Goal: Information Seeking & Learning: Learn about a topic

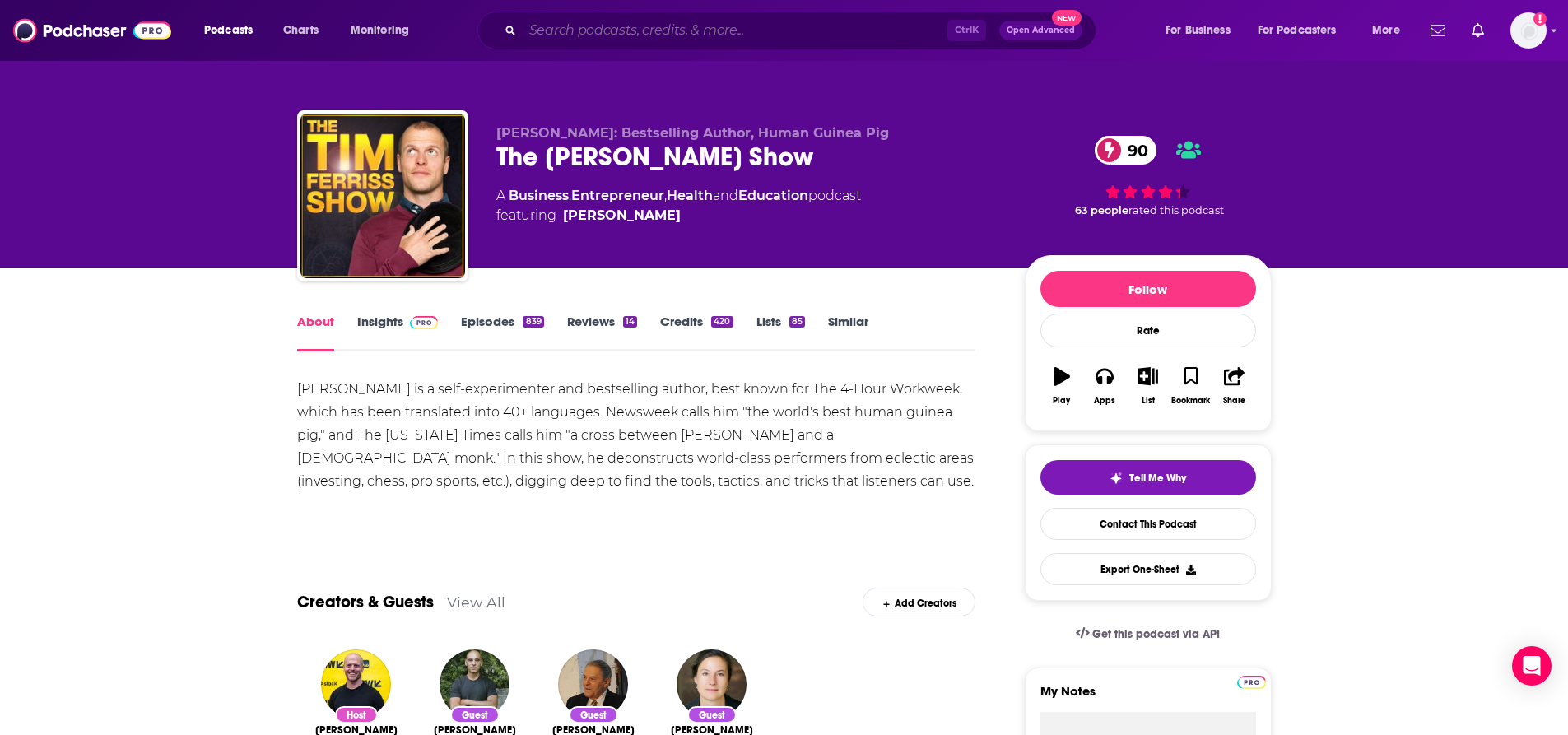
click at [747, 26] on input "Search podcasts, credits, & more..." at bounding box center [735, 30] width 425 height 27
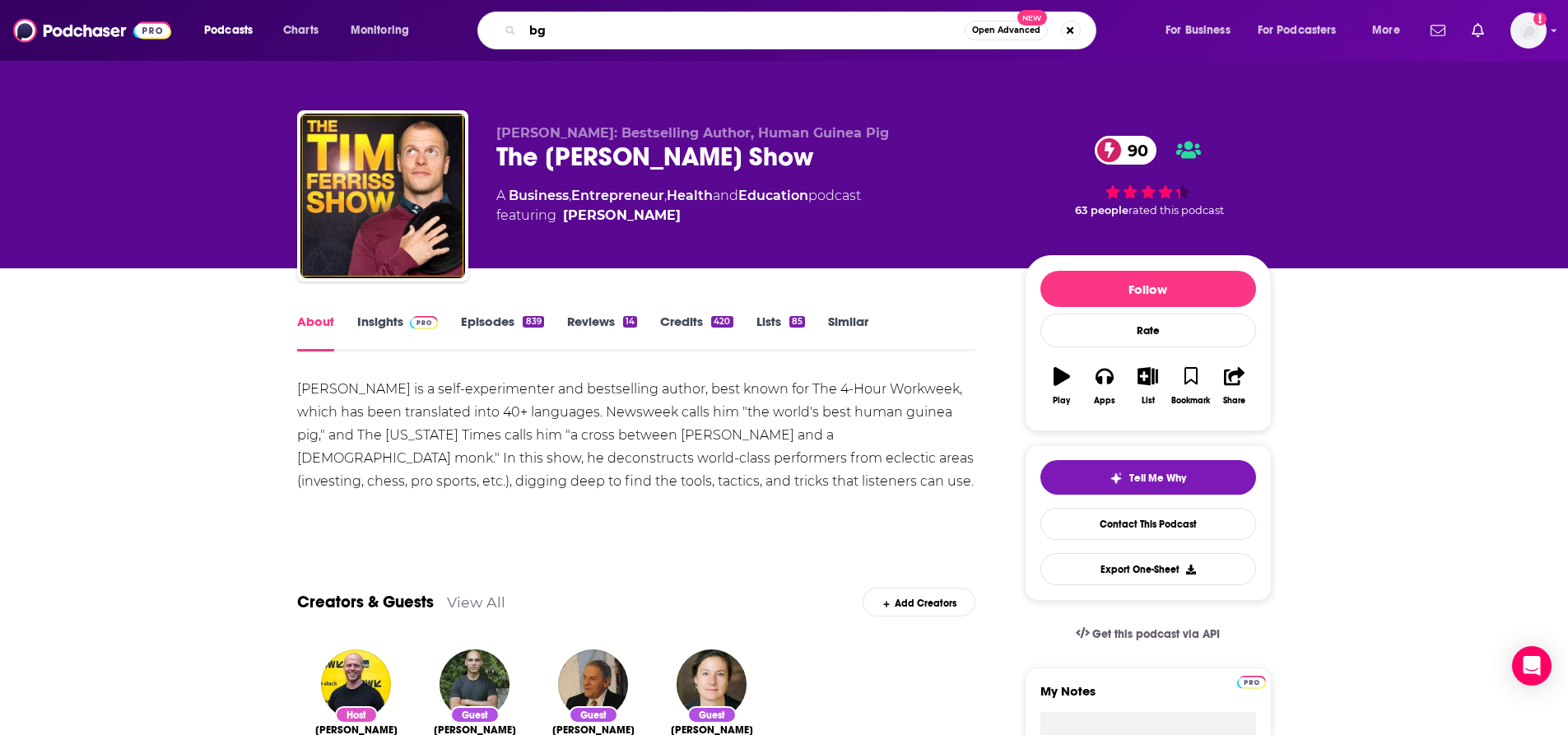
type input "bg2"
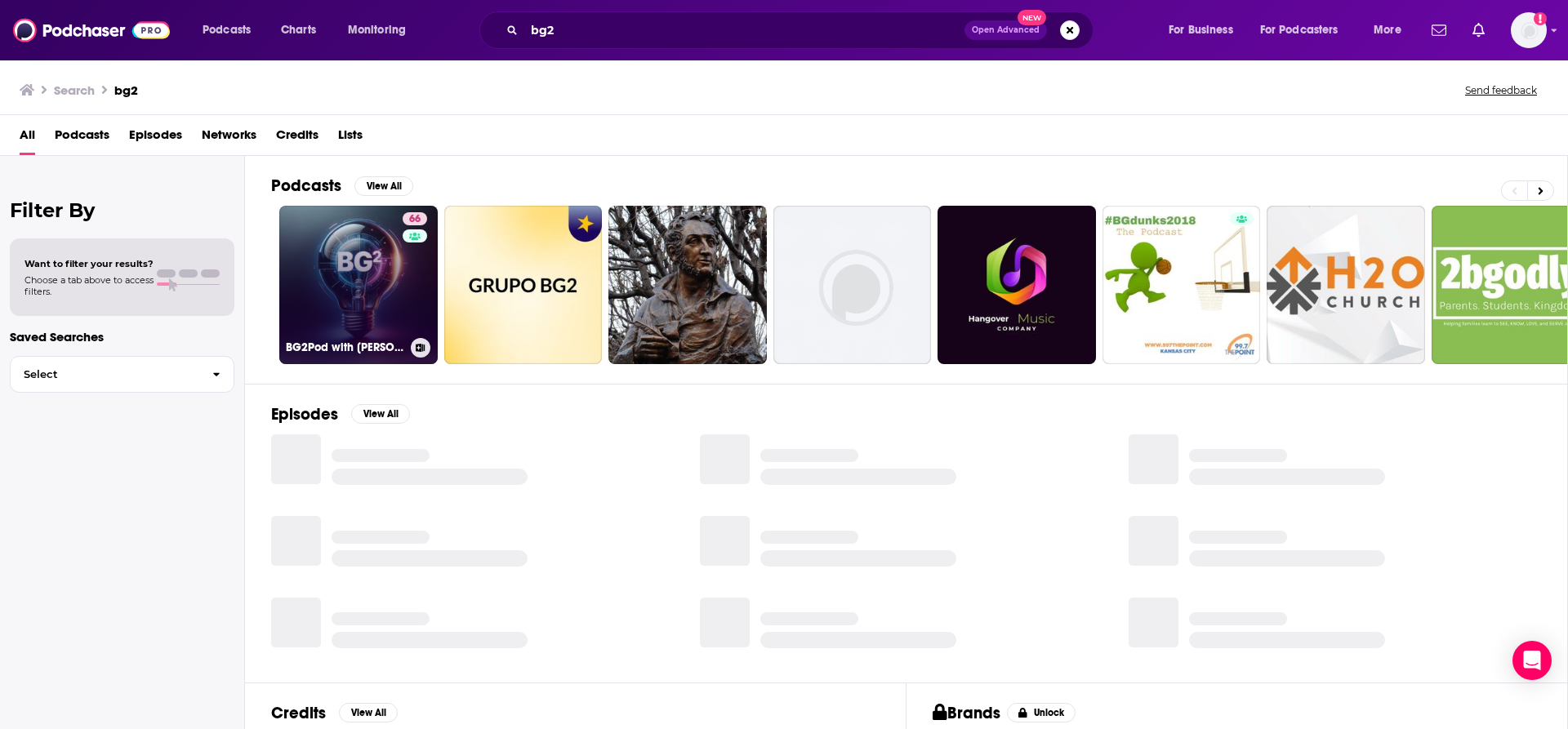
click at [350, 297] on link "66 BG2Pod with Brad Gerstner and Bill Gurley" at bounding box center [358, 285] width 159 height 159
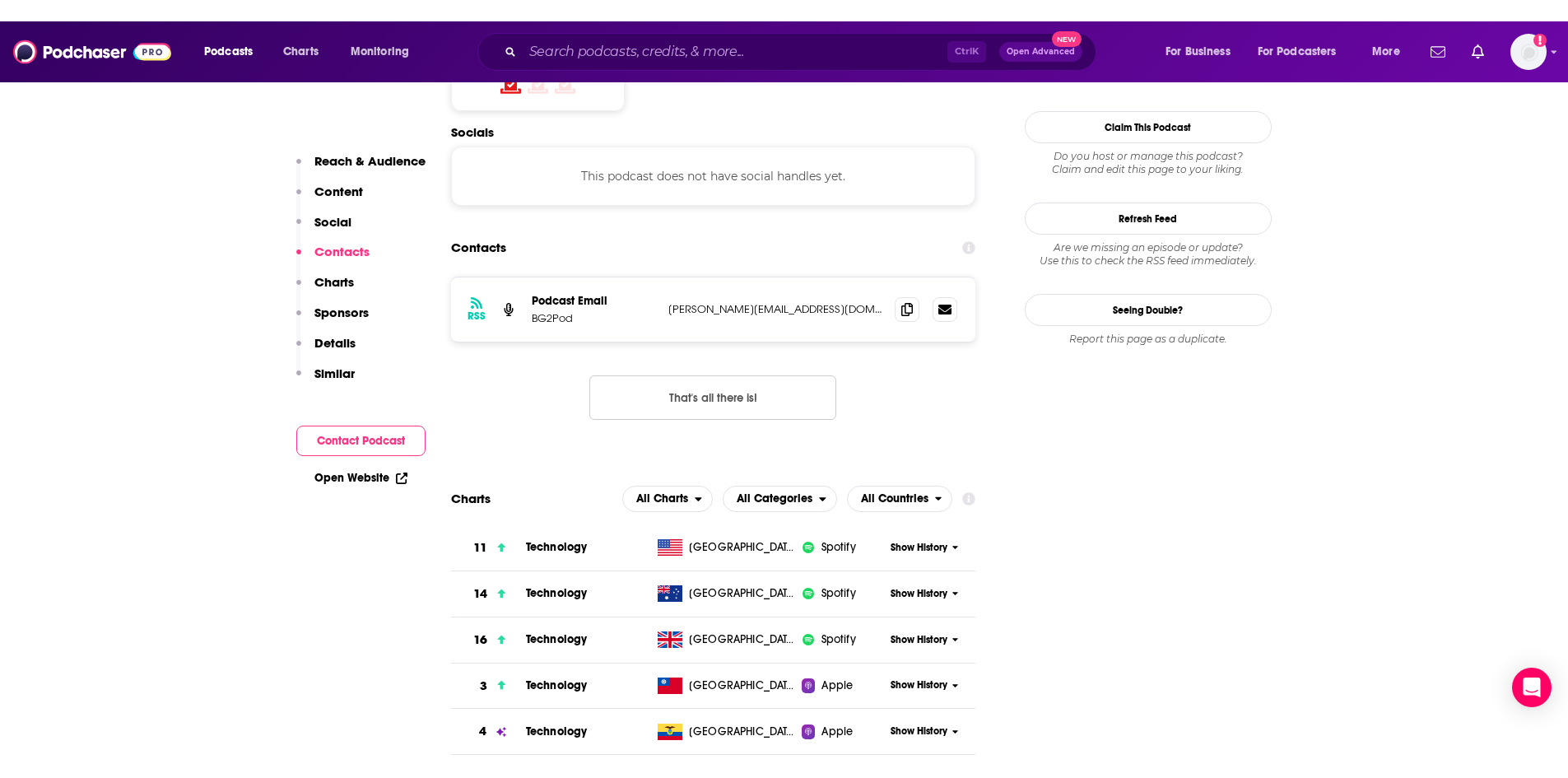
scroll to position [1482, 0]
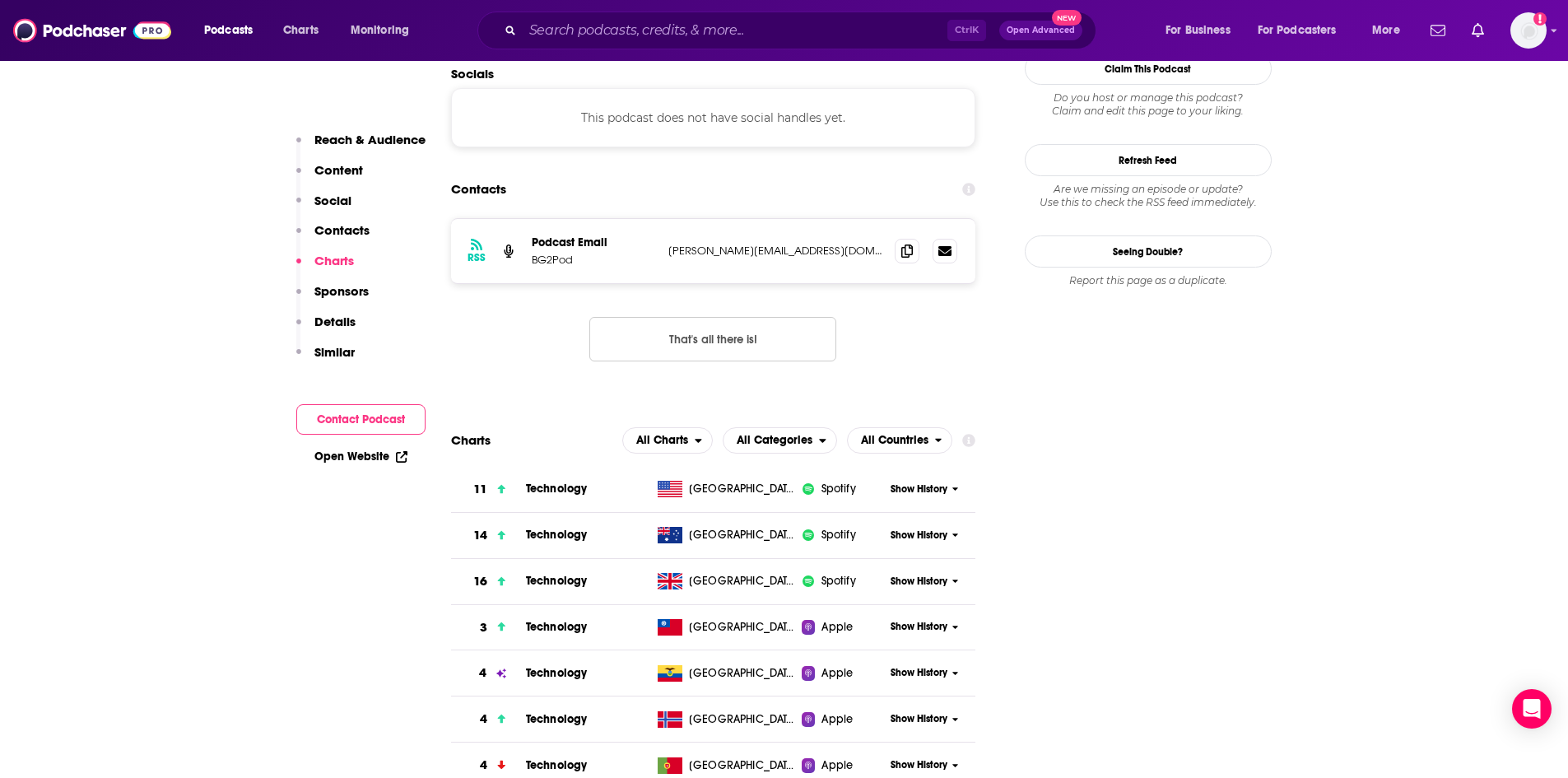
click at [952, 485] on icon at bounding box center [956, 489] width 7 height 9
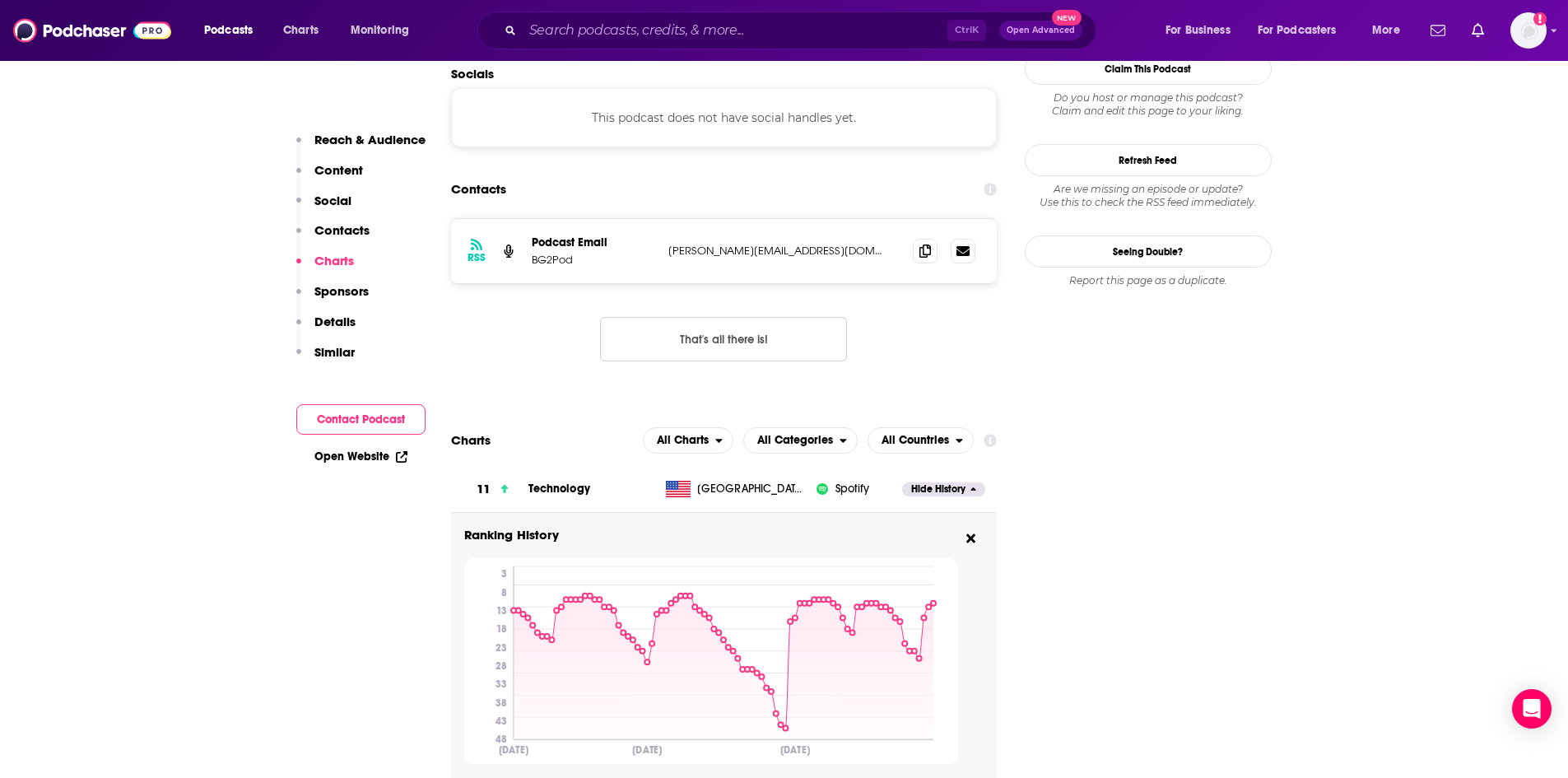
click at [954, 483] on span "Hide History" at bounding box center [938, 490] width 54 height 14
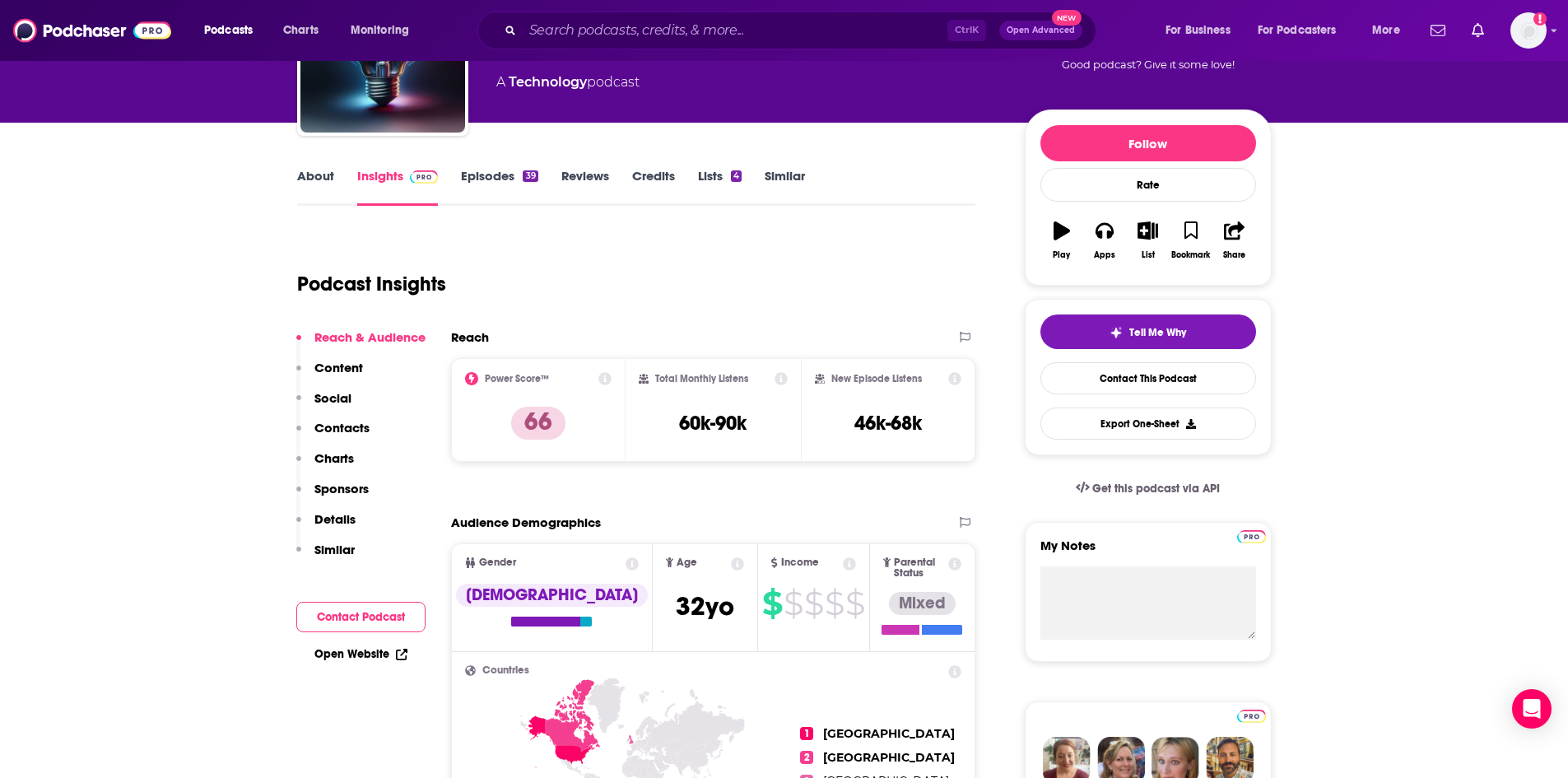
scroll to position [0, 0]
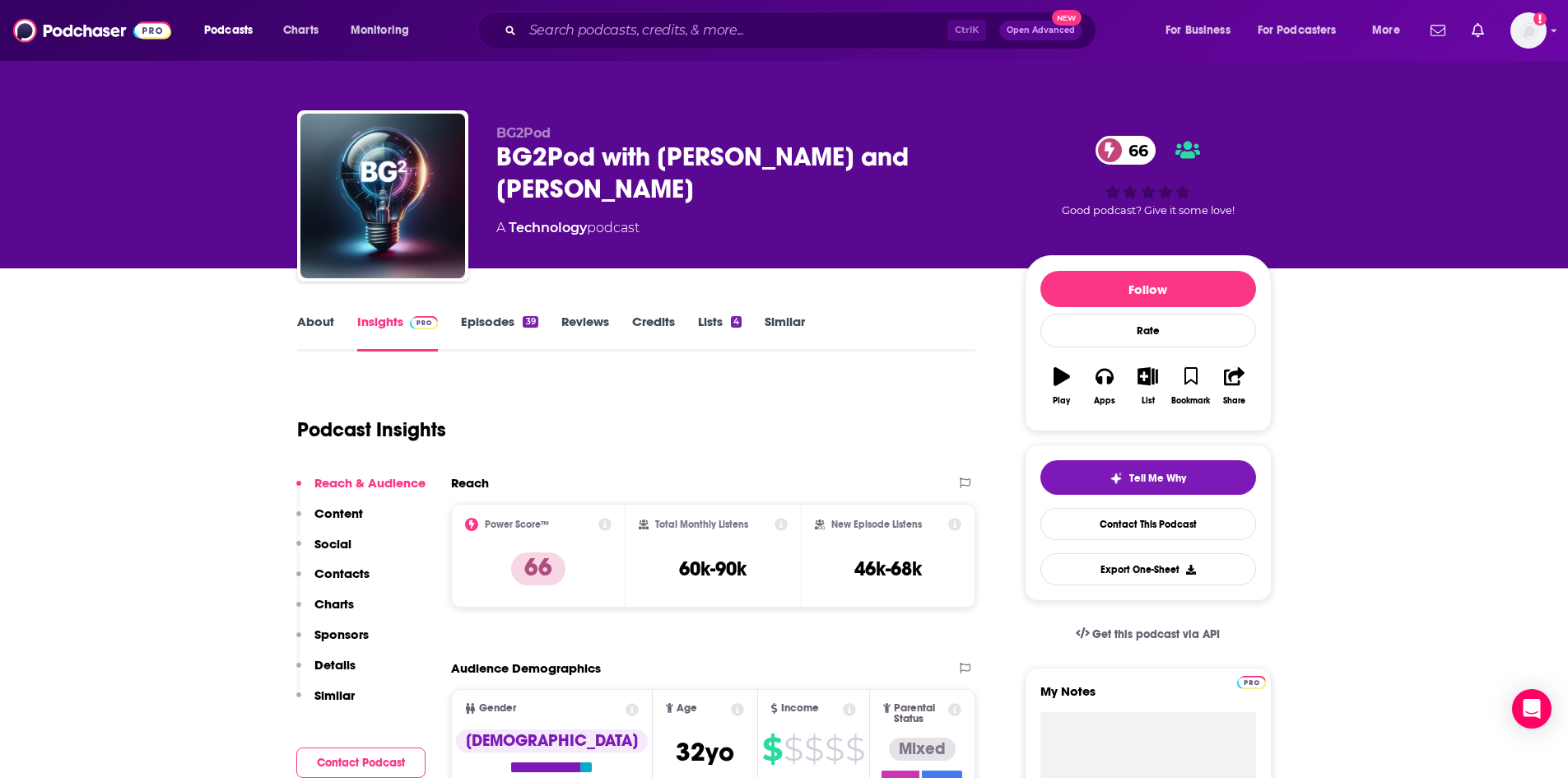
click at [333, 330] on link "About" at bounding box center [315, 333] width 37 height 38
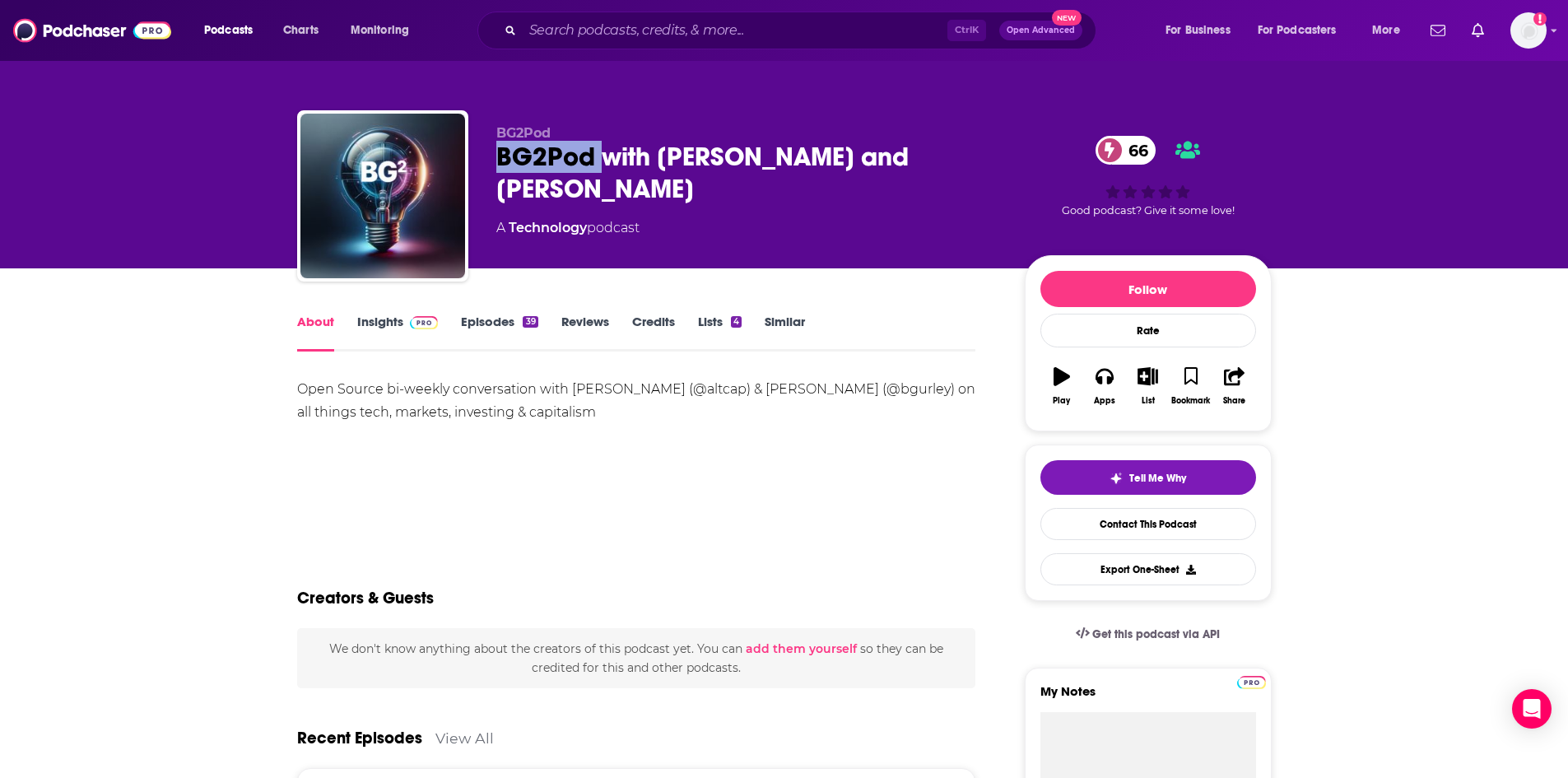
drag, startPoint x: 497, startPoint y: 152, endPoint x: 599, endPoint y: 147, distance: 102.1
click at [599, 147] on div "BG2Pod with Brad Gerstner and Bill Gurley 66" at bounding box center [747, 173] width 502 height 65
copy h1 "BG2Pod"
click at [758, 439] on div "Open Source bi-weekly conversation with Brad Gerstner (@altcap) & Bill Gurley (…" at bounding box center [636, 435] width 679 height 115
click at [382, 327] on link "Insights" at bounding box center [397, 333] width 82 height 38
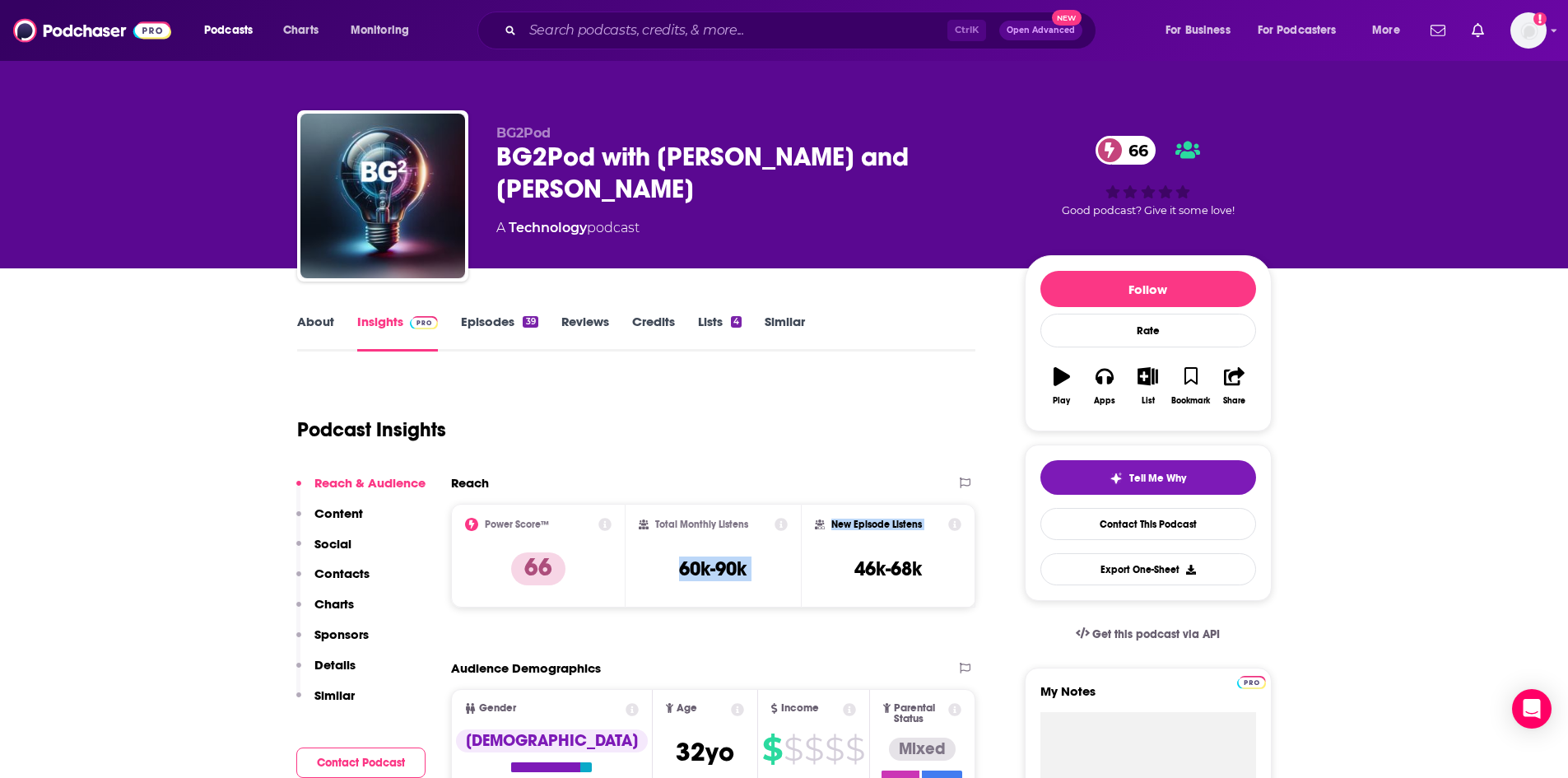
drag, startPoint x: 766, startPoint y: 568, endPoint x: 819, endPoint y: 568, distance: 53.0
click at [819, 568] on div "Power Score™ 66 Total Monthly Listens 60k-90k New Episode Listens 46k-68k" at bounding box center [713, 556] width 525 height 104
click at [819, 568] on div "New Episode Listens 46k-68k" at bounding box center [888, 556] width 147 height 76
drag, startPoint x: 757, startPoint y: 570, endPoint x: 679, endPoint y: 564, distance: 78.2
click at [679, 564] on div "Total Monthly Listens 60k-90k" at bounding box center [712, 556] width 149 height 76
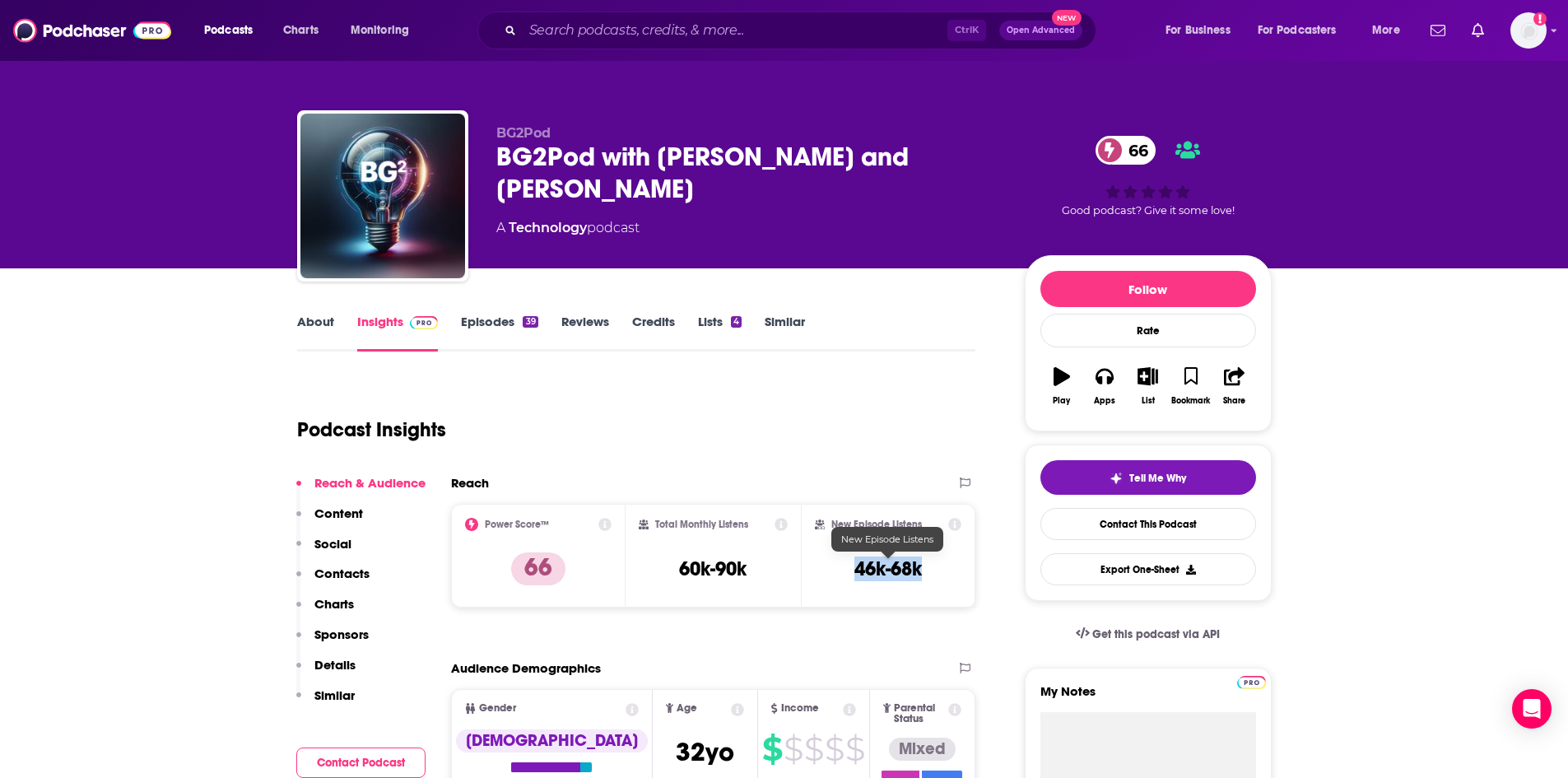
drag, startPoint x: 925, startPoint y: 569, endPoint x: 855, endPoint y: 568, distance: 70.0
click at [855, 568] on div "New Episode Listens 46k-68k" at bounding box center [888, 556] width 147 height 76
copy h3 "46k-68k"
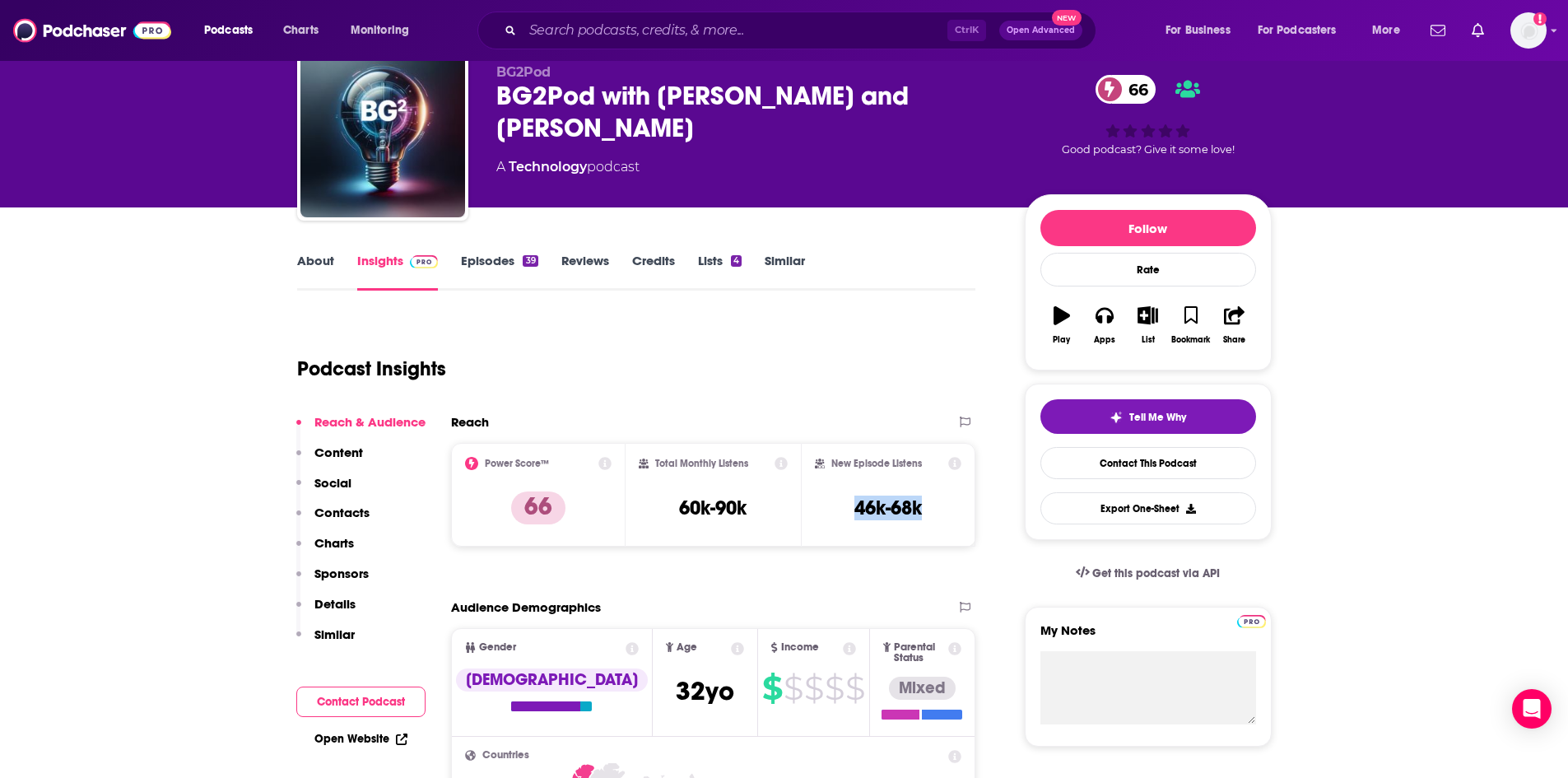
scroll to position [247, 0]
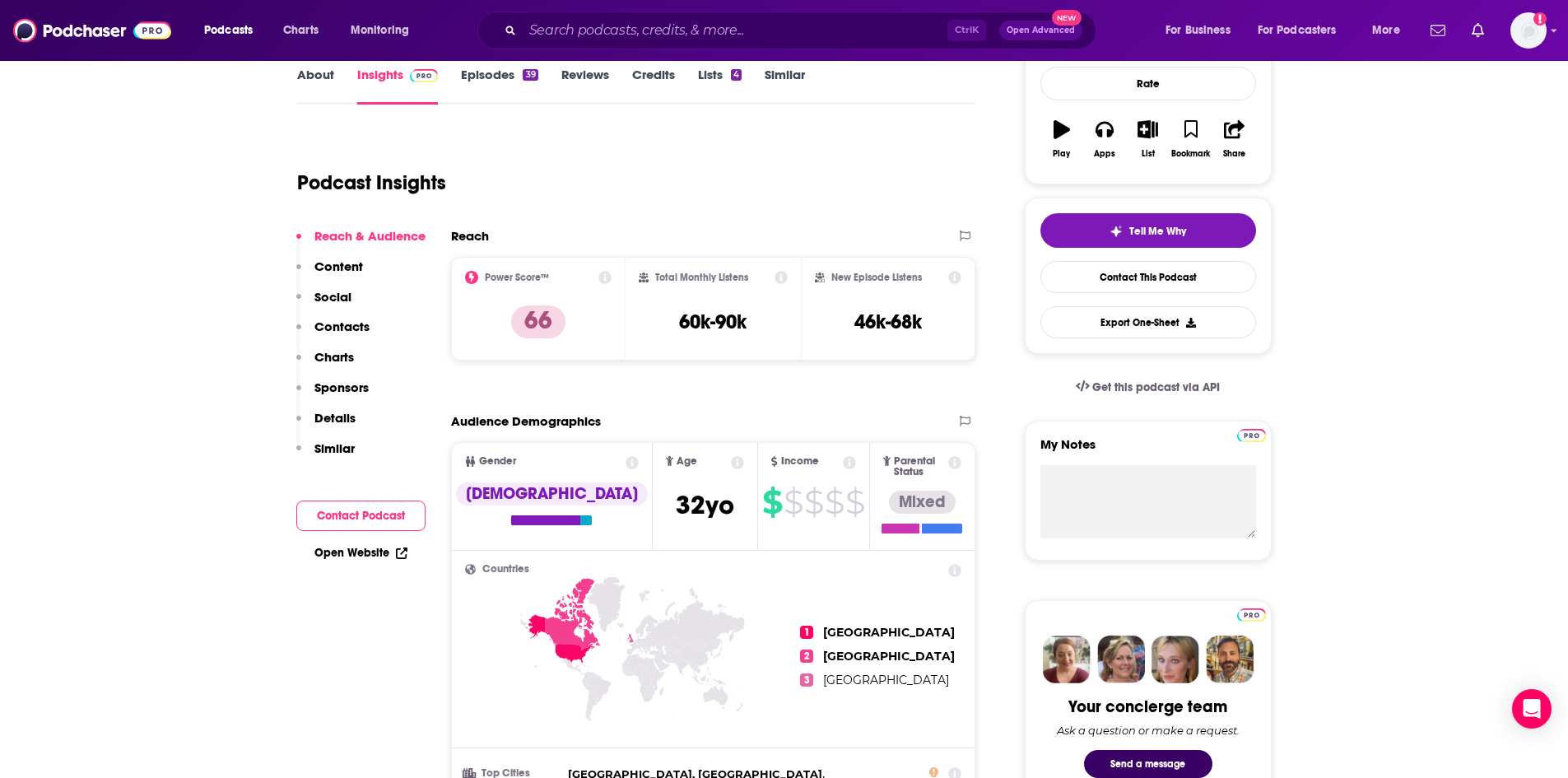
click at [953, 465] on icon at bounding box center [955, 462] width 13 height 13
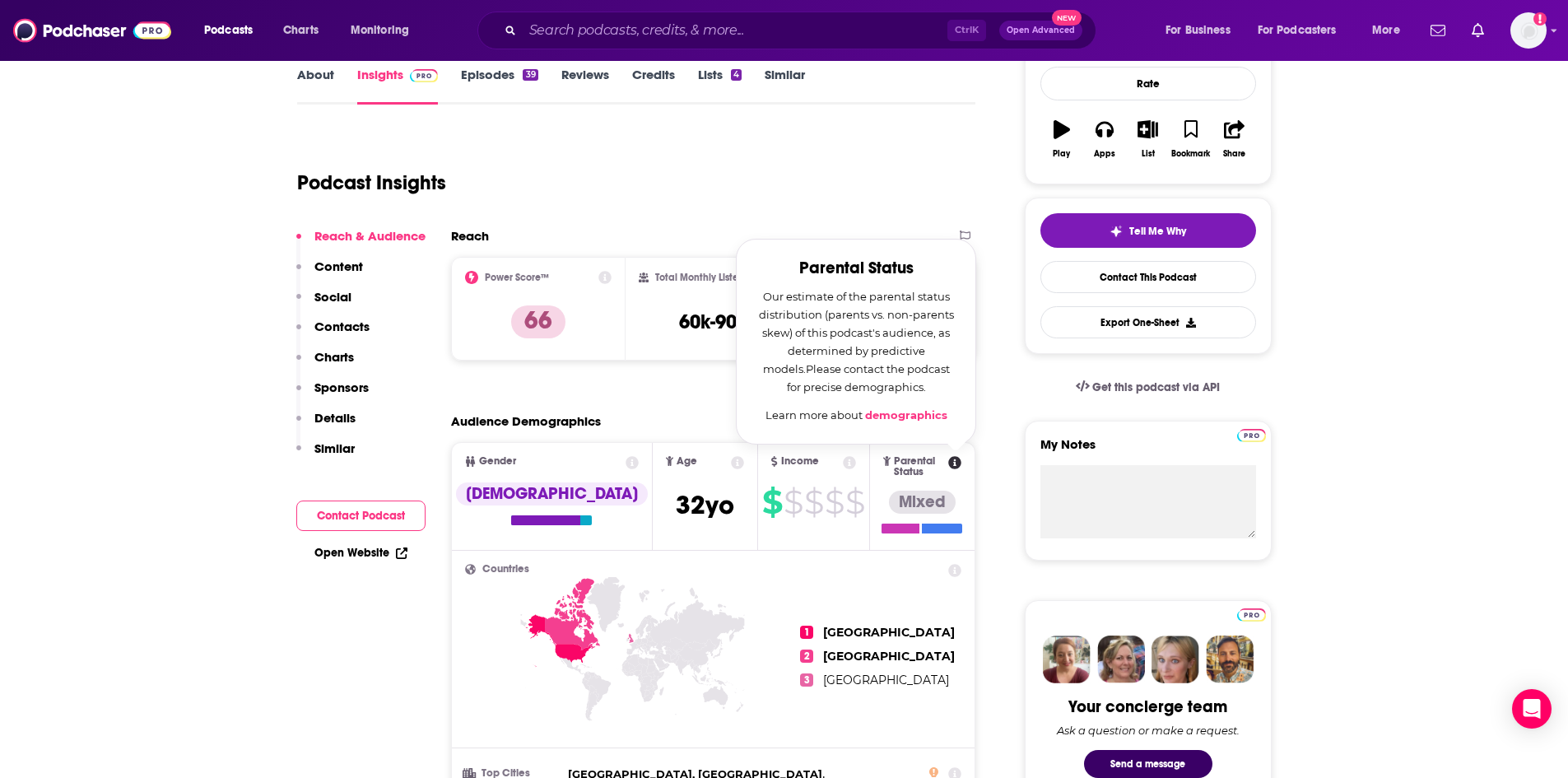
click at [953, 465] on icon at bounding box center [955, 462] width 13 height 13
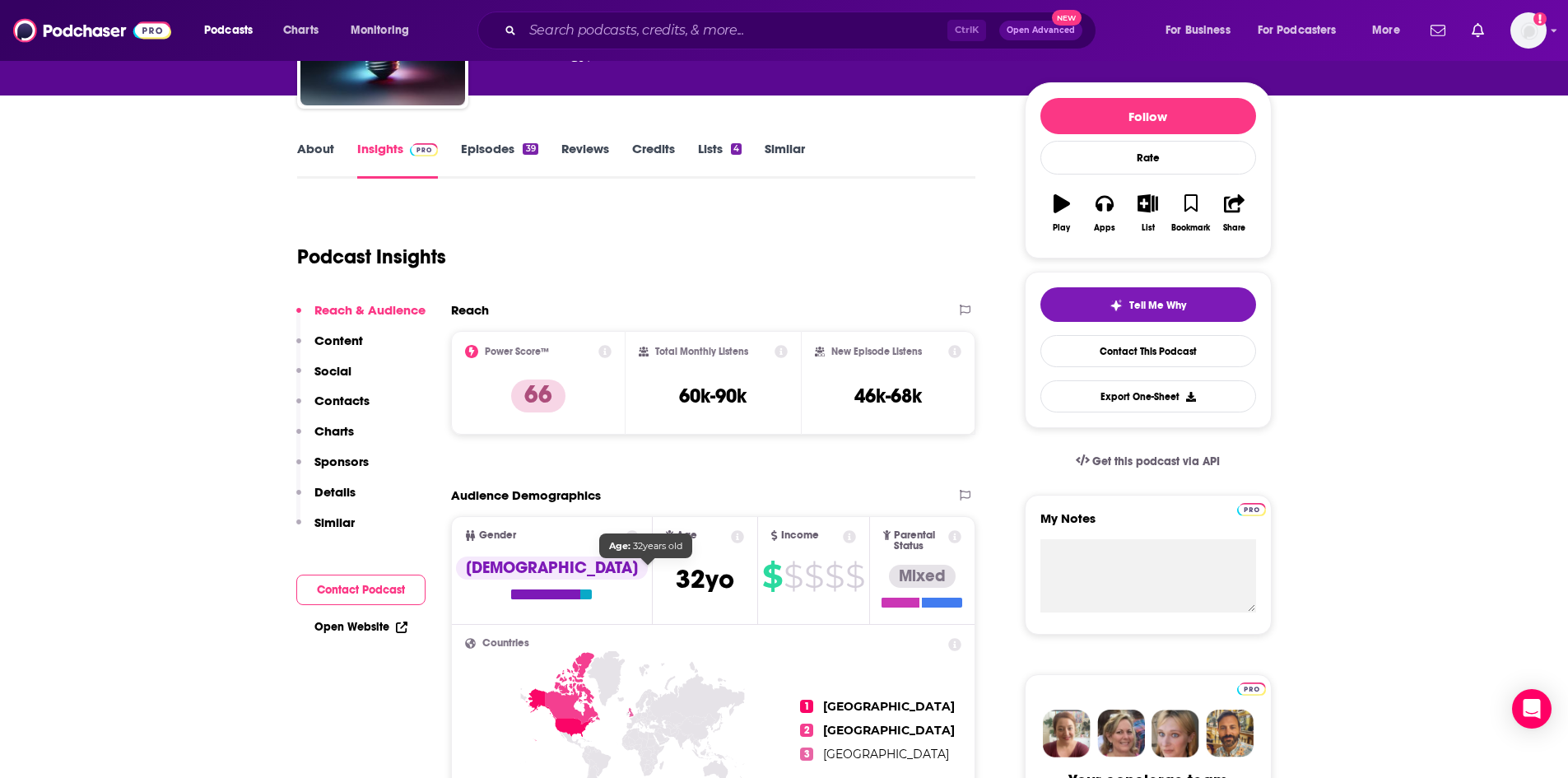
scroll to position [0, 0]
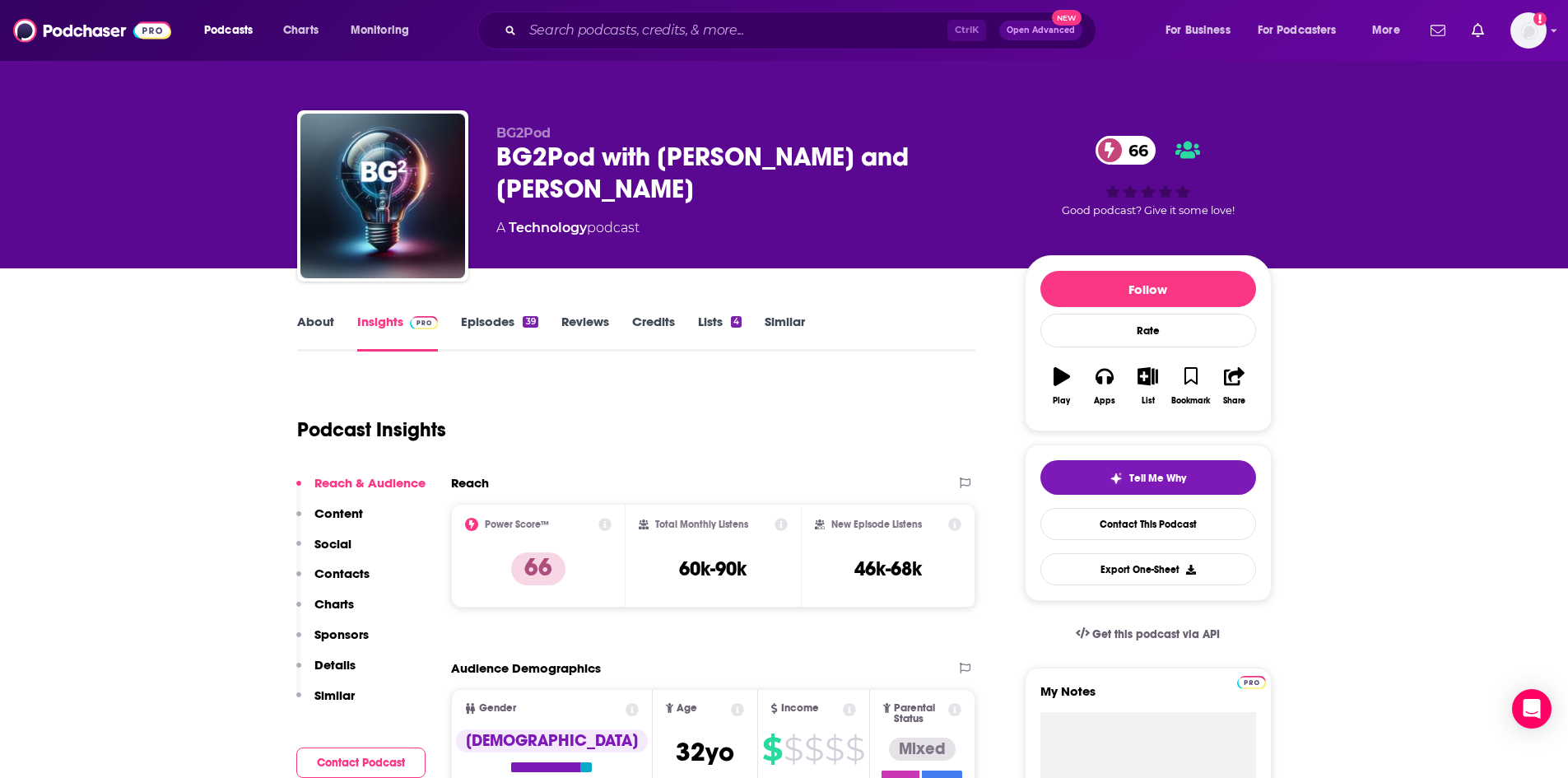
click at [520, 337] on link "Episodes 39" at bounding box center [499, 333] width 77 height 38
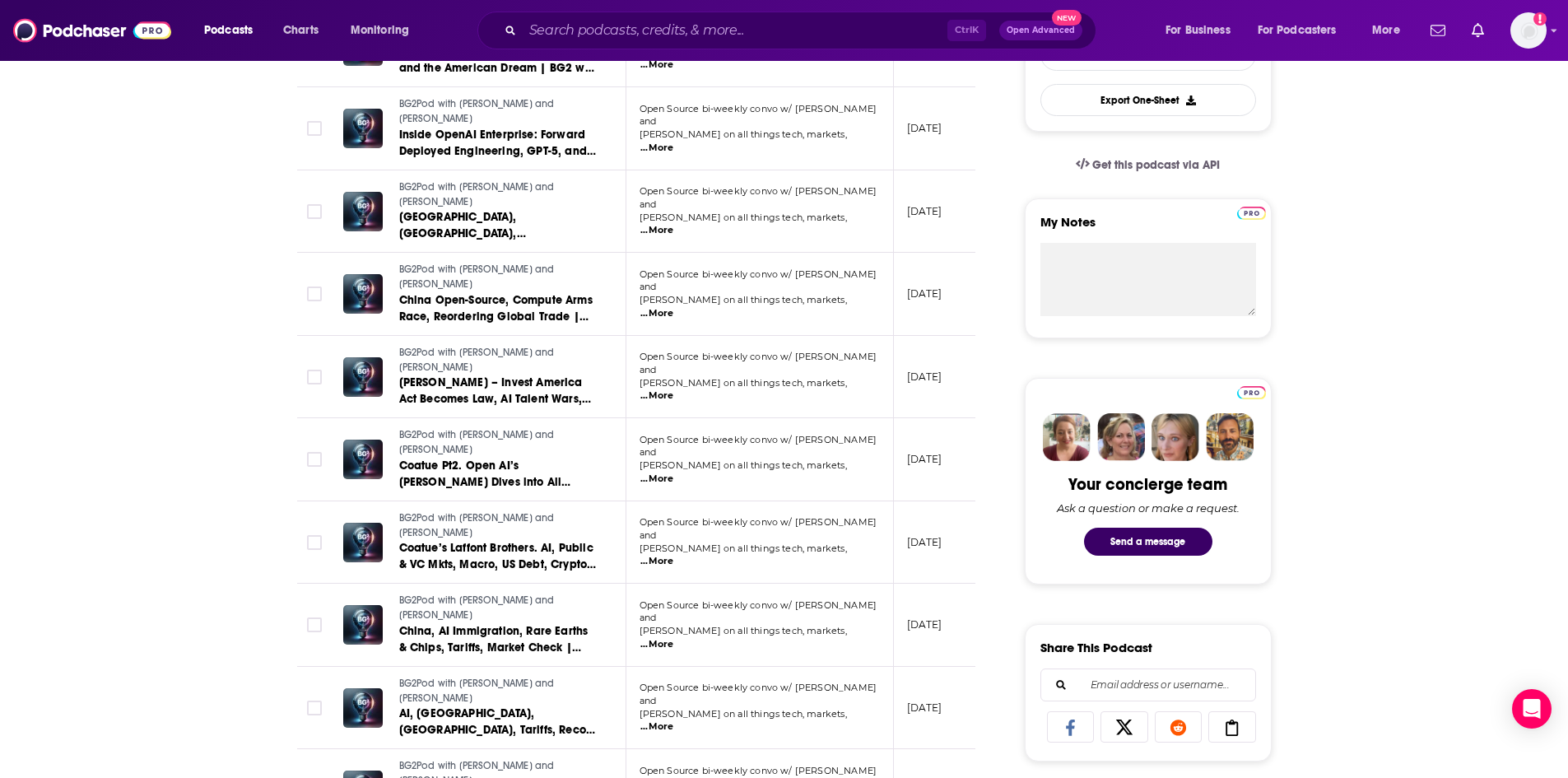
scroll to position [577, 0]
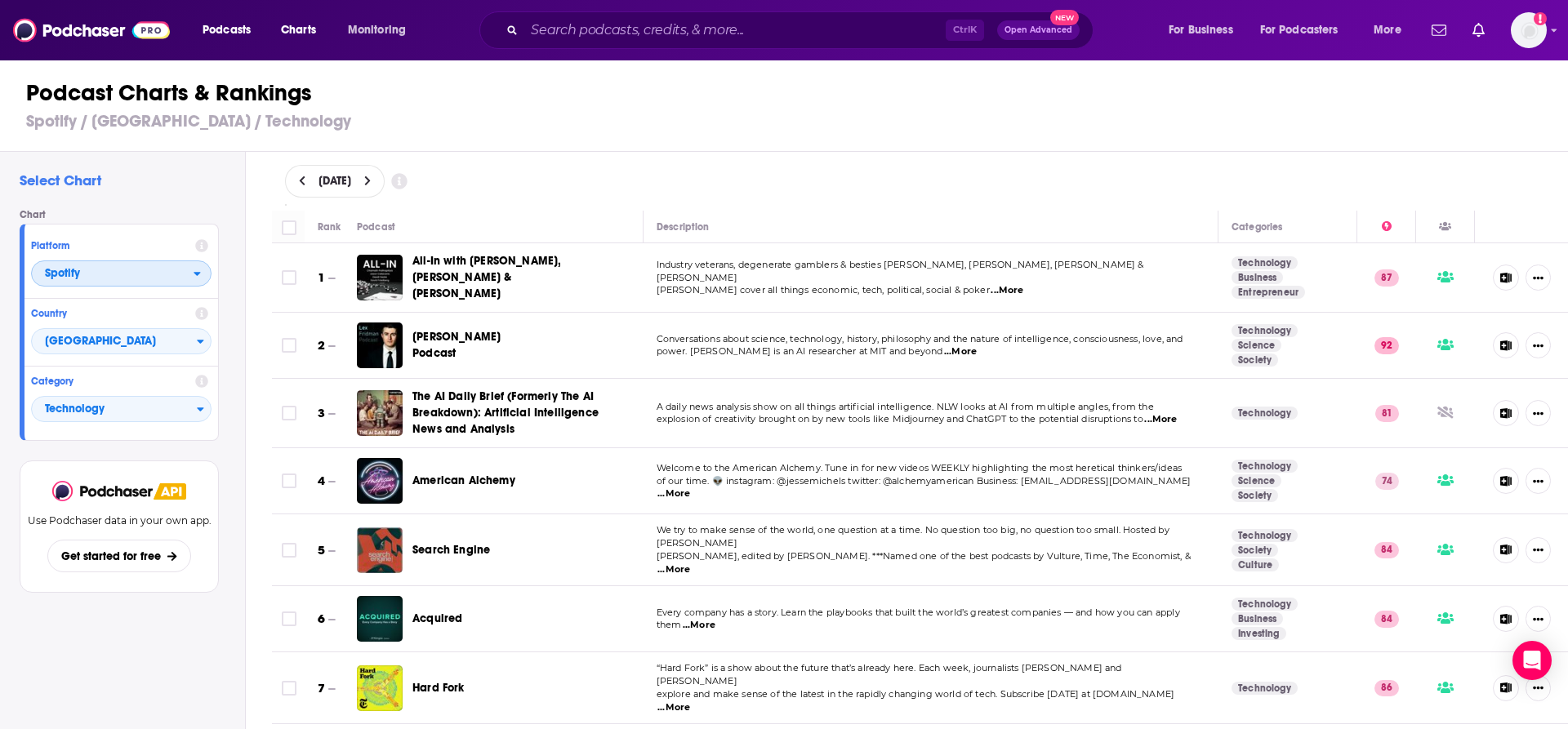
click at [108, 274] on span "Spotify" at bounding box center [112, 274] width 161 height 28
click at [108, 271] on span "Spotify" at bounding box center [112, 274] width 161 height 28
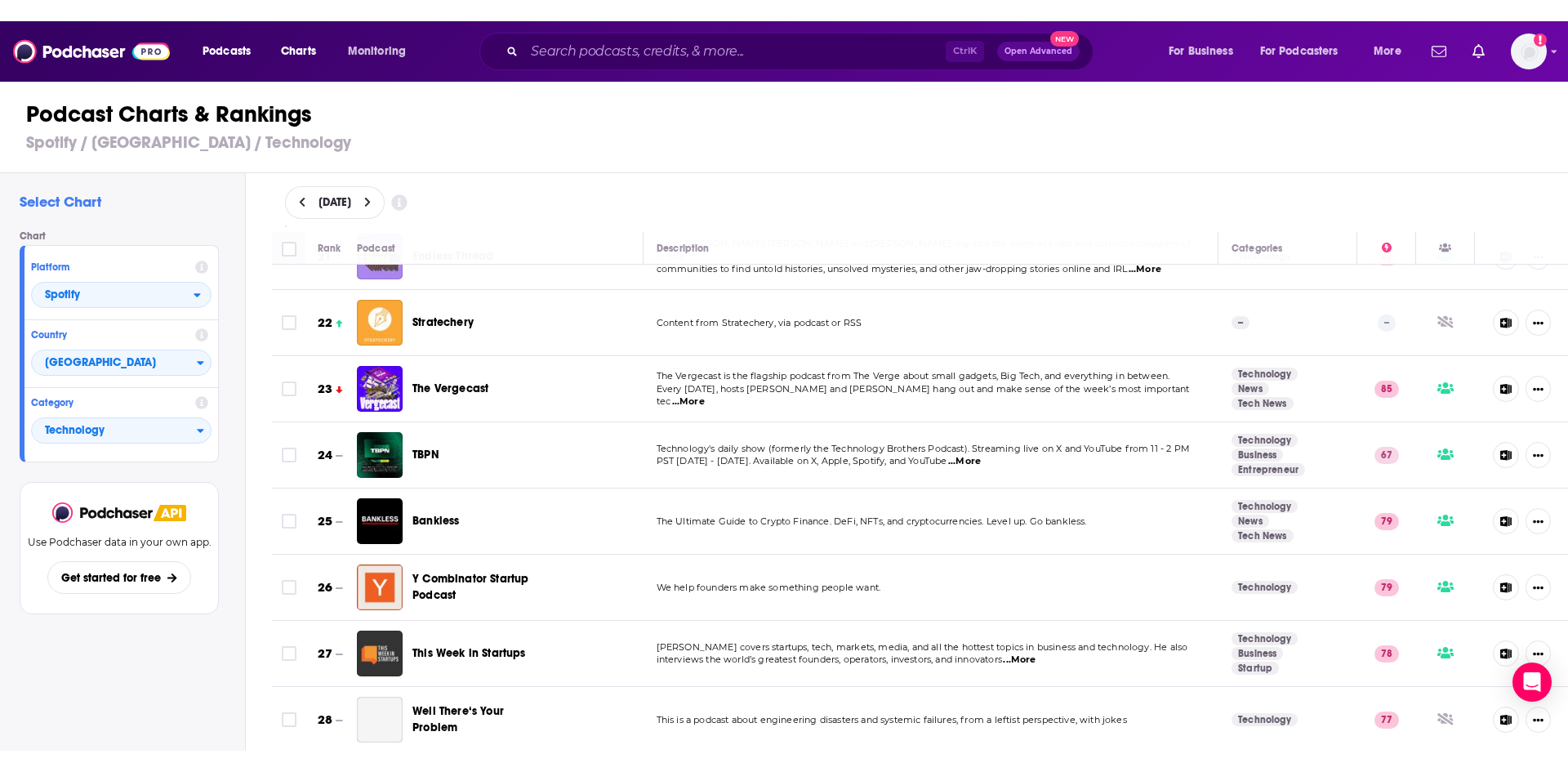
scroll to position [1389, 0]
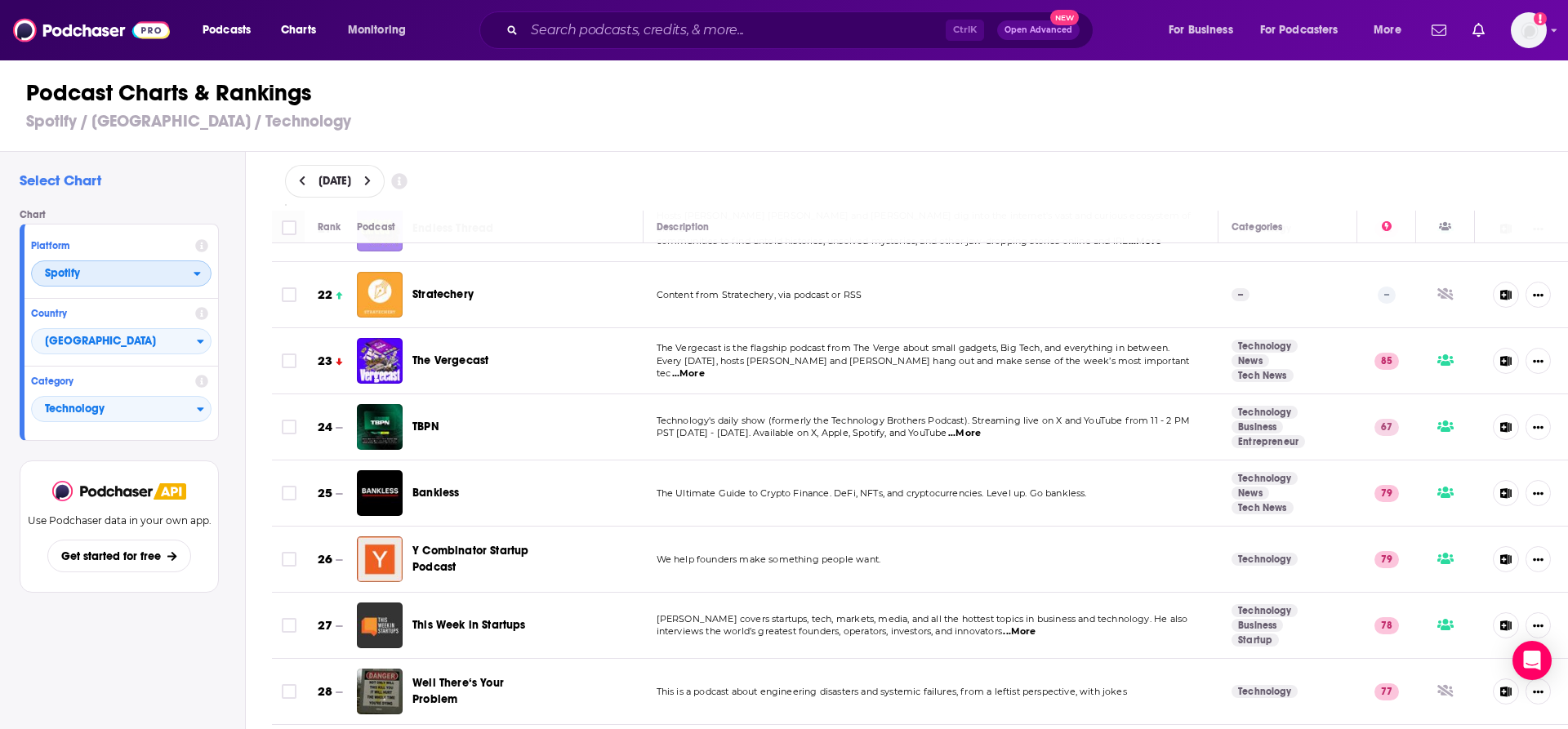
click at [77, 271] on span "Spotify" at bounding box center [62, 273] width 35 height 11
click at [85, 306] on span "Apple Podcasts" at bounding box center [120, 302] width 160 height 9
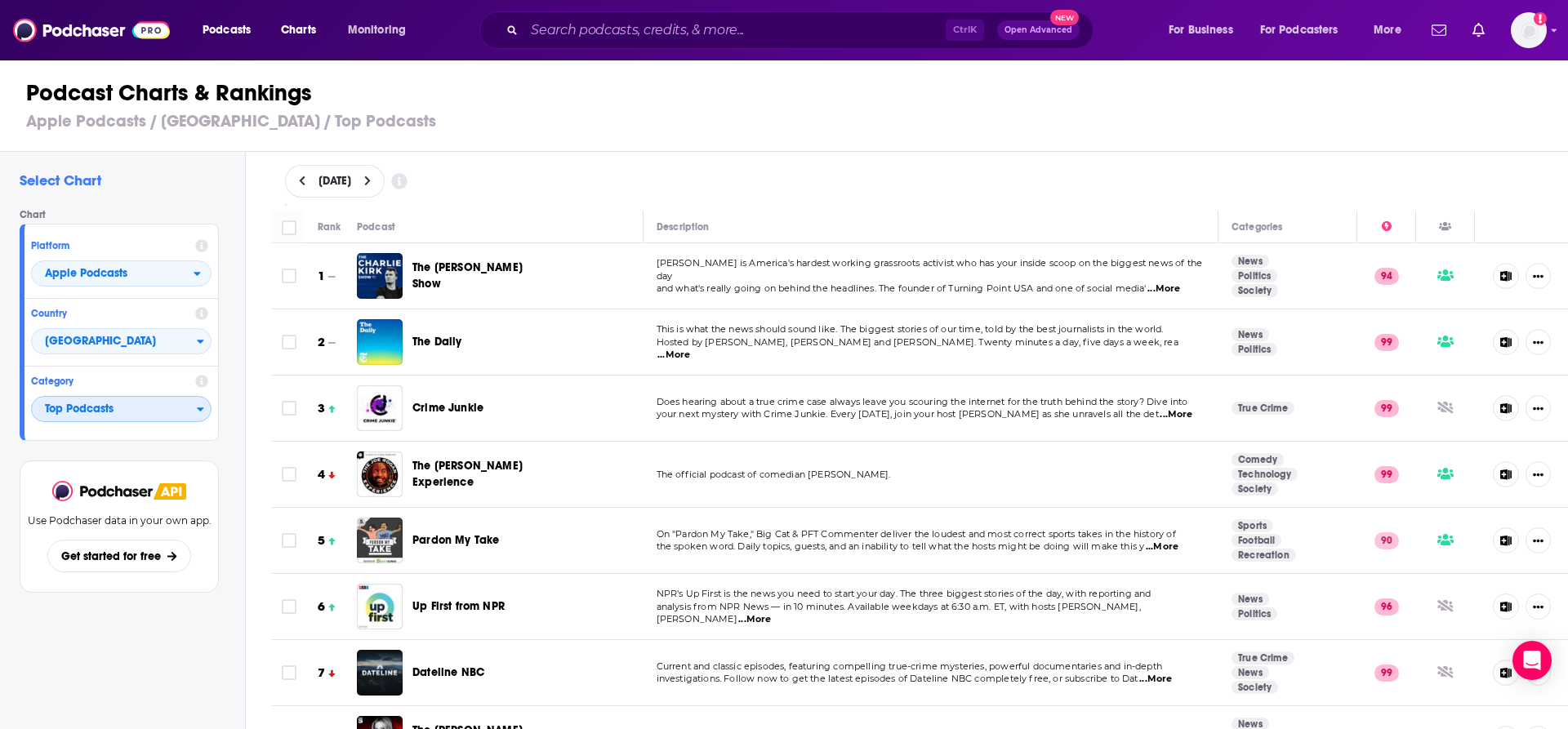
click at [115, 405] on span "Top Podcasts" at bounding box center [114, 410] width 165 height 28
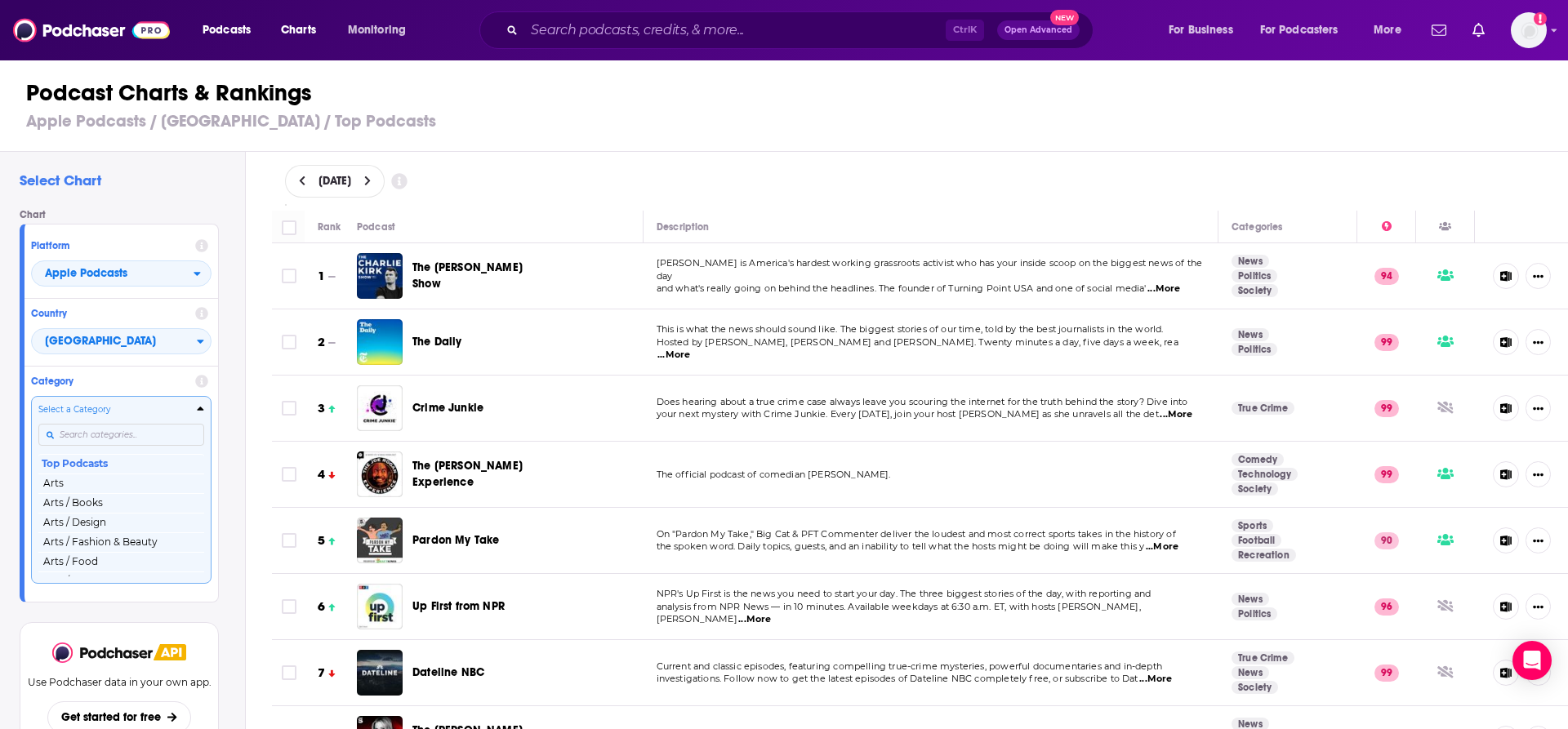
click at [105, 434] on input "Categories" at bounding box center [121, 435] width 166 height 22
type input "tec"
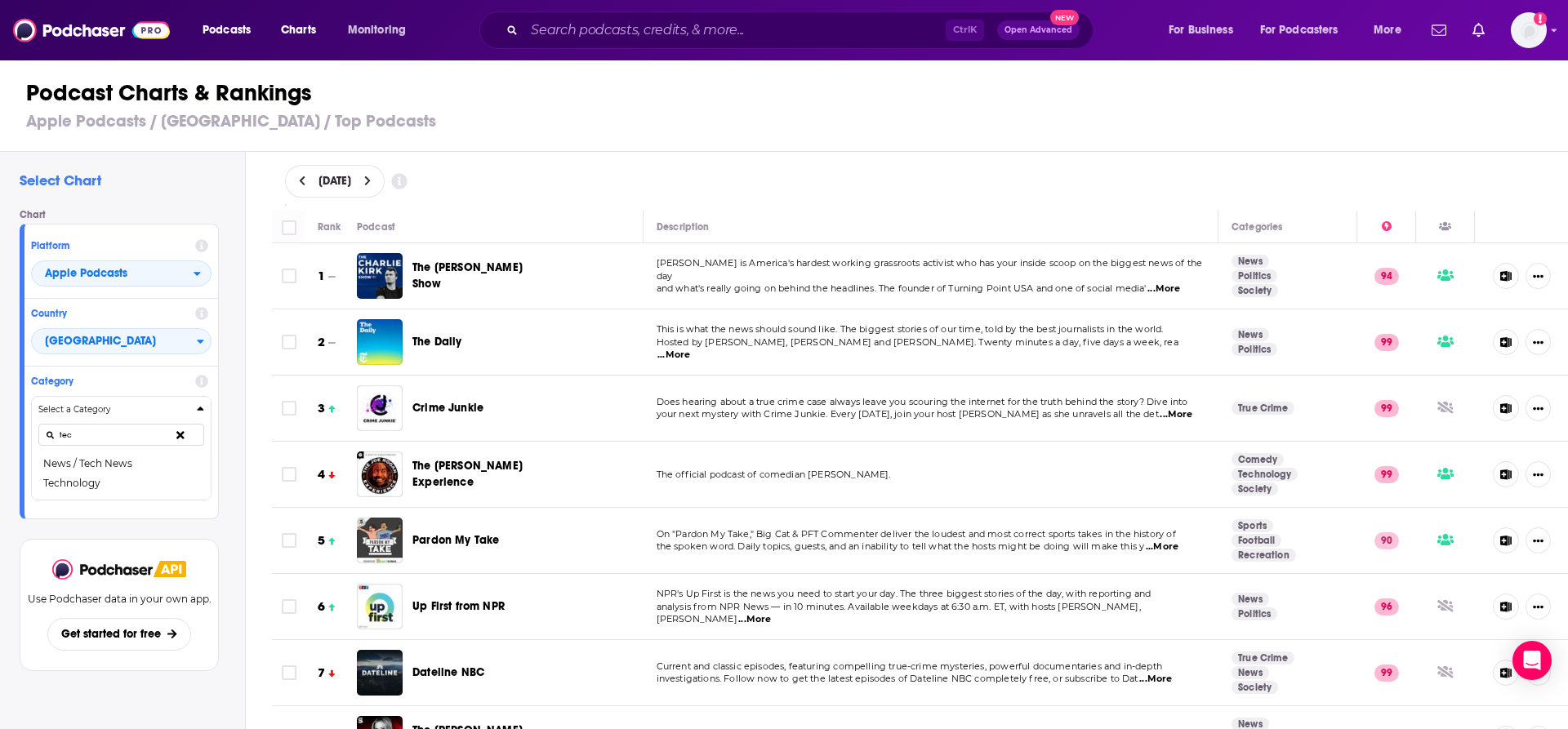
click at [114, 481] on button "Technology" at bounding box center [121, 483] width 166 height 20
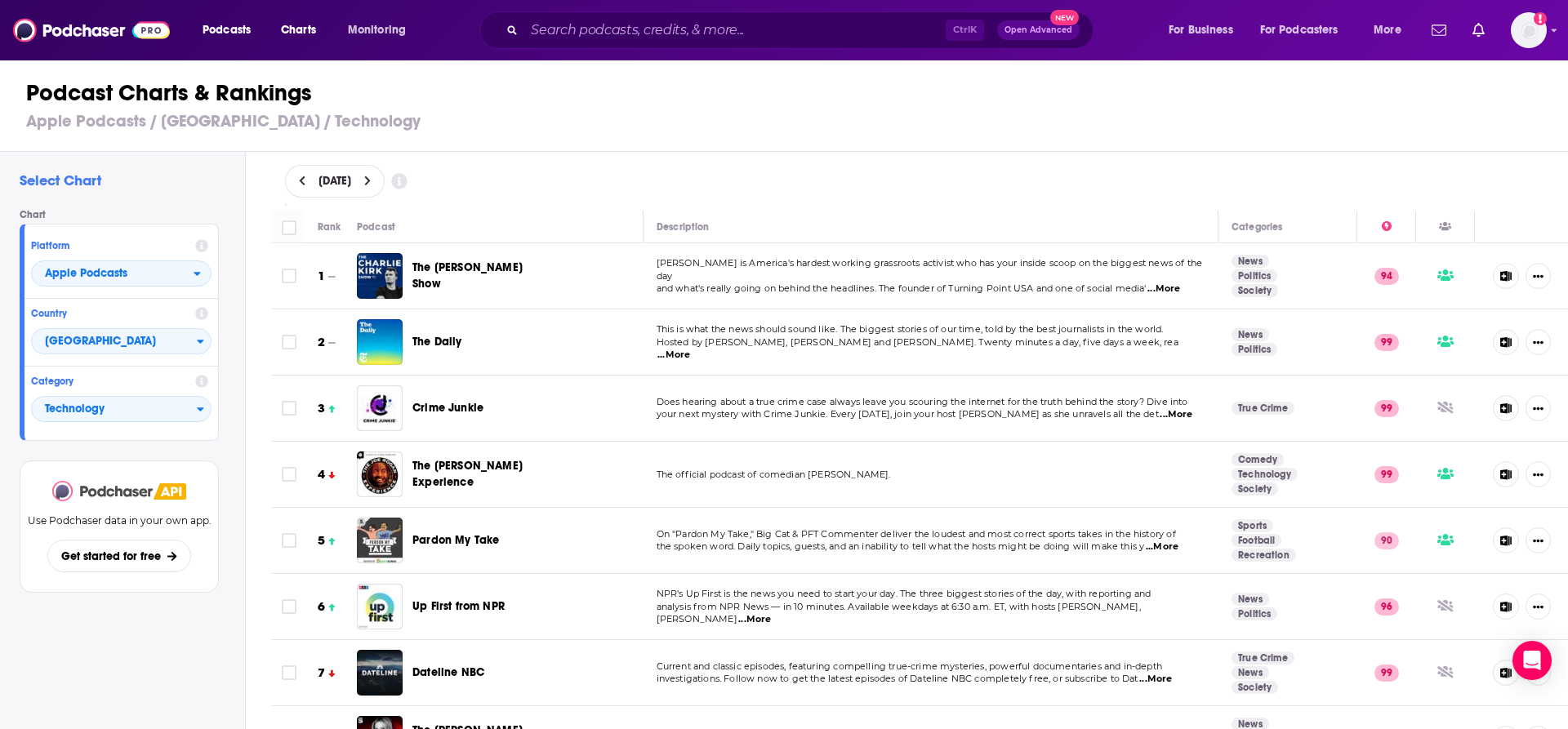
click at [82, 481] on img at bounding box center [102, 491] width 102 height 20
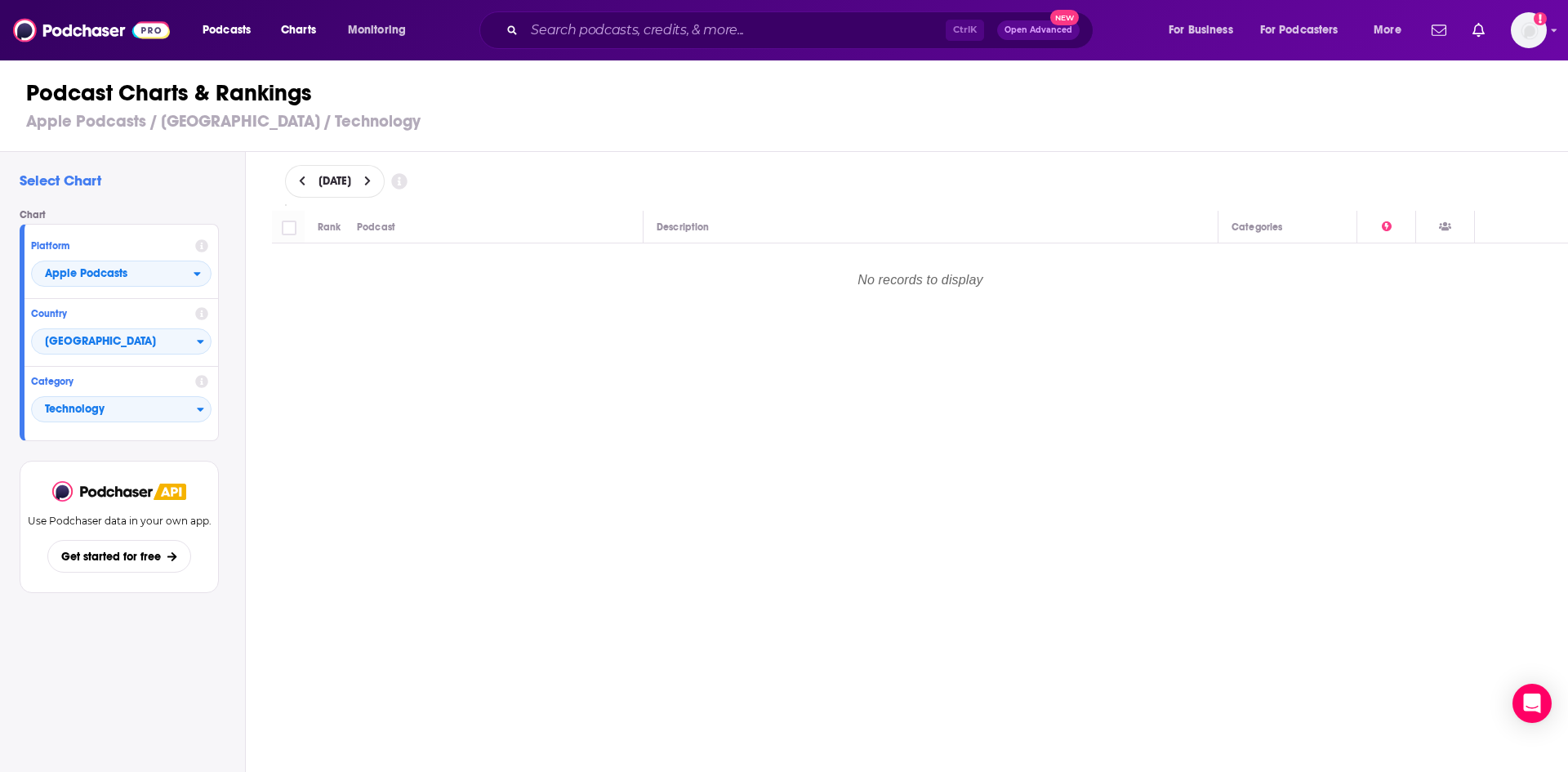
click at [371, 180] on icon at bounding box center [368, 181] width 8 height 11
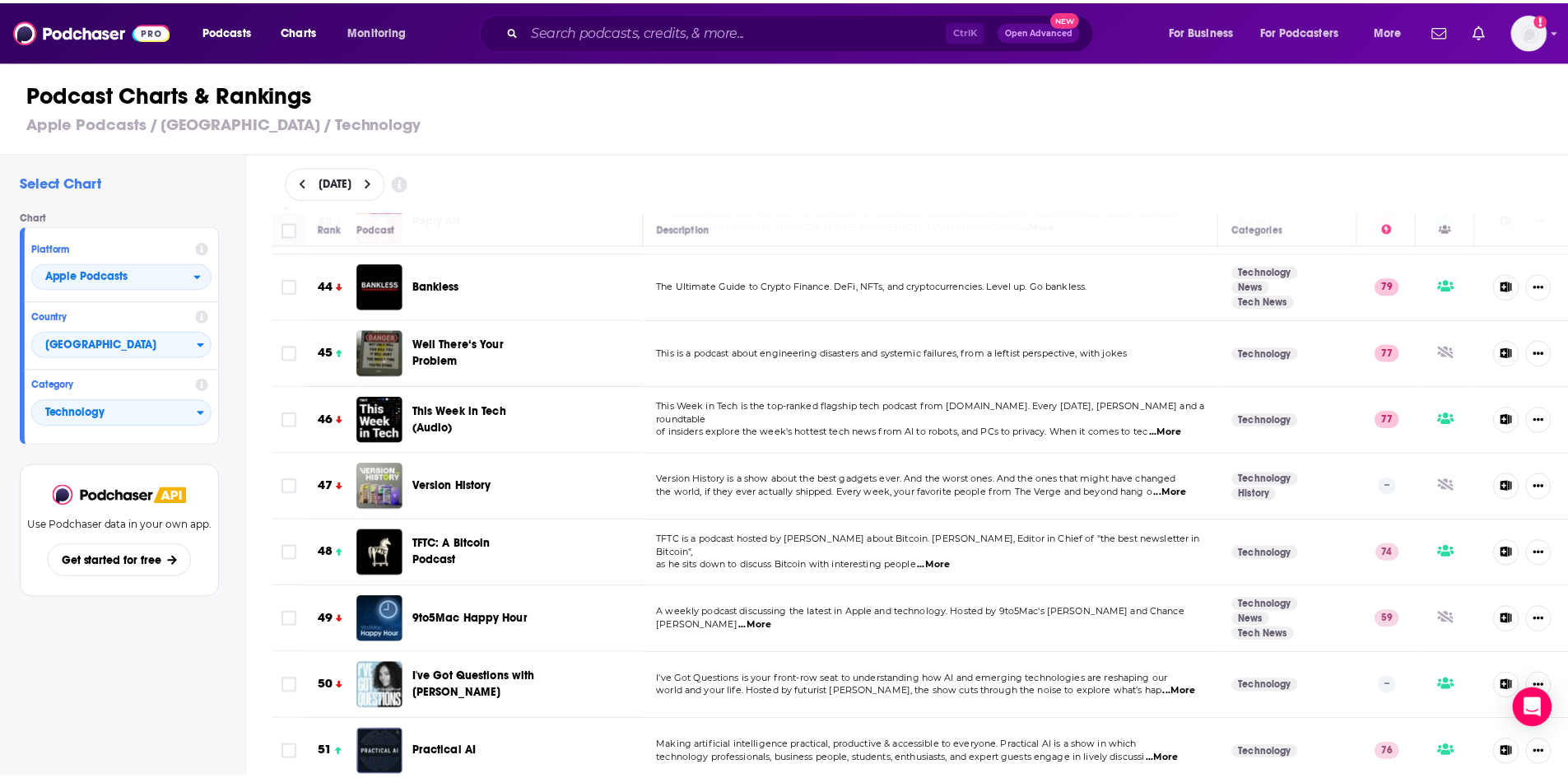
scroll to position [3375, 0]
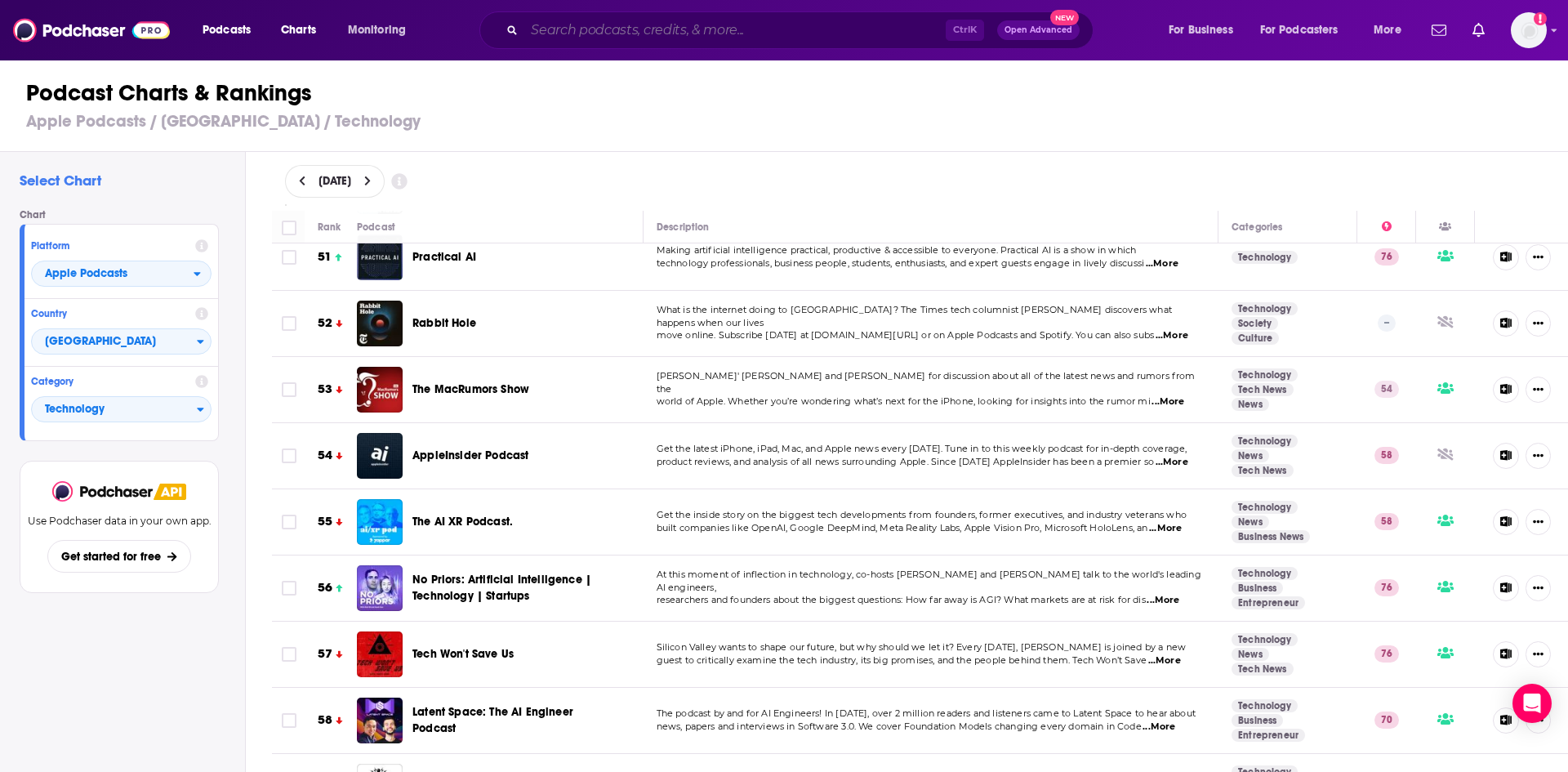
click at [775, 33] on input "Search podcasts, credits, & more..." at bounding box center [735, 30] width 422 height 26
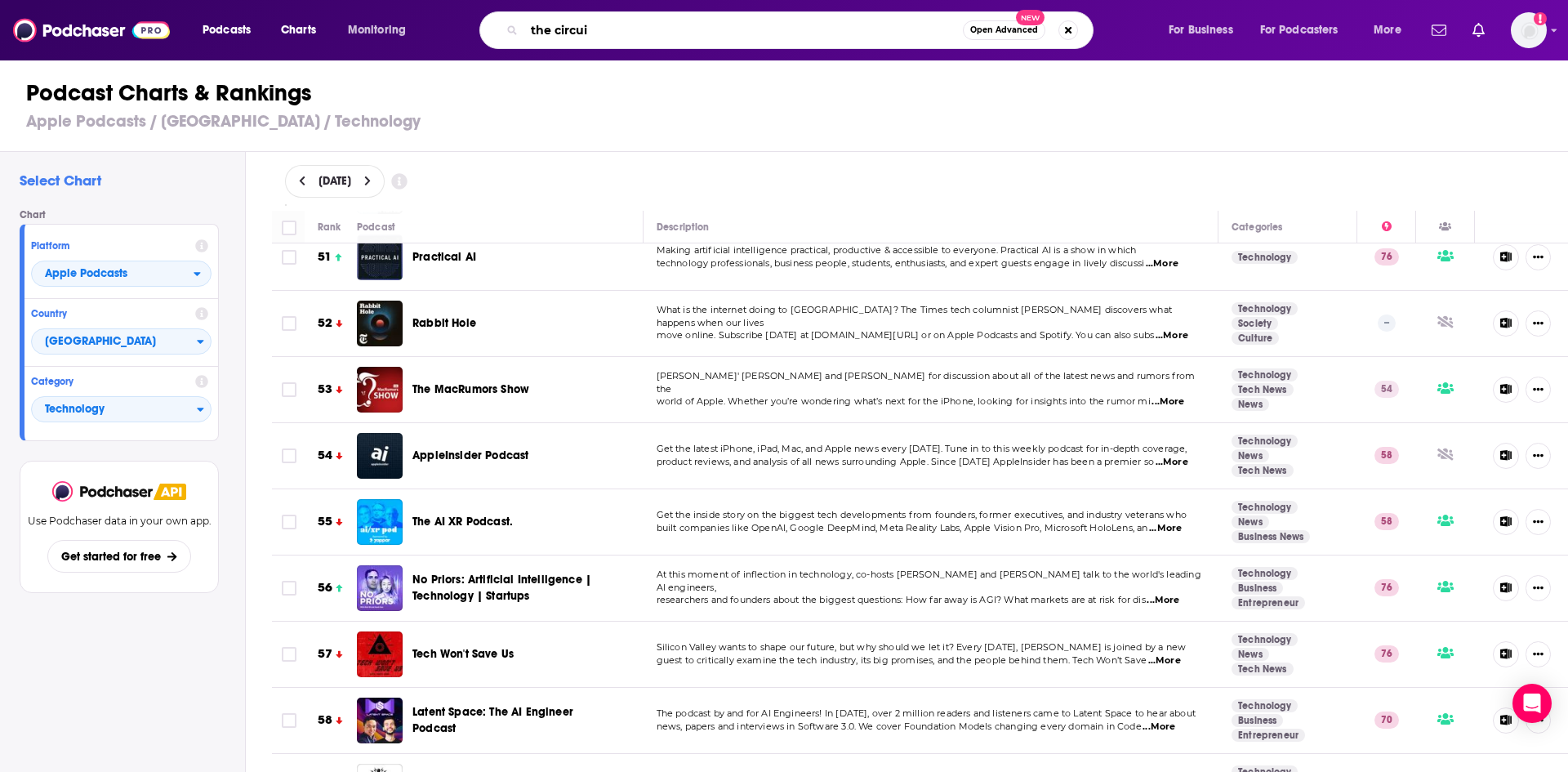
type input "the circuit"
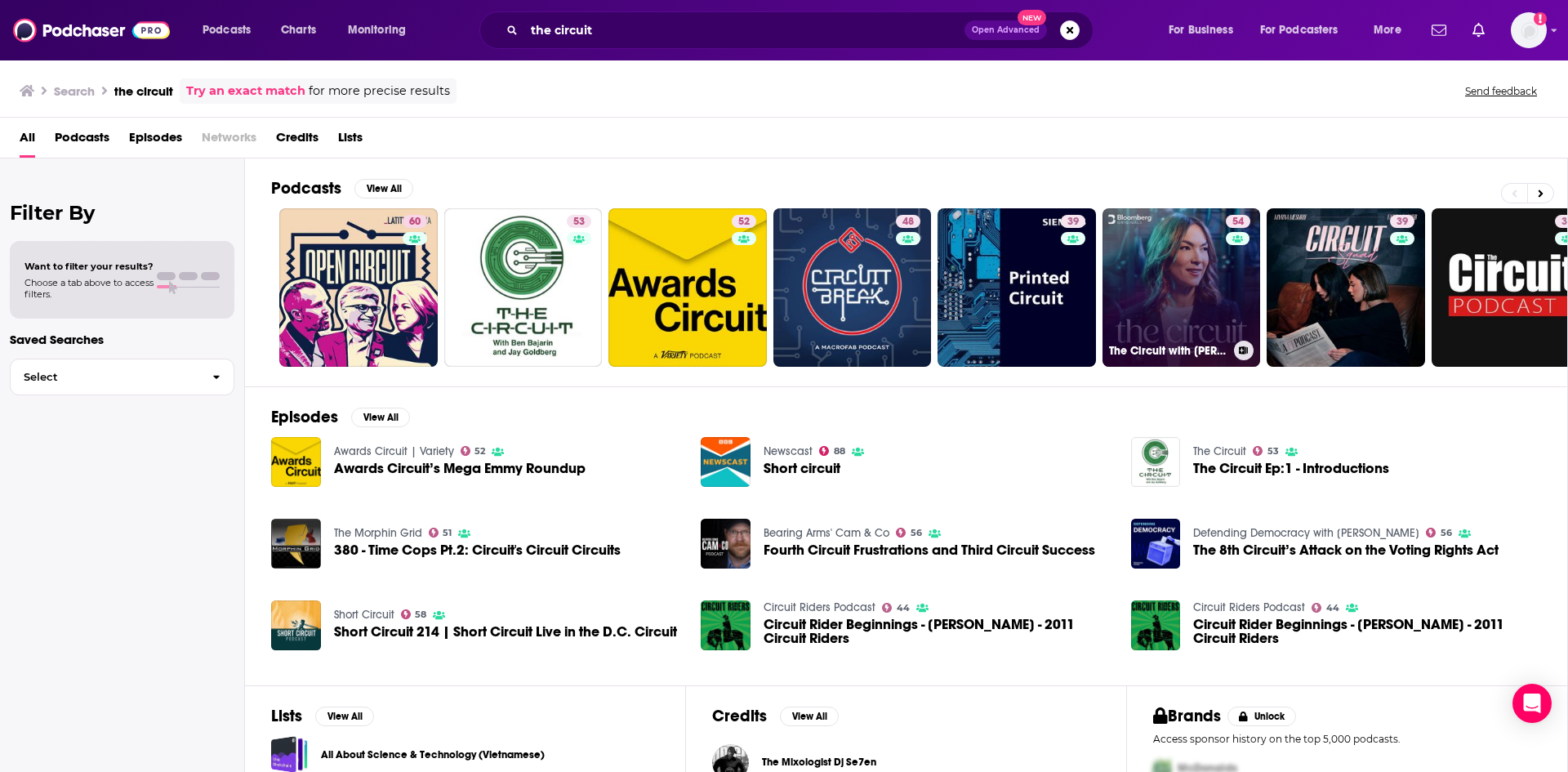
click at [1204, 290] on link "54 The Circuit with Emily Chang" at bounding box center [1182, 288] width 159 height 159
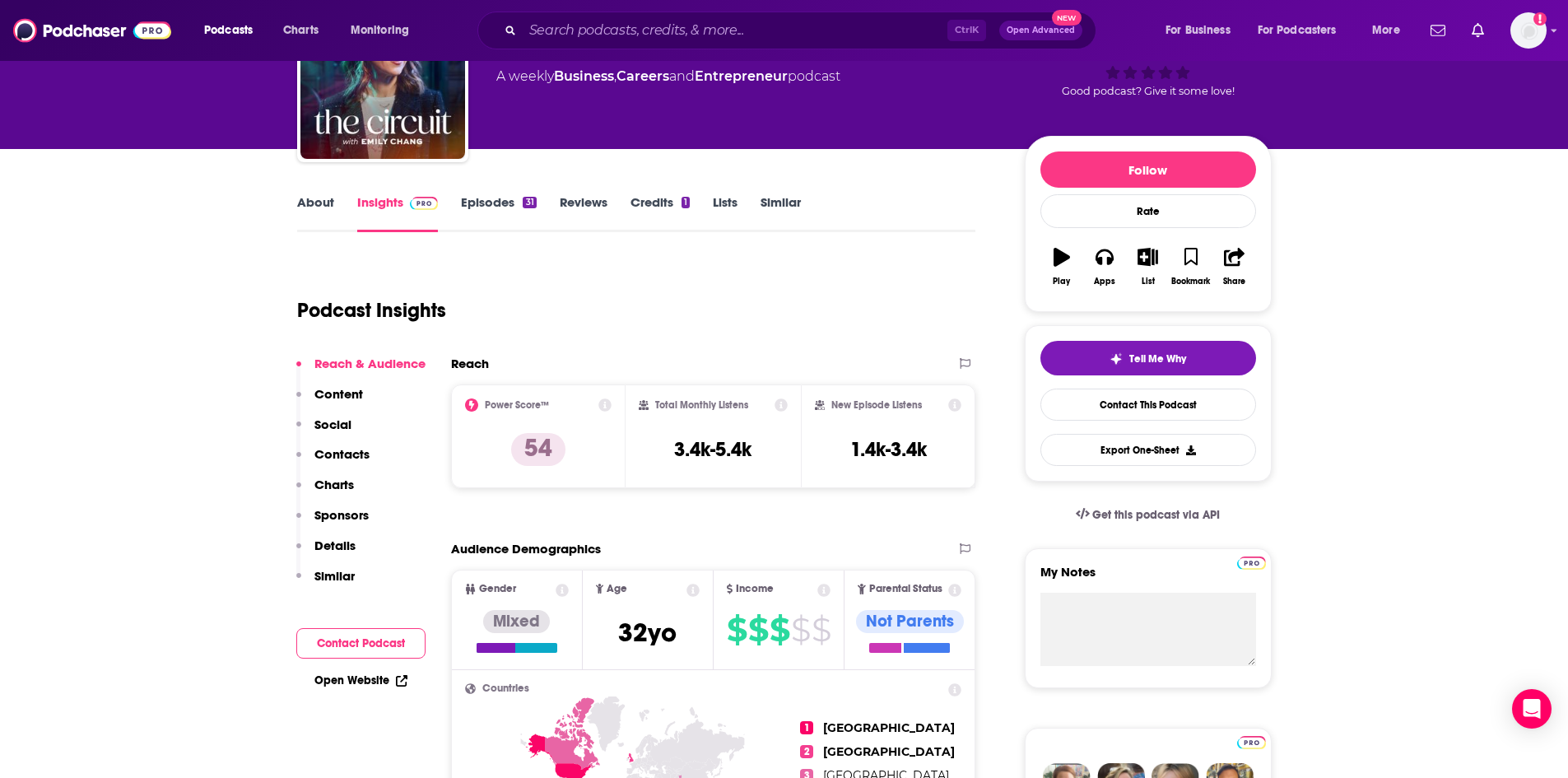
scroll to position [83, 0]
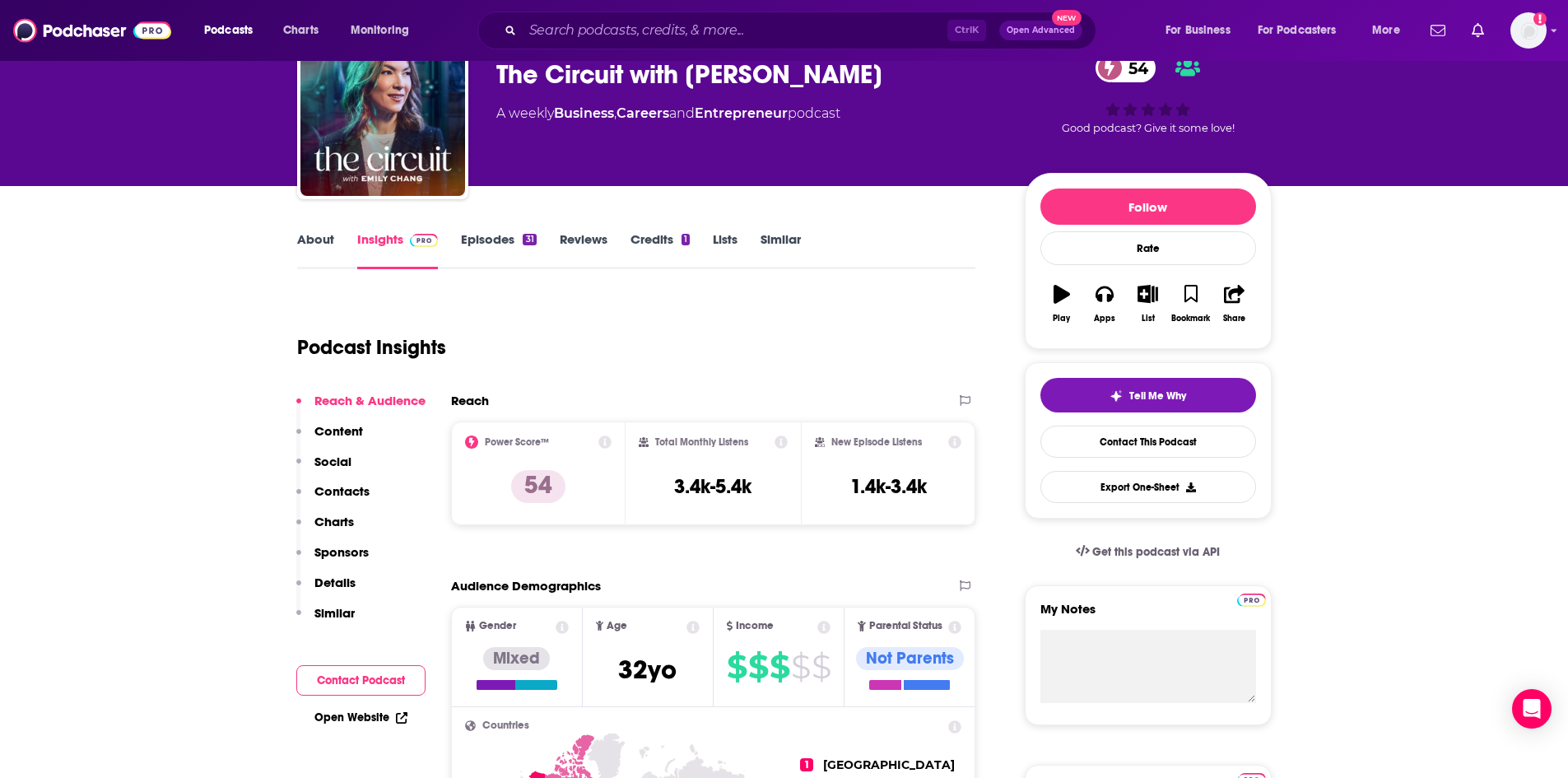
click at [323, 244] on link "About" at bounding box center [315, 250] width 37 height 38
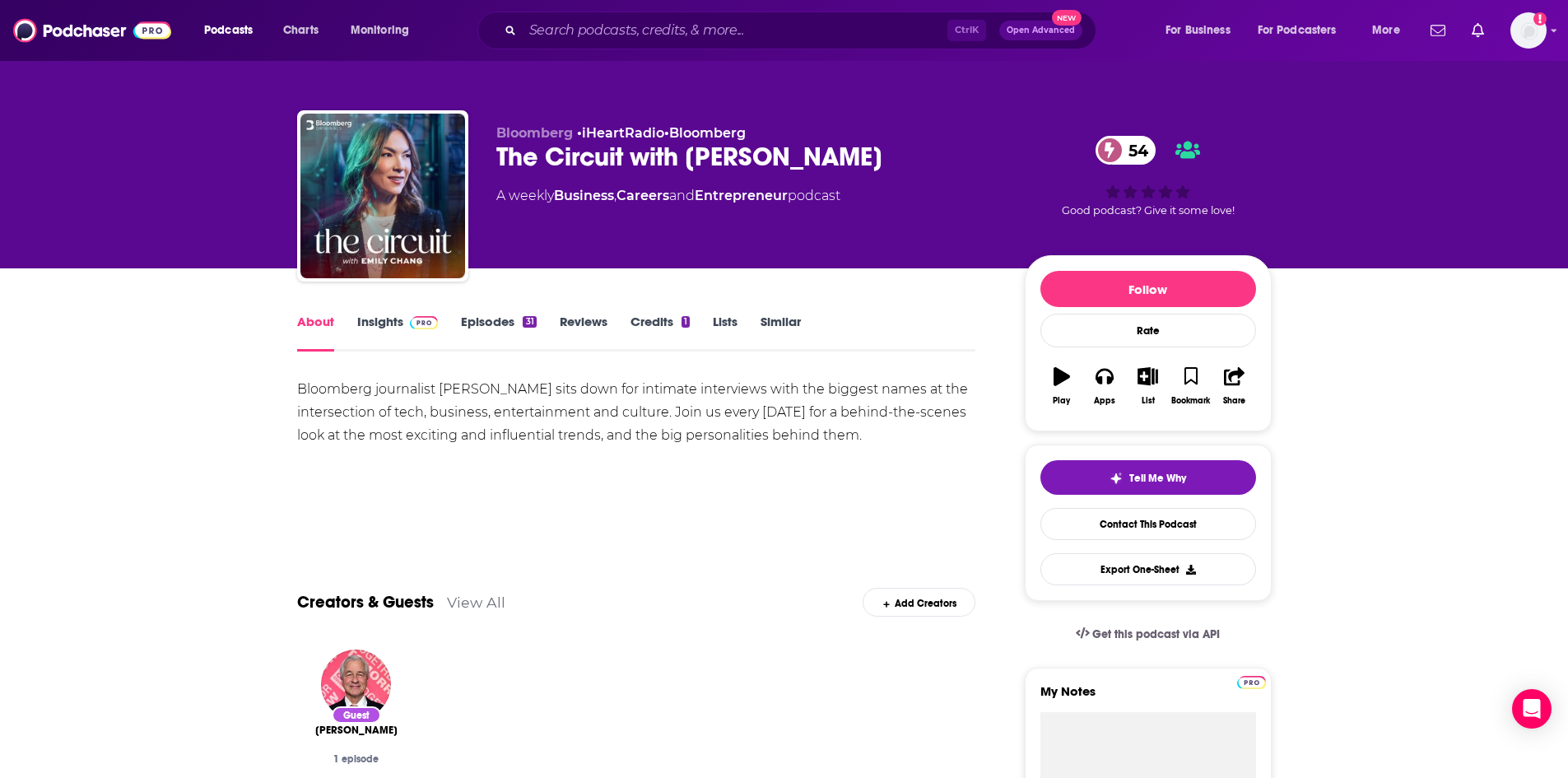
click at [384, 330] on link "Insights" at bounding box center [397, 333] width 82 height 38
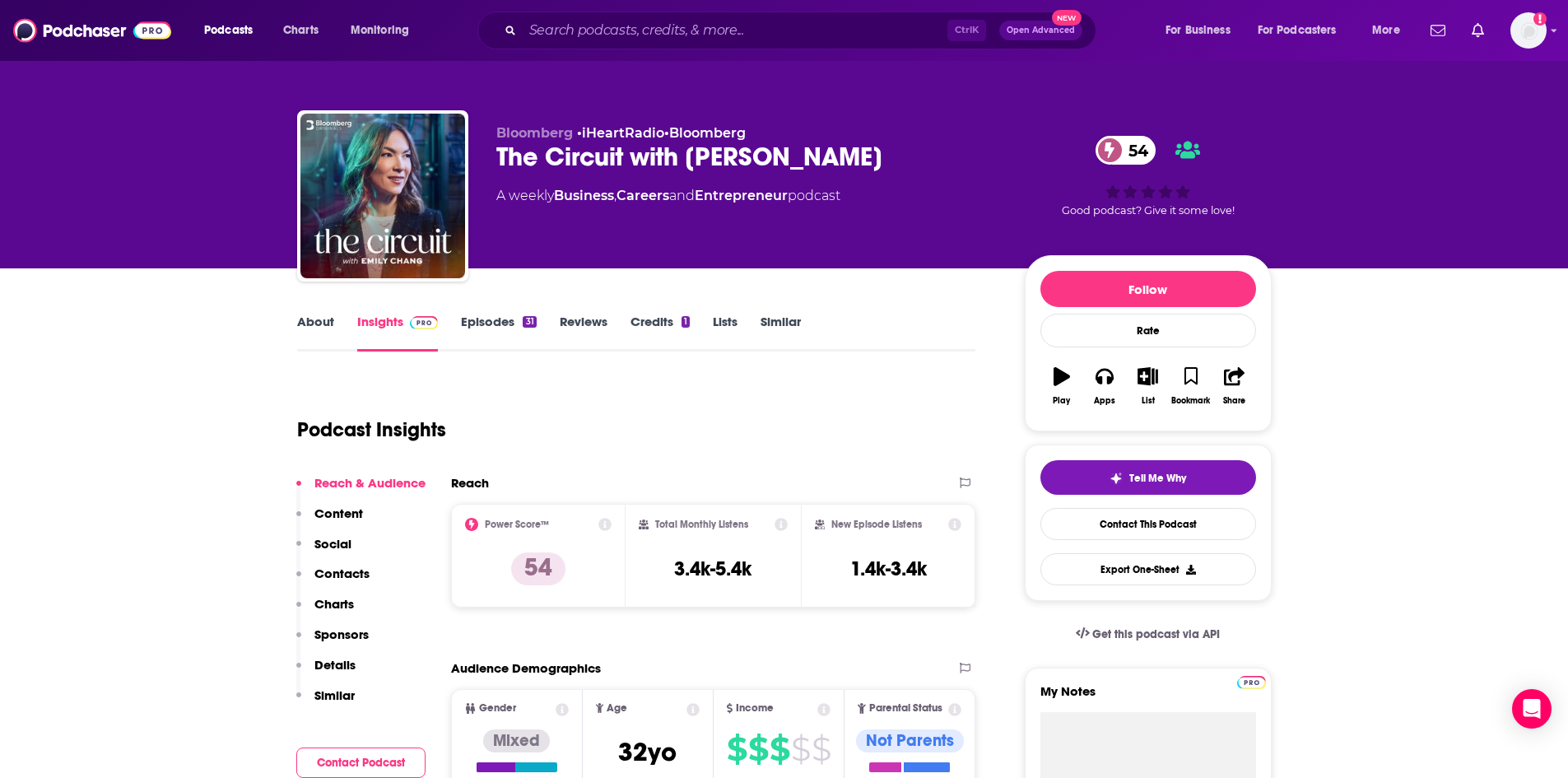
click at [329, 328] on link "About" at bounding box center [315, 333] width 37 height 38
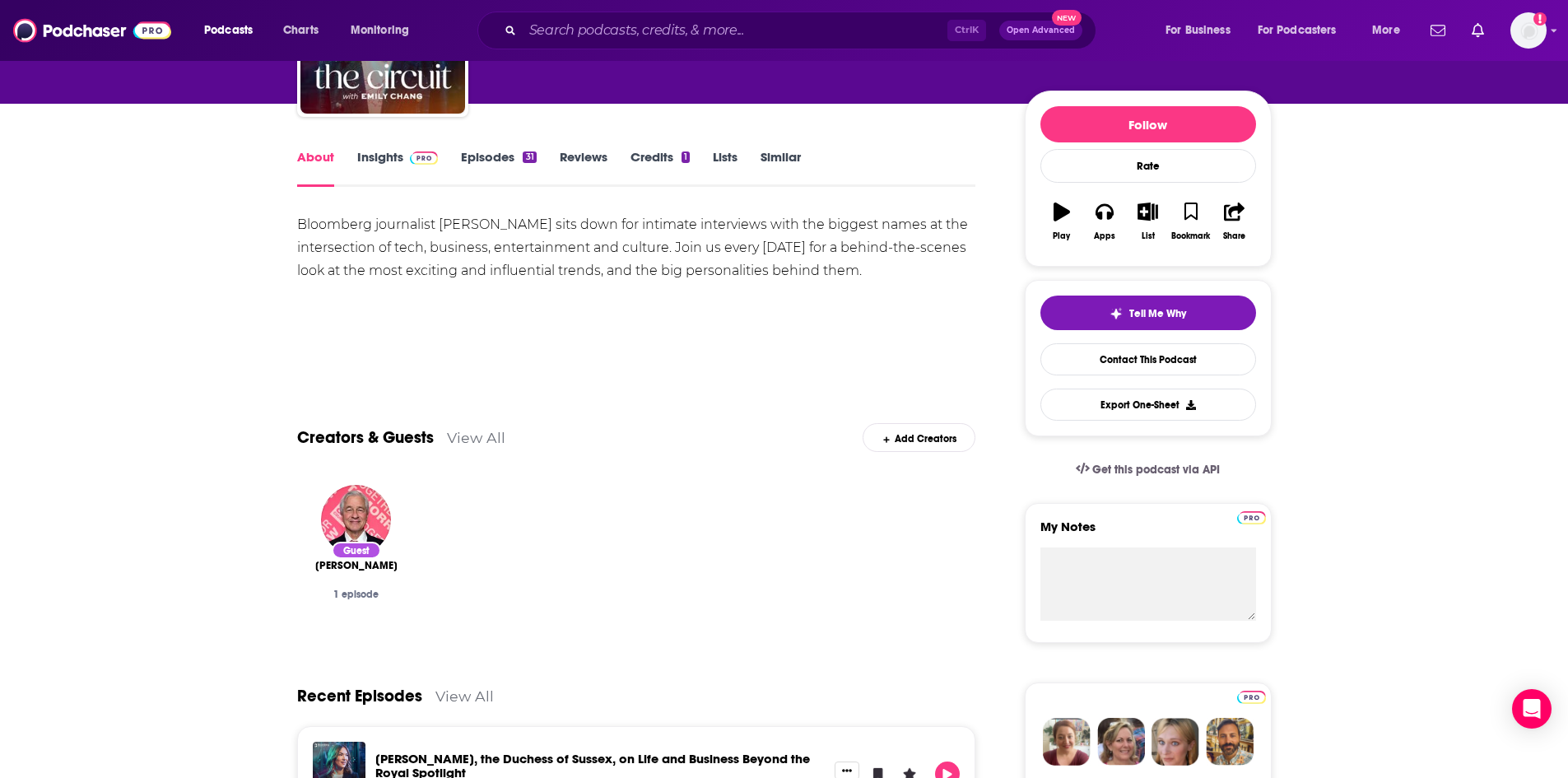
click at [471, 435] on link "View All" at bounding box center [476, 437] width 58 height 17
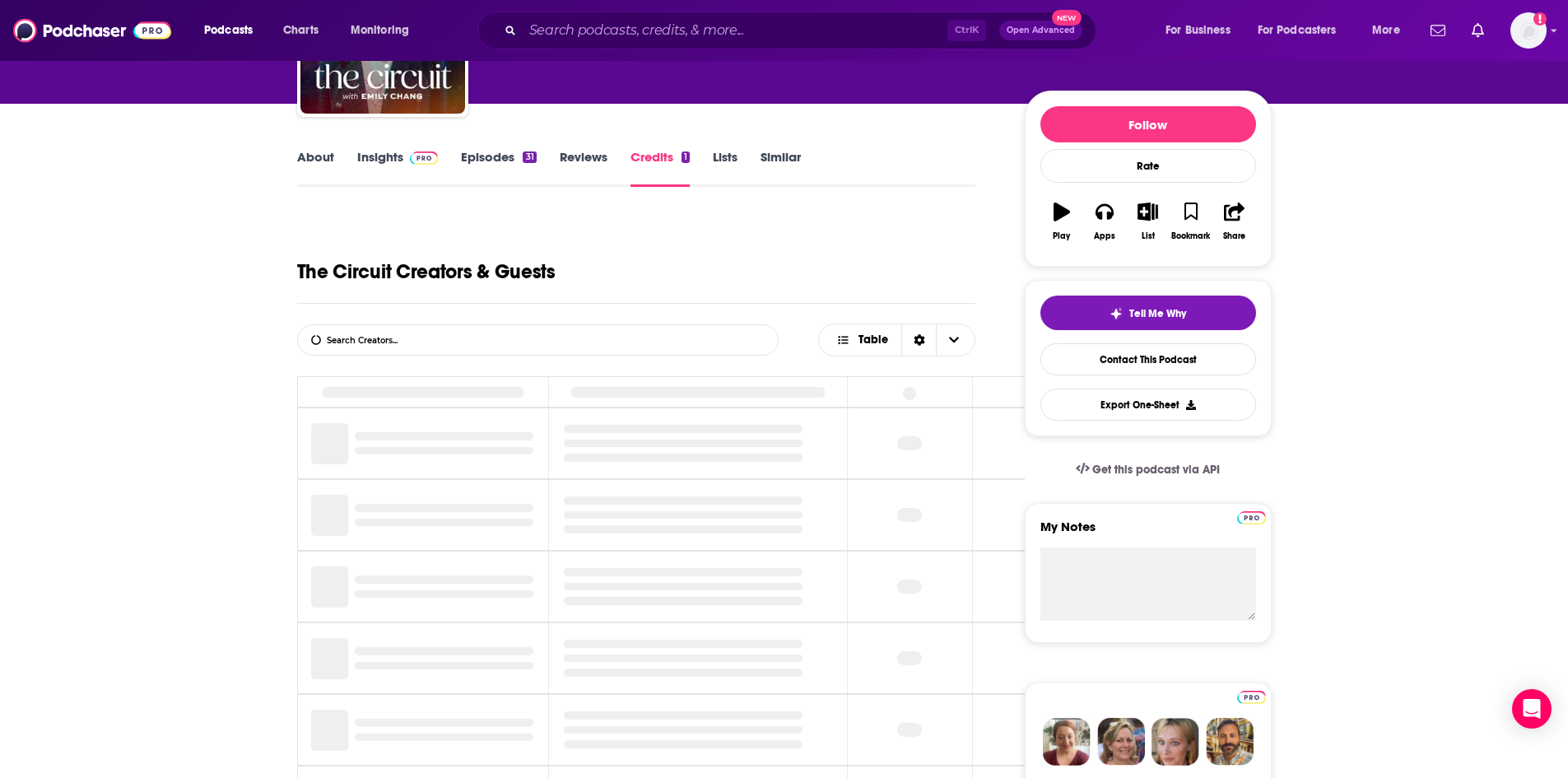
scroll to position [312, 0]
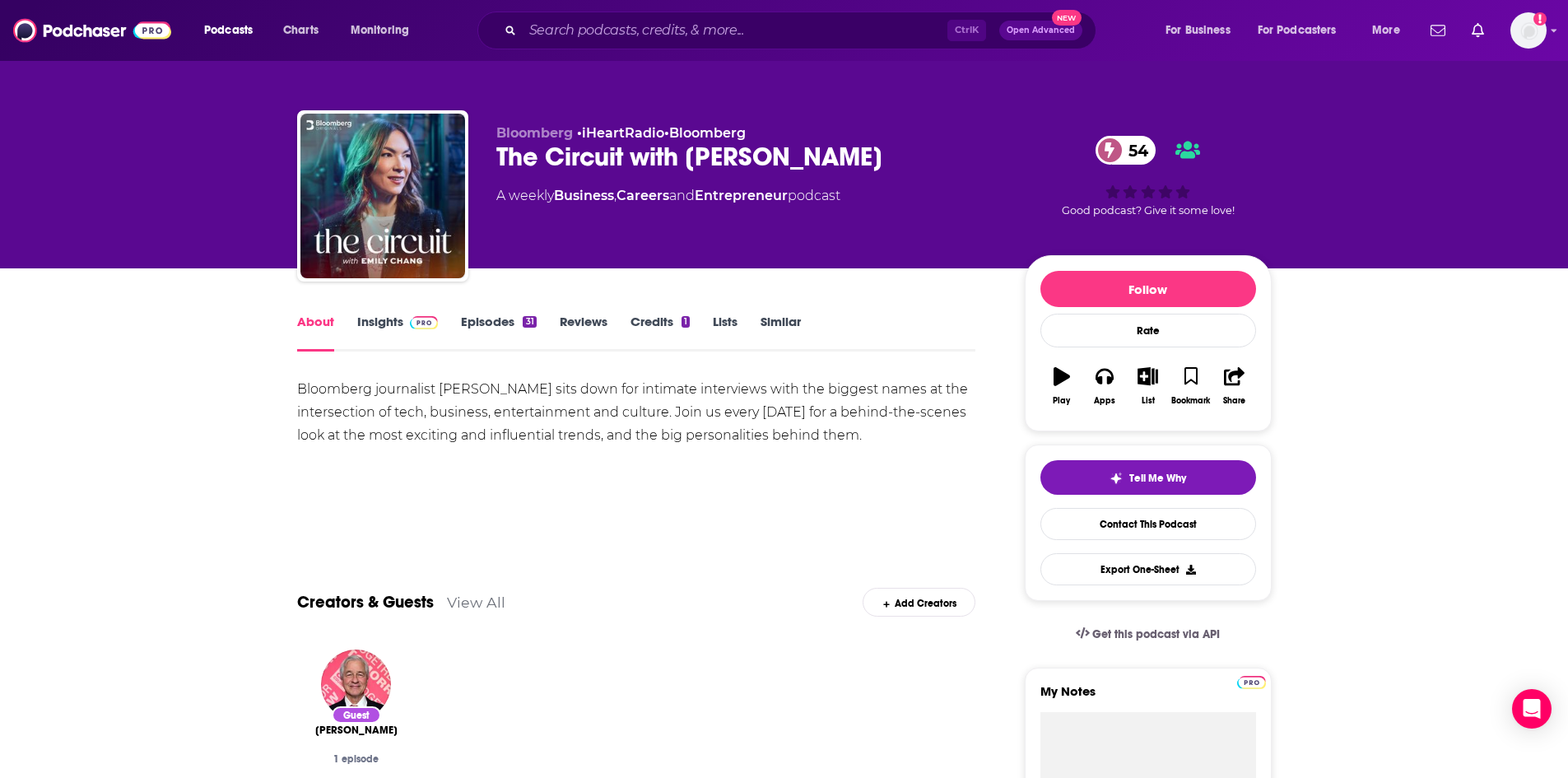
click at [494, 330] on link "Episodes 31" at bounding box center [498, 333] width 75 height 38
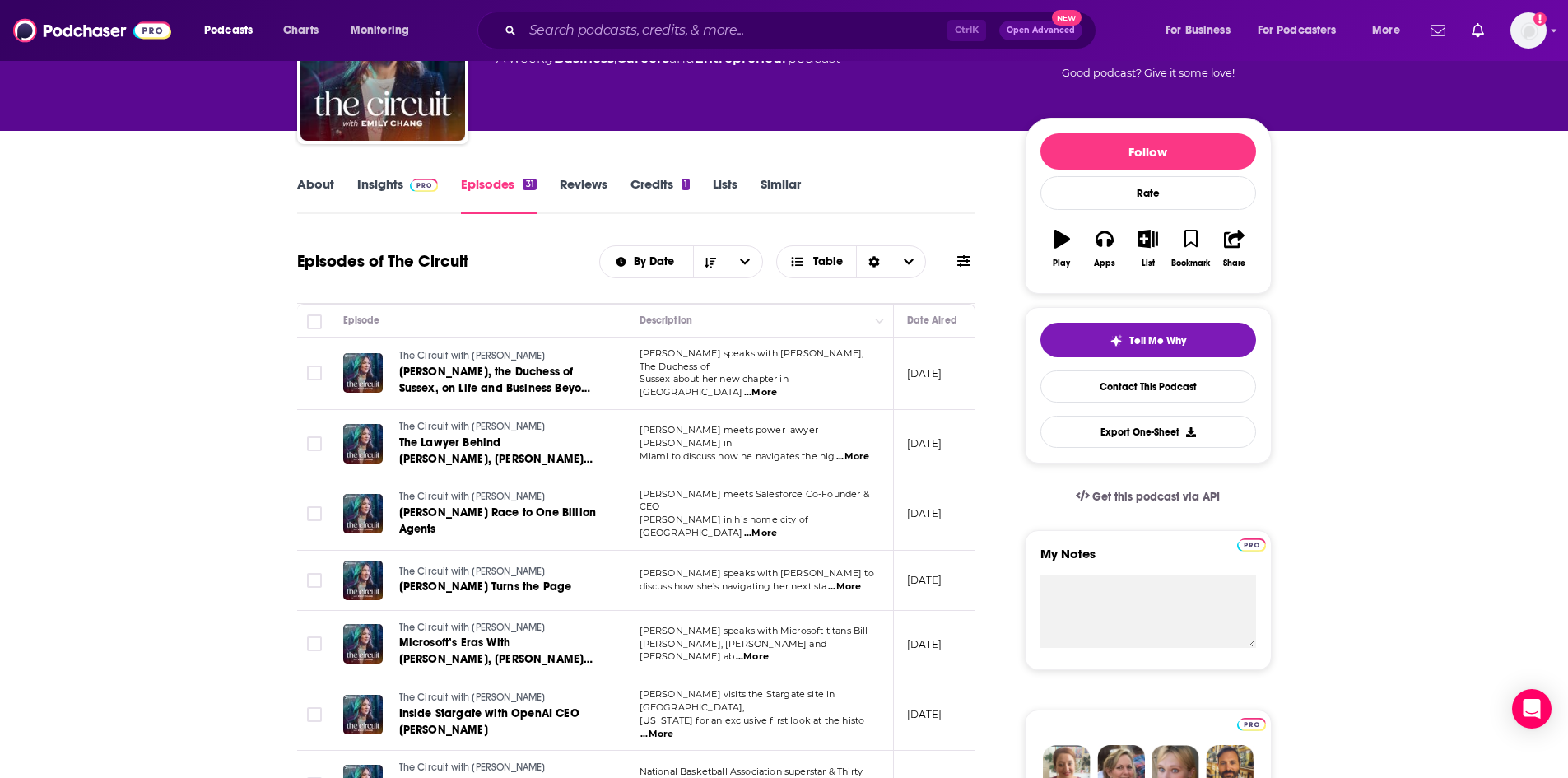
scroll to position [164, 0]
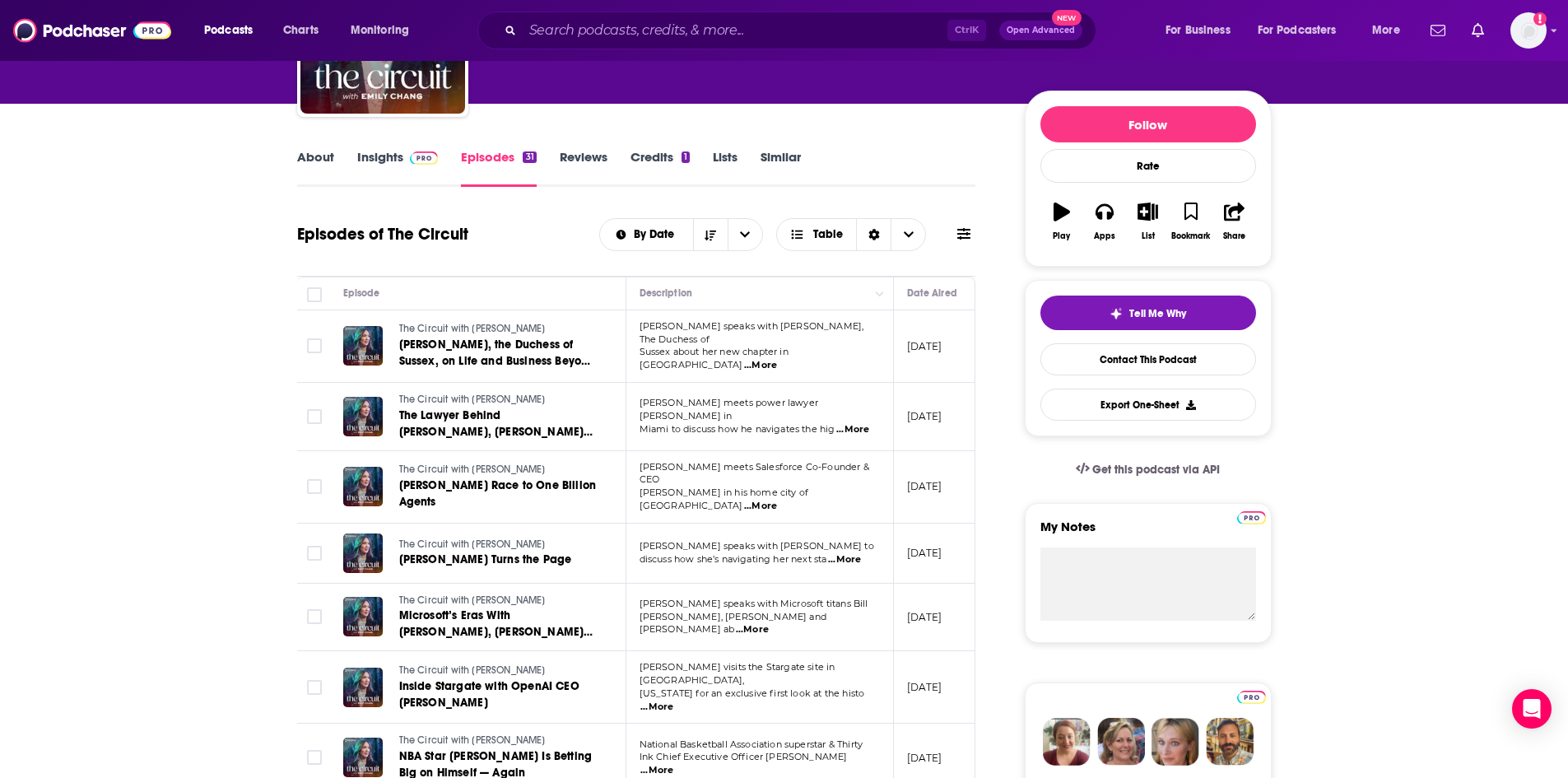
click at [314, 166] on link "About" at bounding box center [315, 168] width 37 height 38
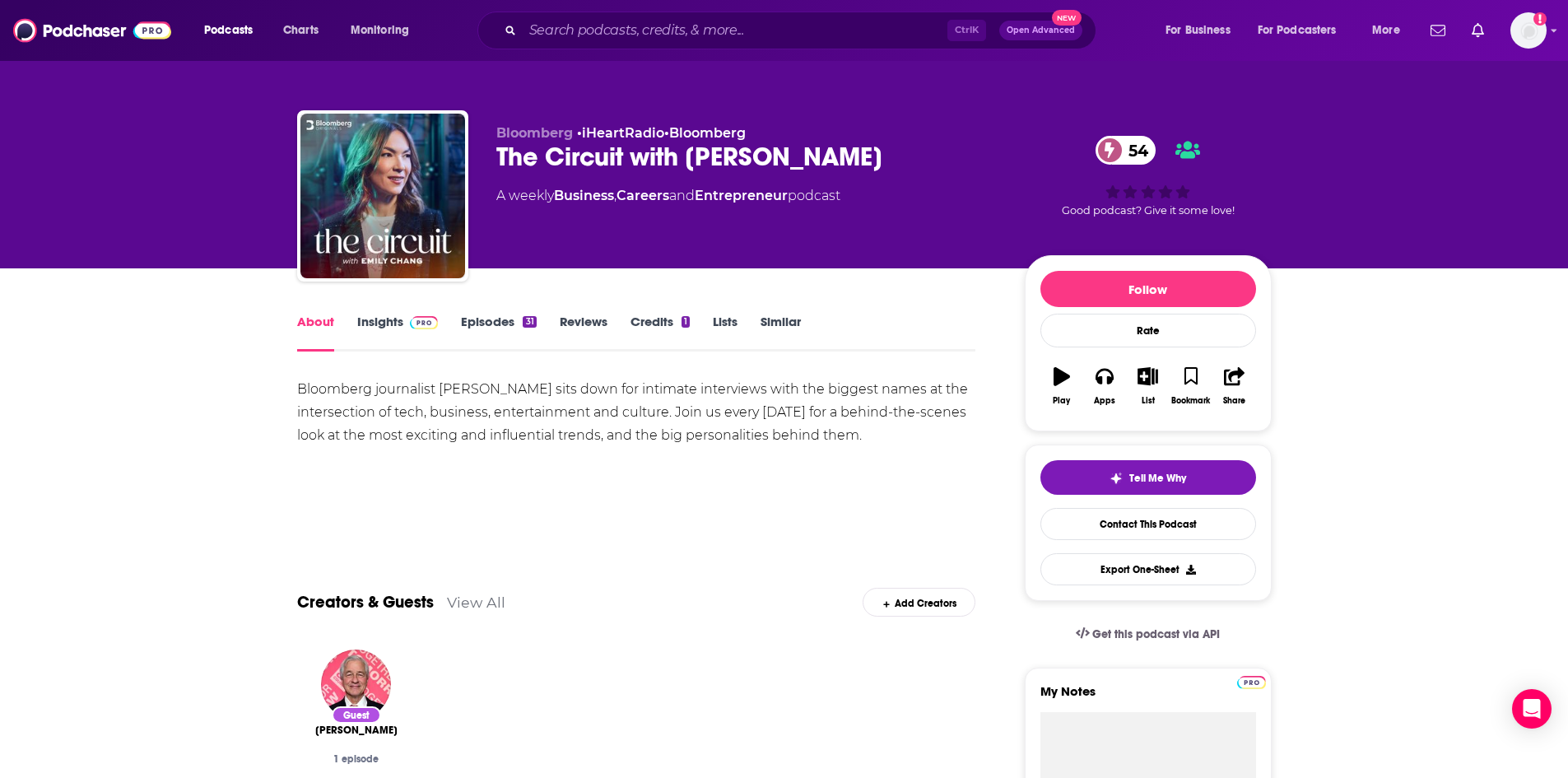
click at [395, 317] on link "Insights" at bounding box center [397, 333] width 82 height 38
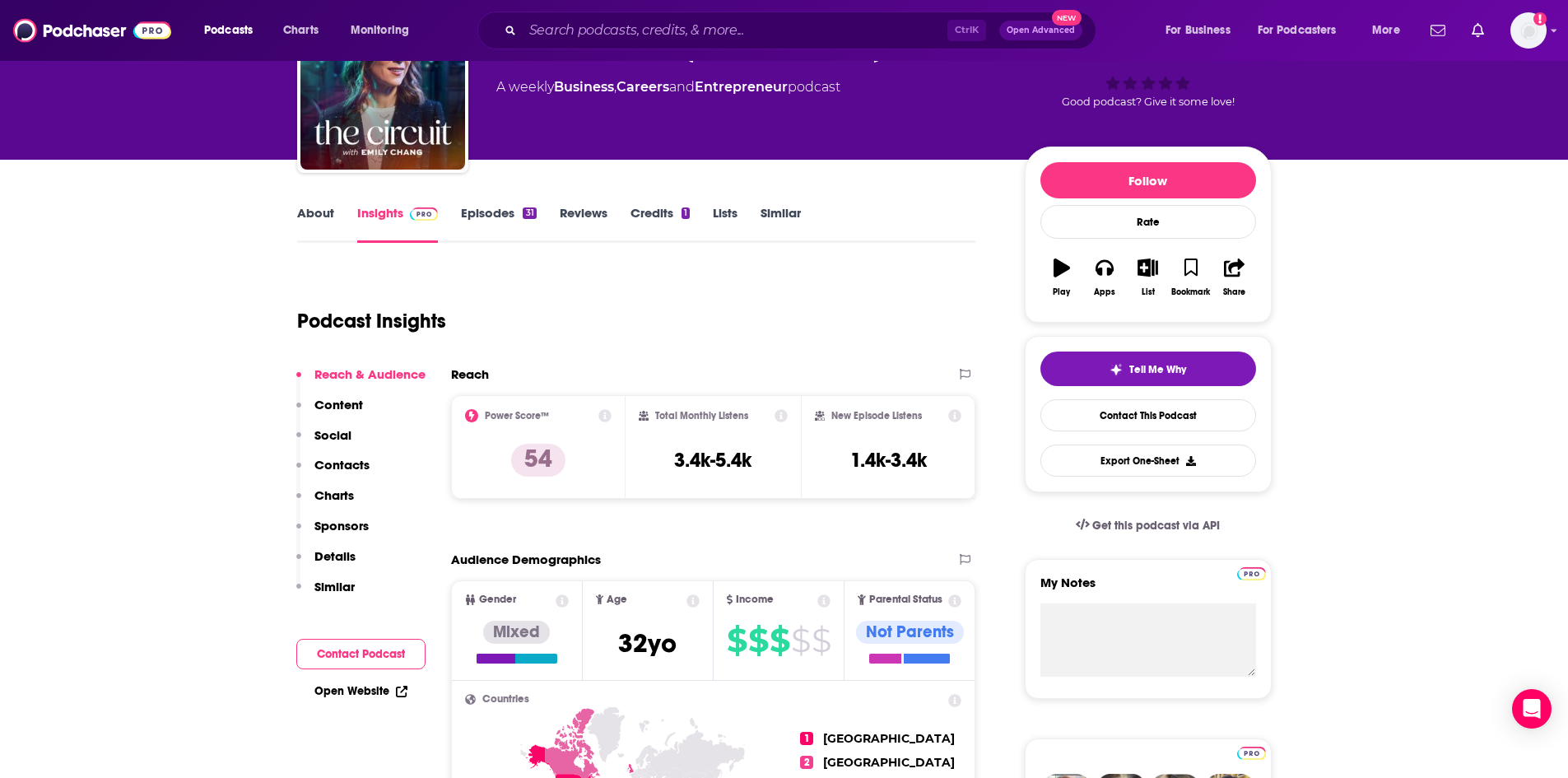
scroll to position [247, 0]
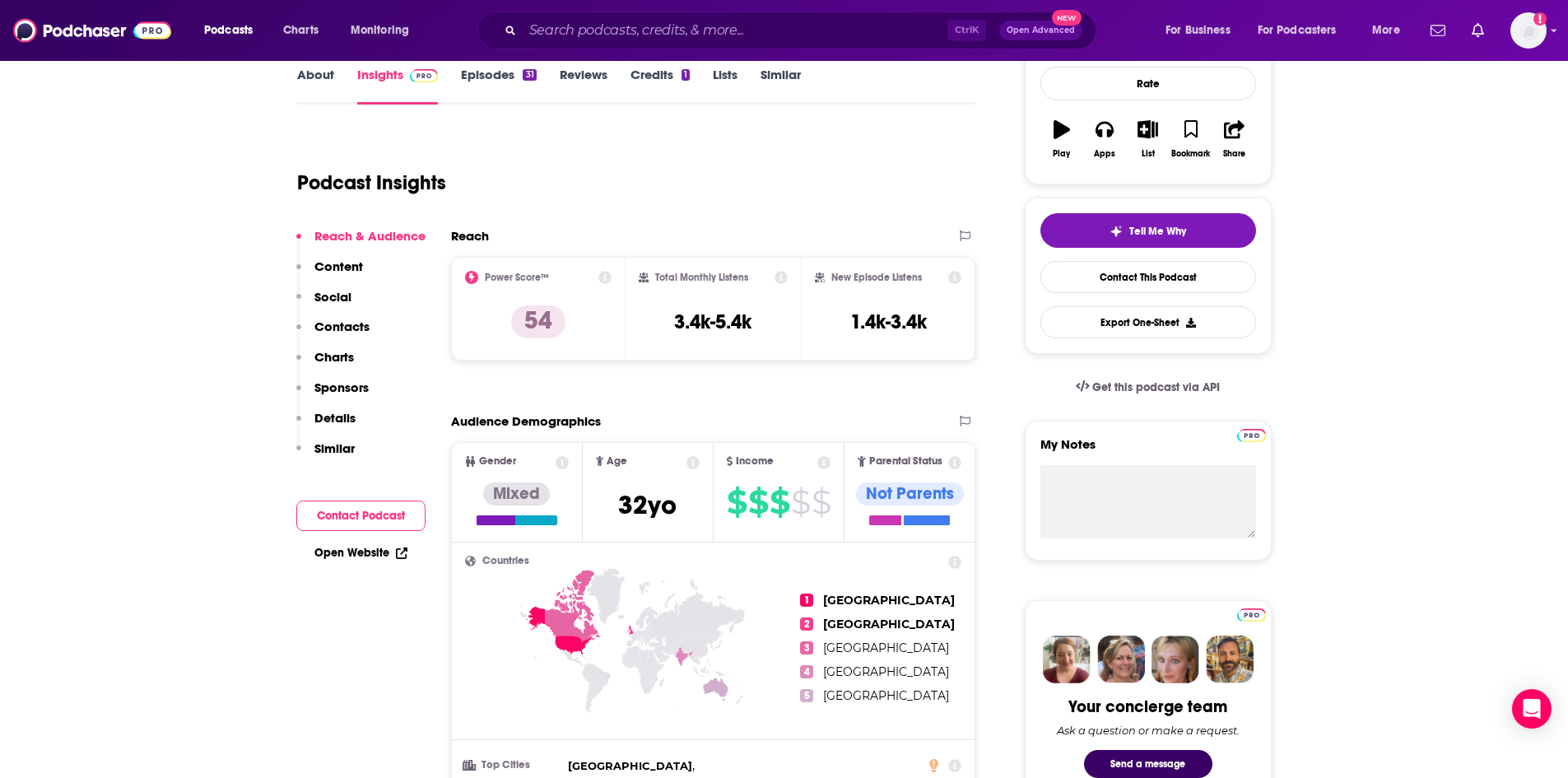
click at [352, 270] on p "Content" at bounding box center [338, 266] width 48 height 15
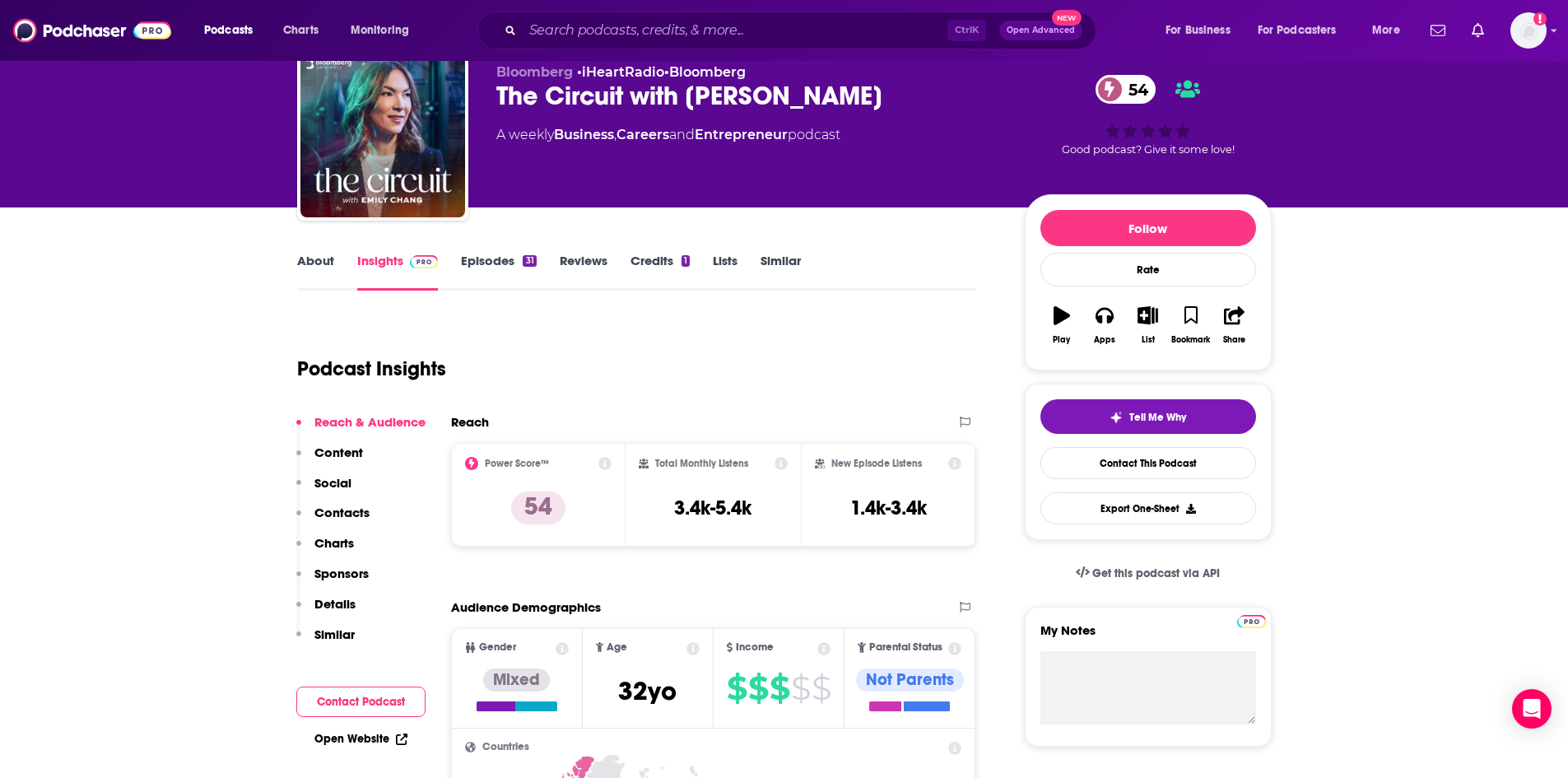
scroll to position [0, 0]
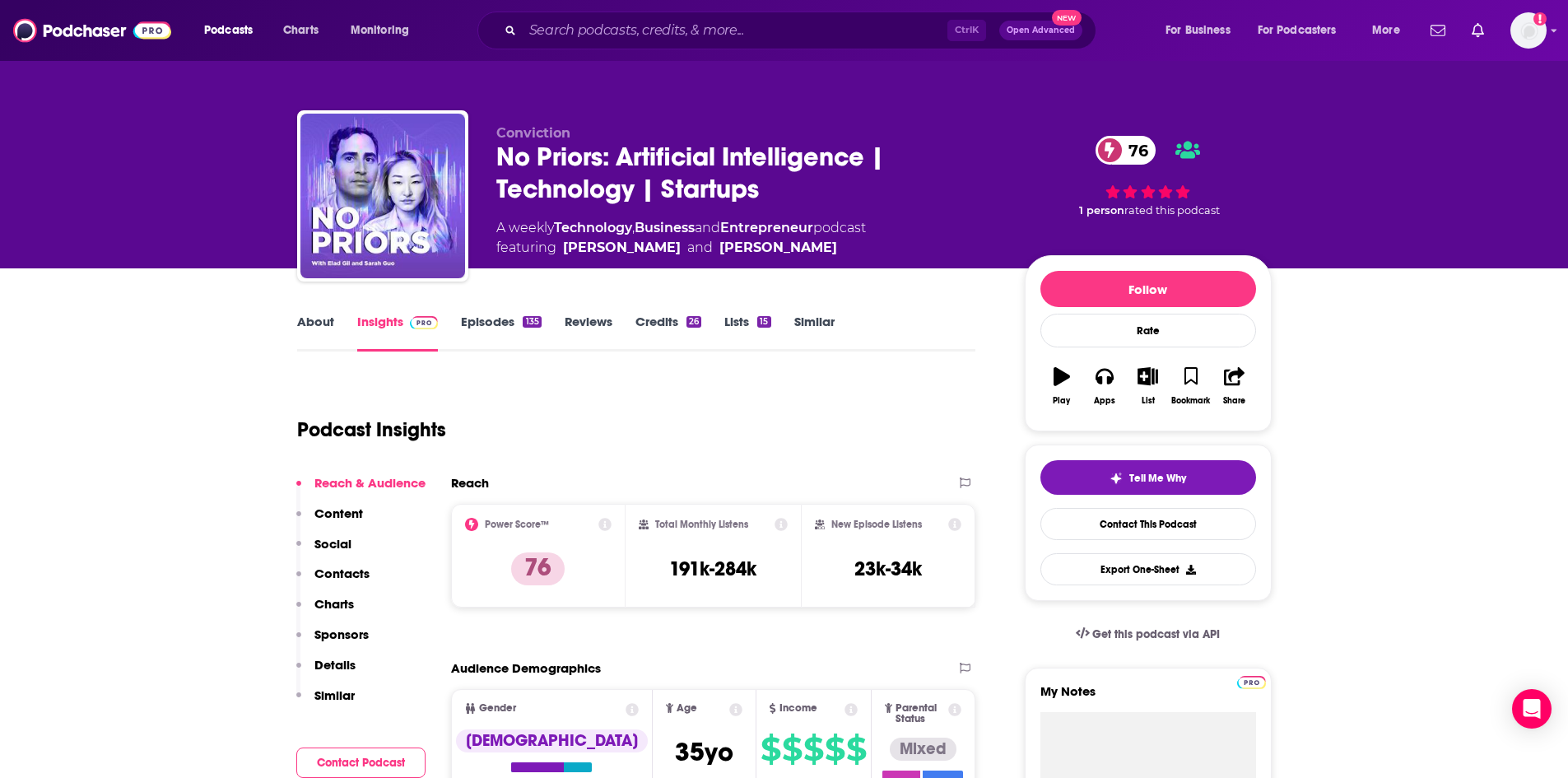
click at [320, 326] on link "About" at bounding box center [315, 333] width 37 height 38
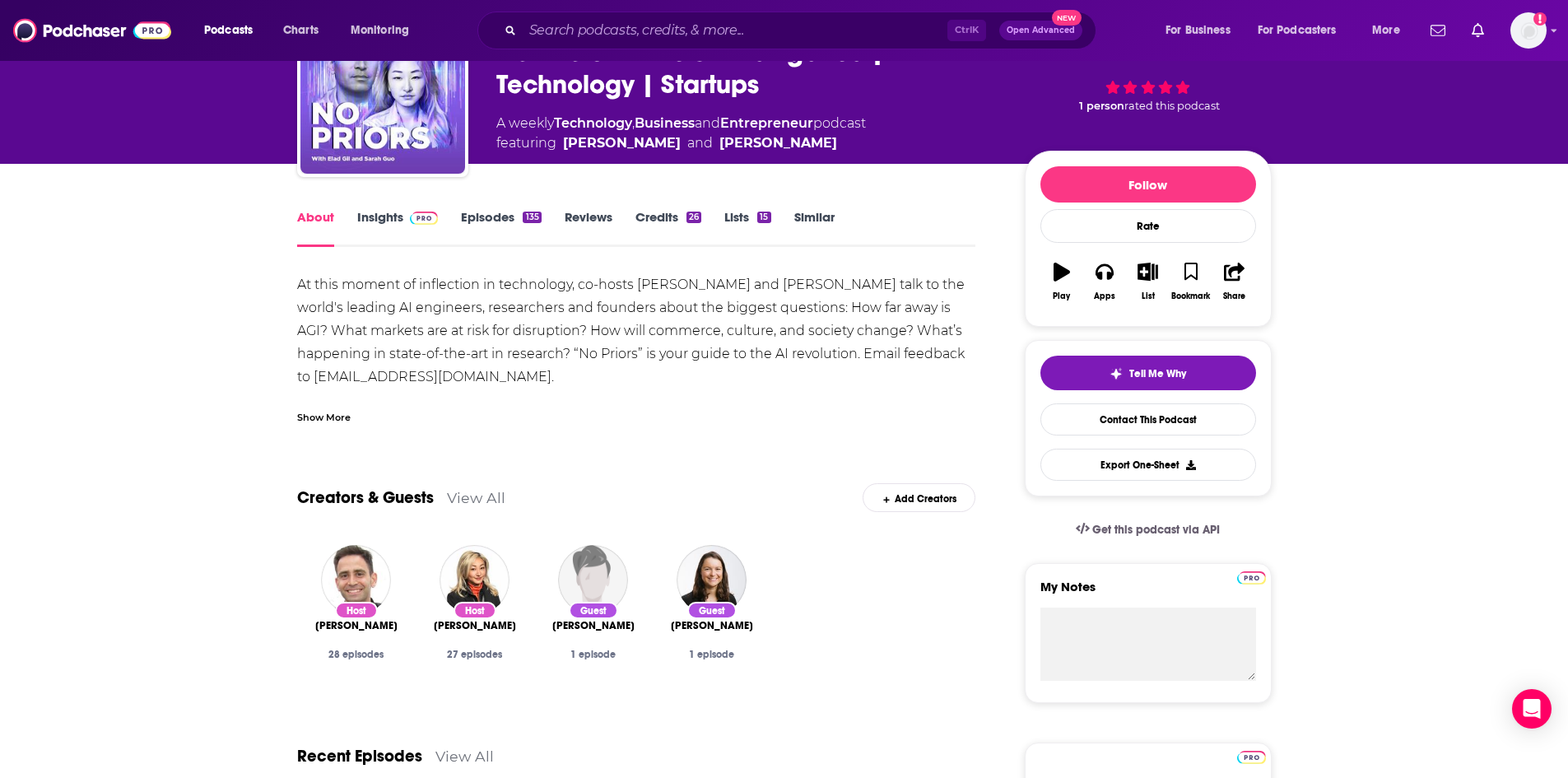
scroll to position [164, 0]
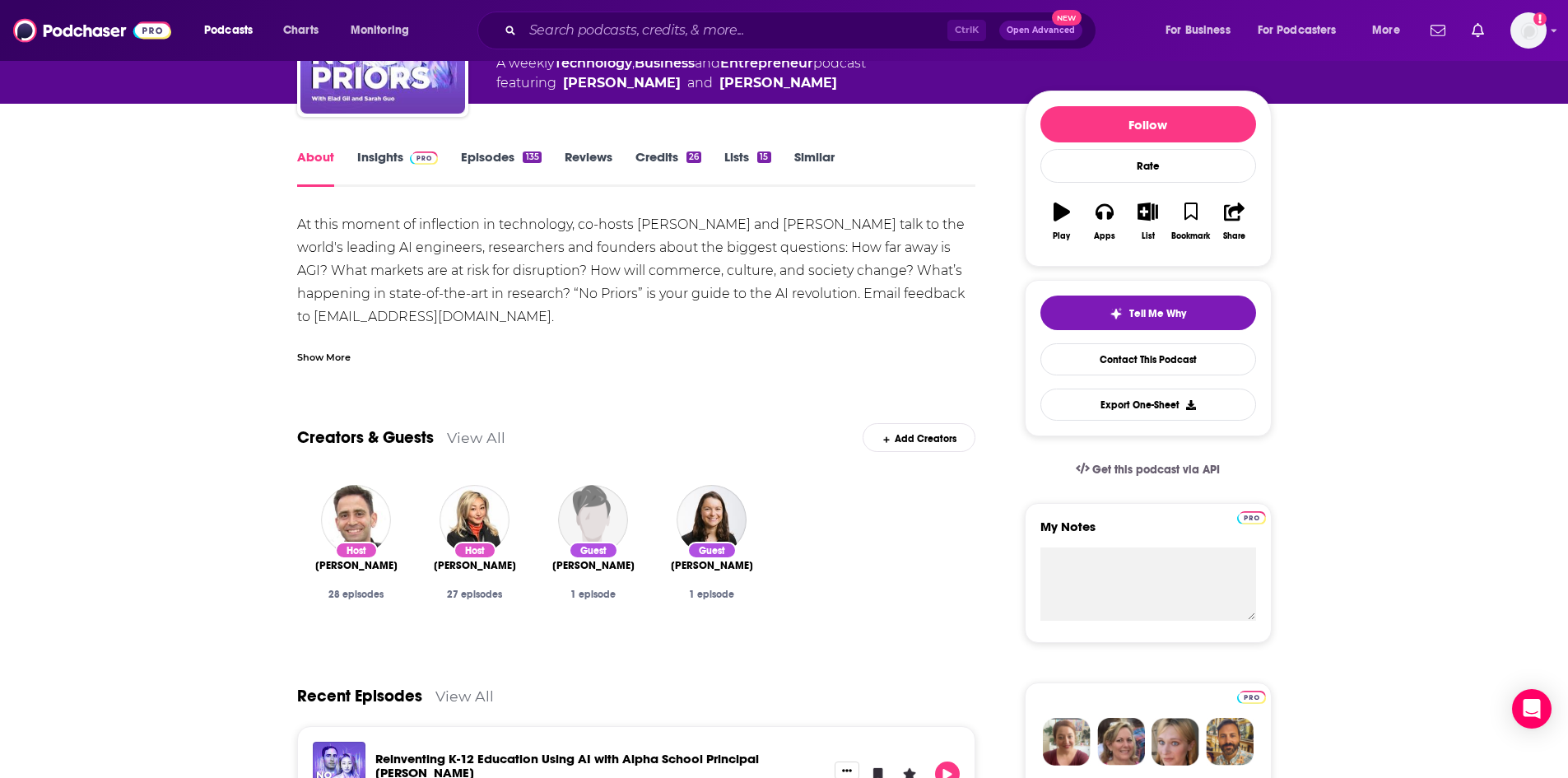
click at [460, 704] on link "View All" at bounding box center [464, 696] width 58 height 17
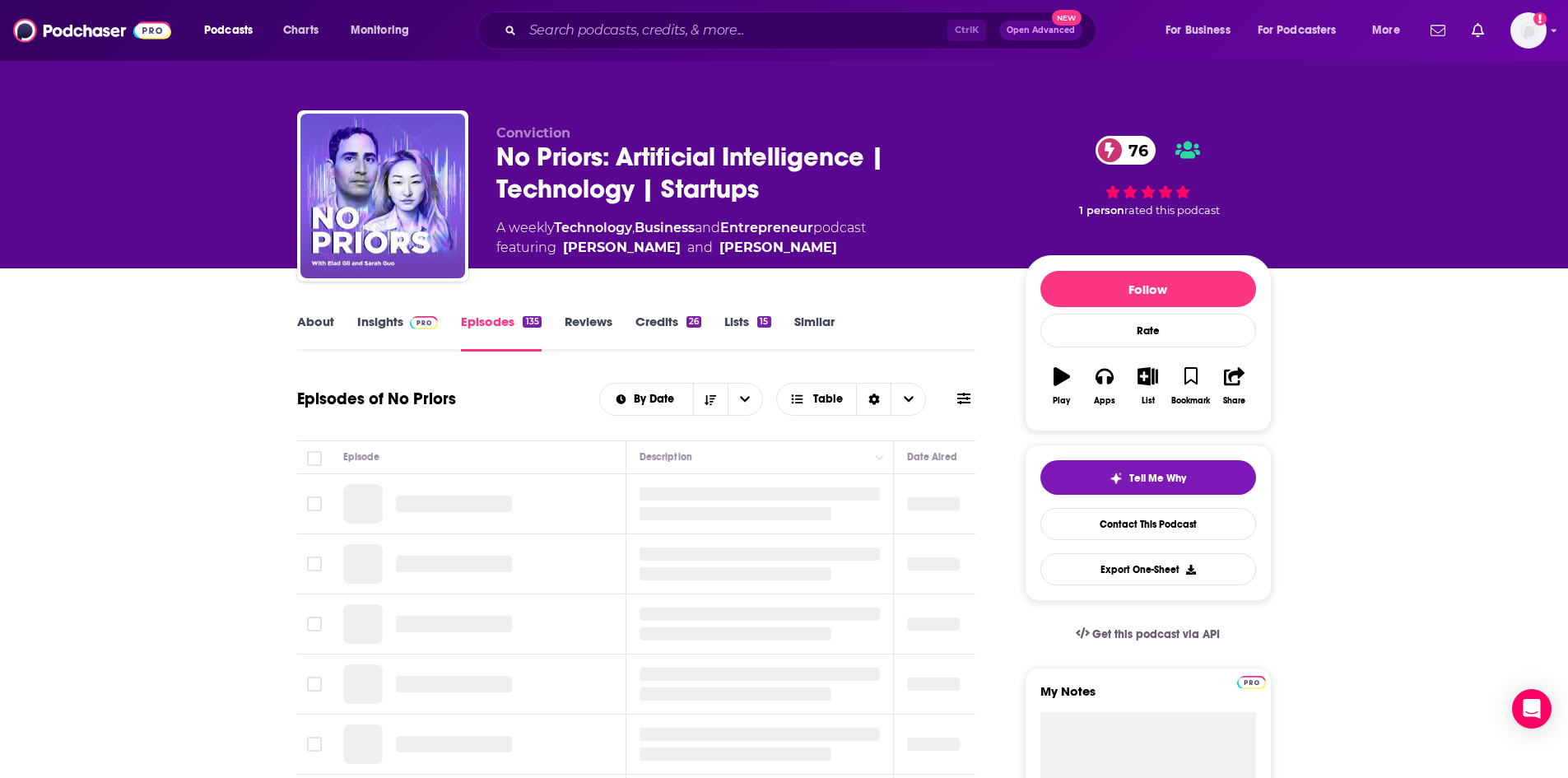
click at [327, 328] on link "About" at bounding box center [315, 333] width 37 height 38
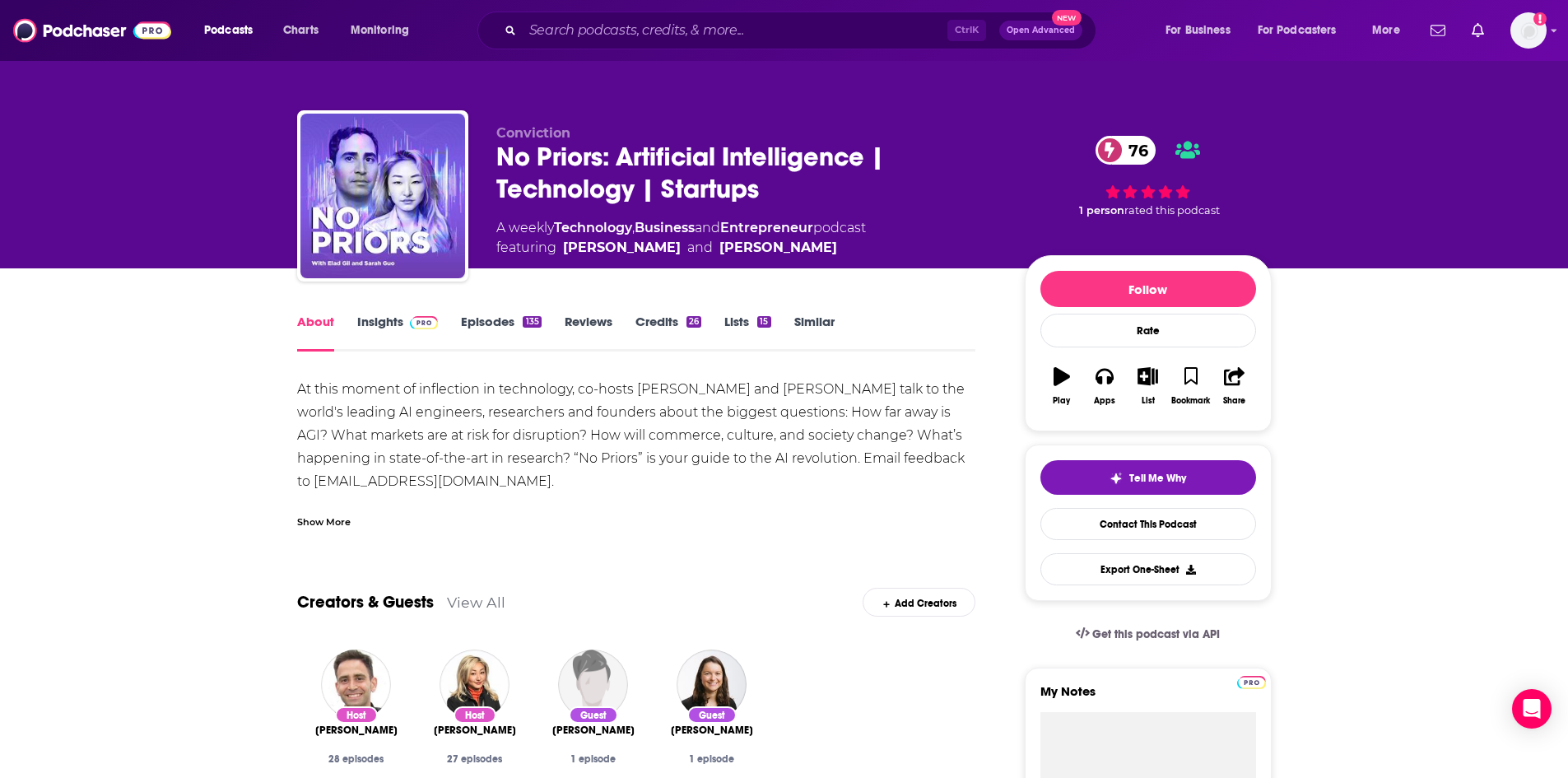
click at [501, 599] on link "View All" at bounding box center [476, 602] width 58 height 17
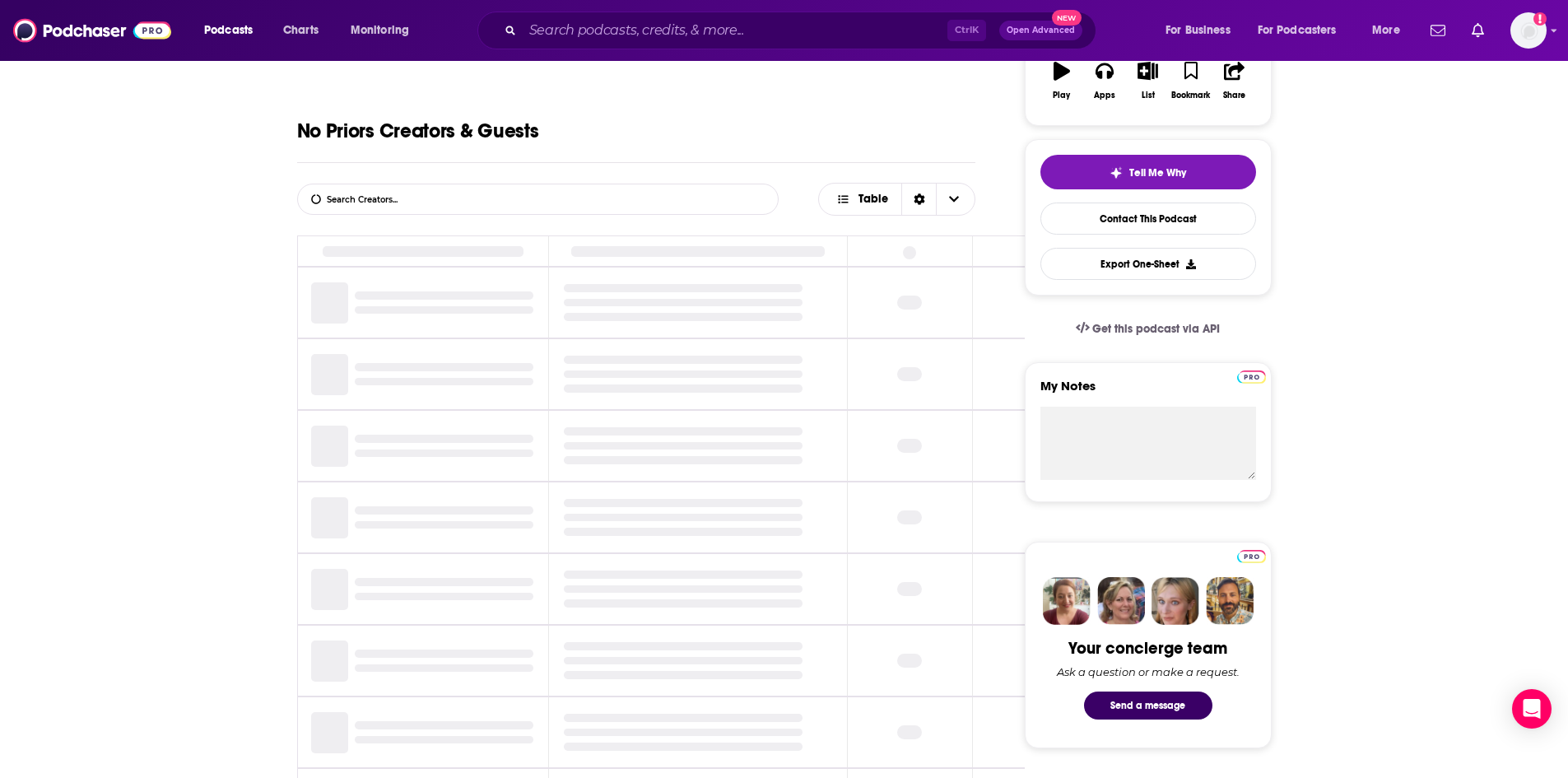
scroll to position [312, 0]
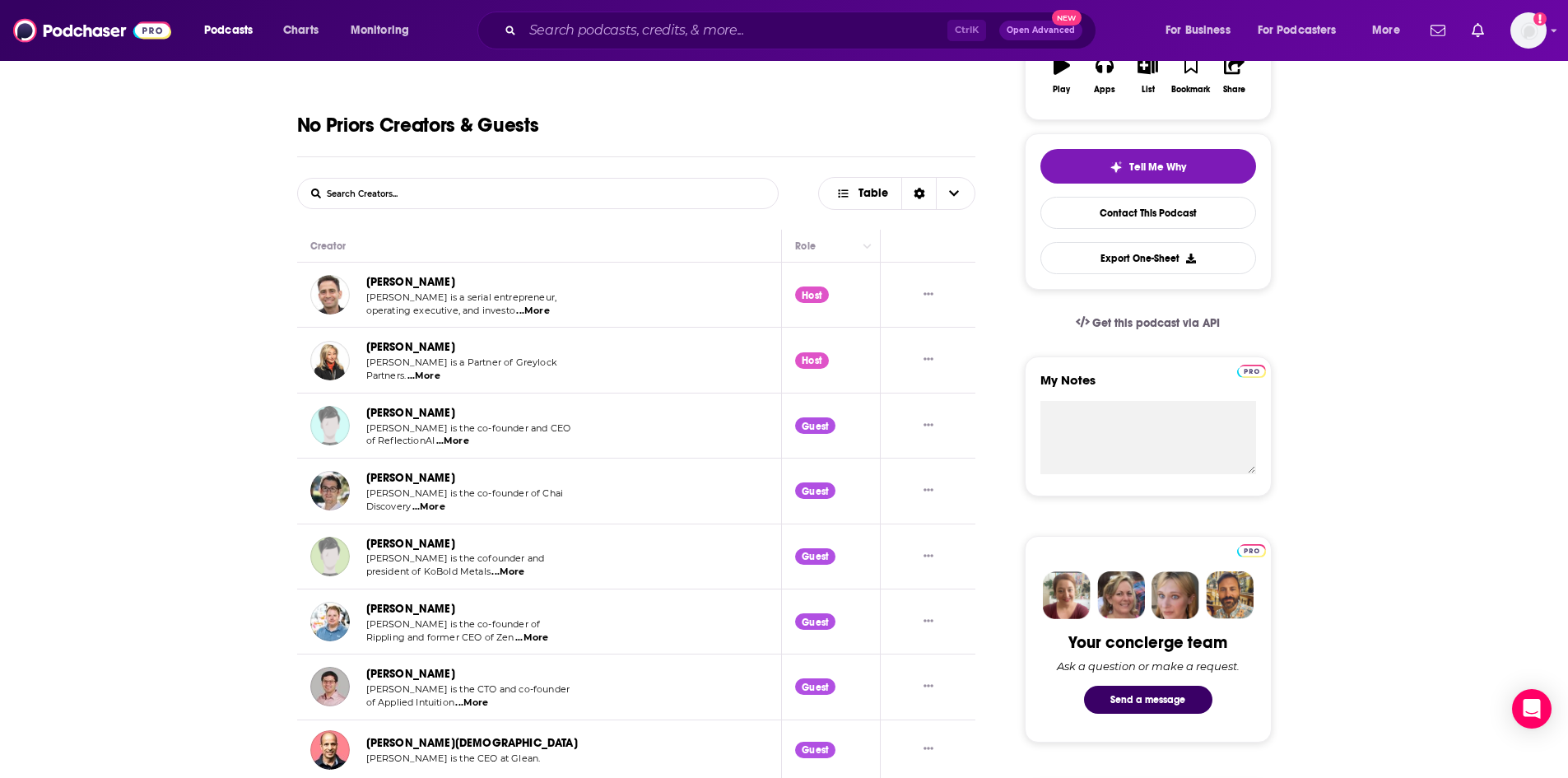
click at [539, 639] on span "...More" at bounding box center [532, 638] width 33 height 13
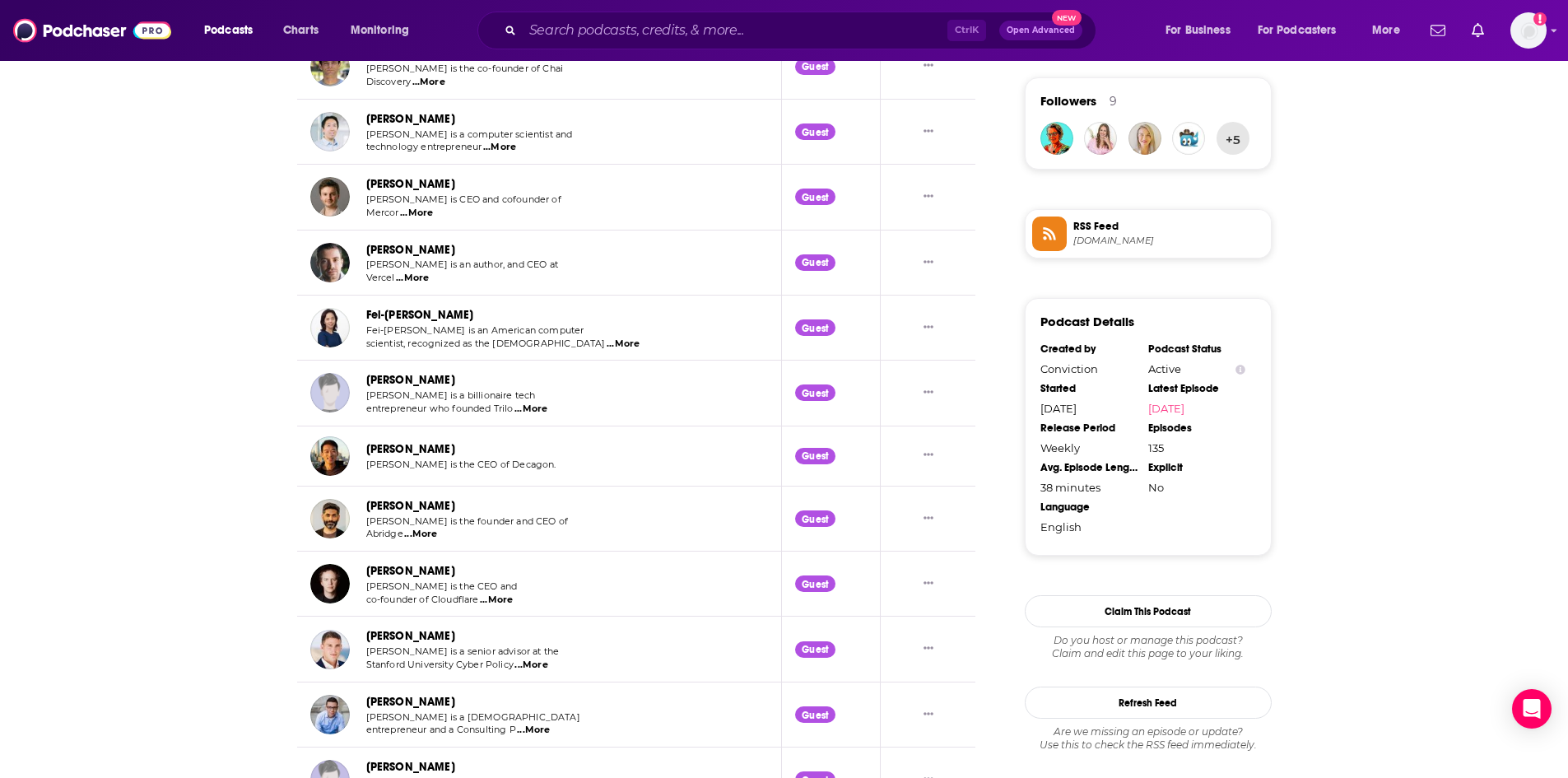
scroll to position [1217, 0]
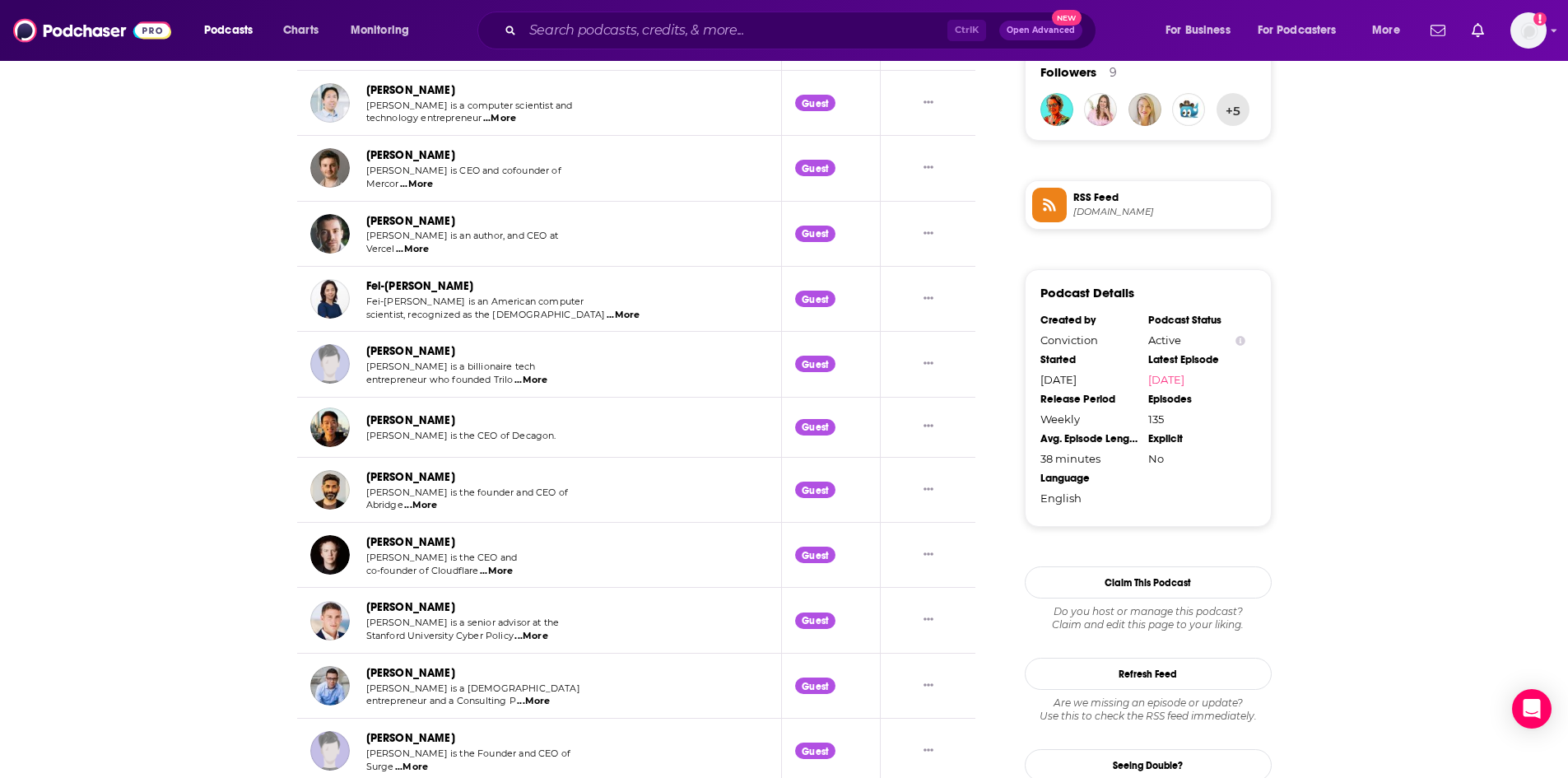
click at [501, 571] on span "...More" at bounding box center [496, 571] width 33 height 13
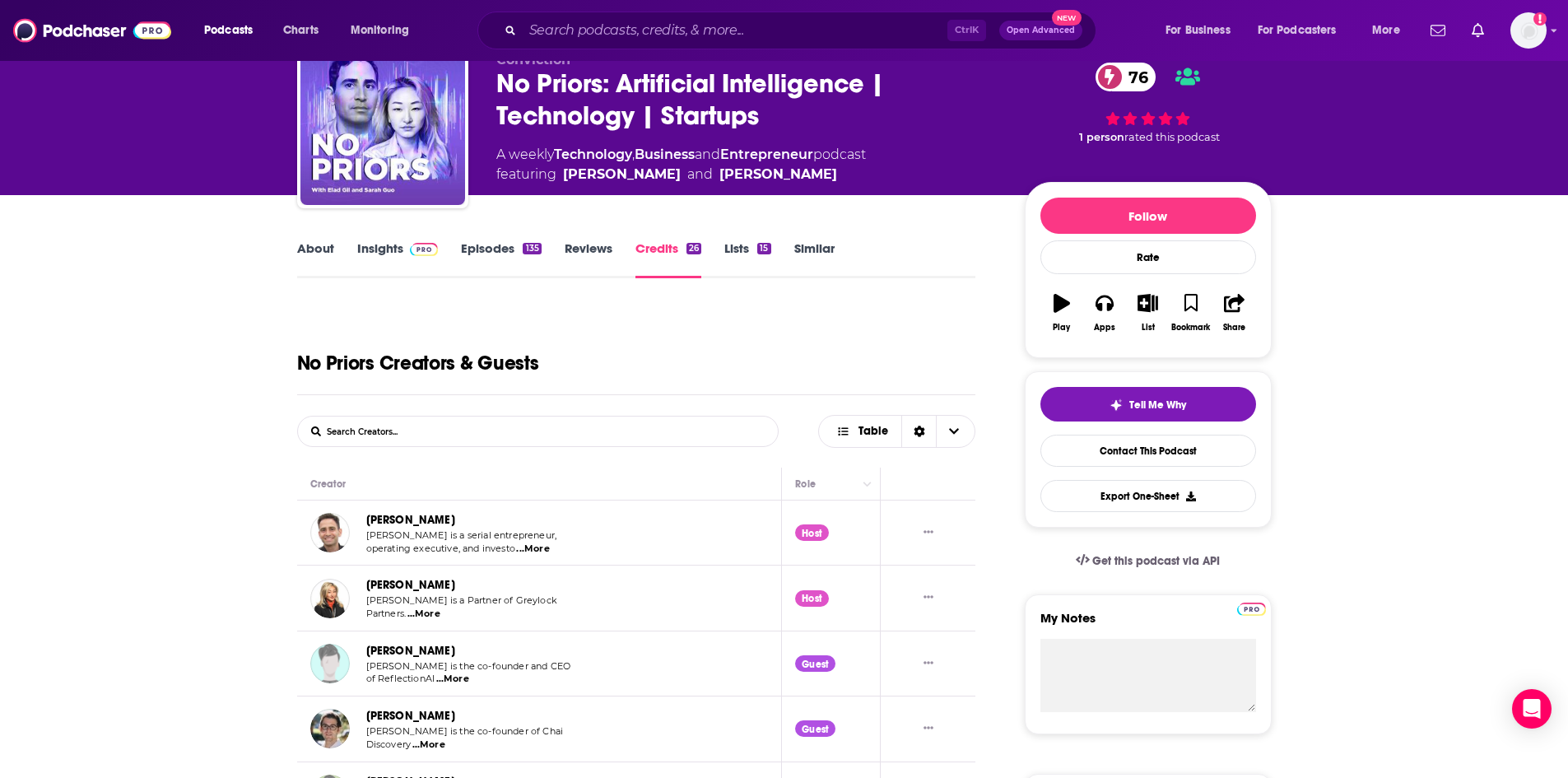
scroll to position [0, 0]
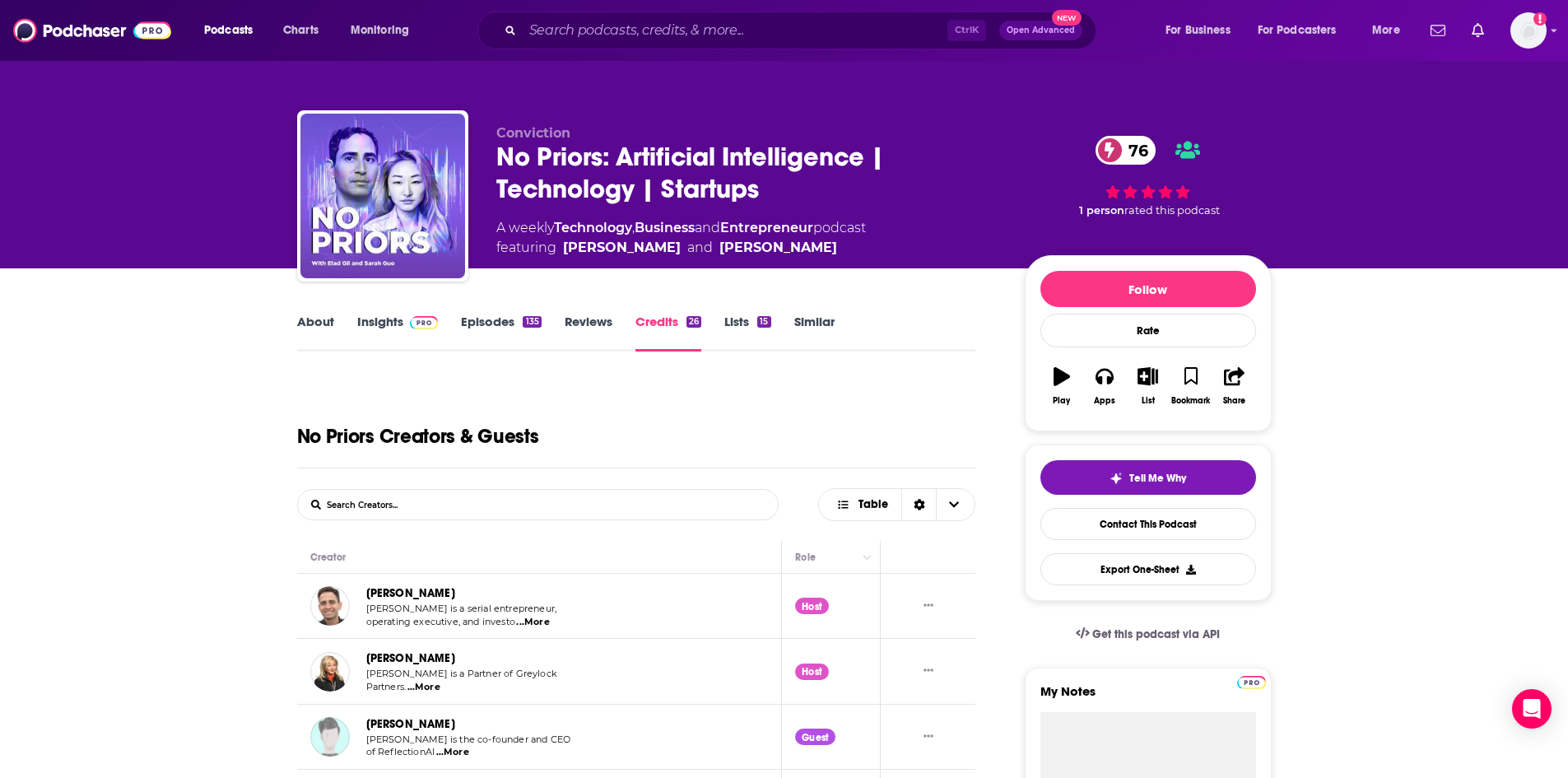
click at [390, 324] on link "Insights" at bounding box center [397, 333] width 82 height 38
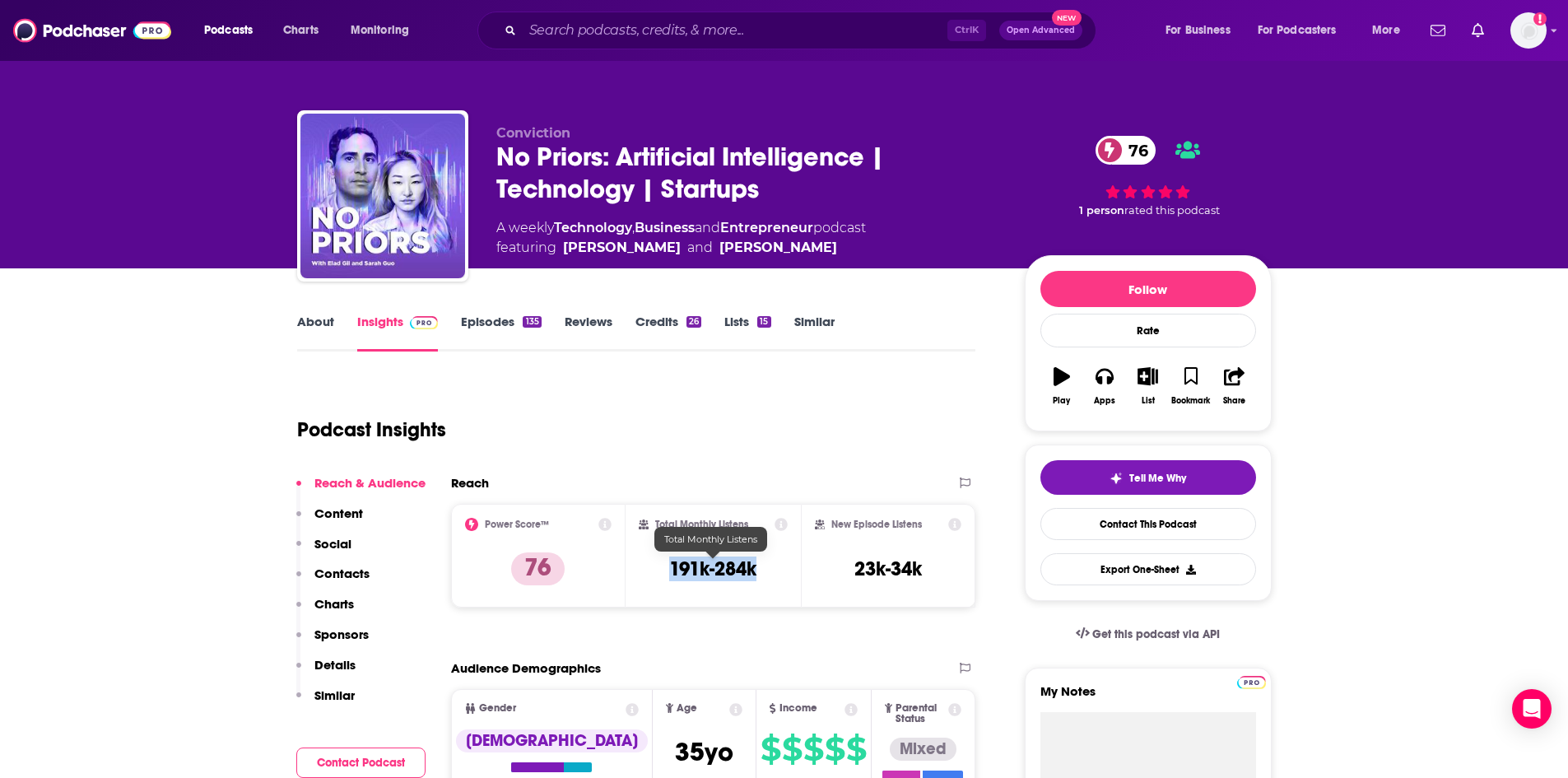
drag, startPoint x: 687, startPoint y: 570, endPoint x: 667, endPoint y: 566, distance: 20.4
click at [667, 566] on div "Total Monthly Listens 191k-284k" at bounding box center [712, 556] width 149 height 76
copy h3 "191k-284k"
drag, startPoint x: 922, startPoint y: 567, endPoint x: 858, endPoint y: 569, distance: 64.0
click at [856, 569] on h3 "23k-34k" at bounding box center [888, 569] width 67 height 25
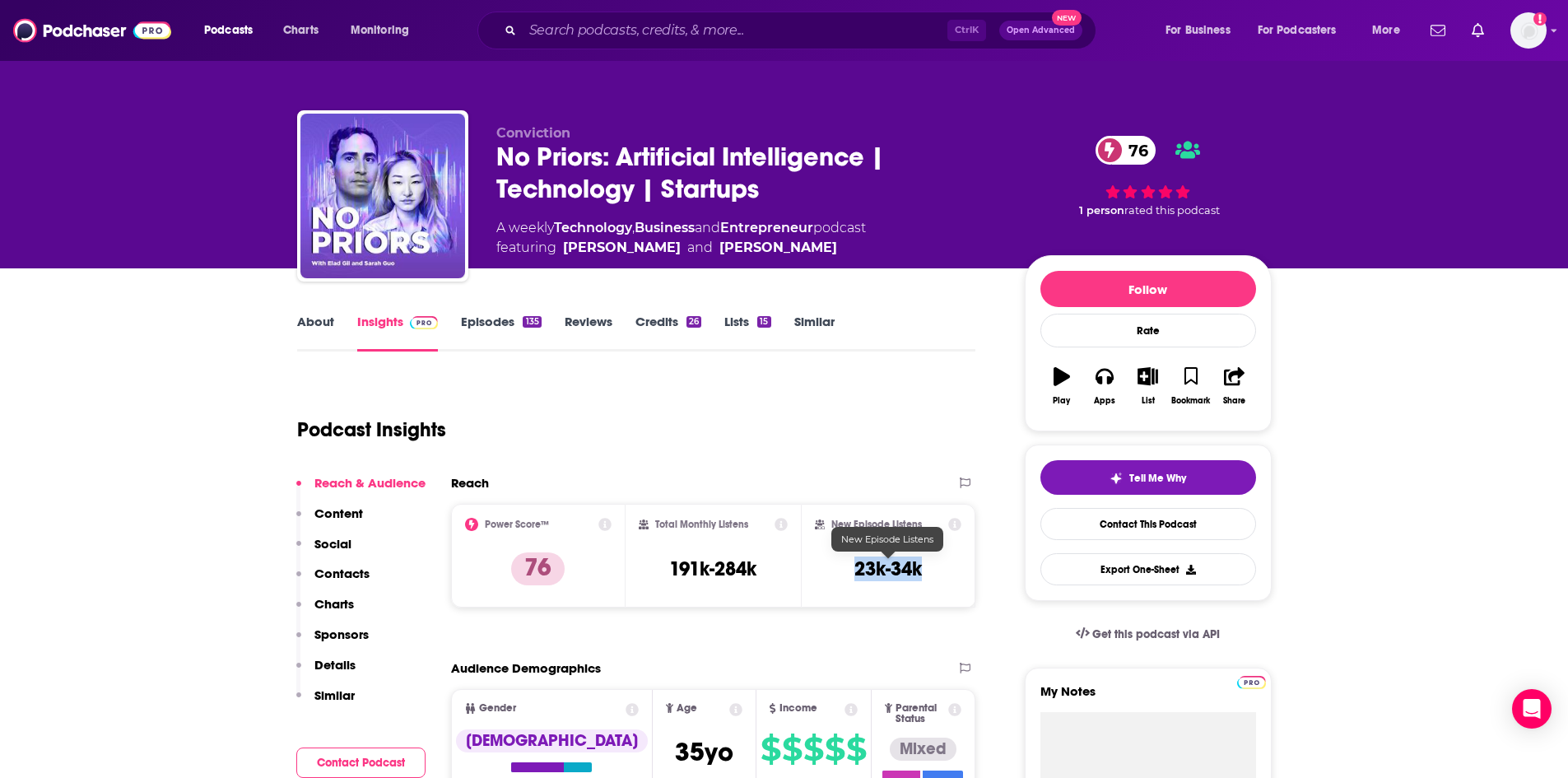
copy h3 "23k-34k"
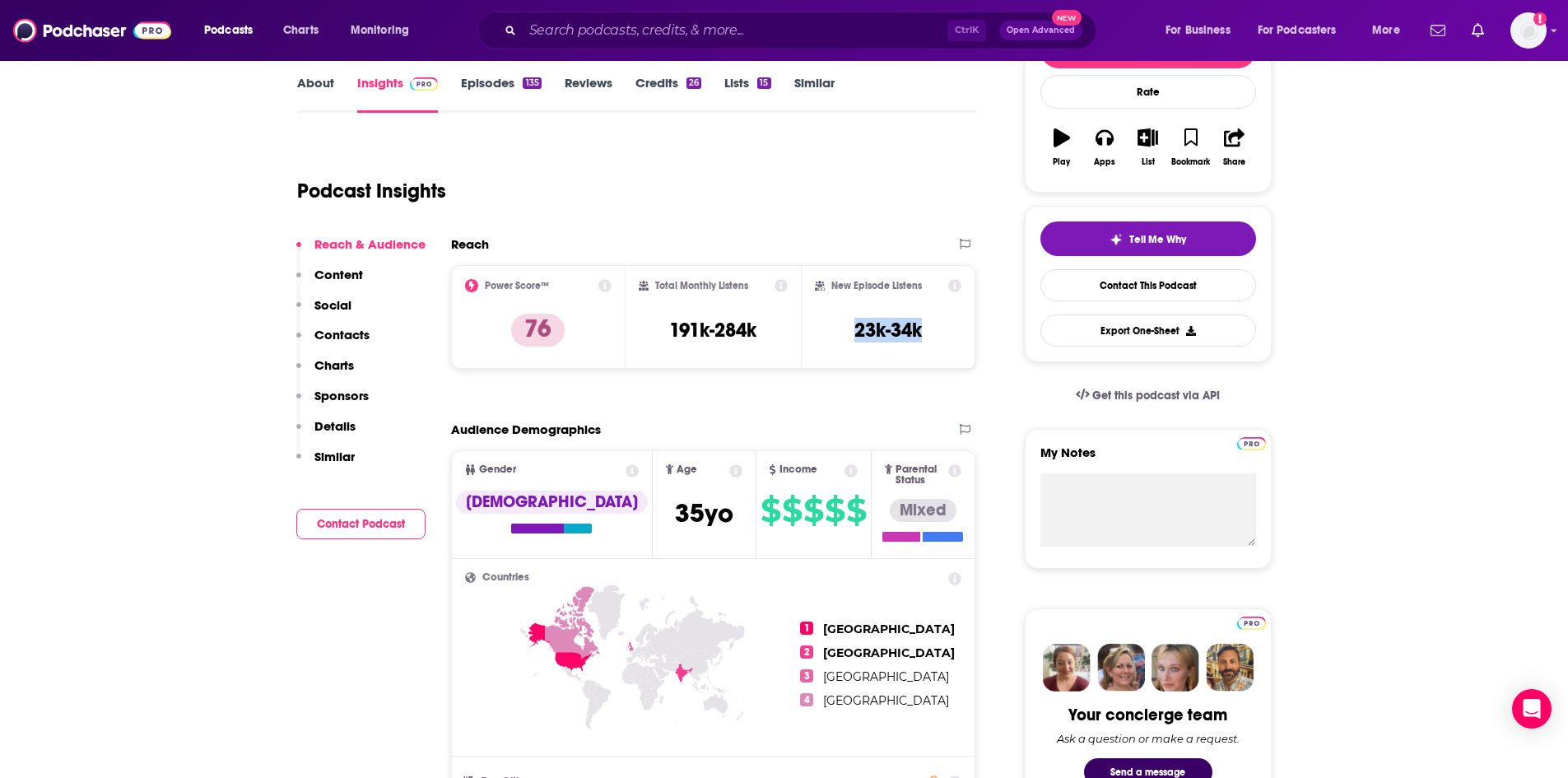
scroll to position [247, 0]
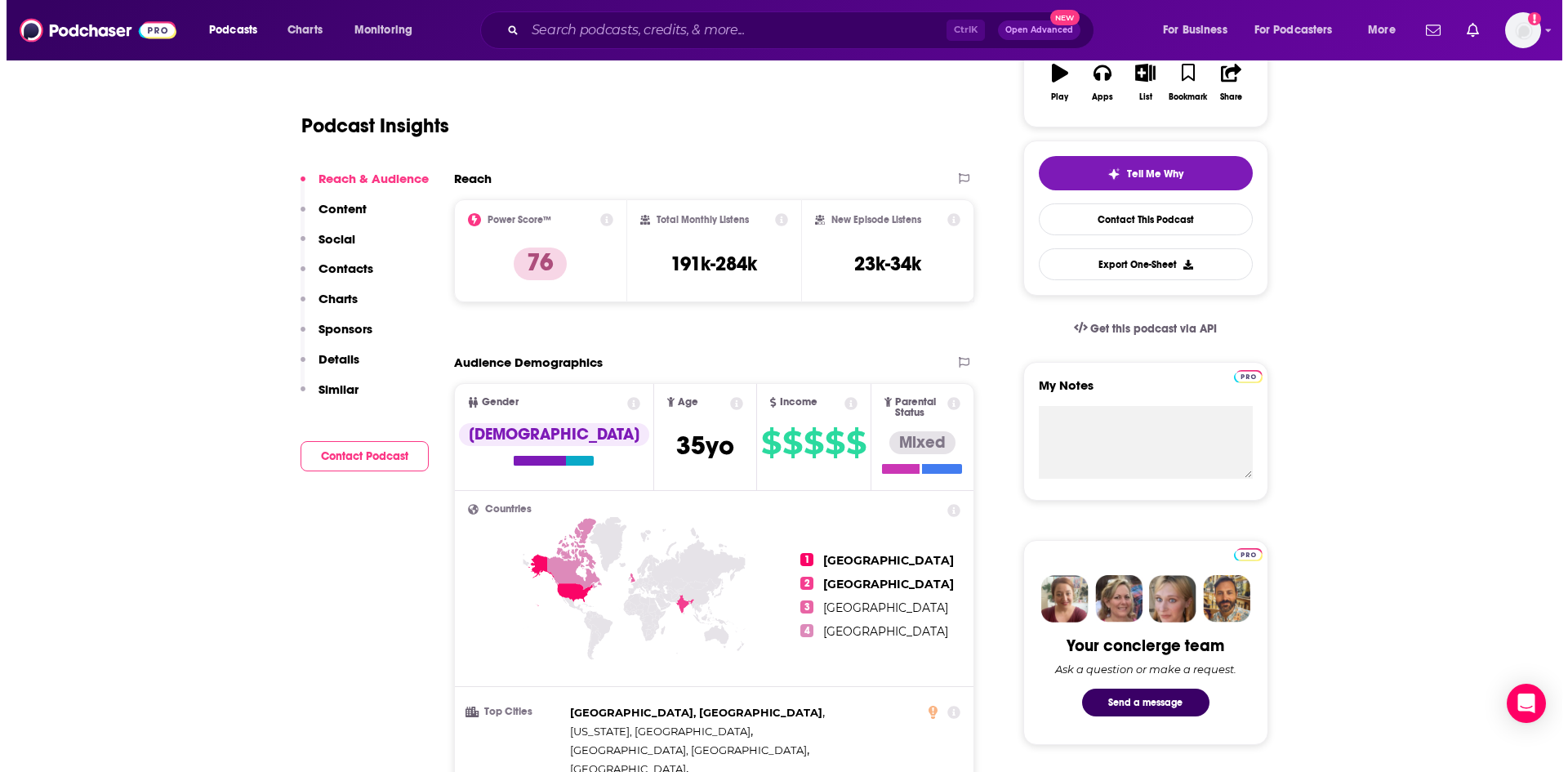
scroll to position [0, 0]
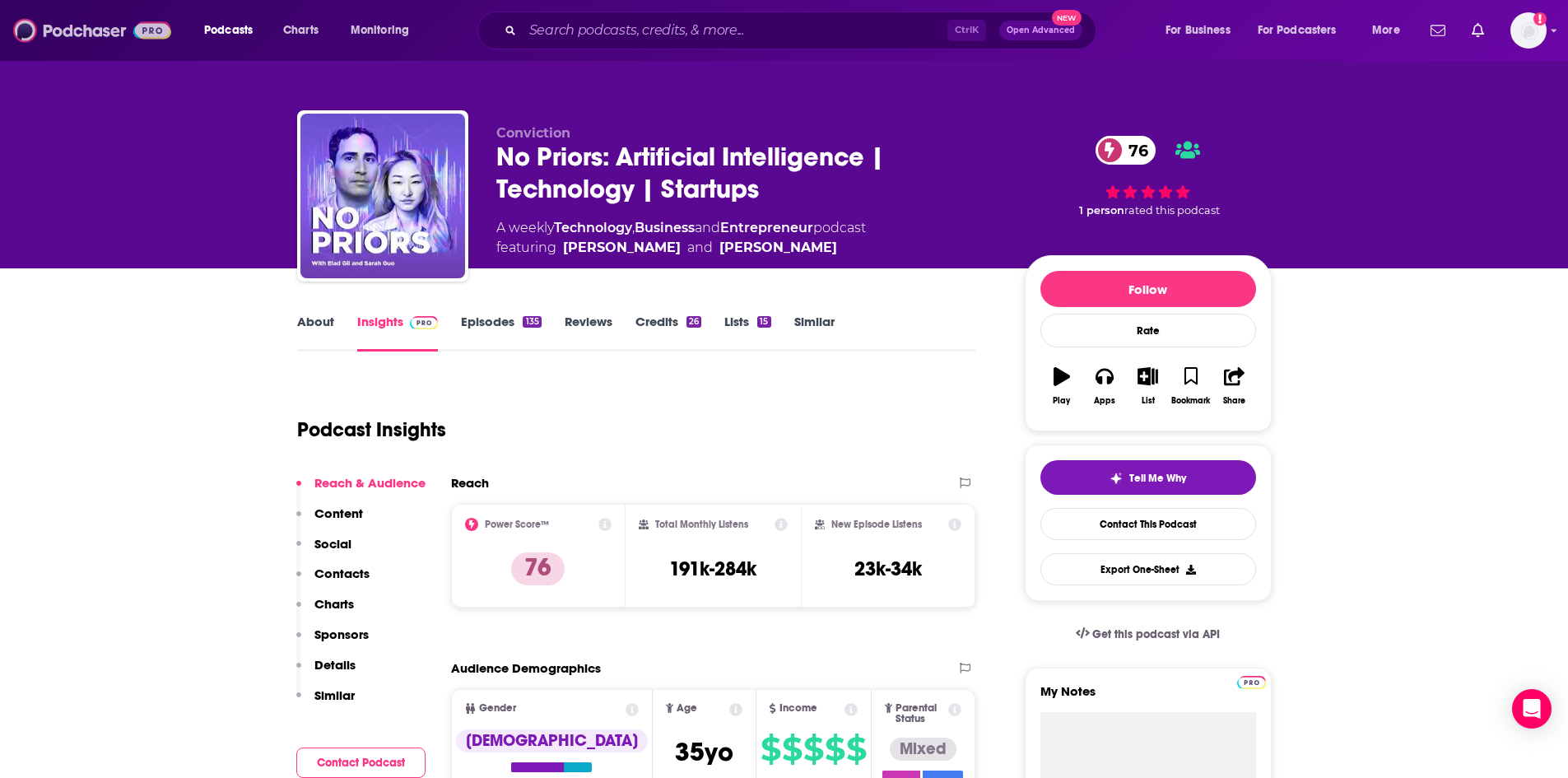
click at [85, 32] on img at bounding box center [92, 30] width 158 height 31
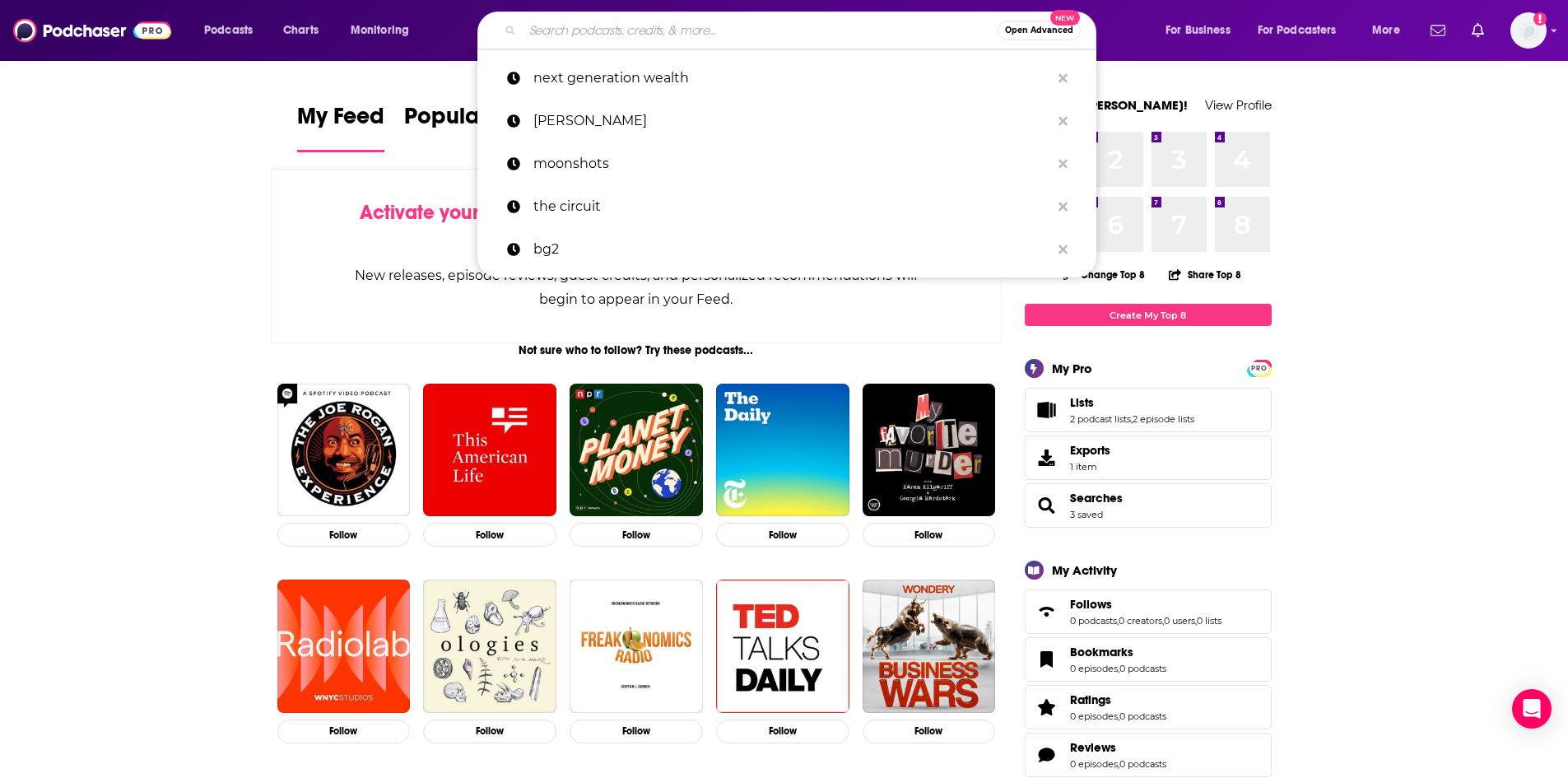
click at [732, 33] on input "Search podcasts, credits, & more..." at bounding box center [760, 30] width 475 height 27
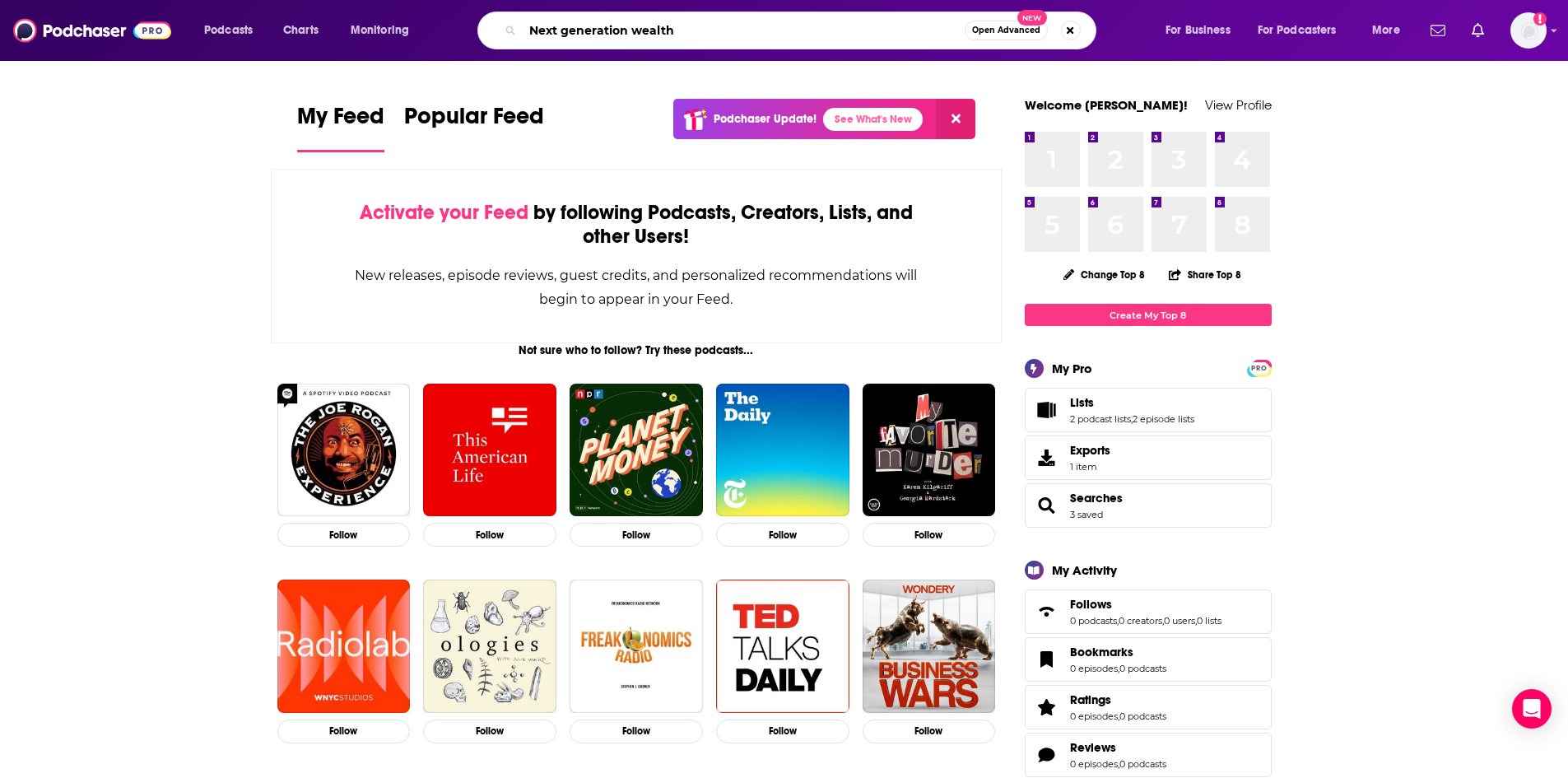
type input "Next generation wealth"
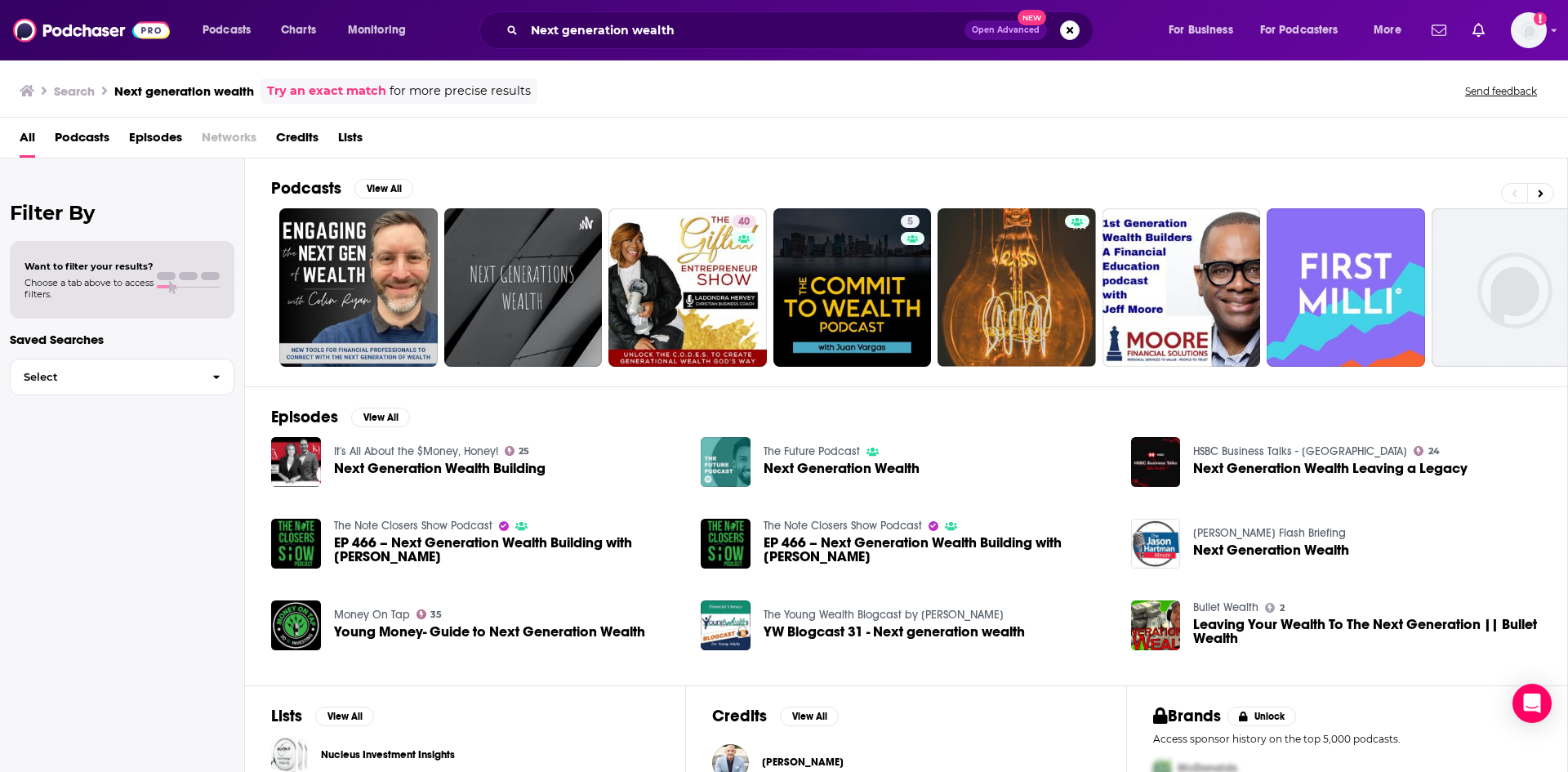
click at [396, 406] on div "Episodes View All It's All About the $Money, Honey! 25 Next Generation Wealth B…" at bounding box center [906, 536] width 1323 height 299
click at [391, 424] on button "View All" at bounding box center [380, 417] width 59 height 20
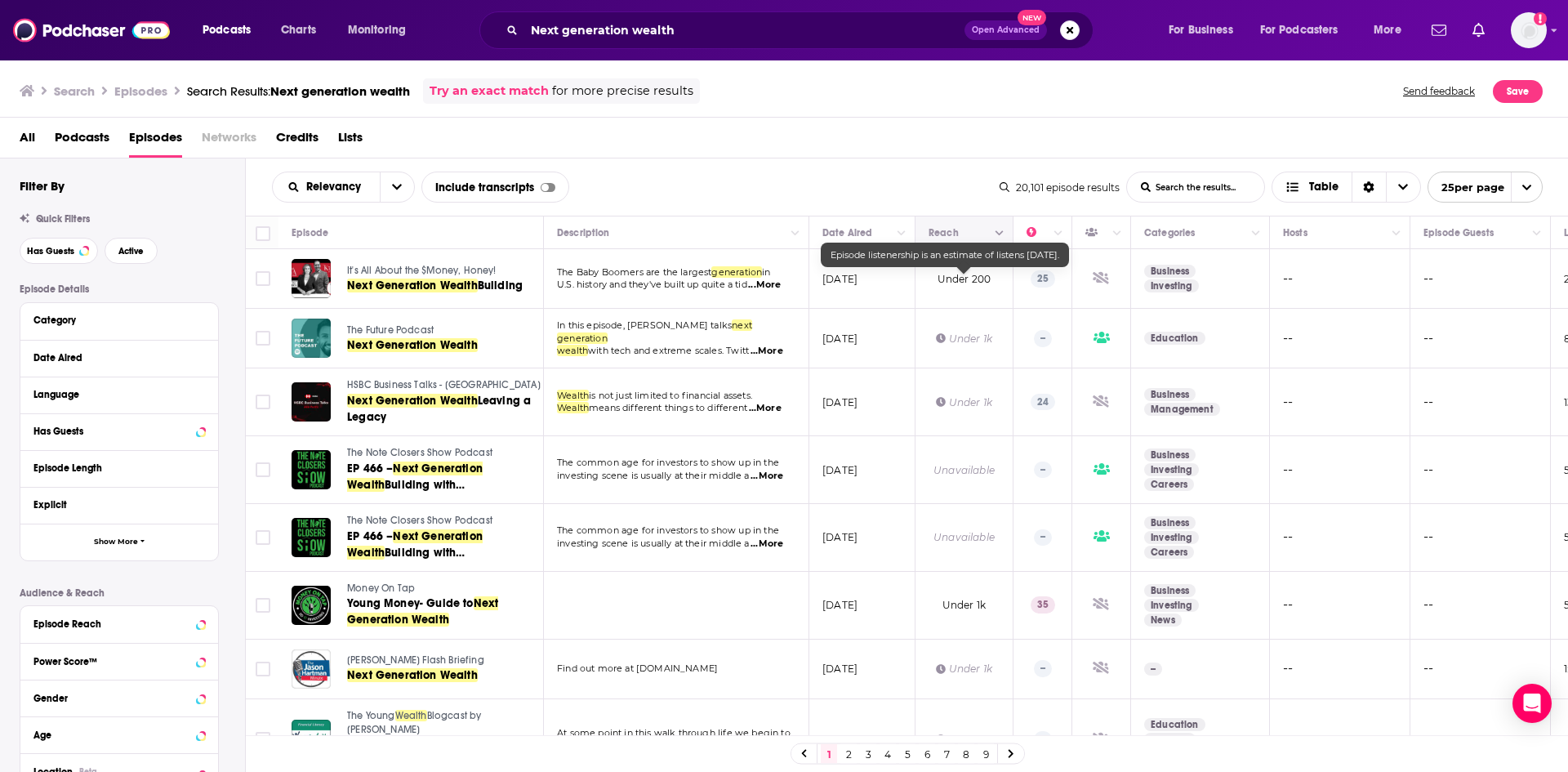
click at [971, 236] on icon "Move" at bounding box center [962, 232] width 20 height 20
click at [1006, 231] on button "Column Actions" at bounding box center [1000, 233] width 20 height 20
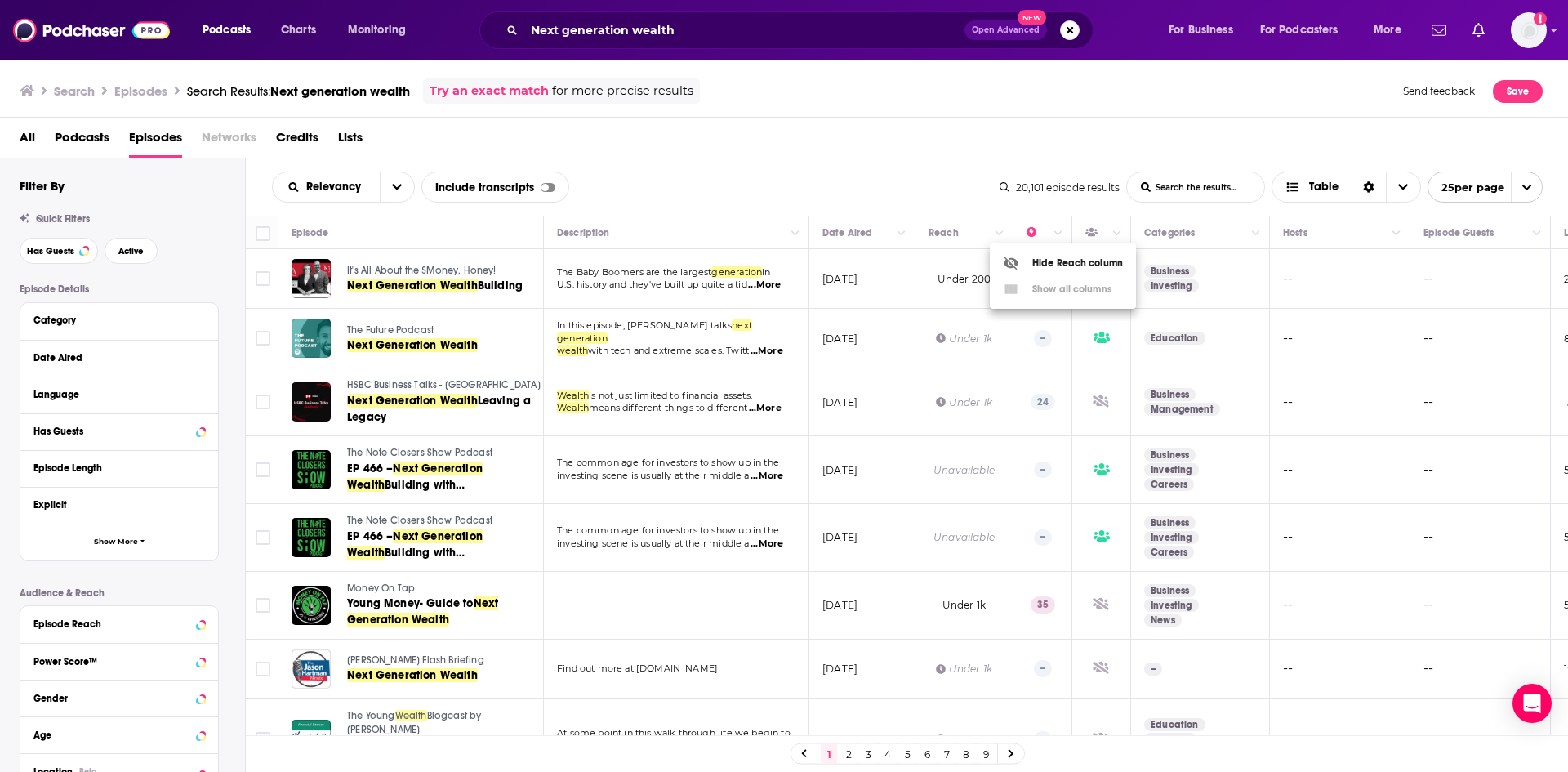
click at [971, 235] on div at bounding box center [784, 386] width 1568 height 772
click at [1368, 193] on icon "Sort Direction" at bounding box center [1369, 187] width 10 height 11
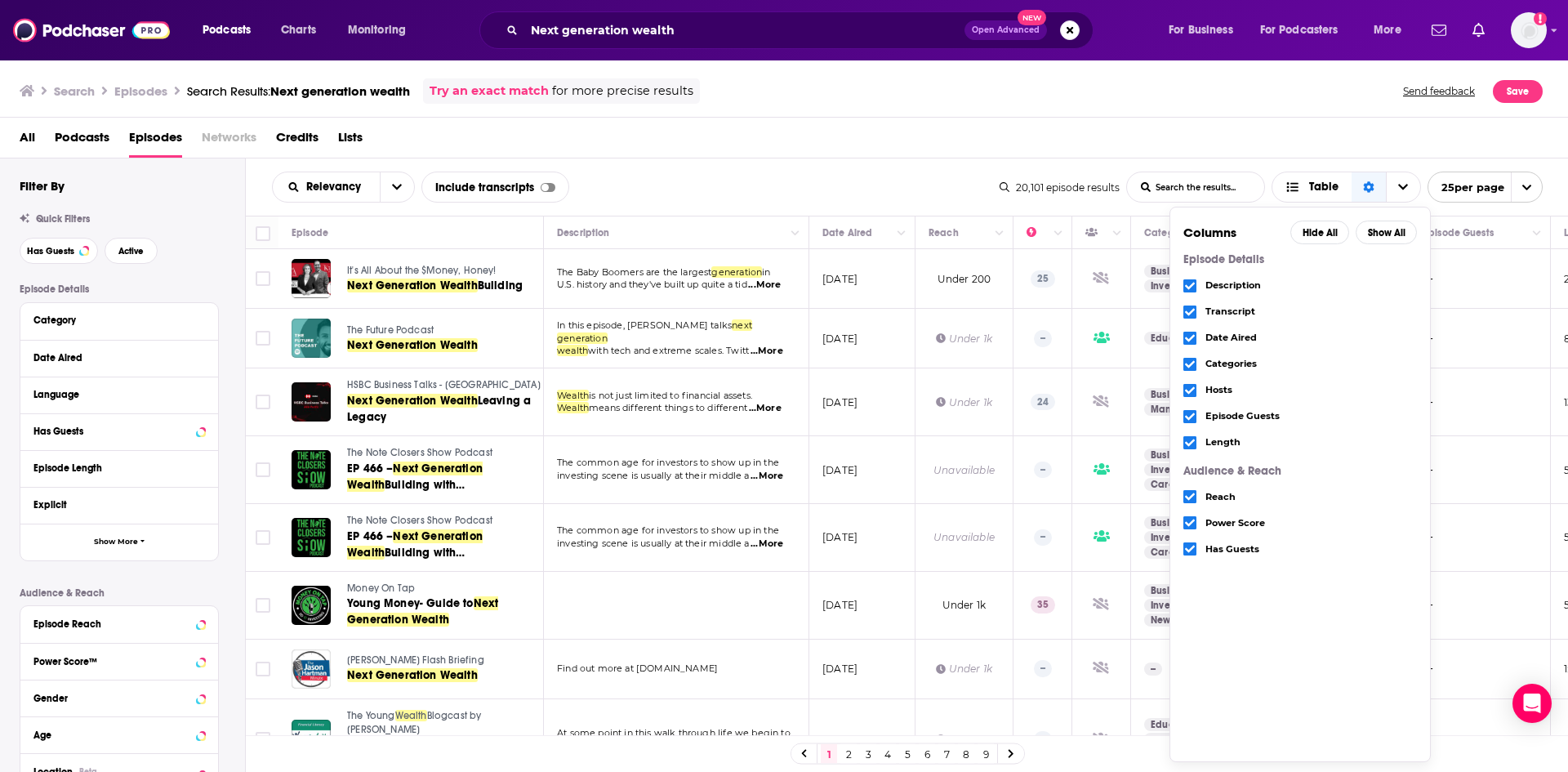
click at [1509, 183] on button "25 per page" at bounding box center [1484, 187] width 115 height 31
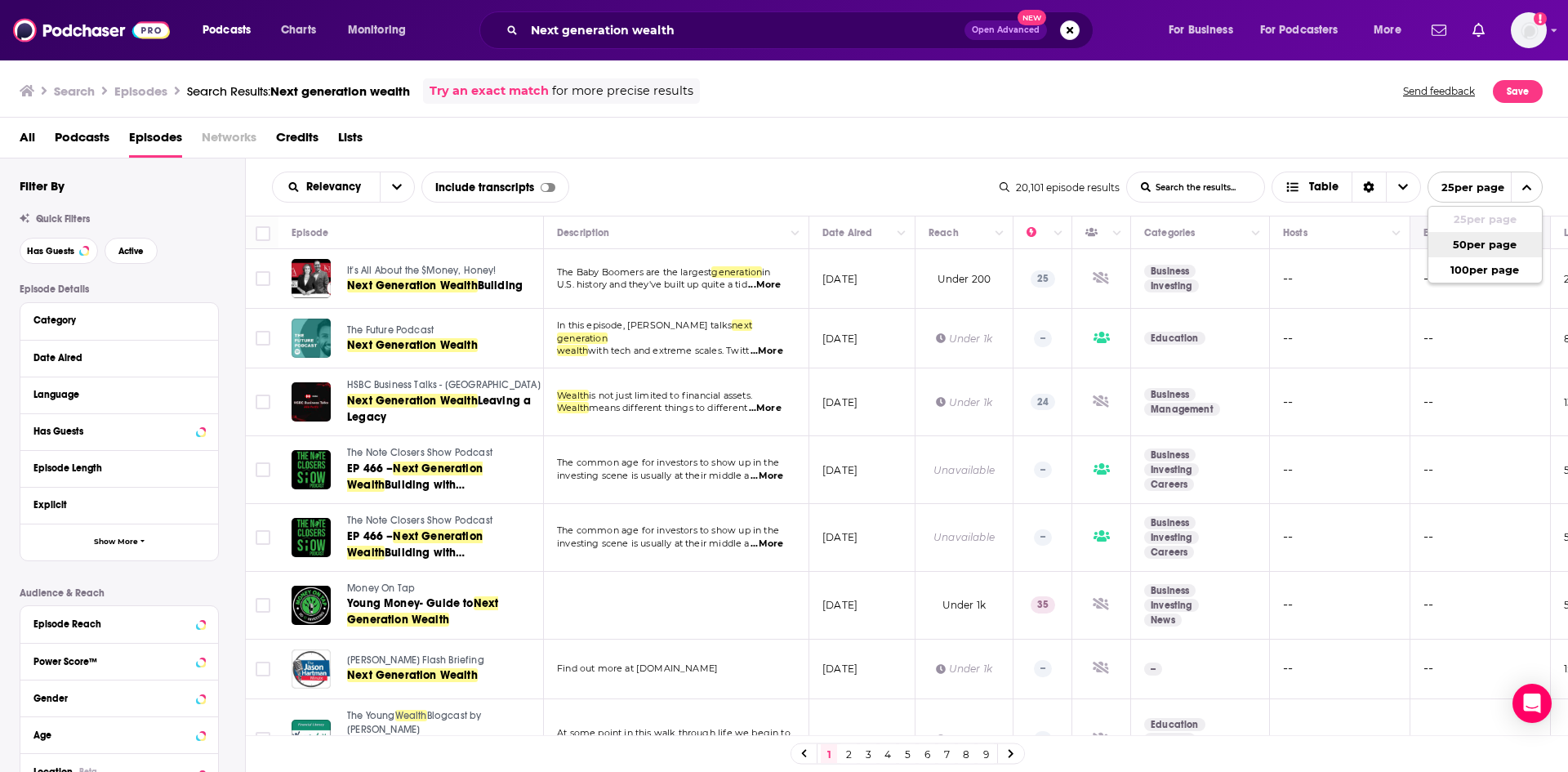
drag, startPoint x: 1485, startPoint y: 245, endPoint x: 1469, endPoint y: 244, distance: 16.0
click at [1485, 243] on button "50 per page" at bounding box center [1484, 245] width 114 height 26
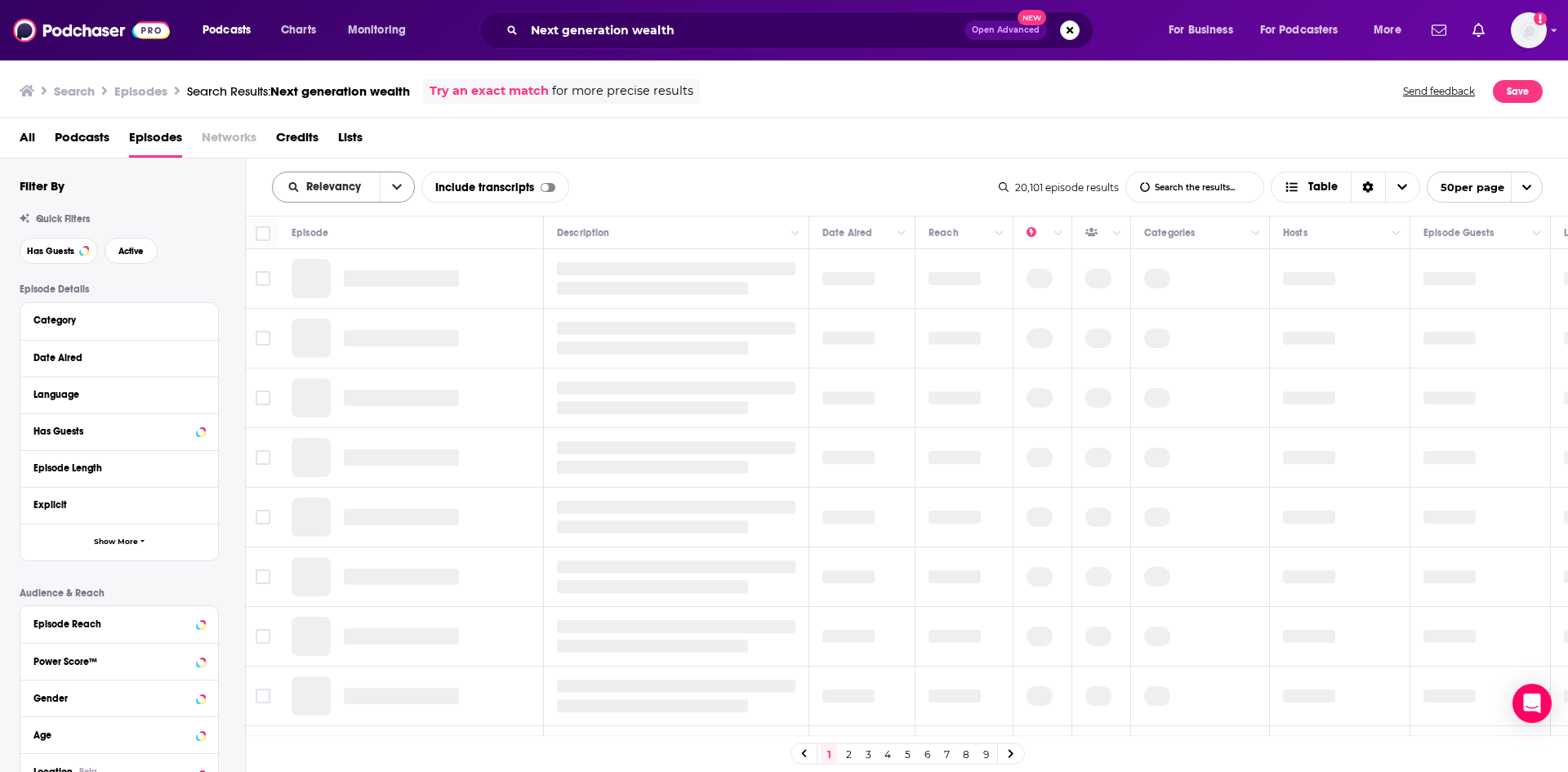
click at [387, 184] on button "open menu" at bounding box center [397, 187] width 34 height 29
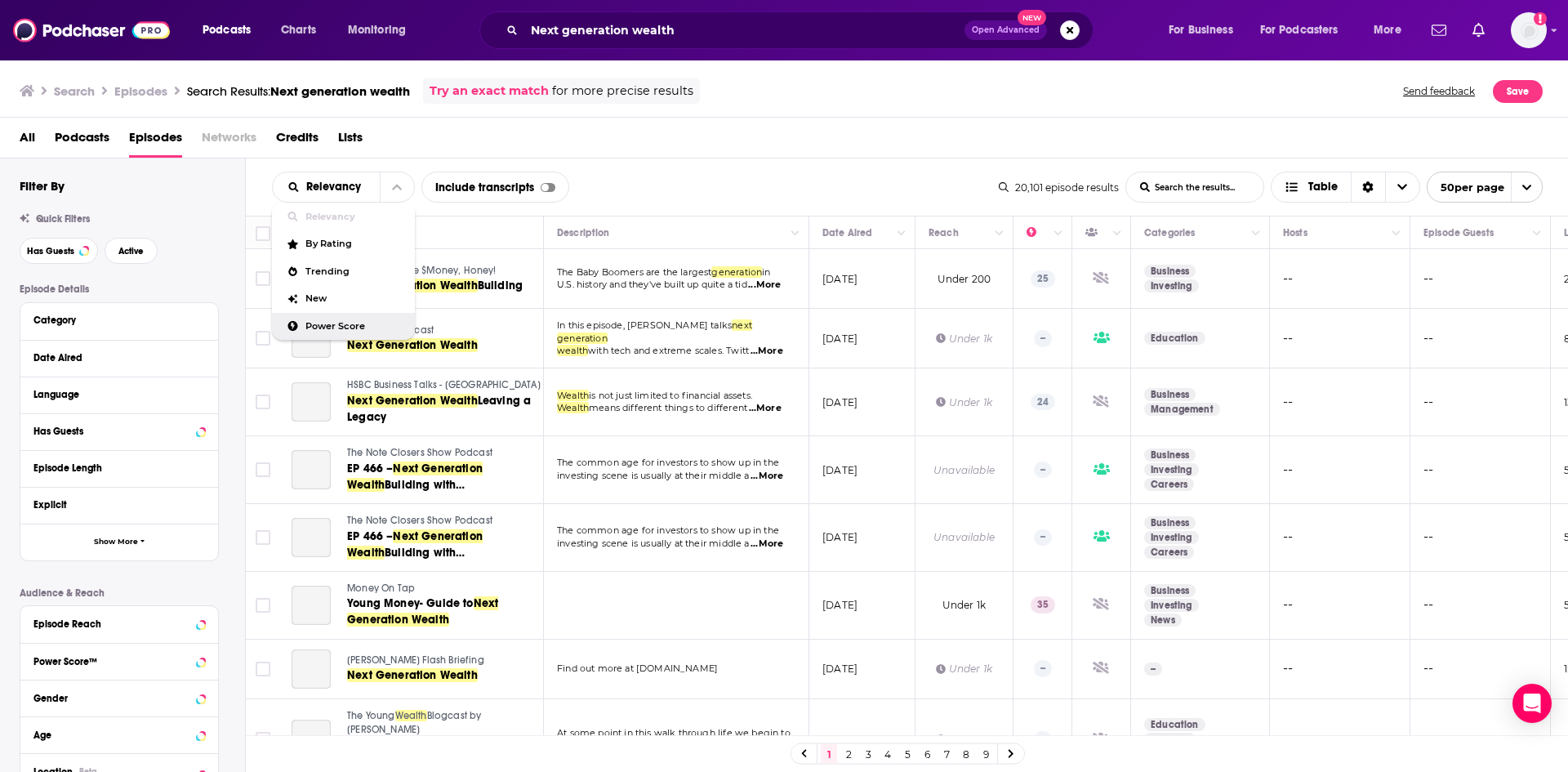
click at [368, 326] on span "Power Score" at bounding box center [353, 326] width 96 height 9
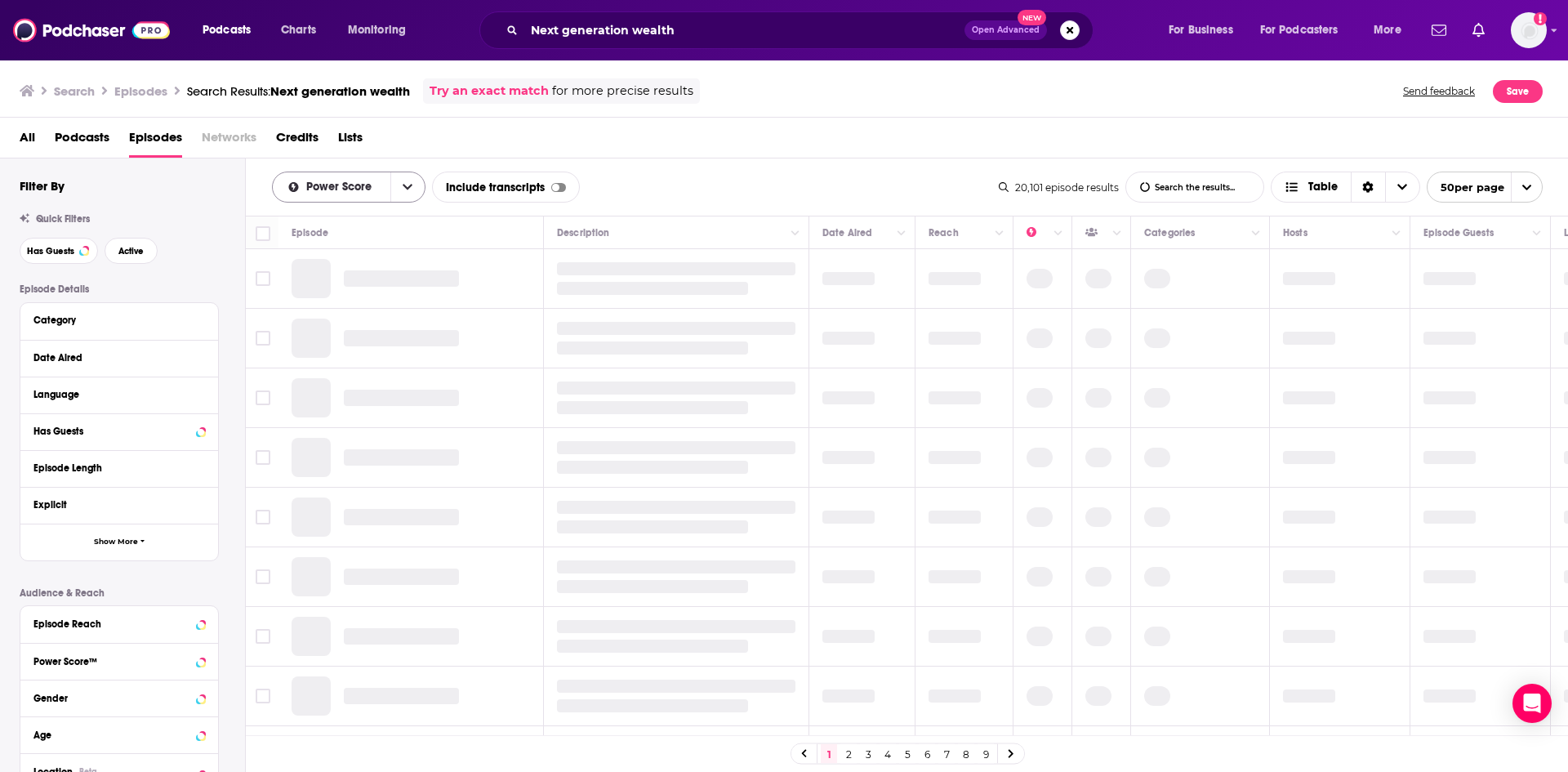
click at [360, 196] on div "Power Score" at bounding box center [349, 187] width 154 height 31
click at [405, 188] on icon "open menu" at bounding box center [407, 187] width 9 height 6
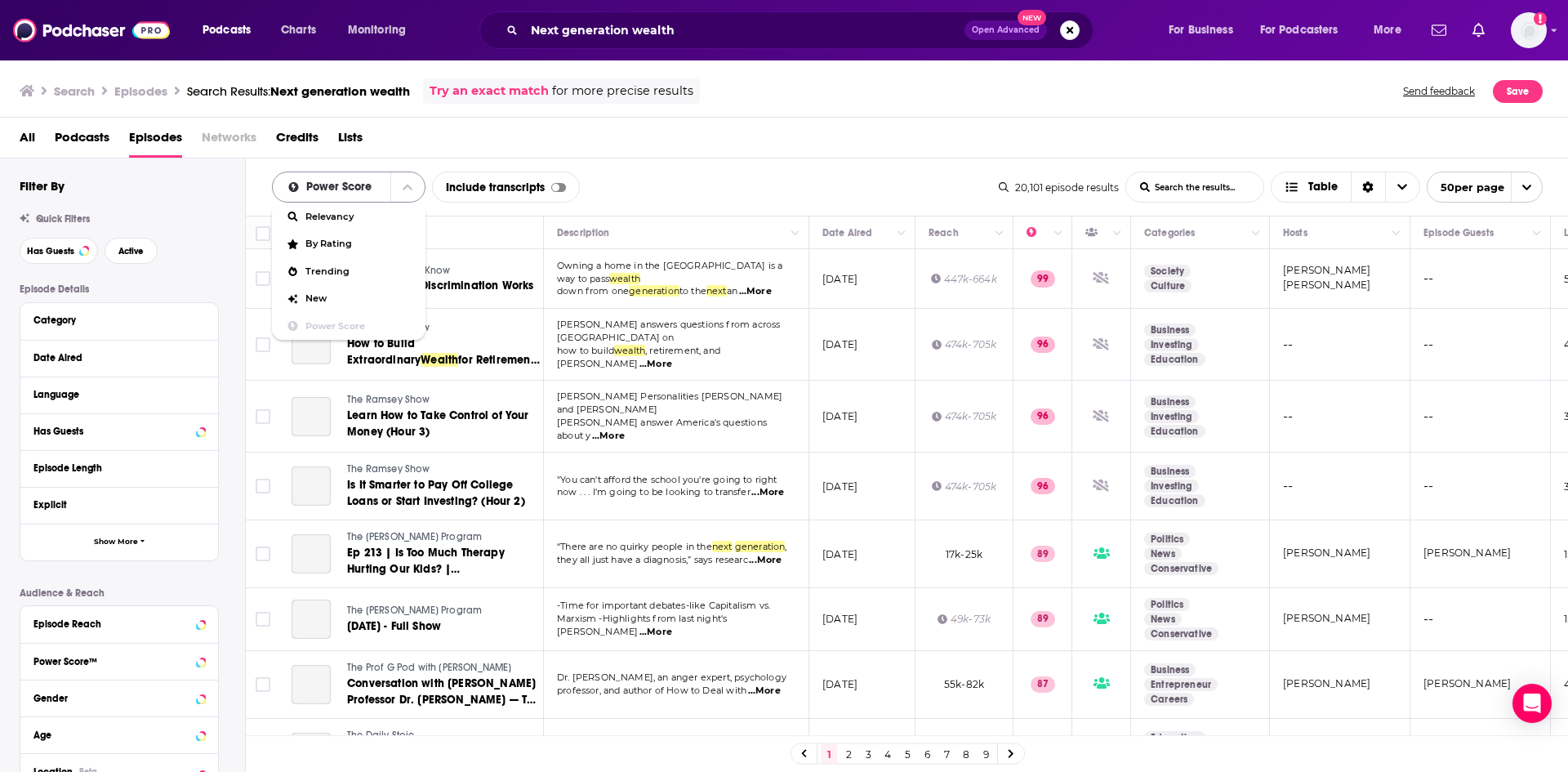
click at [397, 190] on button "close menu" at bounding box center [407, 187] width 34 height 29
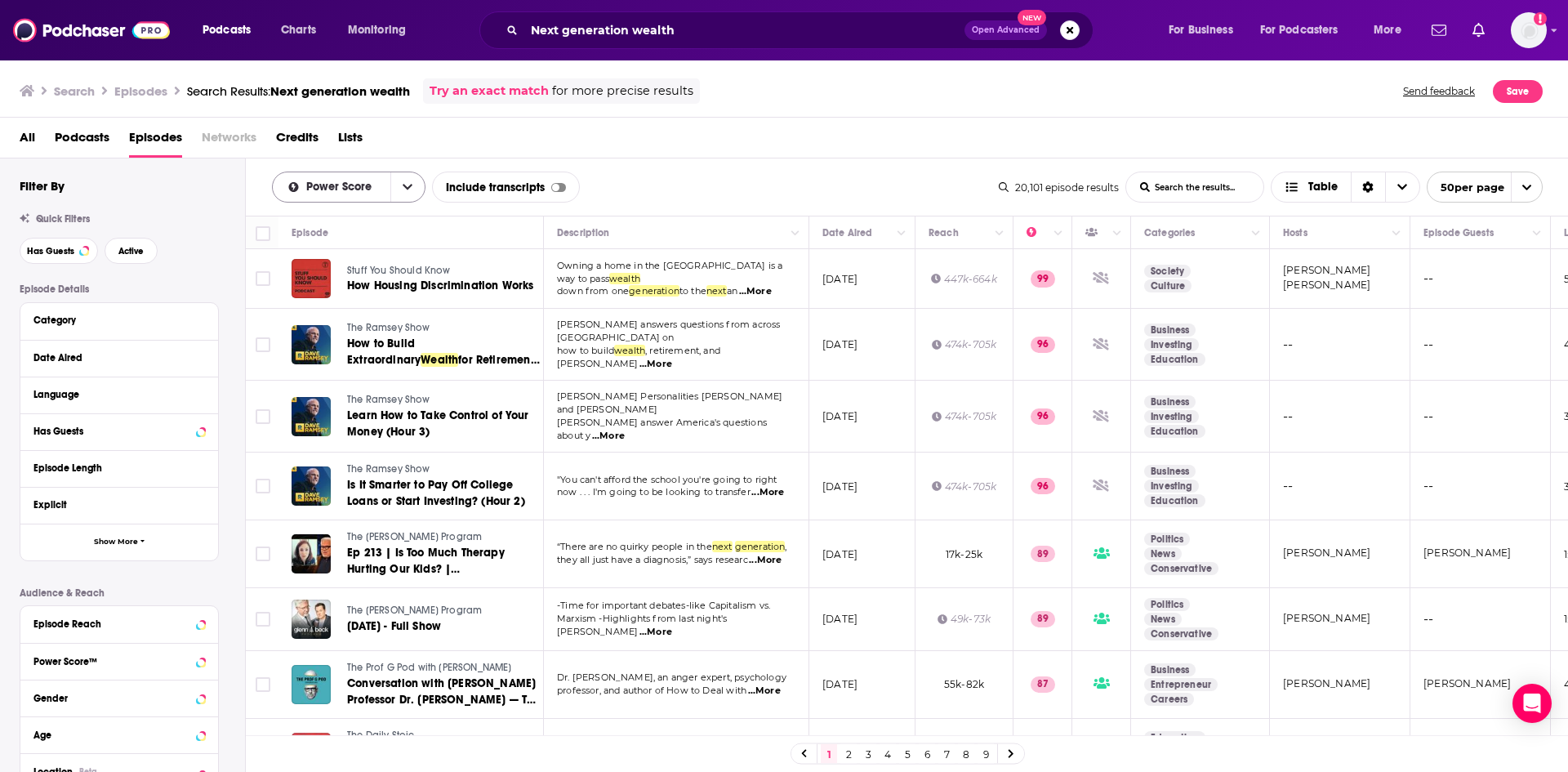
click at [390, 191] on button "open menu" at bounding box center [407, 187] width 34 height 29
click at [358, 240] on span "By Rating" at bounding box center [358, 243] width 107 height 9
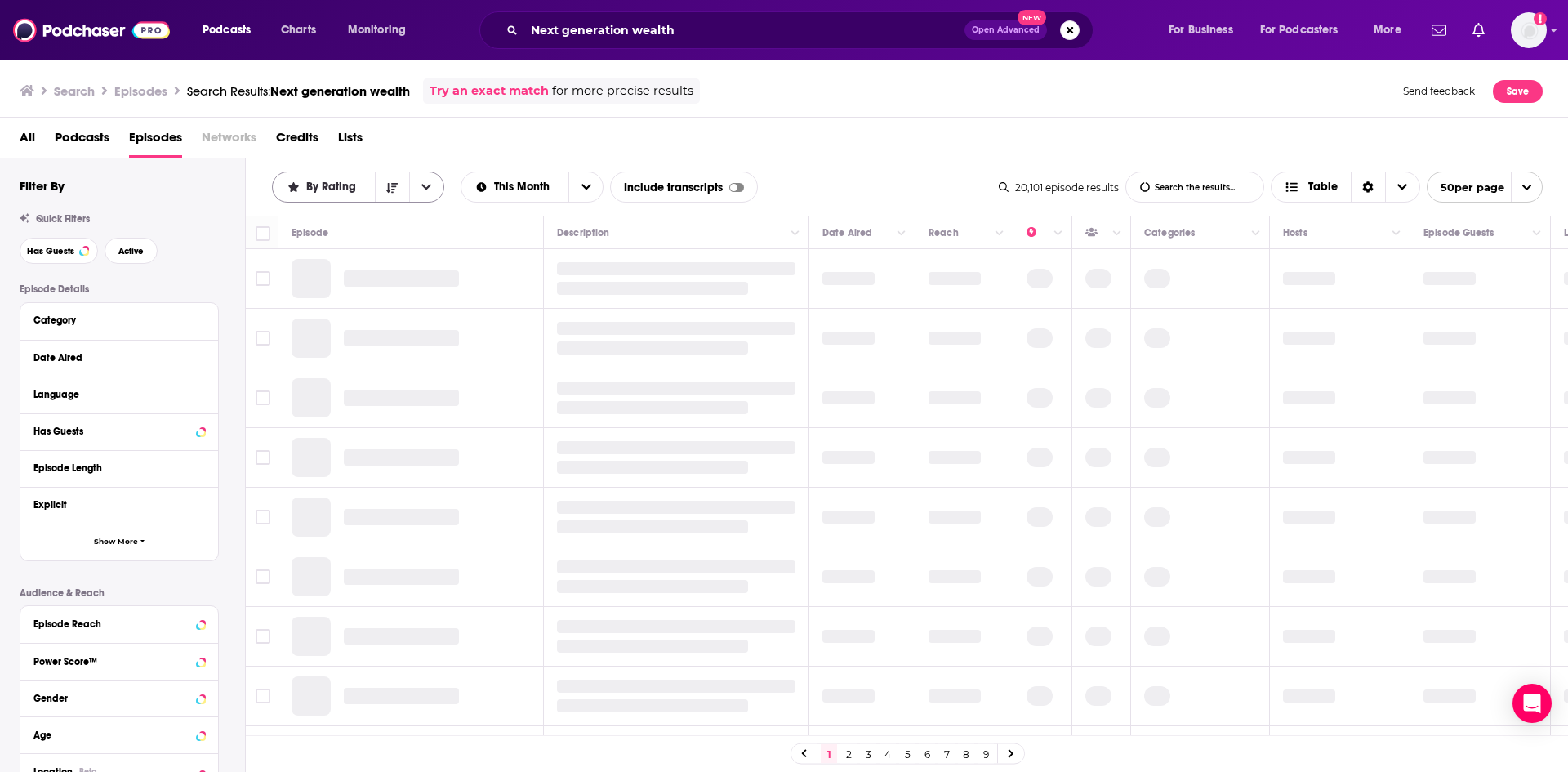
click at [431, 189] on button "open menu" at bounding box center [426, 187] width 34 height 29
click at [389, 219] on span "Relevancy" at bounding box center [368, 217] width 125 height 9
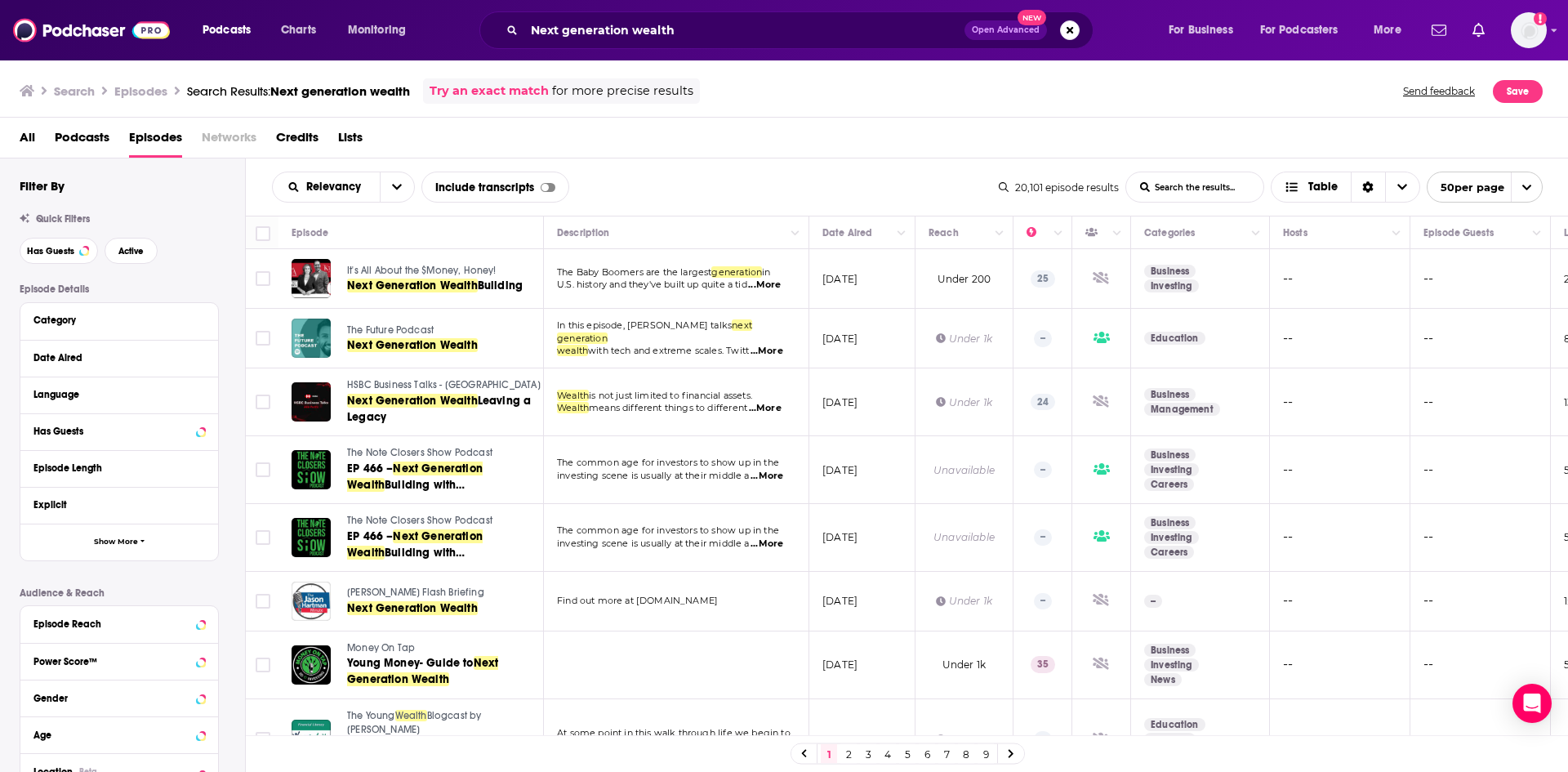
drag, startPoint x: 436, startPoint y: 272, endPoint x: 628, endPoint y: 272, distance: 192.0
click at [629, 274] on span "The Baby Boomers are the largest" at bounding box center [633, 272] width 154 height 11
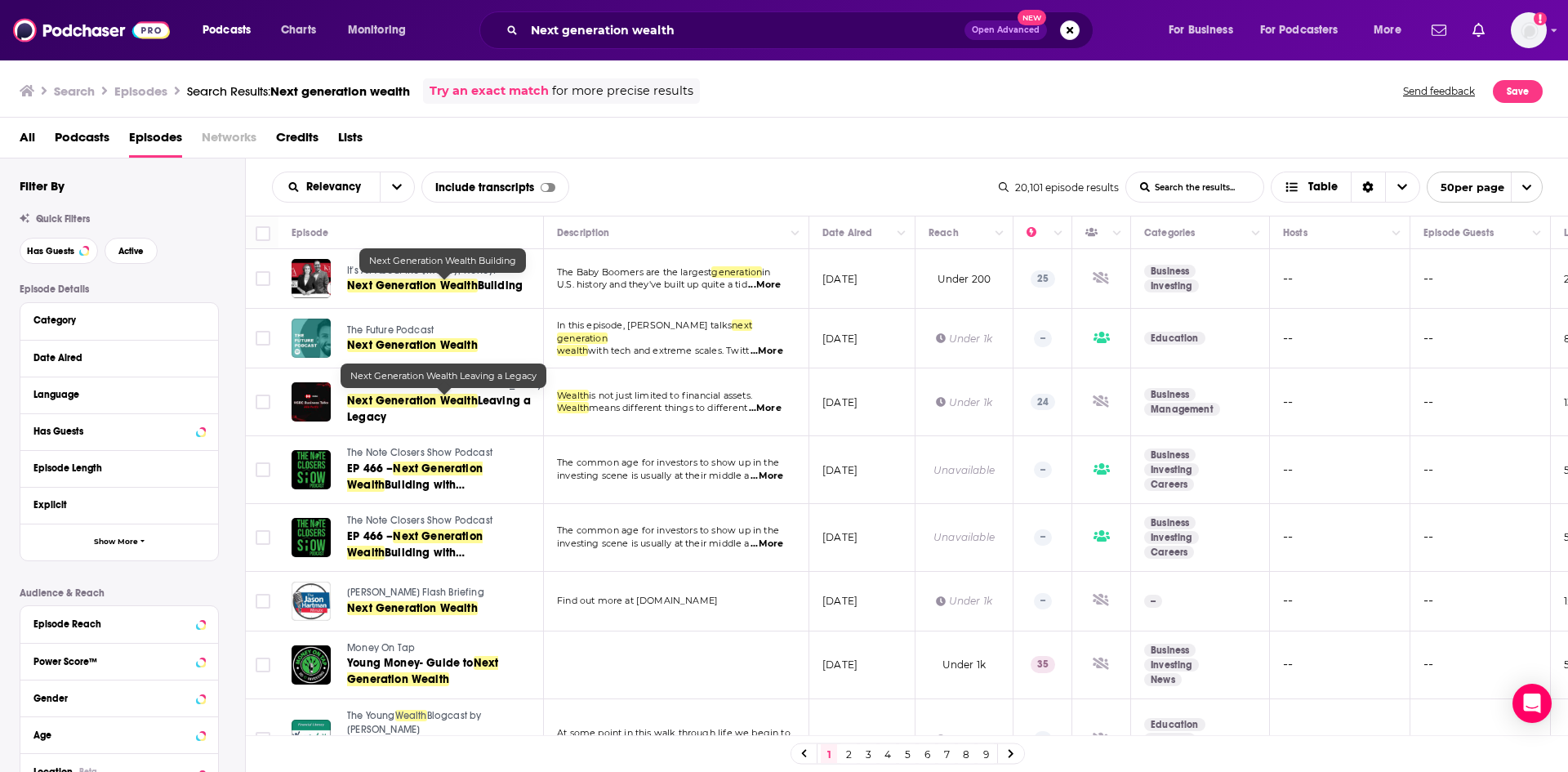
click at [415, 274] on span "It's All About the $Money, Honey!" at bounding box center [422, 270] width 149 height 11
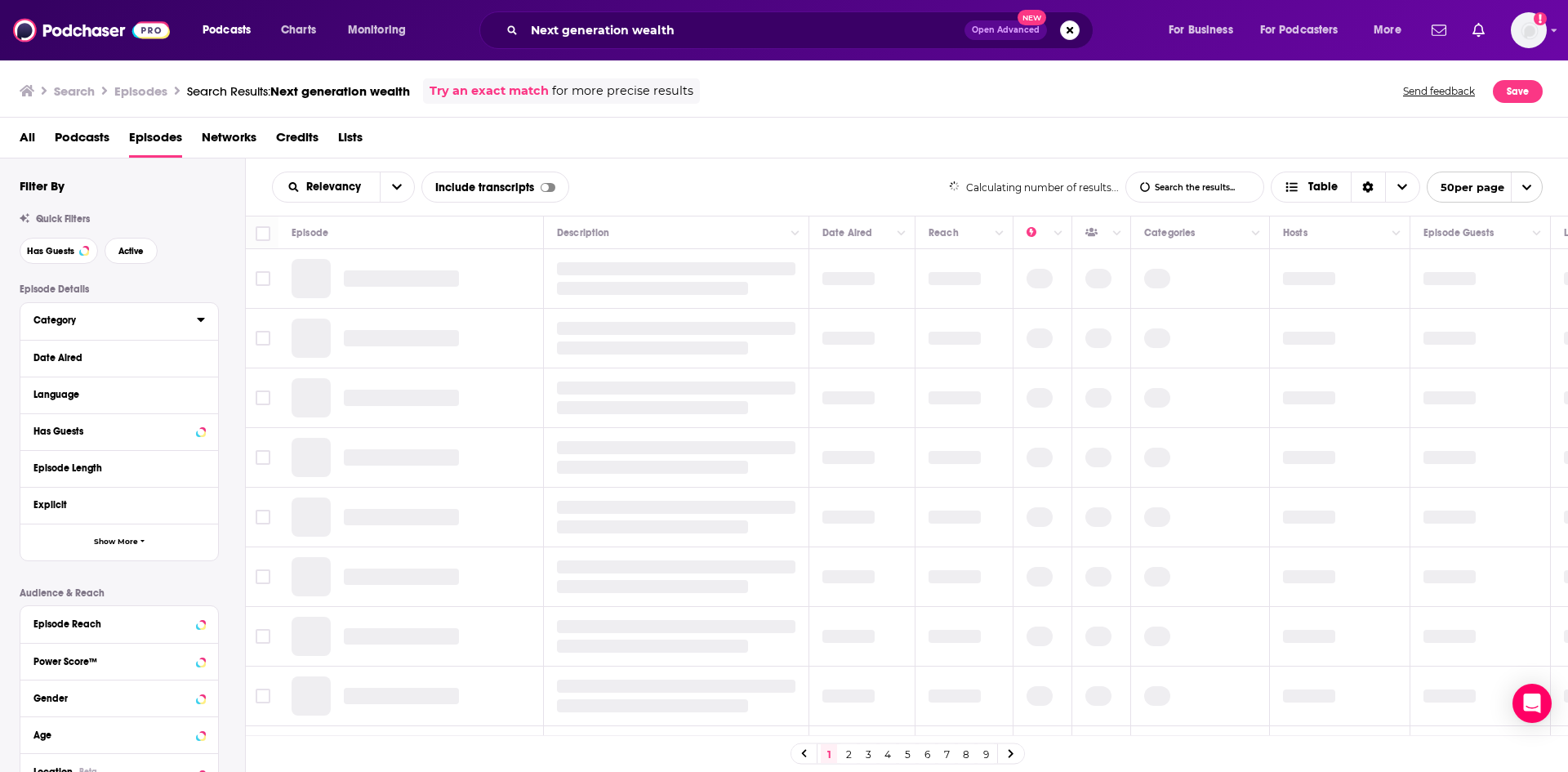
click at [131, 314] on div "Category" at bounding box center [109, 319] width 153 height 11
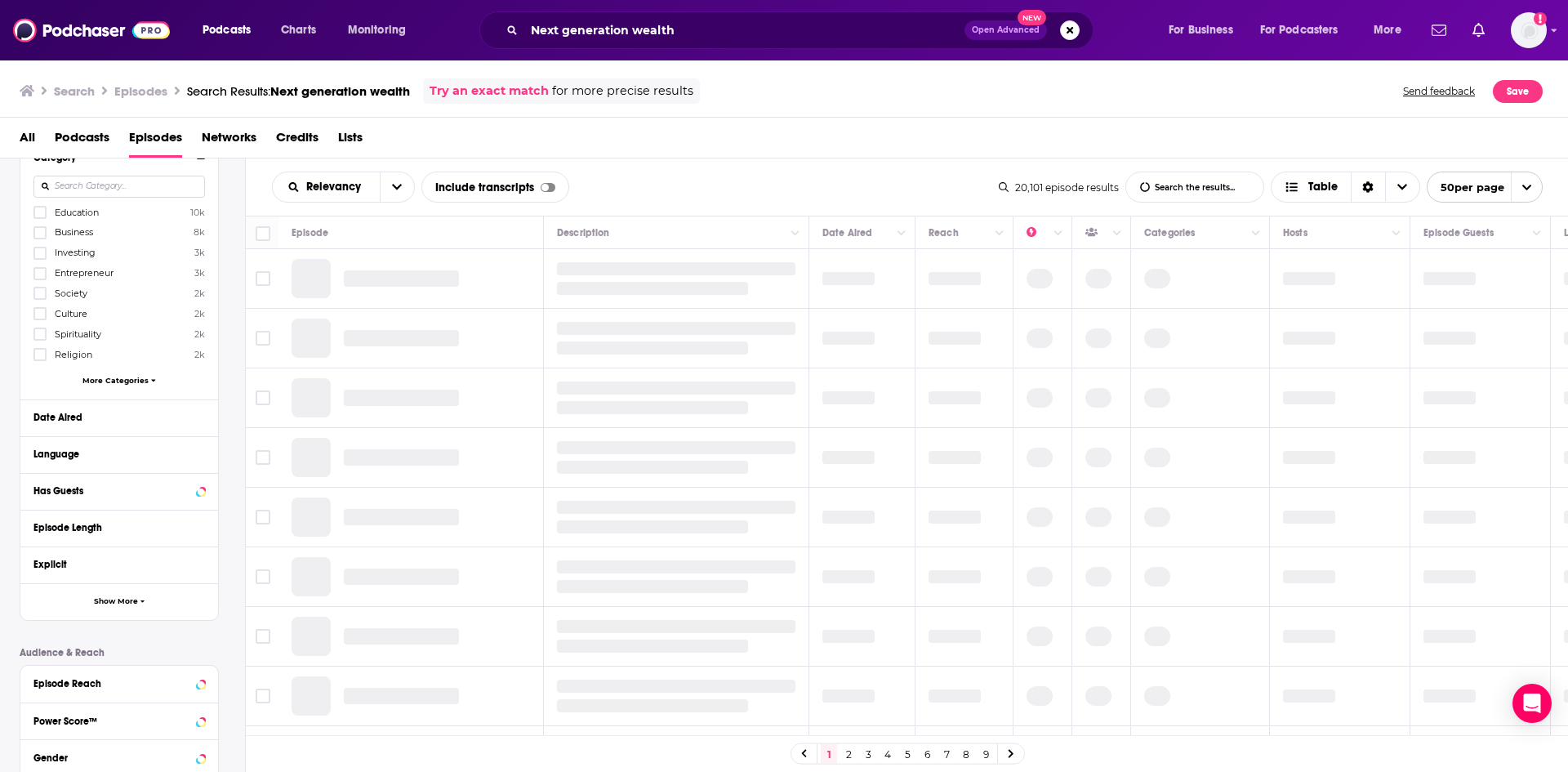
scroll to position [163, 0]
click at [142, 387] on div "Education 10k Business 8k Investing 3k Entrepreneur 3k Society 2k Culture 2k Sp…" at bounding box center [119, 298] width 172 height 188
click at [148, 377] on button "More Categories" at bounding box center [119, 379] width 172 height 9
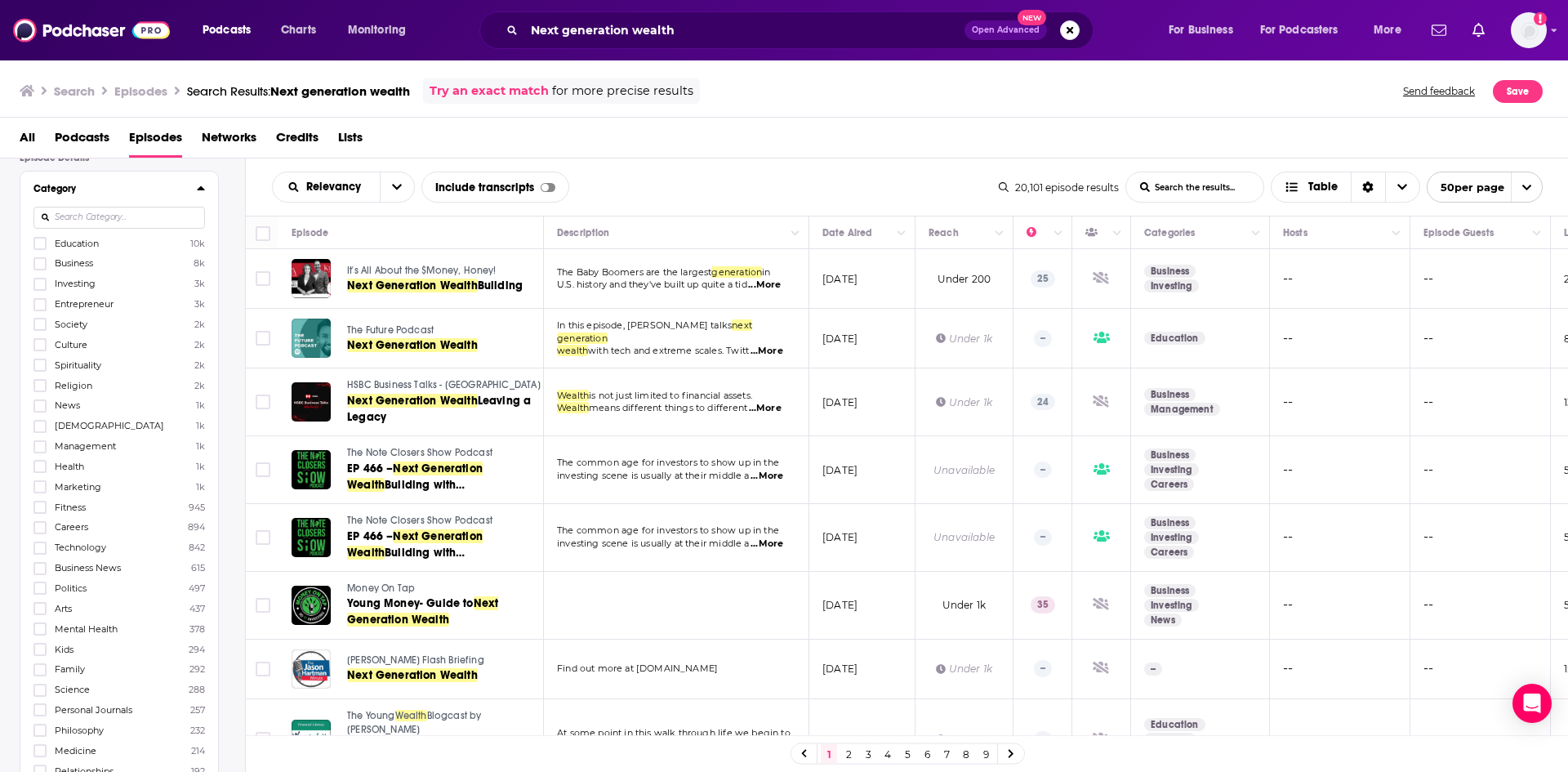
scroll to position [82, 0]
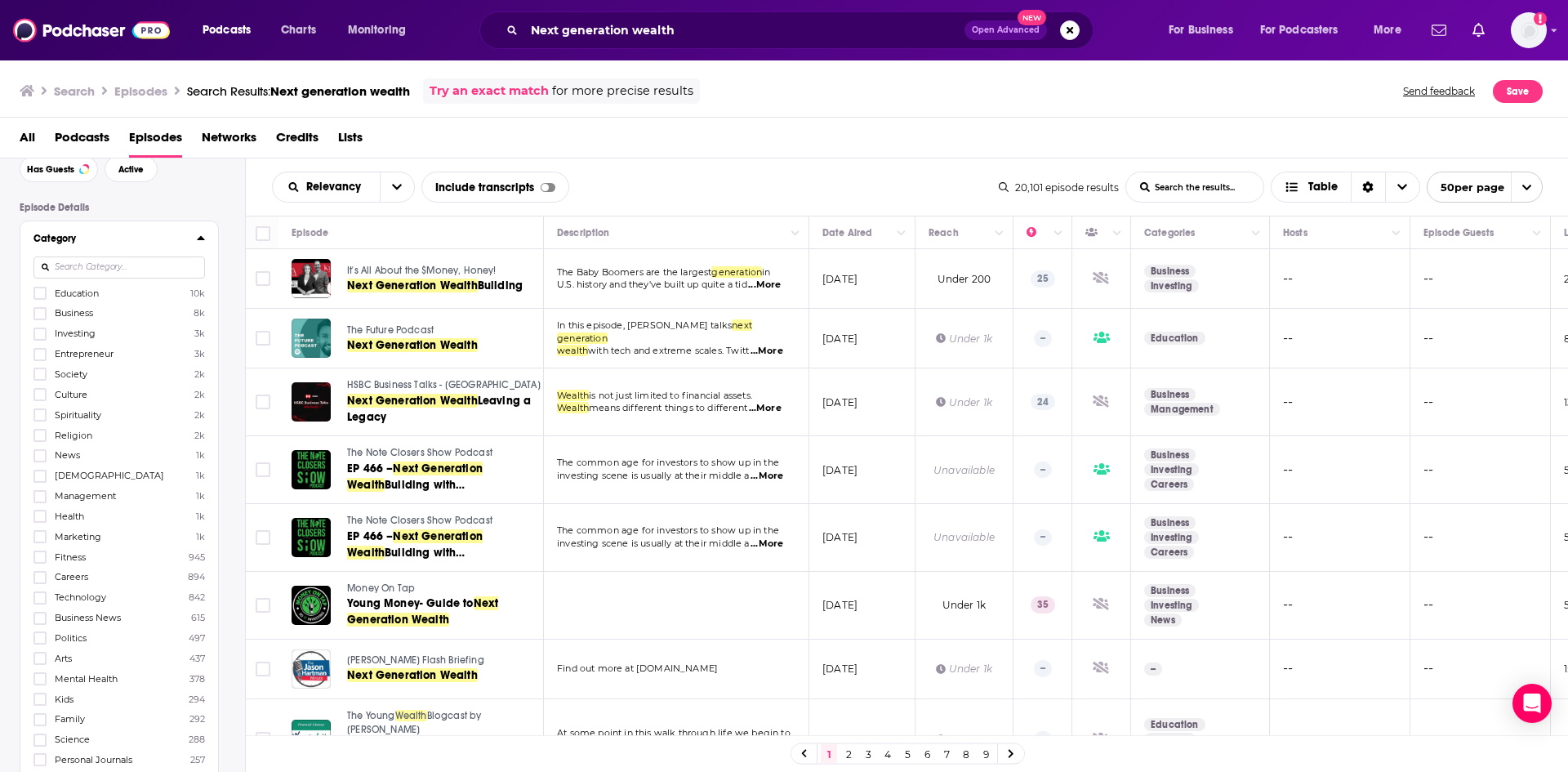
click at [113, 260] on input at bounding box center [119, 267] width 172 height 22
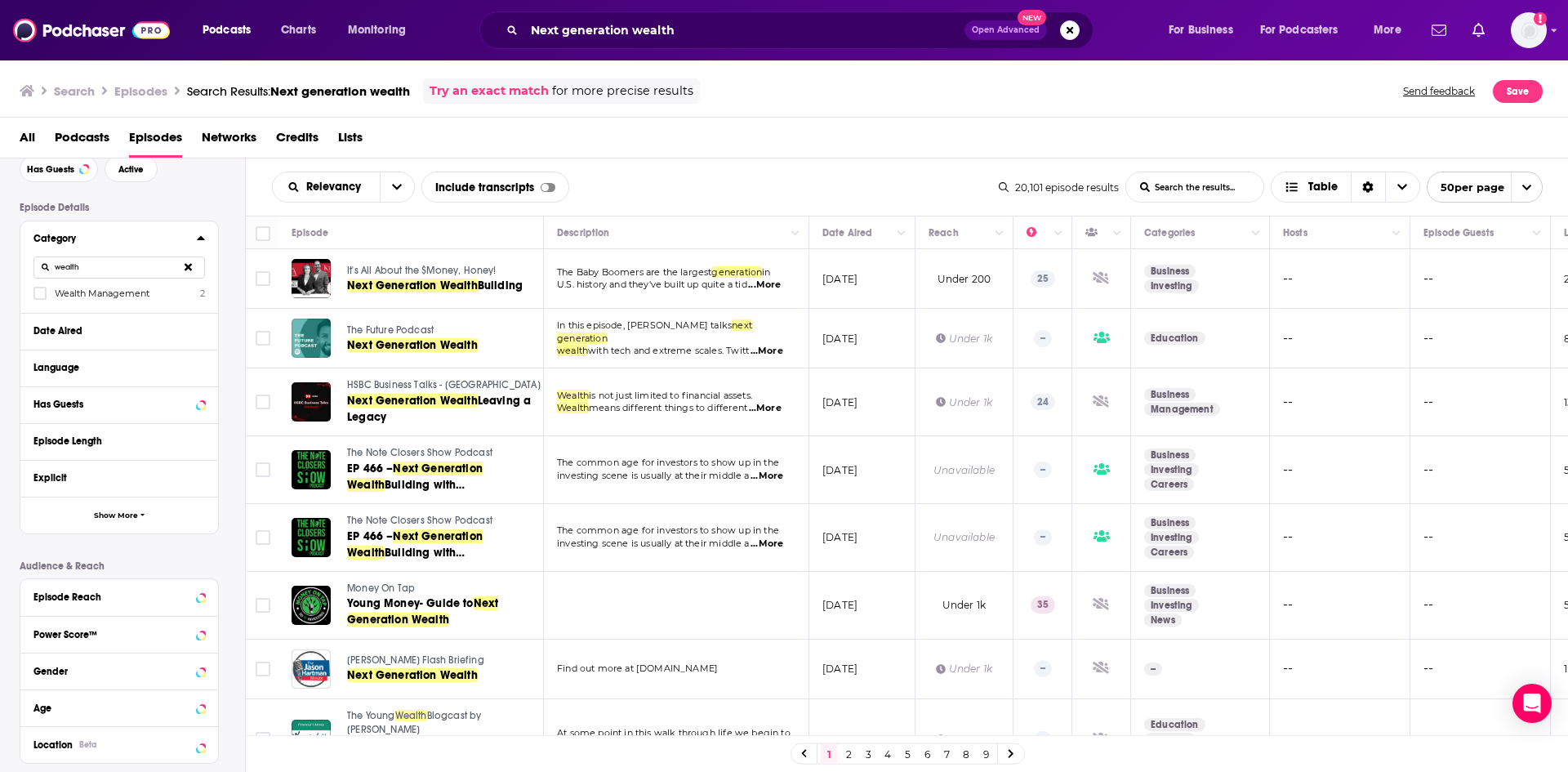
type input "wealth"
click at [187, 266] on icon at bounding box center [188, 266] width 8 height 8
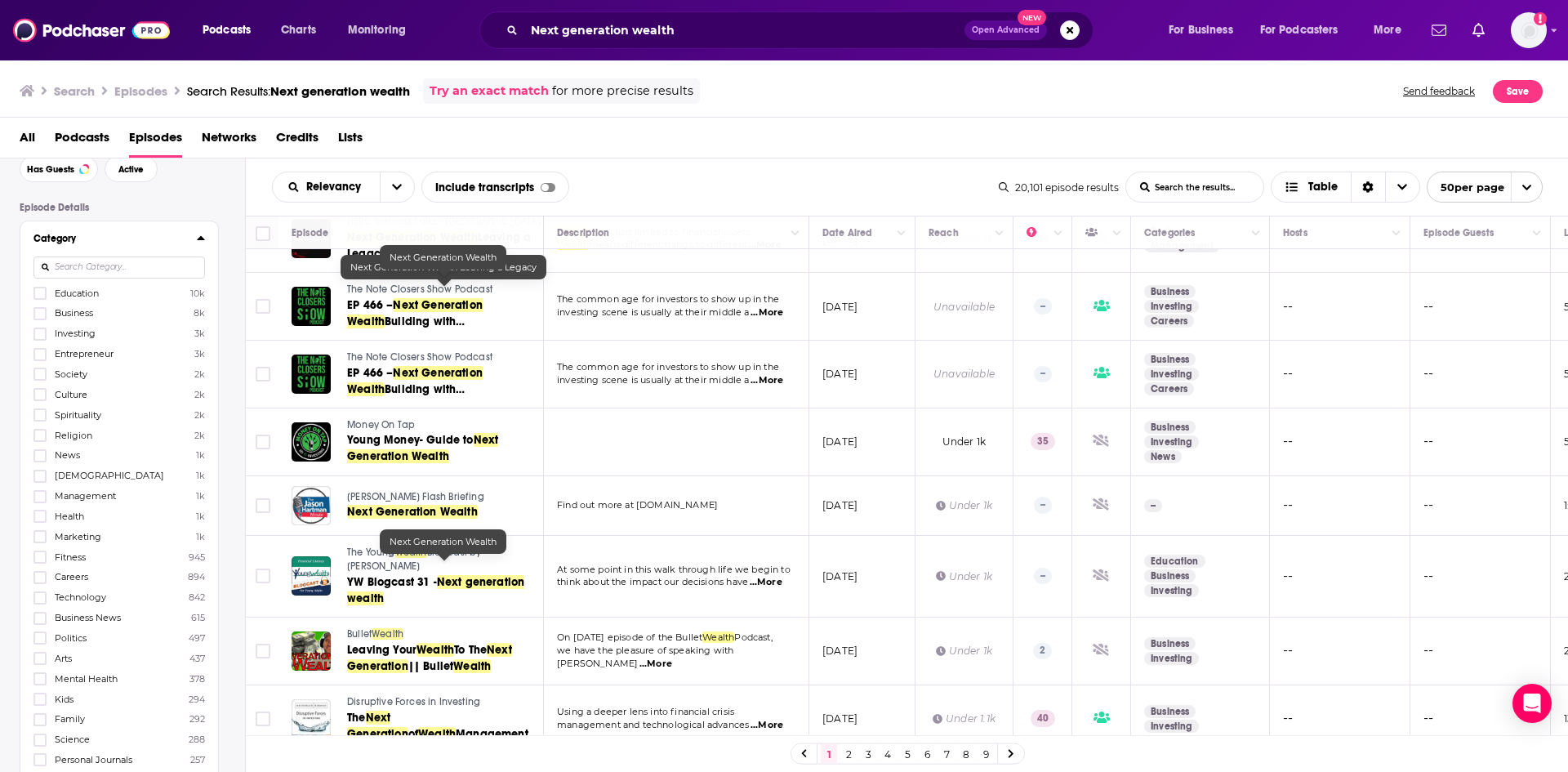
scroll to position [0, 0]
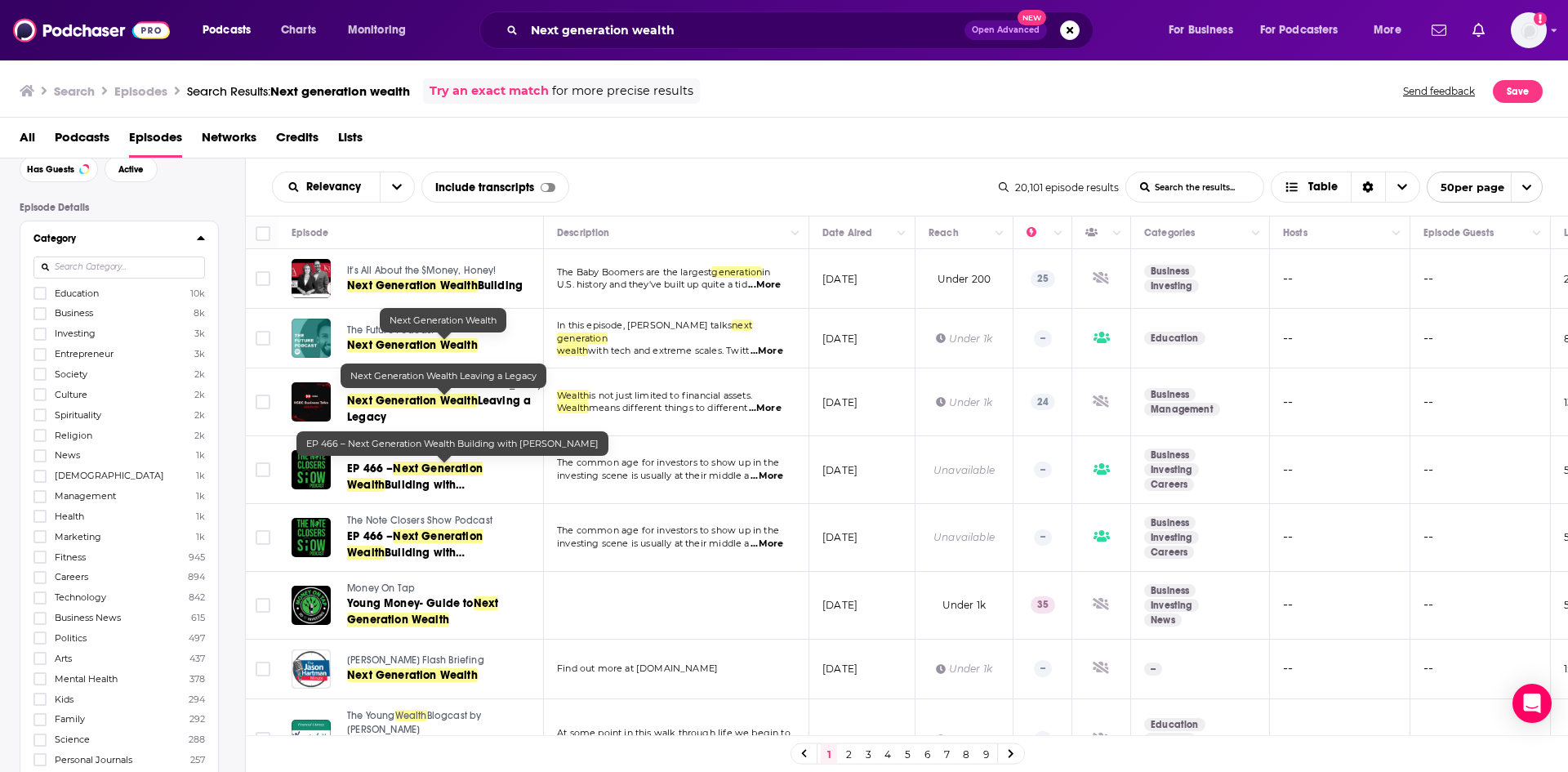
click at [419, 396] on span "Next Generation Wealth" at bounding box center [412, 401] width 131 height 14
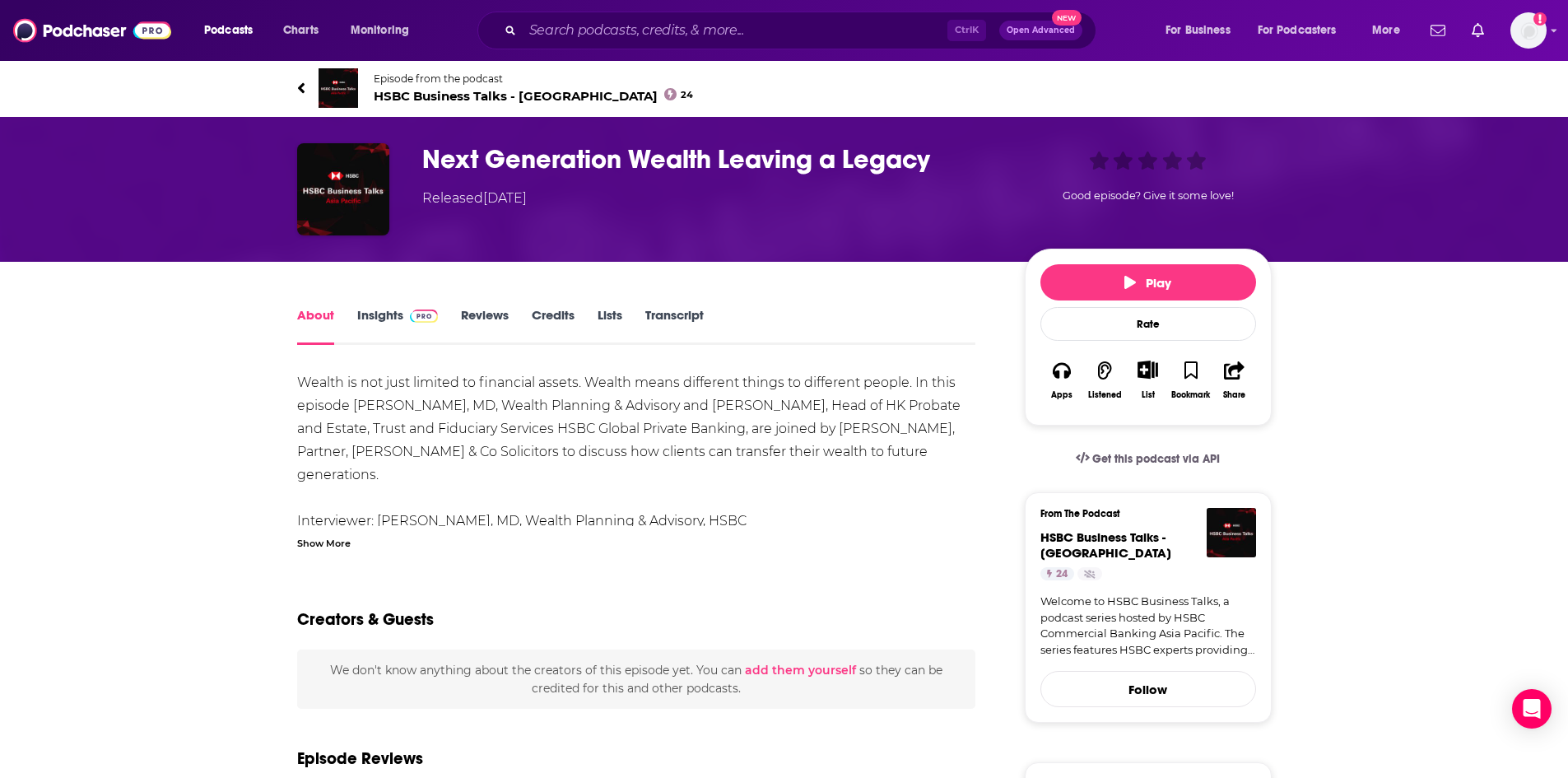
click at [405, 313] on span at bounding box center [421, 315] width 35 height 15
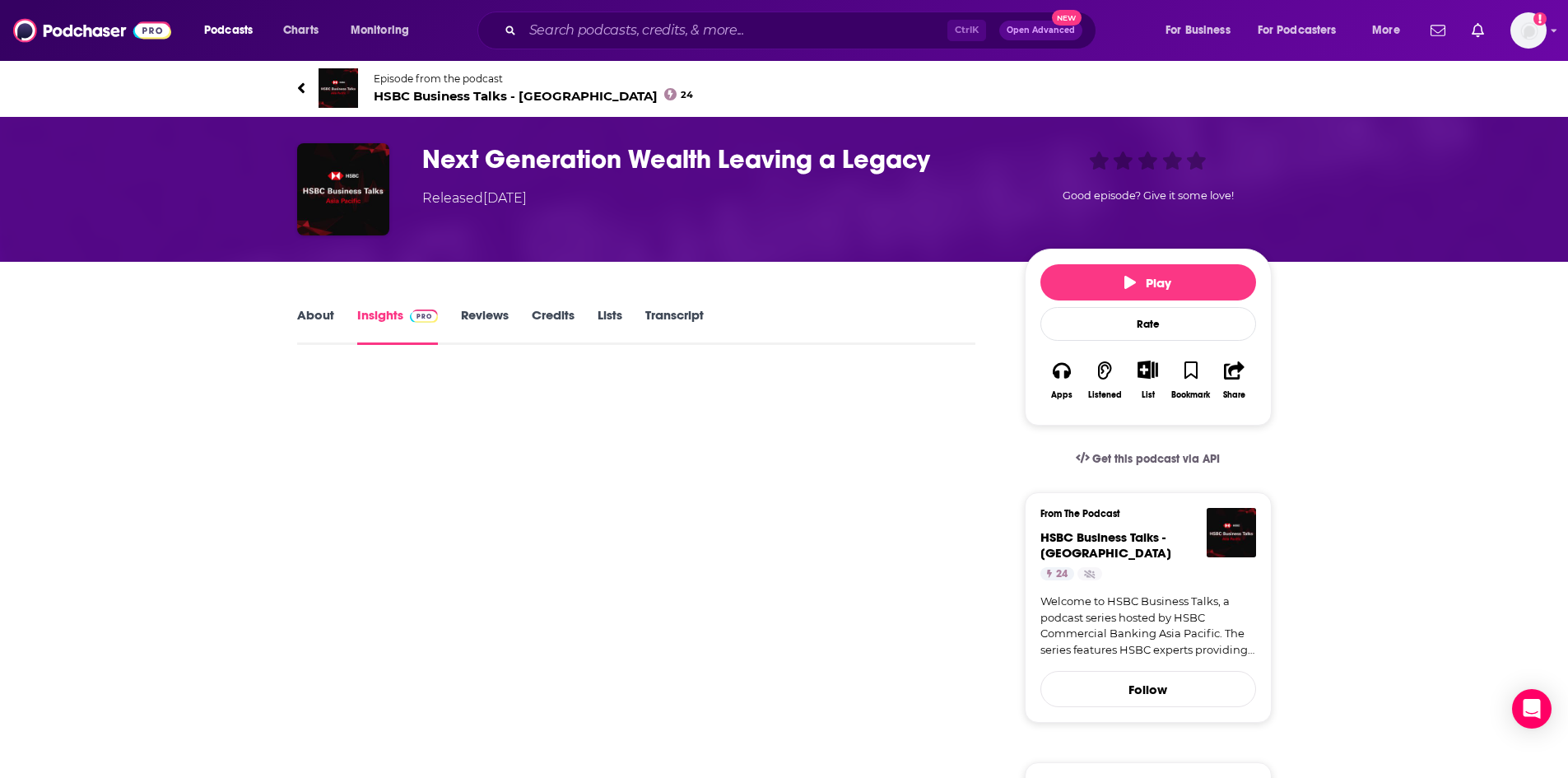
click at [491, 324] on link "Reviews" at bounding box center [484, 326] width 47 height 38
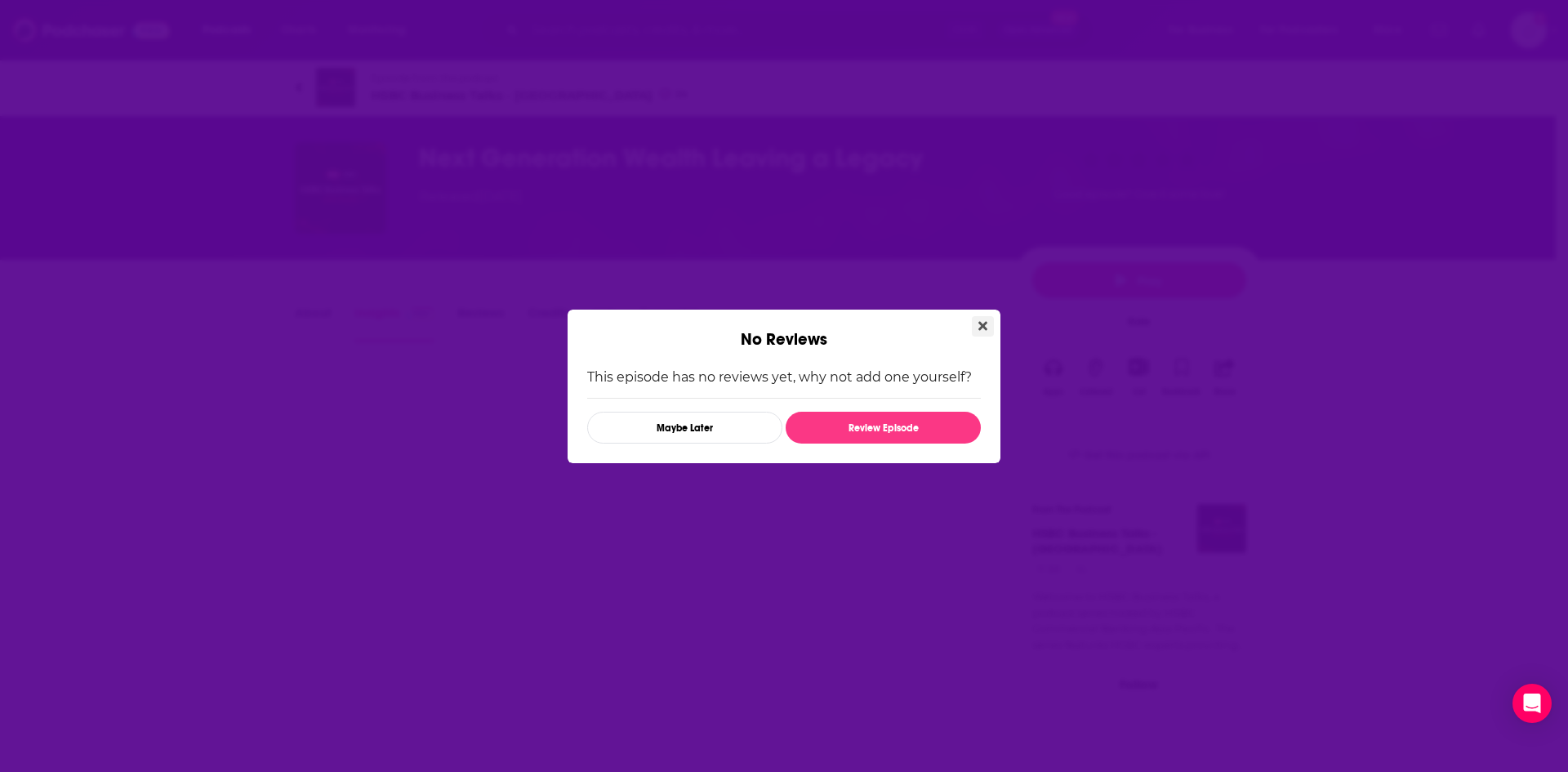
click at [989, 325] on button "Close" at bounding box center [982, 326] width 22 height 20
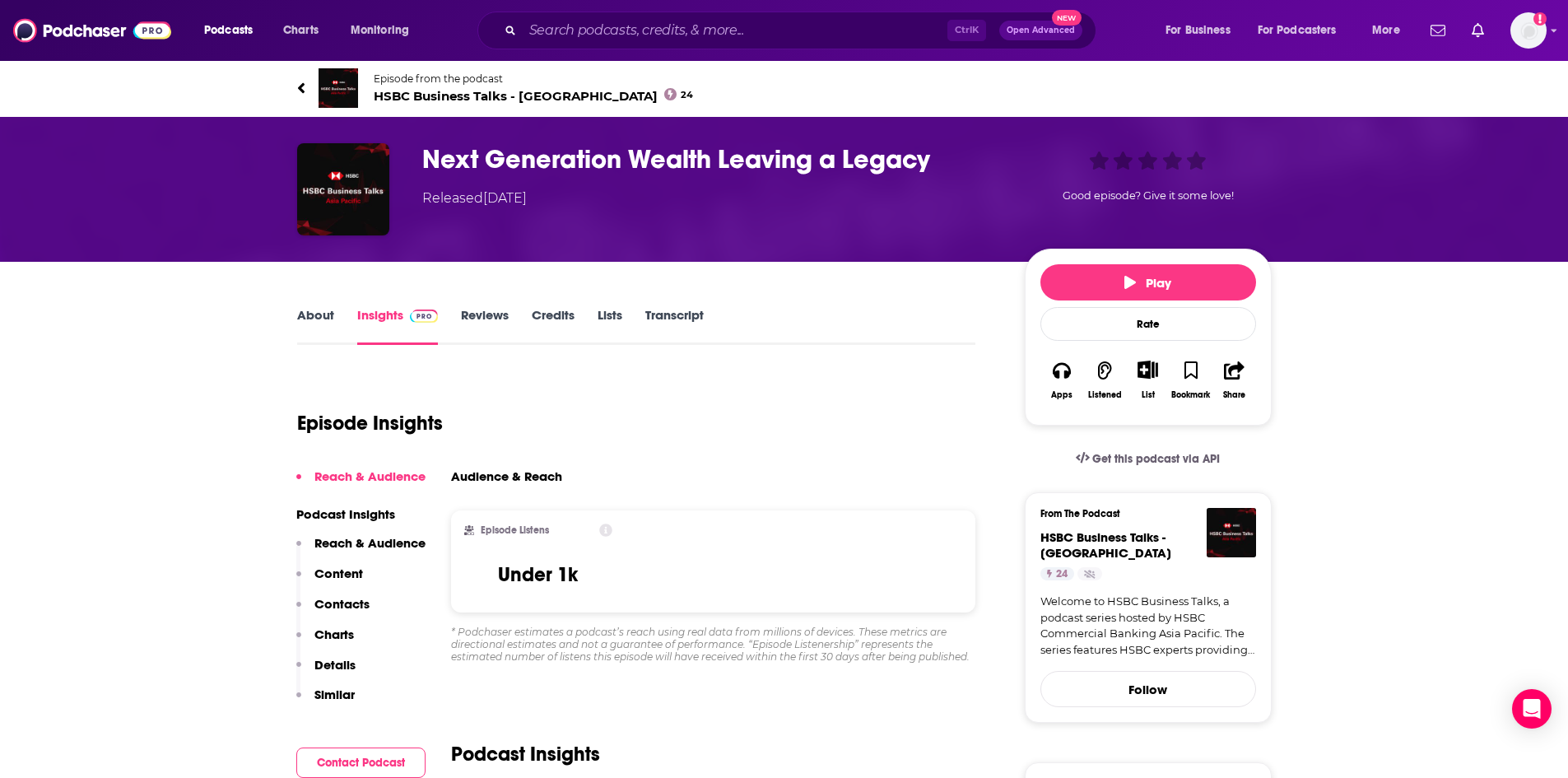
click at [328, 315] on link "About" at bounding box center [315, 326] width 37 height 38
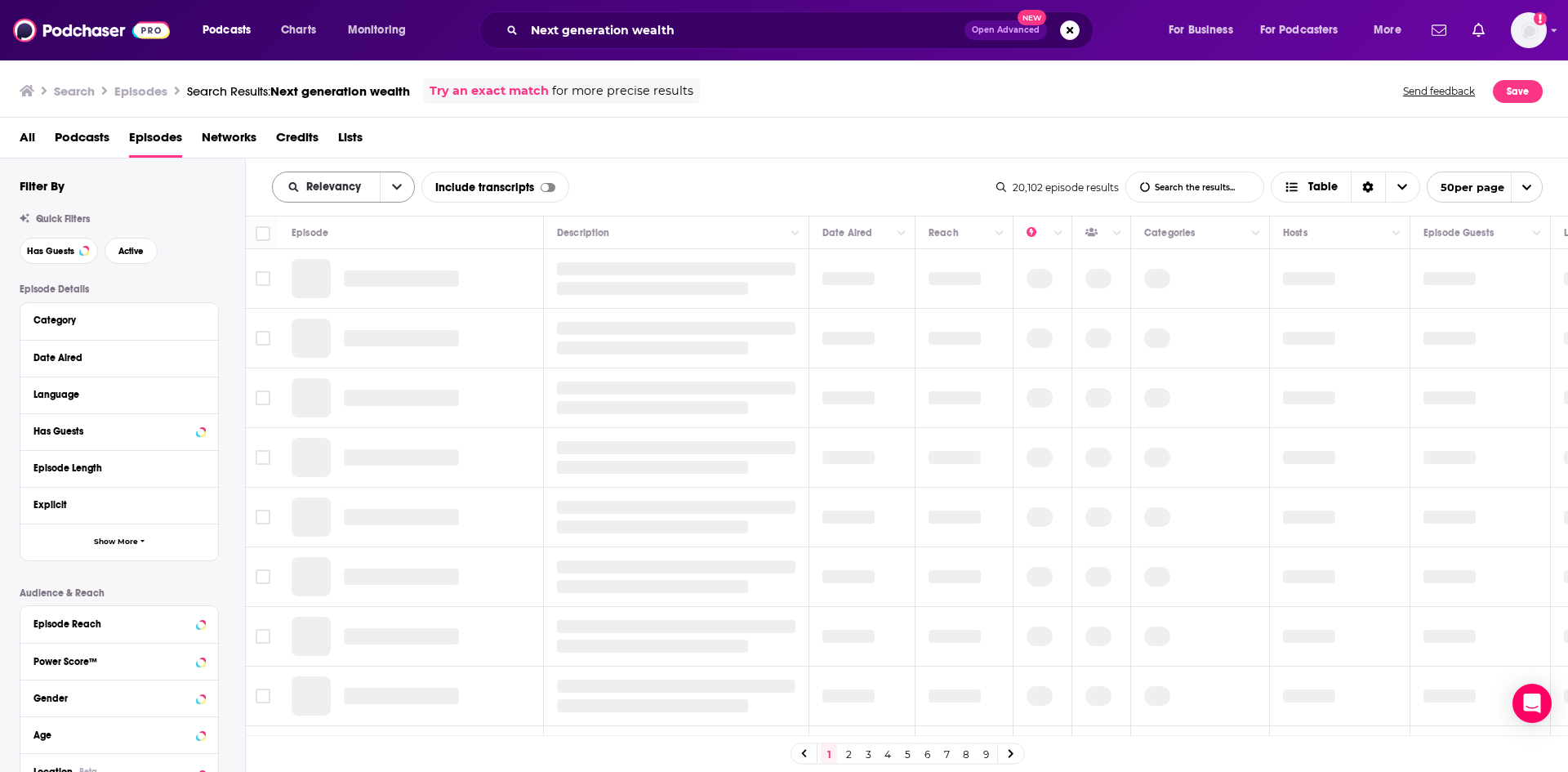
click at [392, 184] on icon "open menu" at bounding box center [396, 186] width 9 height 11
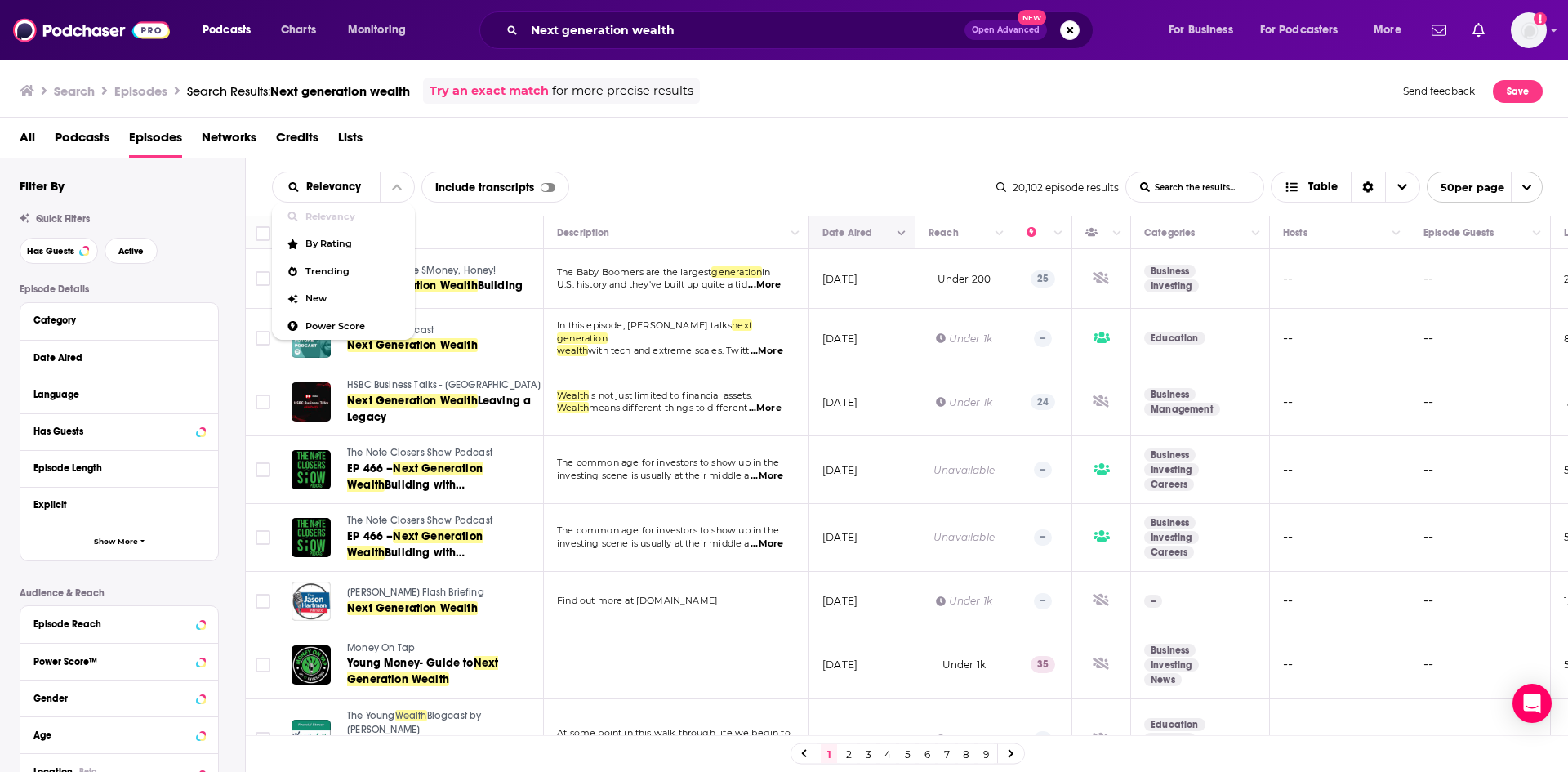
click at [861, 224] on icon "Move" at bounding box center [860, 232] width 20 height 20
click at [884, 235] on button "Move" at bounding box center [860, 232] width 79 height 20
click at [900, 236] on icon "Column Actions" at bounding box center [901, 233] width 9 height 9
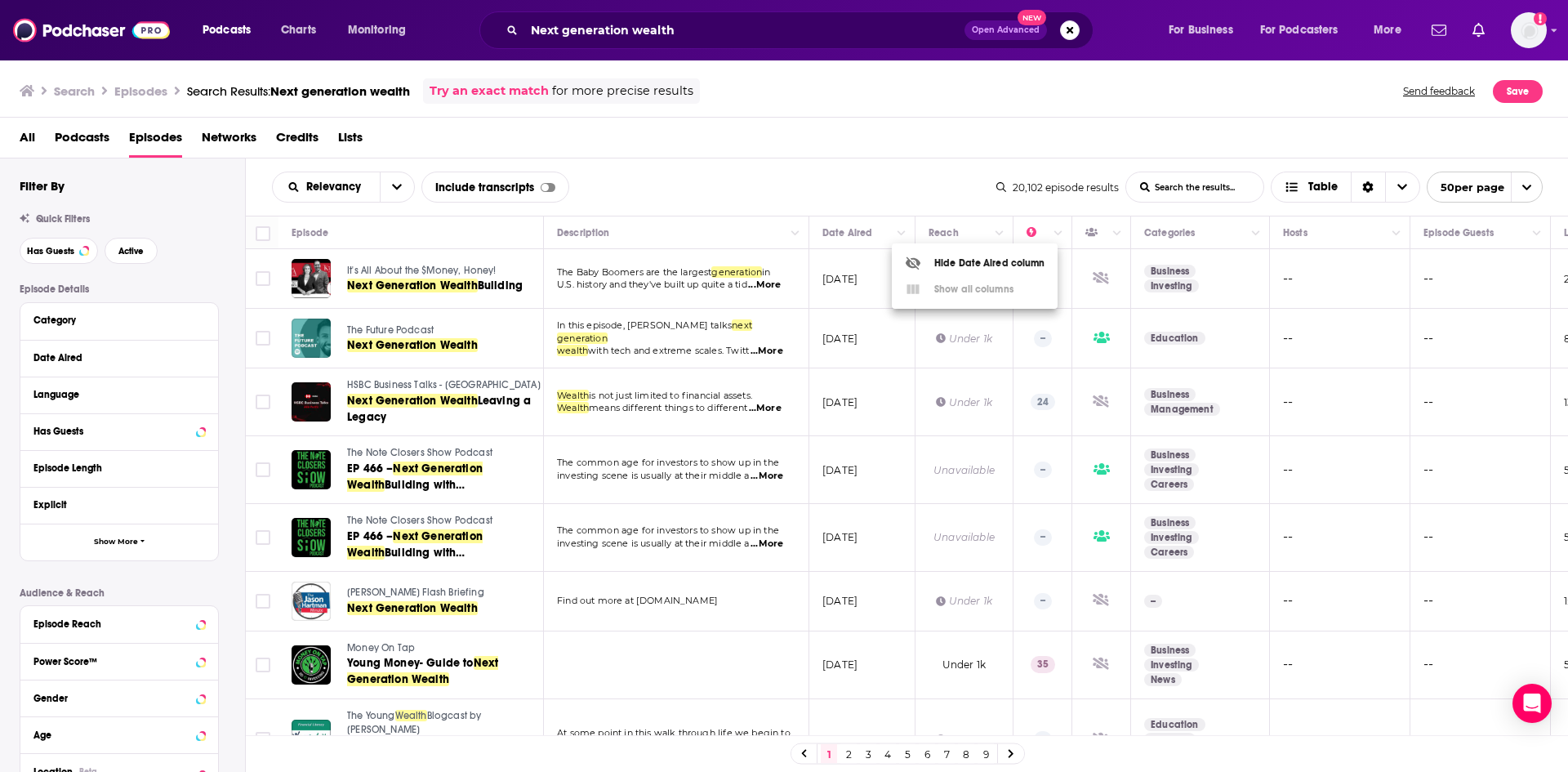
click at [902, 237] on div at bounding box center [784, 386] width 1568 height 772
click at [162, 363] on div "Date Aired" at bounding box center [109, 357] width 153 height 11
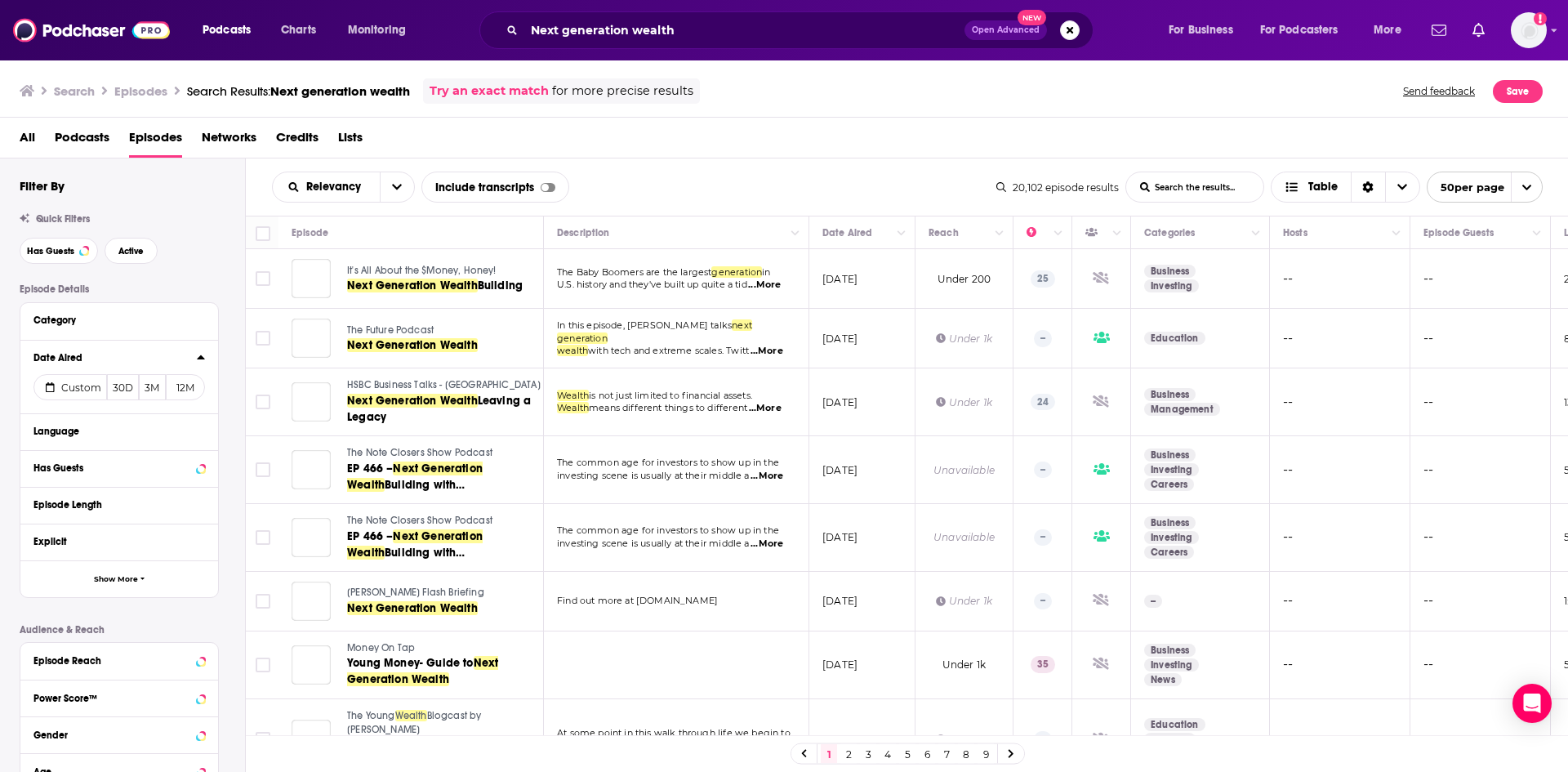
click at [201, 354] on icon at bounding box center [201, 356] width 9 height 13
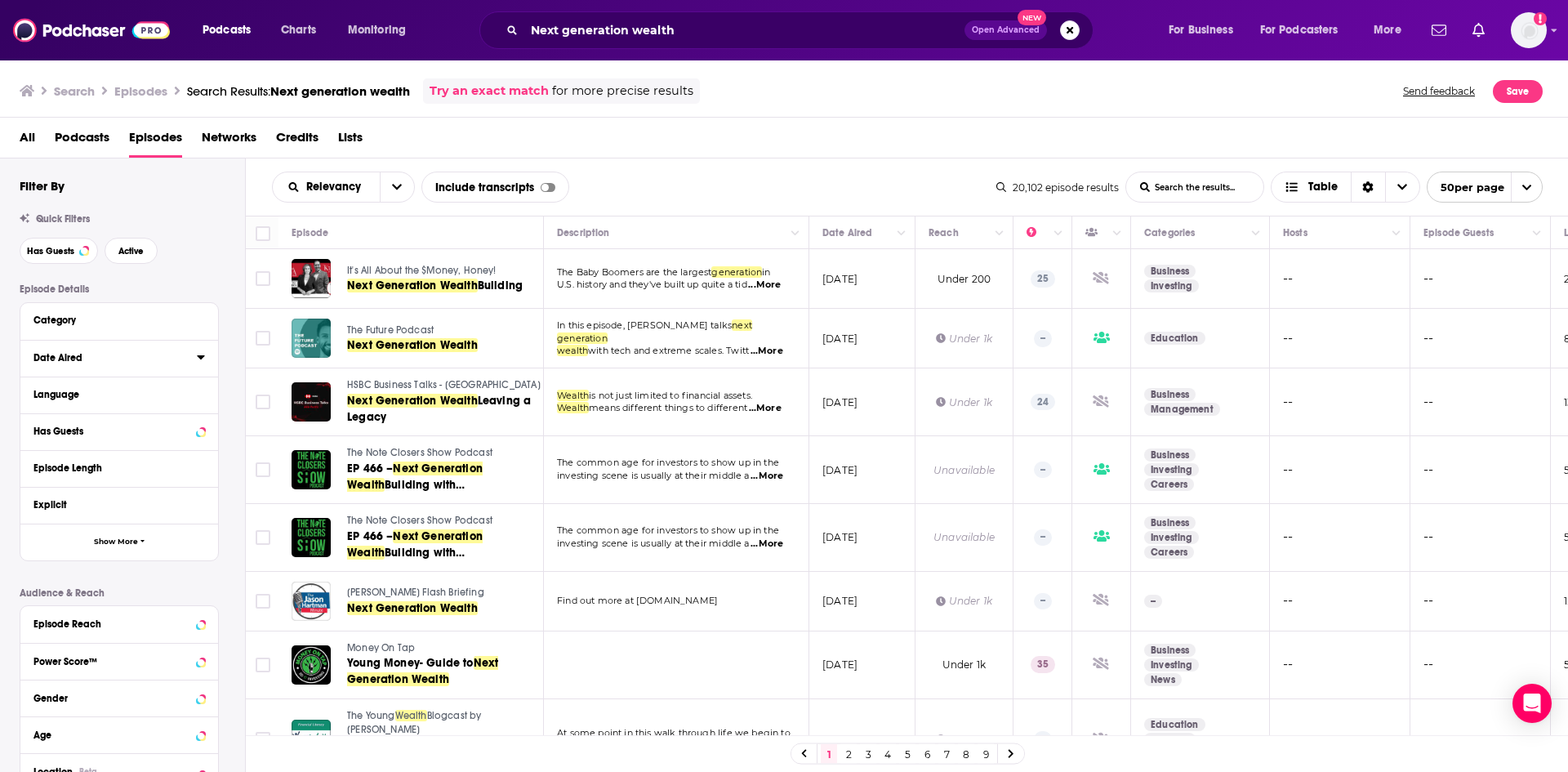
click at [201, 355] on icon at bounding box center [201, 356] width 9 height 13
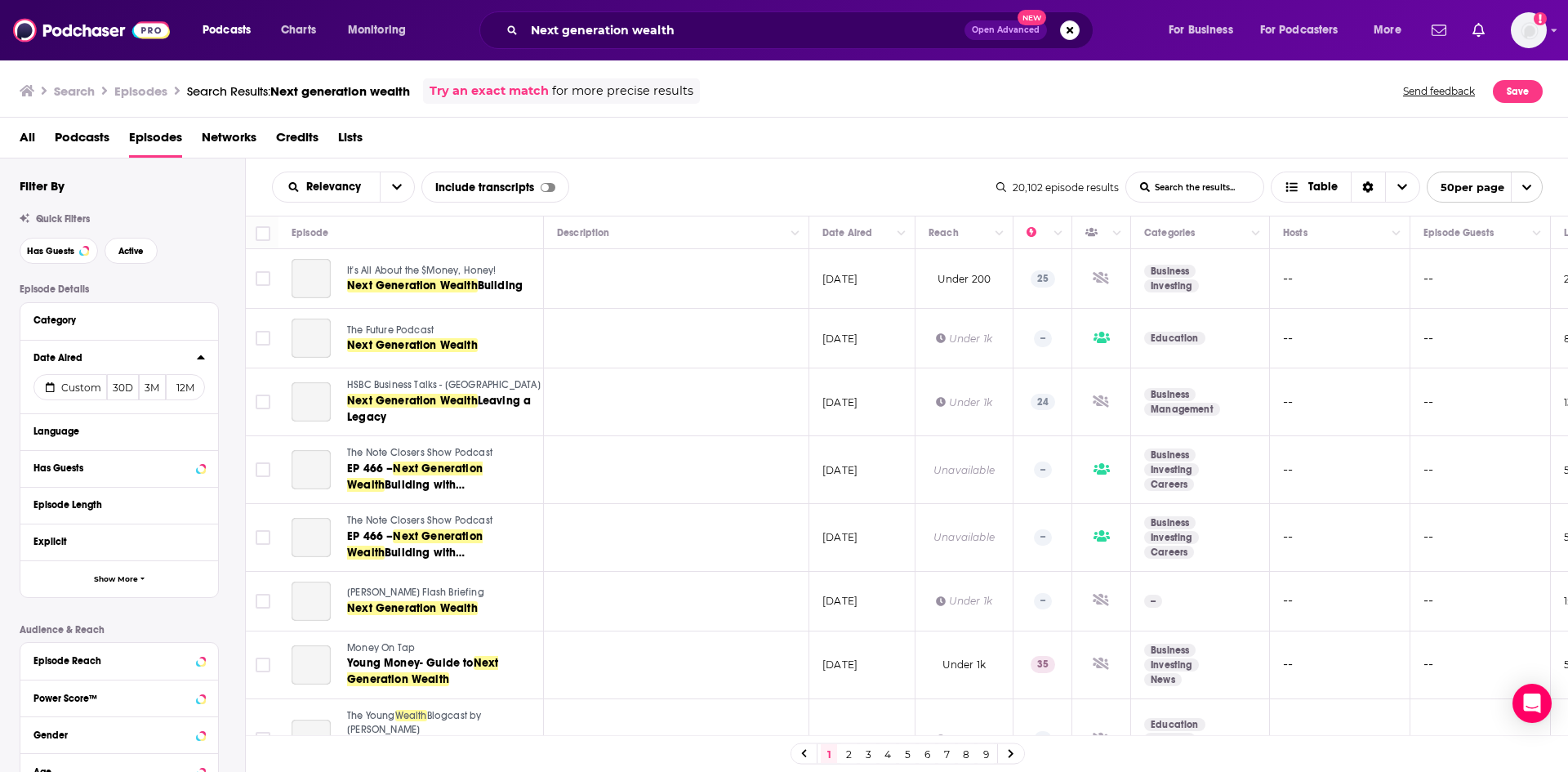
click at [201, 359] on icon at bounding box center [201, 357] width 8 height 4
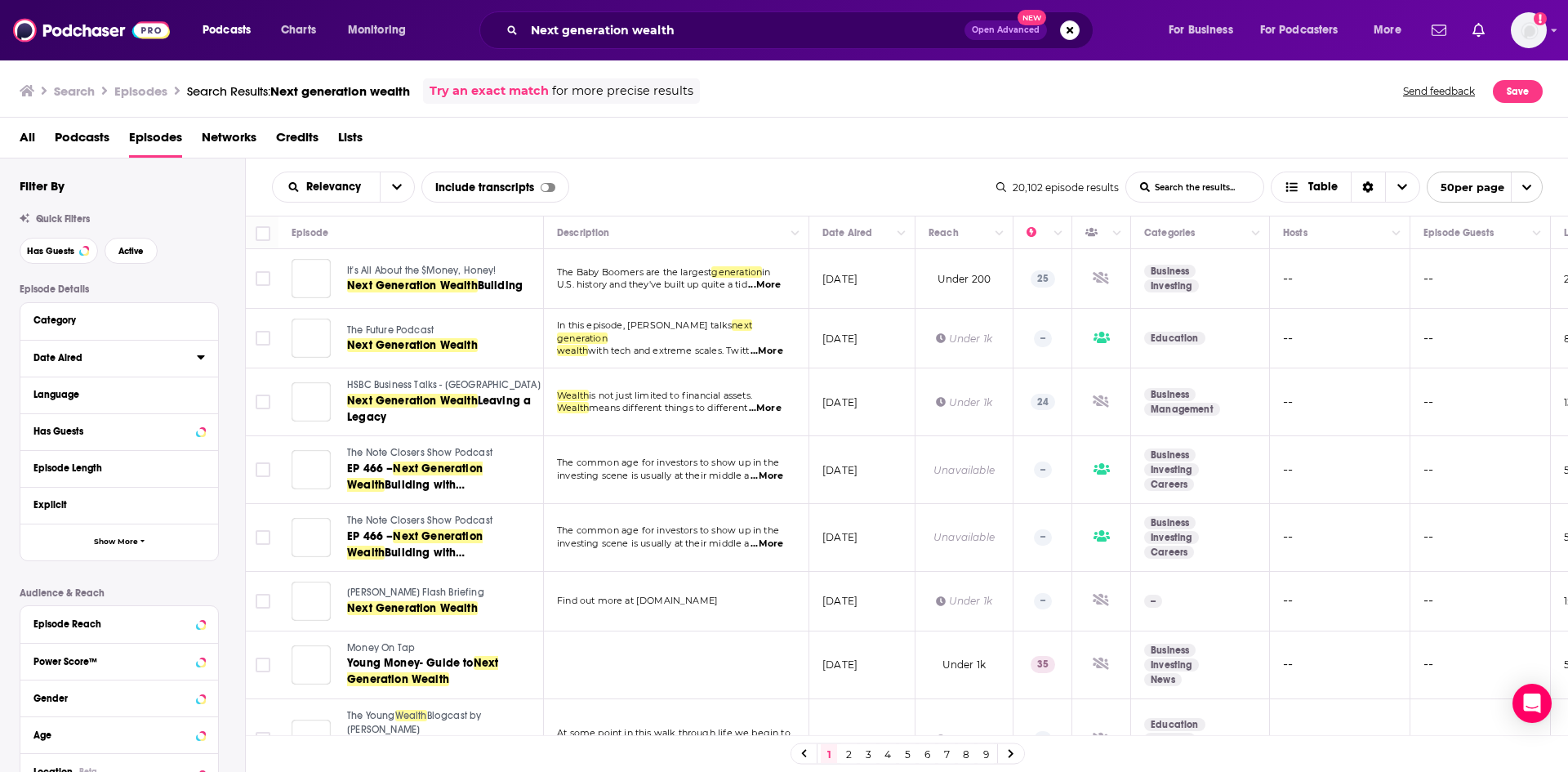
click at [198, 358] on div "Date Aired" at bounding box center [119, 358] width 172 height 20
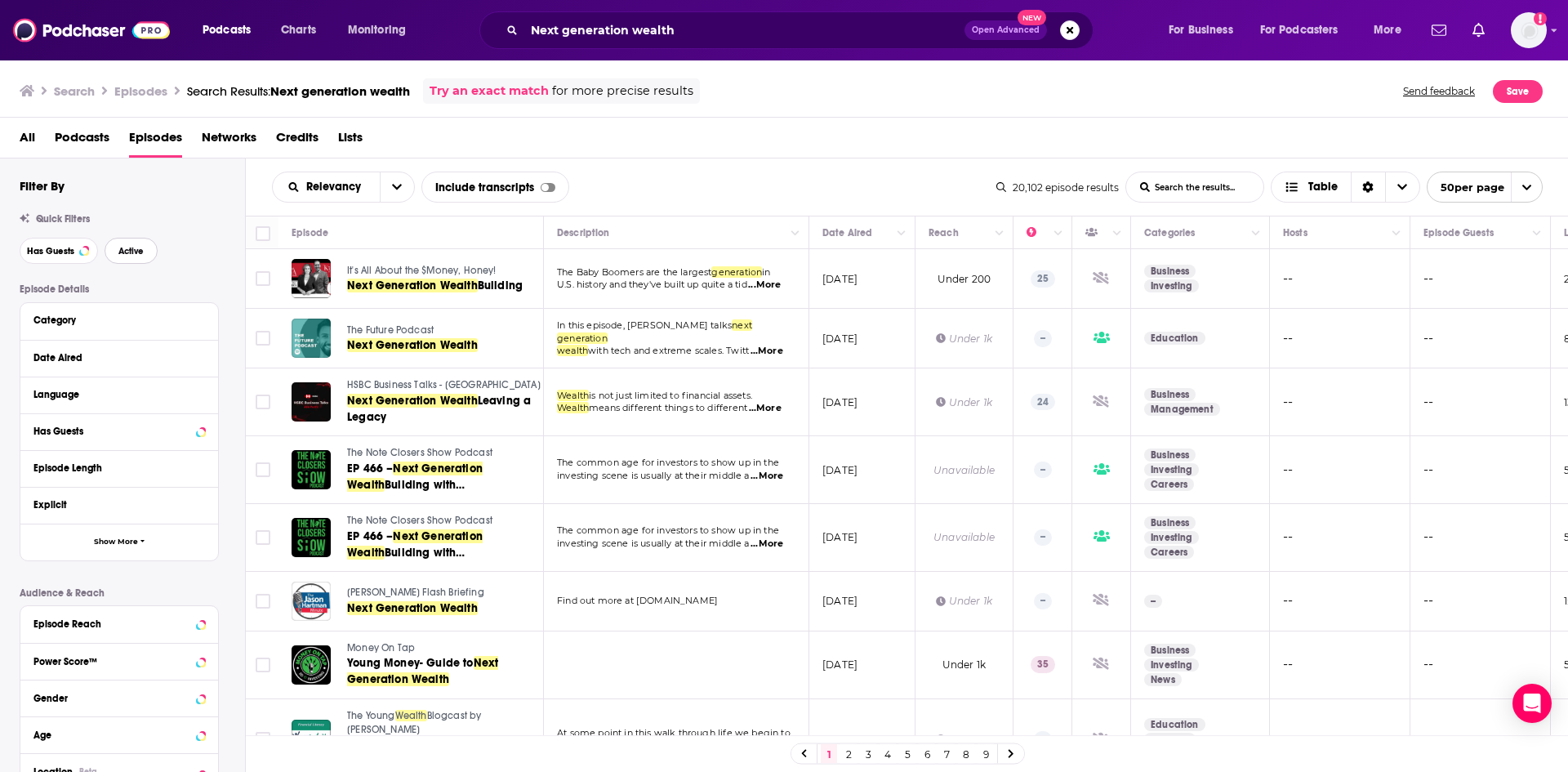
click at [125, 243] on button "Active" at bounding box center [131, 250] width 53 height 26
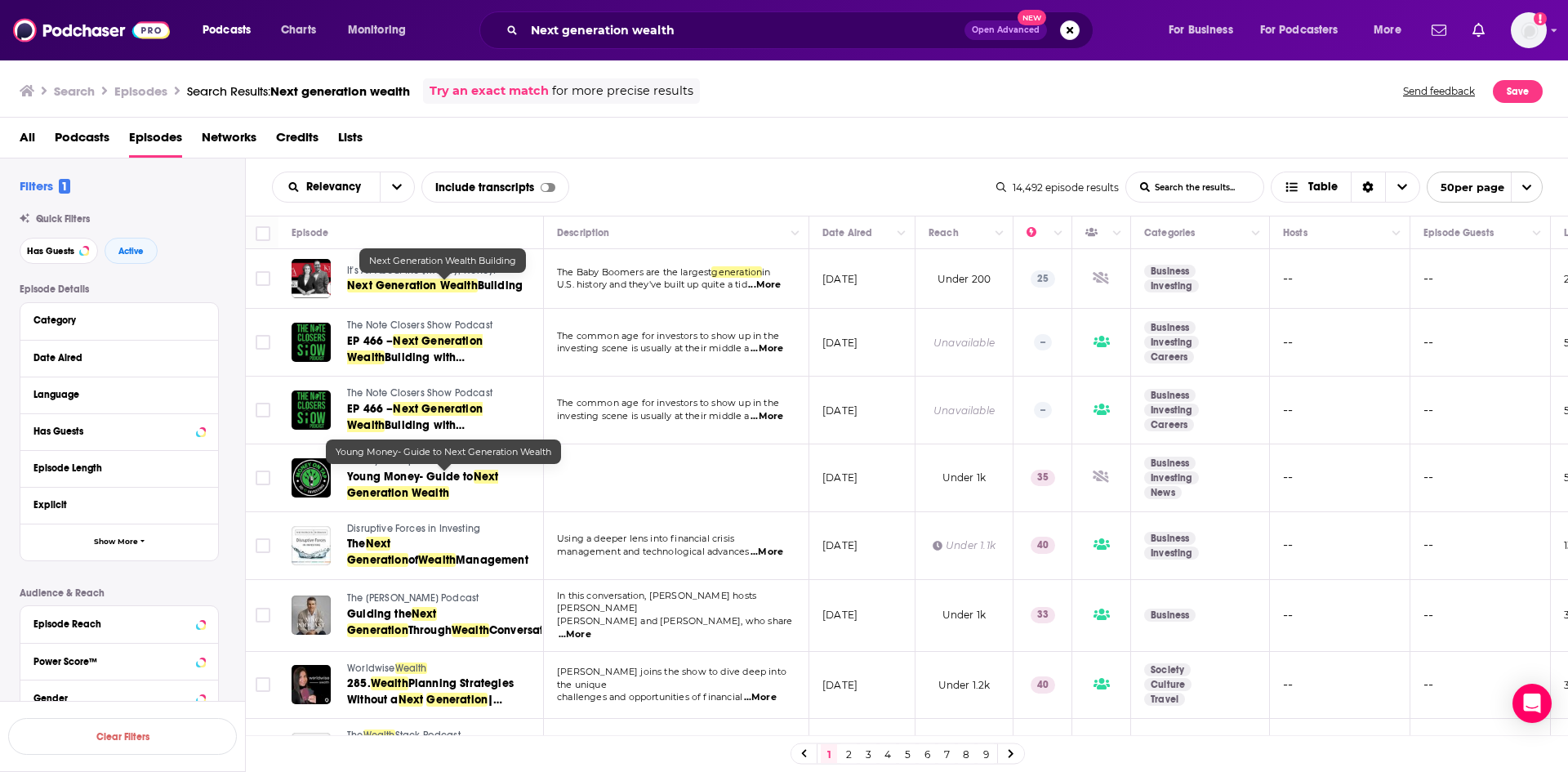
drag, startPoint x: 347, startPoint y: 274, endPoint x: 727, endPoint y: 167, distance: 394.8
click at [727, 167] on div "Relevancy List Search Input Search the results... Include transcripts Table 14,…" at bounding box center [907, 187] width 1323 height 57
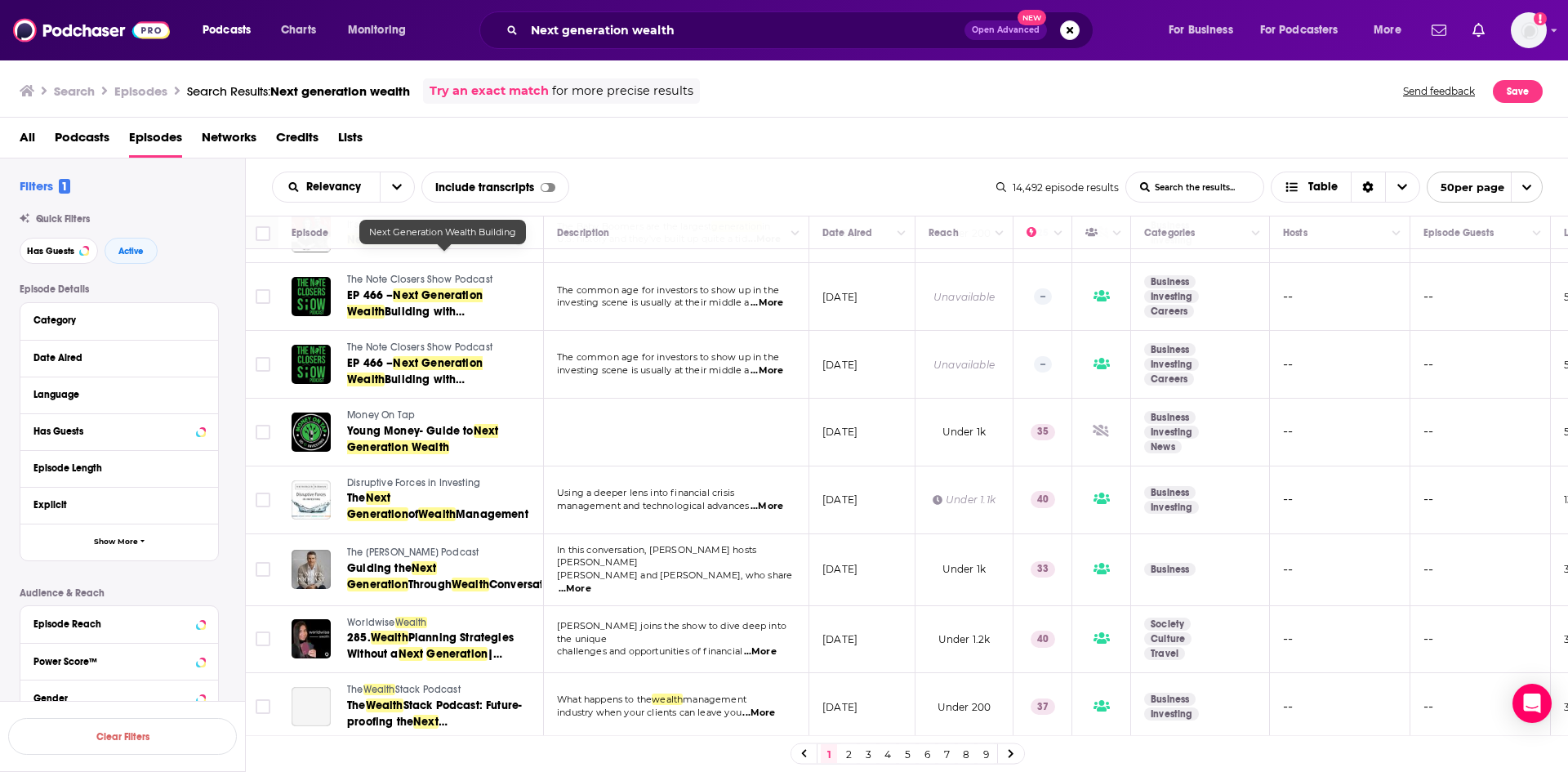
scroll to position [163, 0]
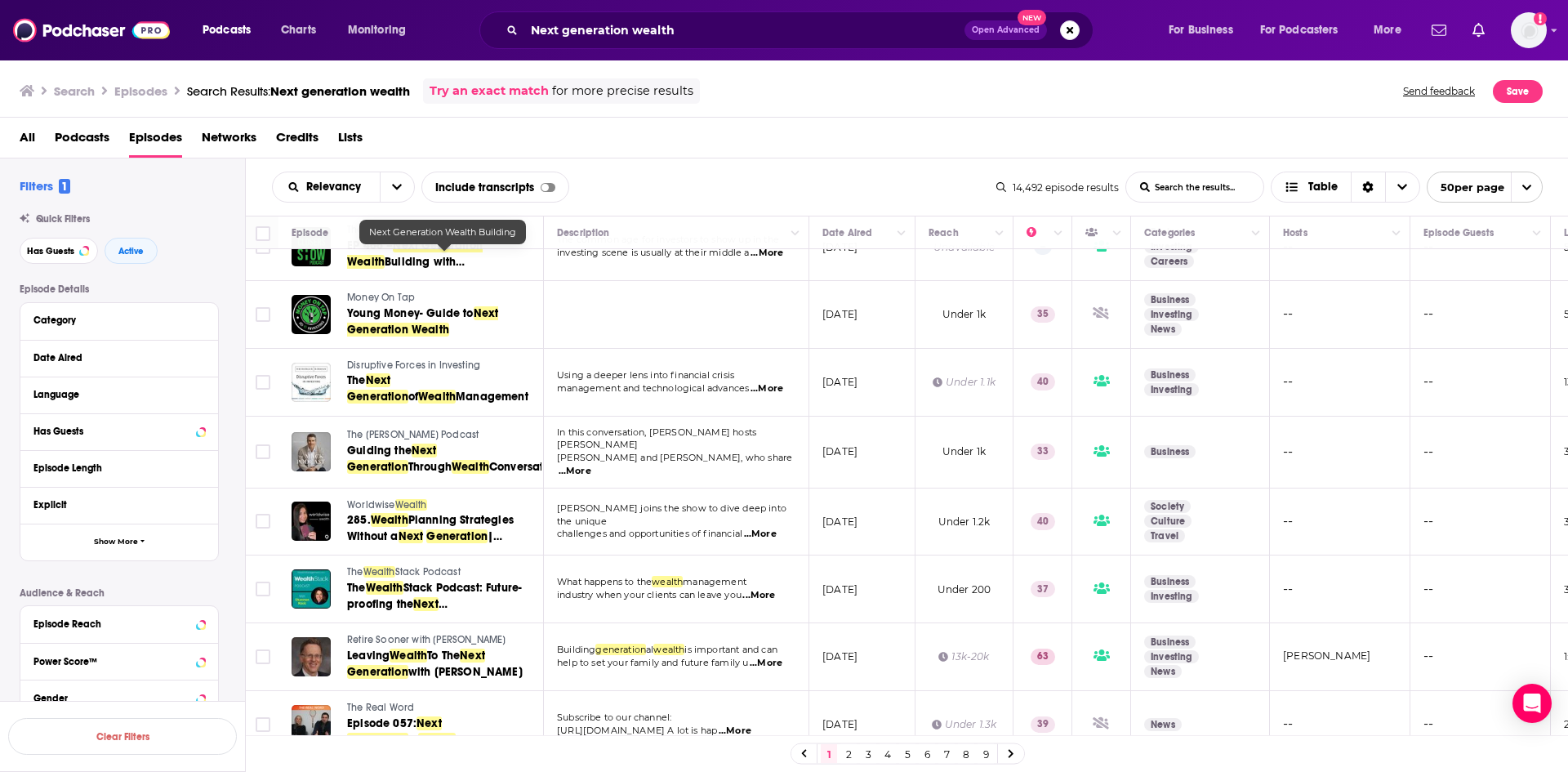
drag, startPoint x: 403, startPoint y: 503, endPoint x: 230, endPoint y: 543, distance: 177.6
click at [230, 543] on div "Episode Details Category Date Aired Language Has Guests Episode Length Explicit…" at bounding box center [132, 537] width 225 height 507
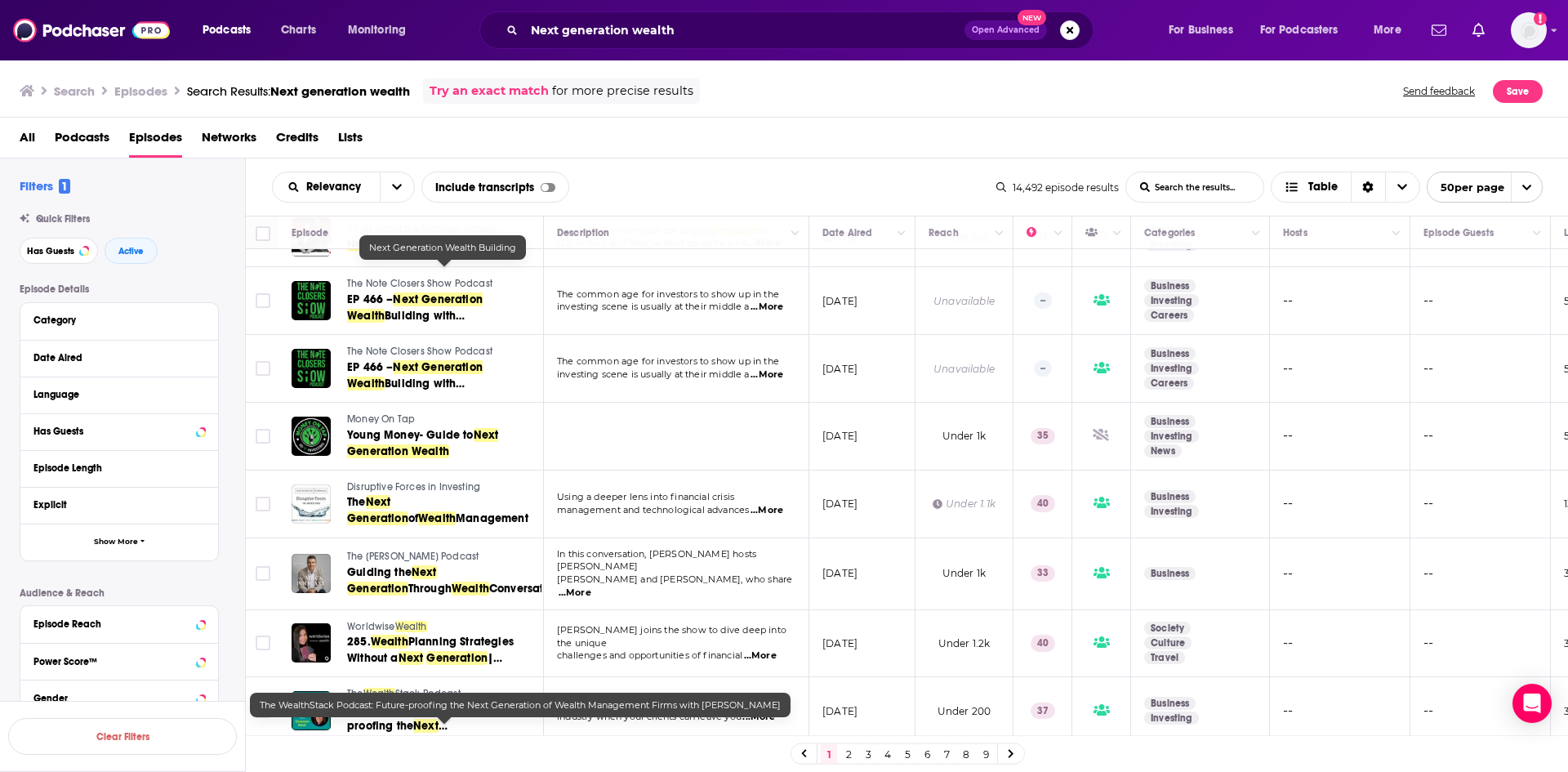
scroll to position [0, 0]
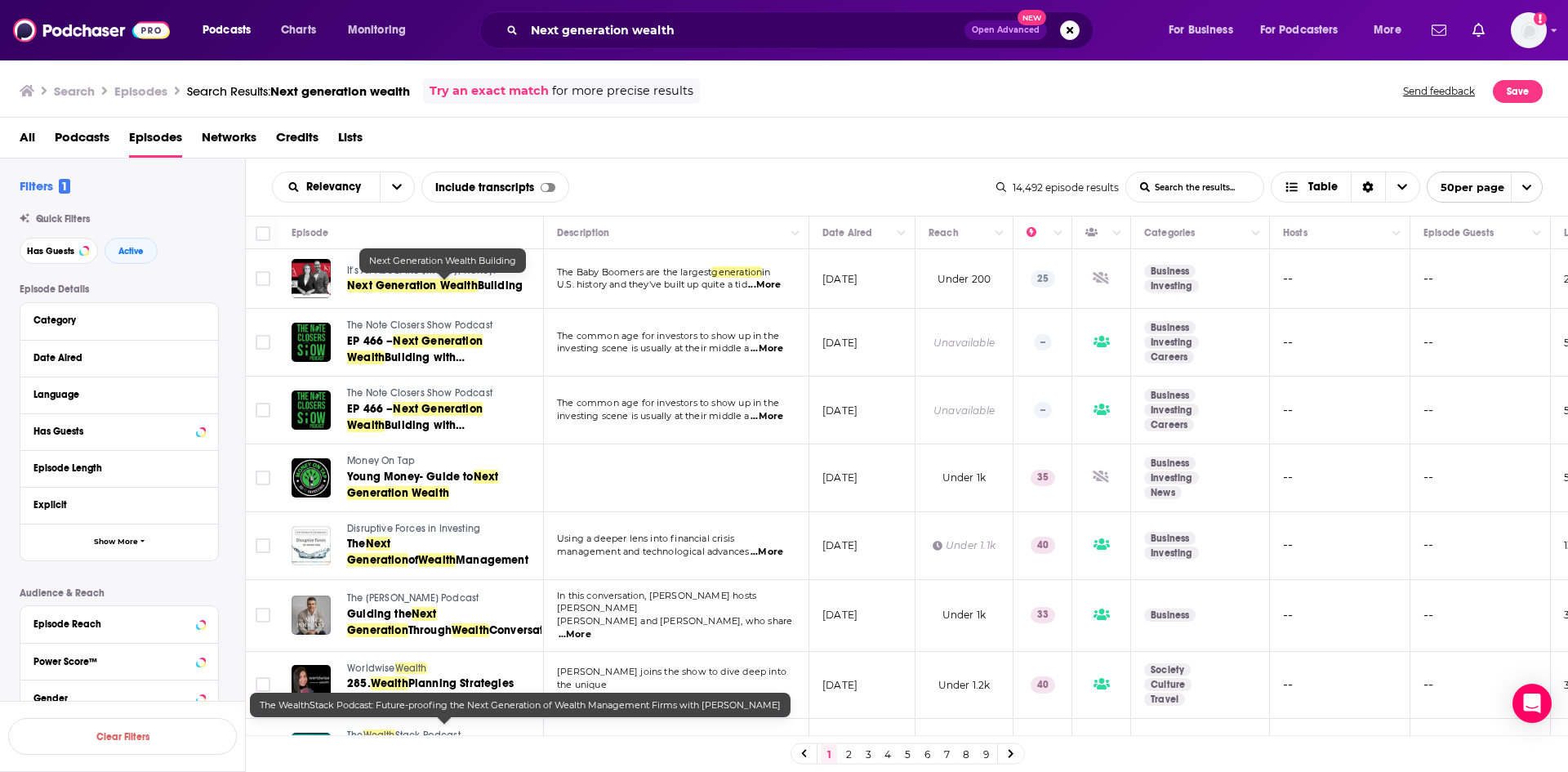
drag, startPoint x: 720, startPoint y: 183, endPoint x: 720, endPoint y: 170, distance: 13.0
click at [720, 175] on div "Relevancy List Search Input Search the results... Include transcripts Table" at bounding box center [634, 187] width 725 height 31
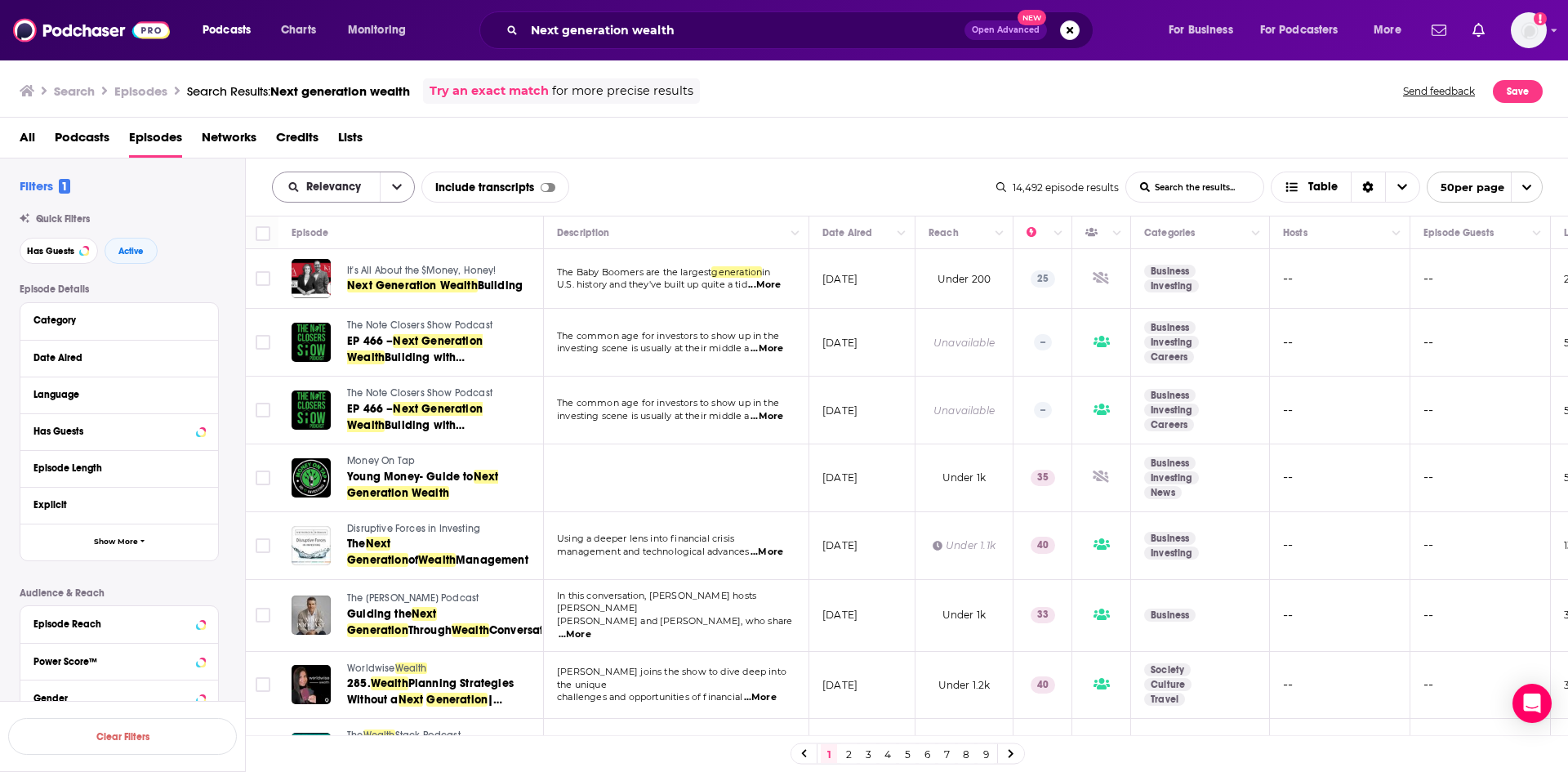
click at [392, 191] on icon "open menu" at bounding box center [396, 186] width 9 height 11
click at [359, 245] on span "By Rating" at bounding box center [353, 243] width 96 height 9
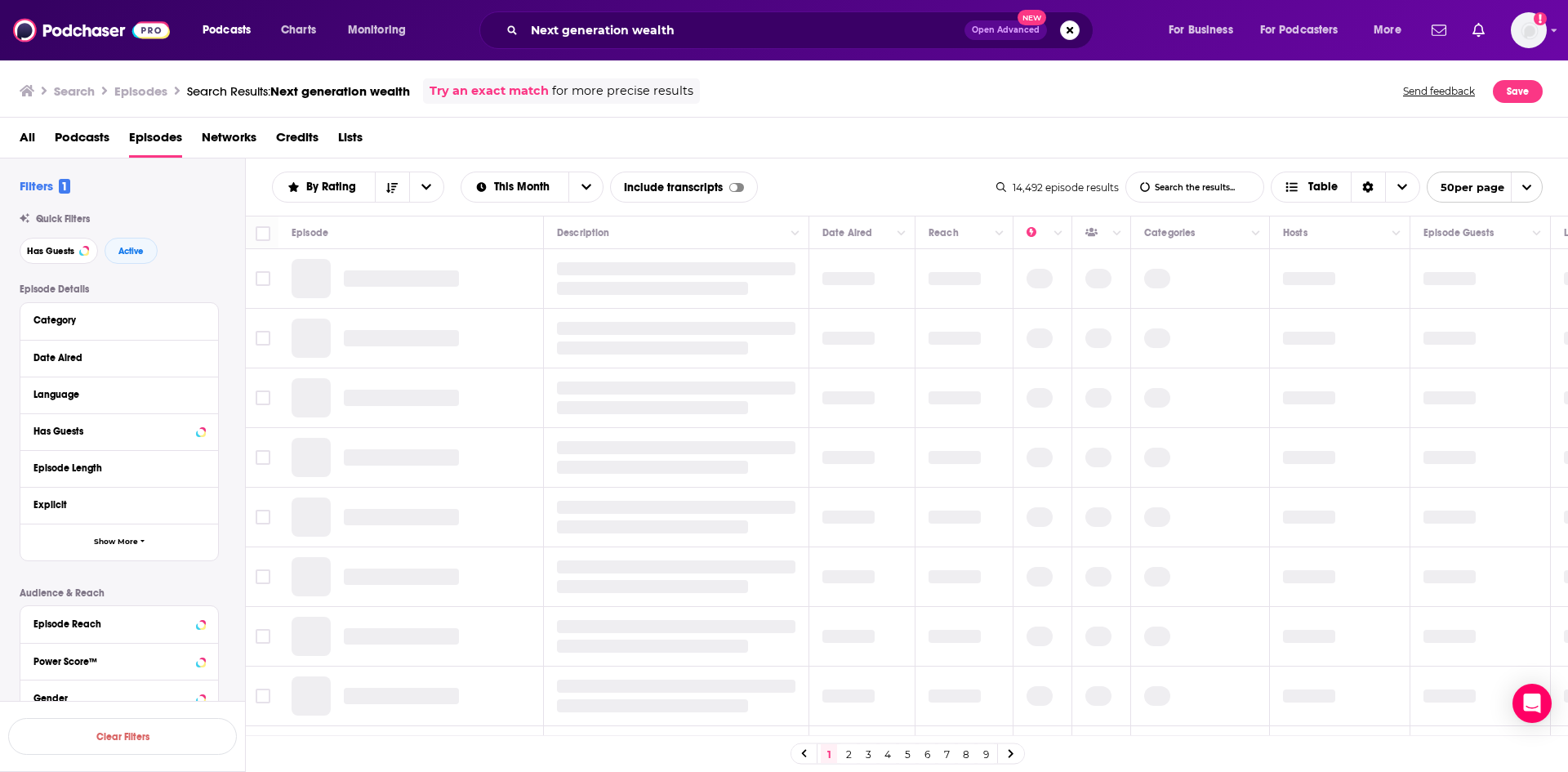
click at [501, 87] on link "Try an exact match" at bounding box center [489, 91] width 119 height 19
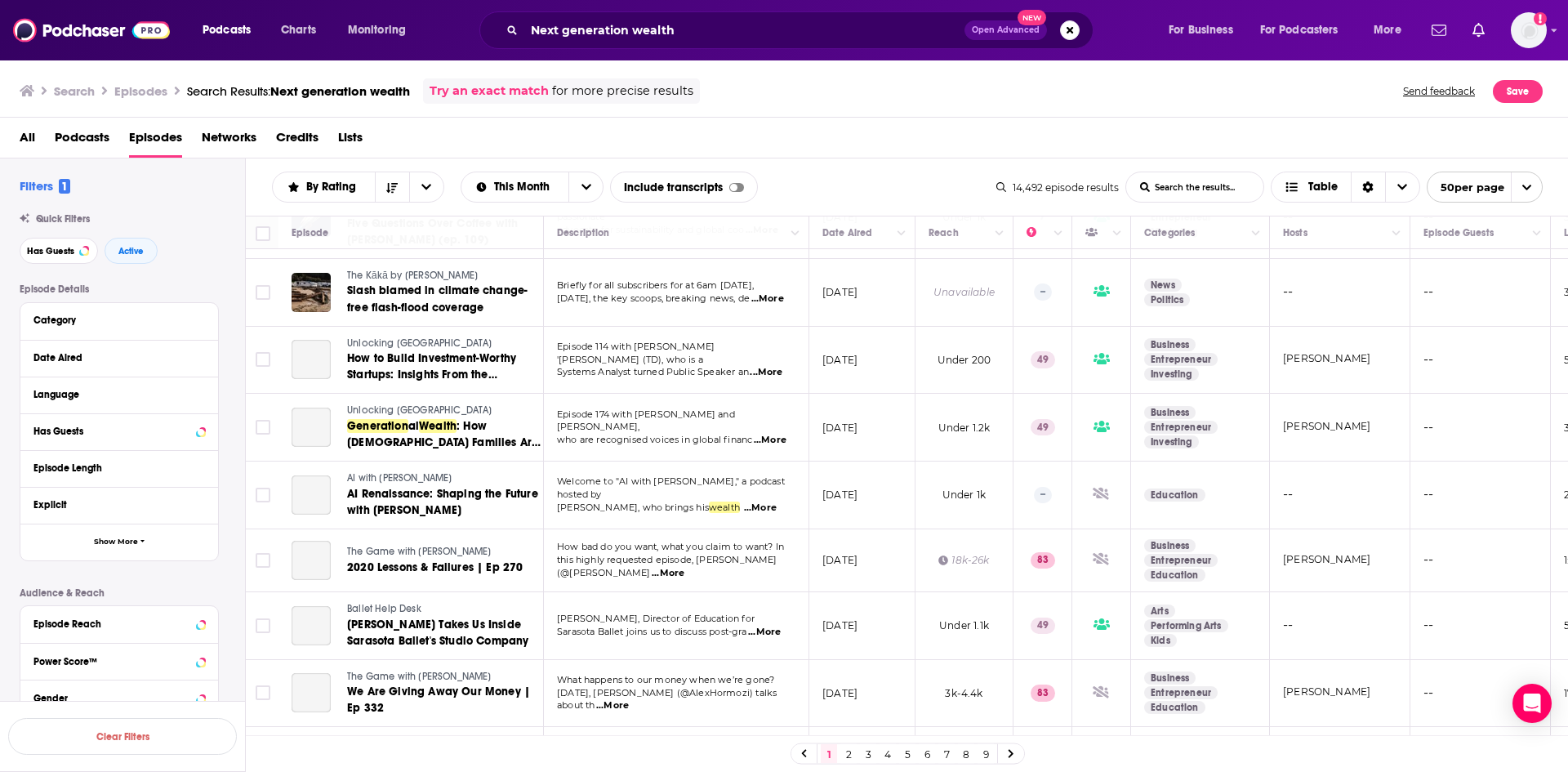
scroll to position [2288, 0]
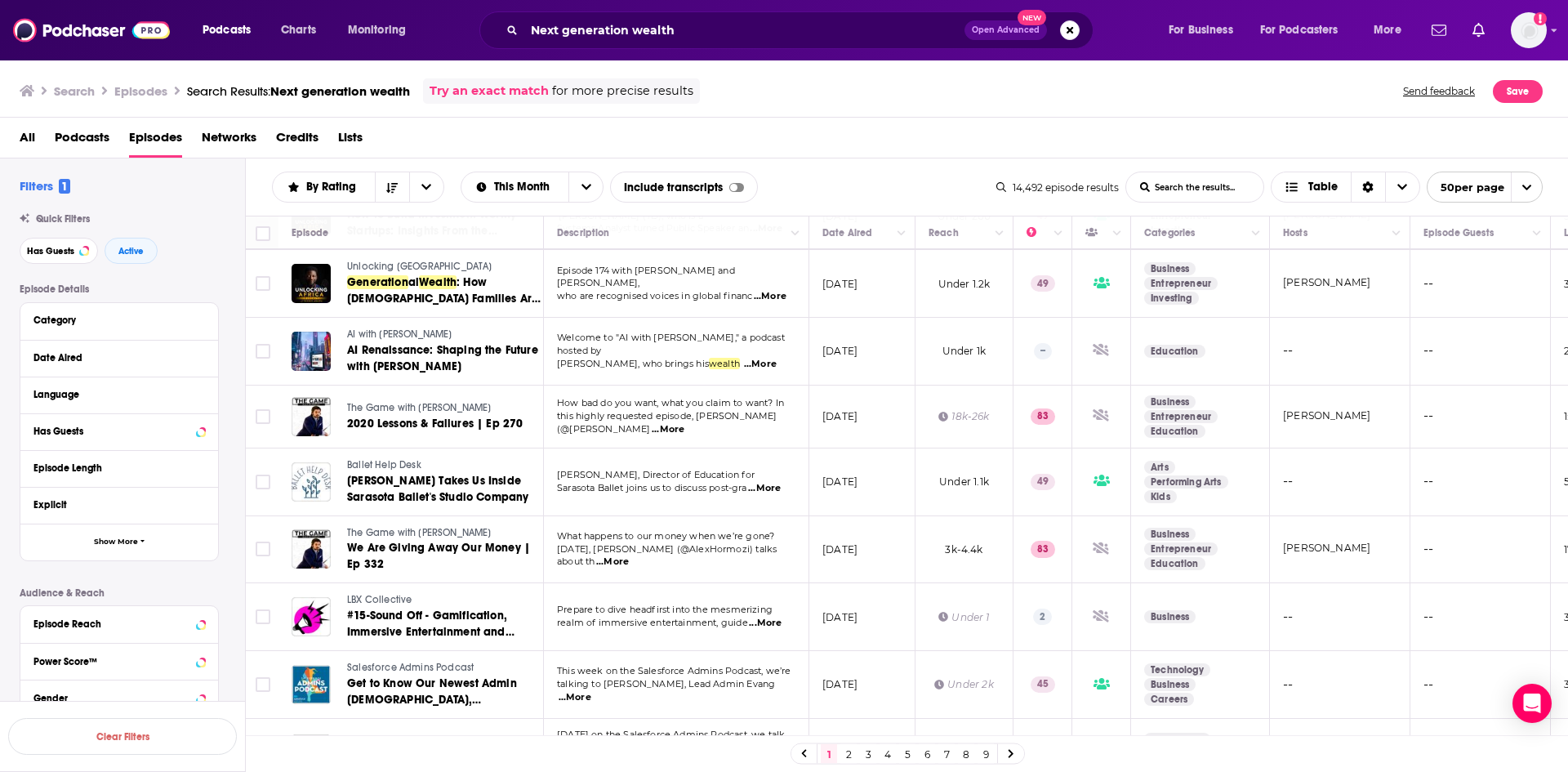
click at [872, 748] on link "3" at bounding box center [867, 754] width 16 height 20
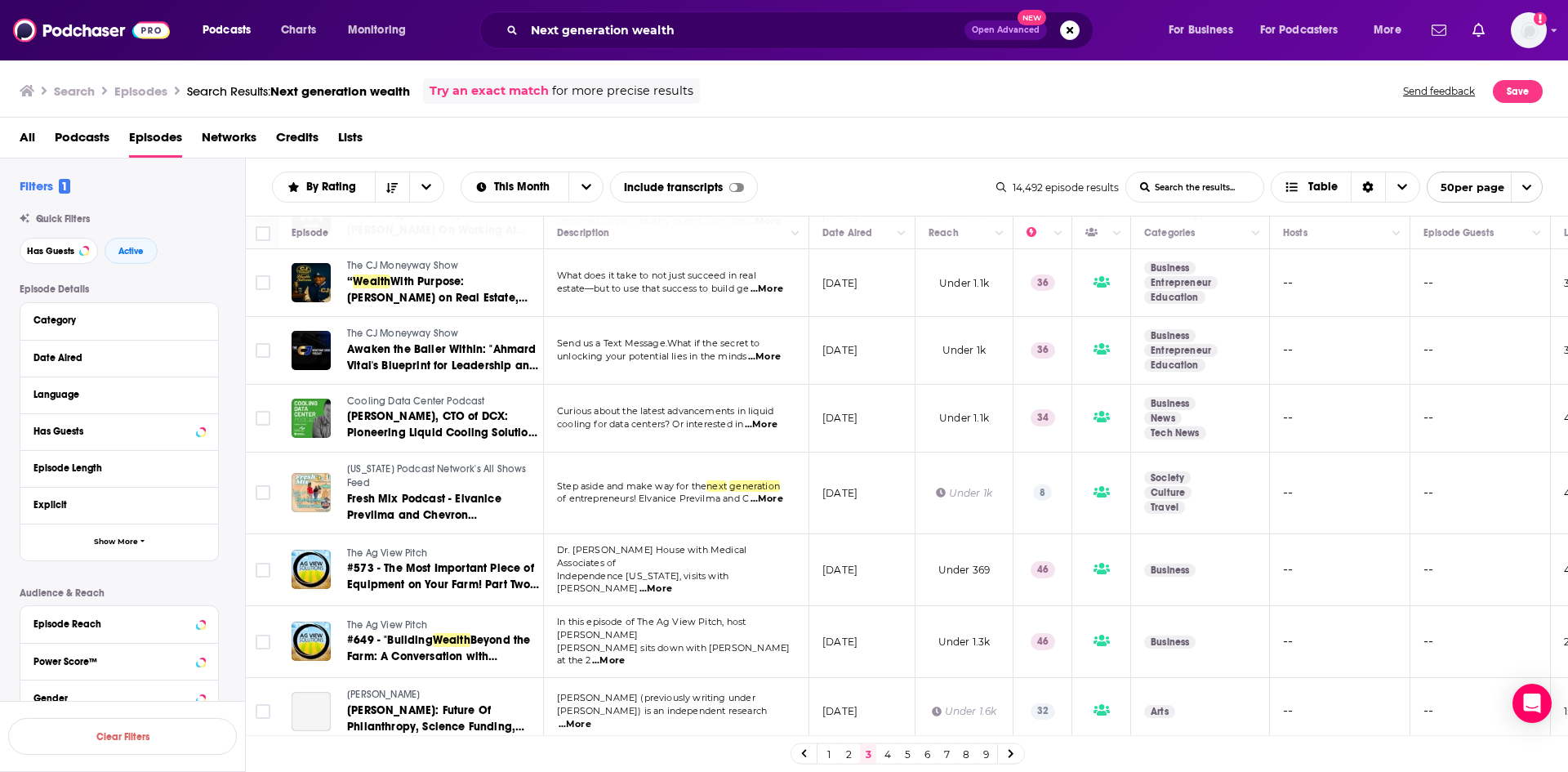
scroll to position [163, 0]
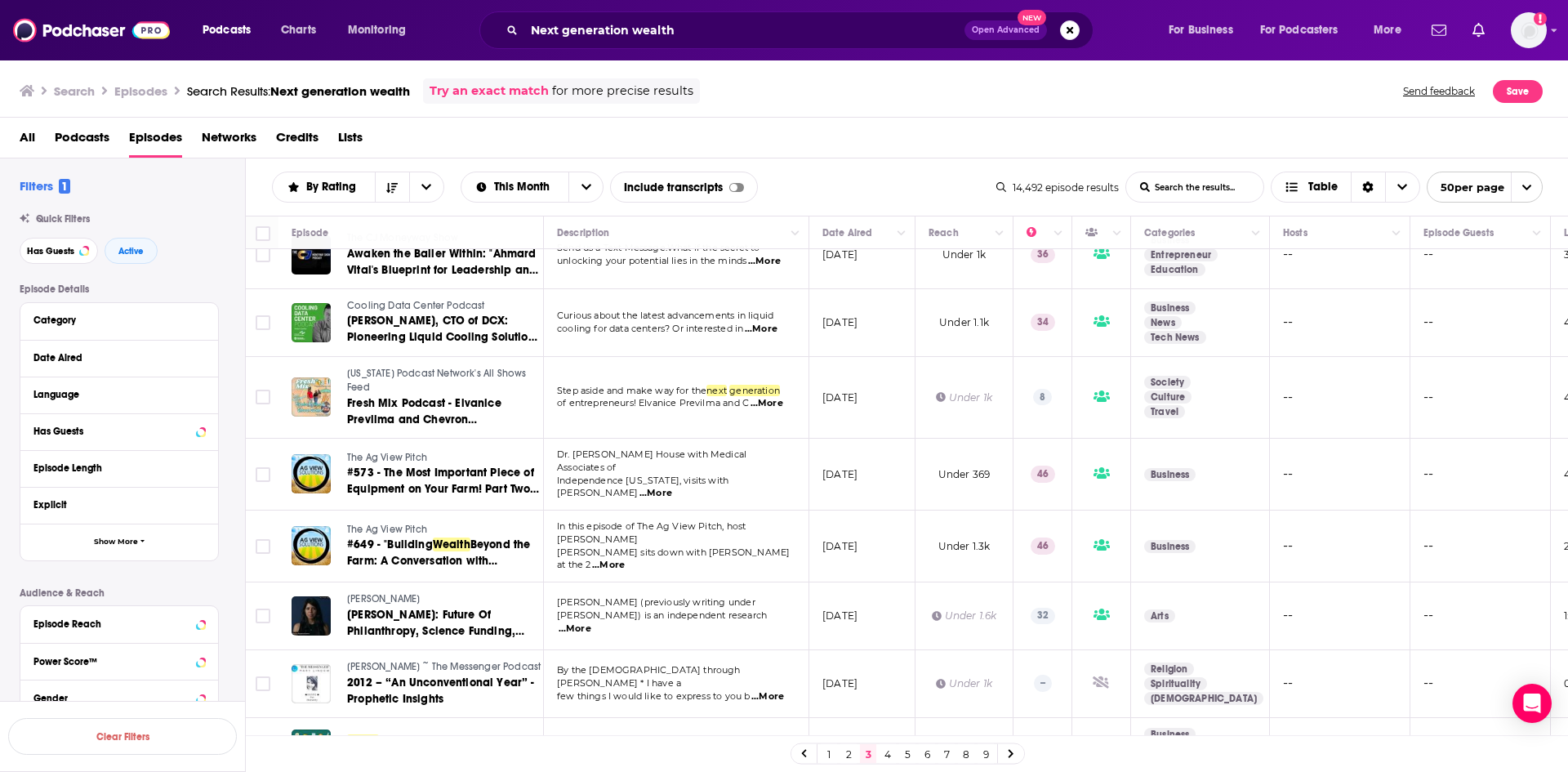
click at [887, 752] on link "4" at bounding box center [887, 754] width 16 height 20
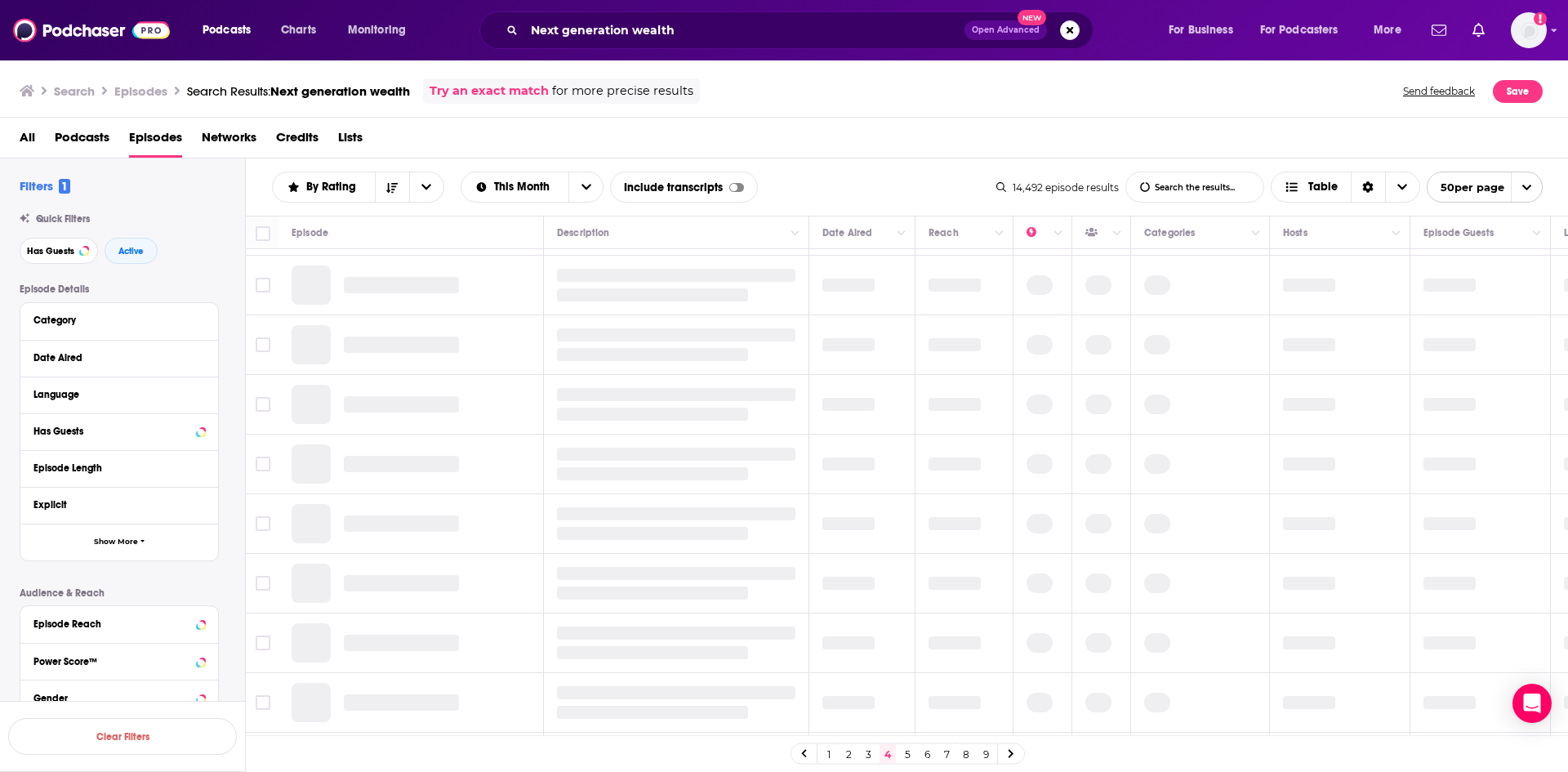
scroll to position [222, 0]
click at [536, 85] on link "Try an exact match" at bounding box center [489, 91] width 119 height 19
click at [523, 96] on link "Try an exact match" at bounding box center [489, 91] width 119 height 19
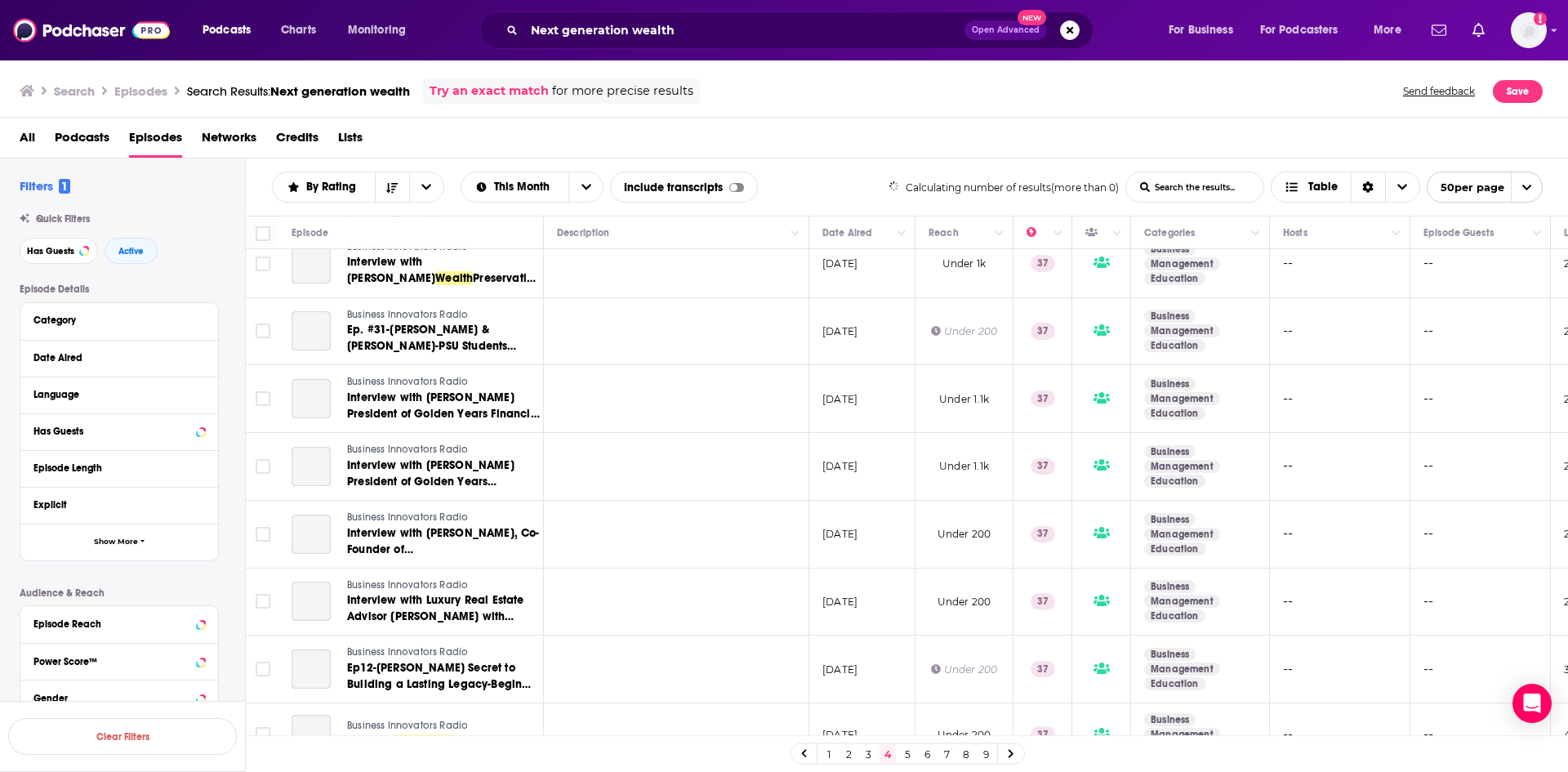
click at [525, 98] on link "Try an exact match" at bounding box center [489, 91] width 119 height 19
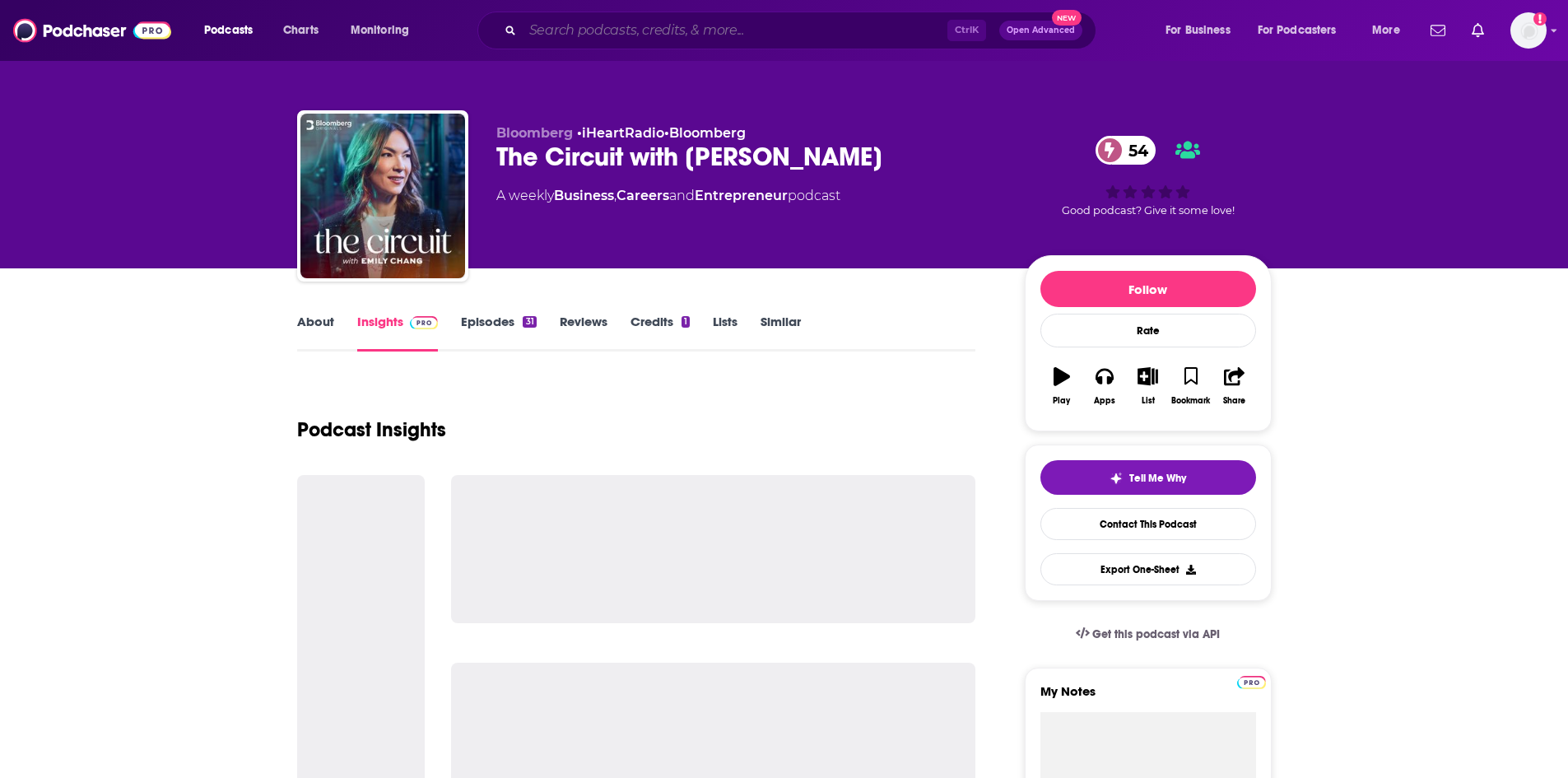
click at [748, 38] on input "Search podcasts, credits, & more..." at bounding box center [735, 30] width 425 height 27
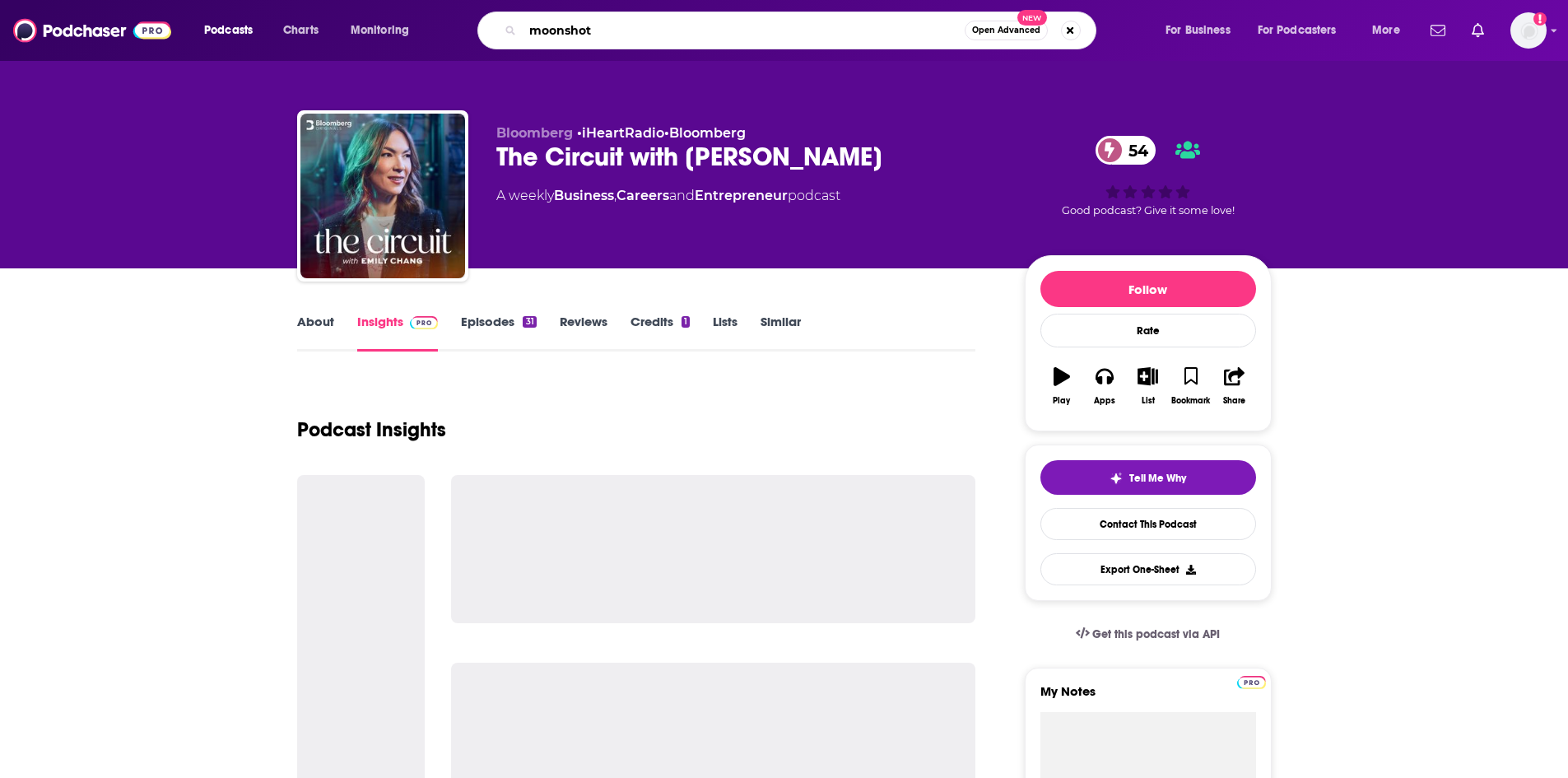
type input "moonshots"
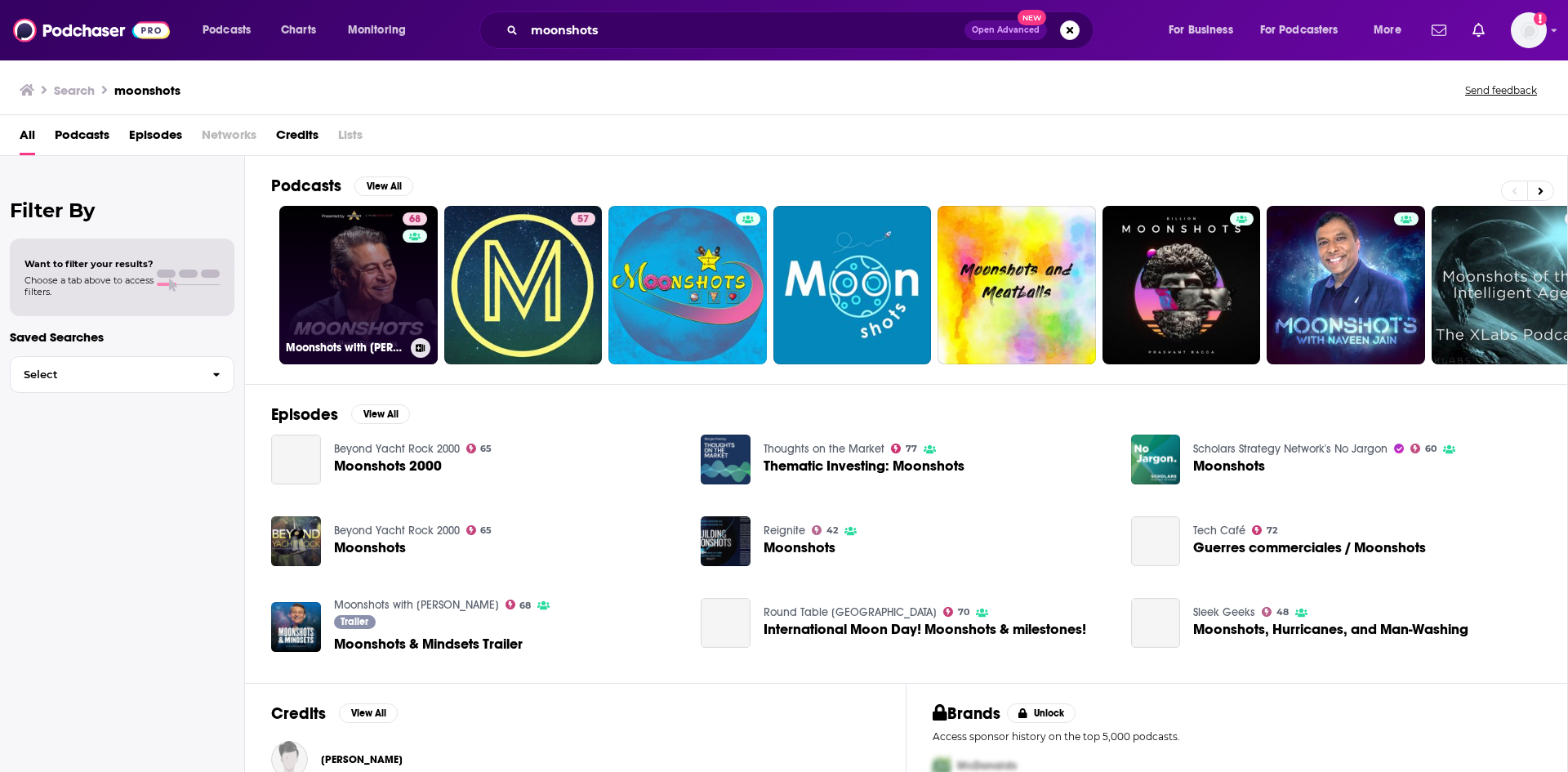
click at [381, 294] on link "68 Moonshots with [PERSON_NAME]" at bounding box center [358, 285] width 159 height 159
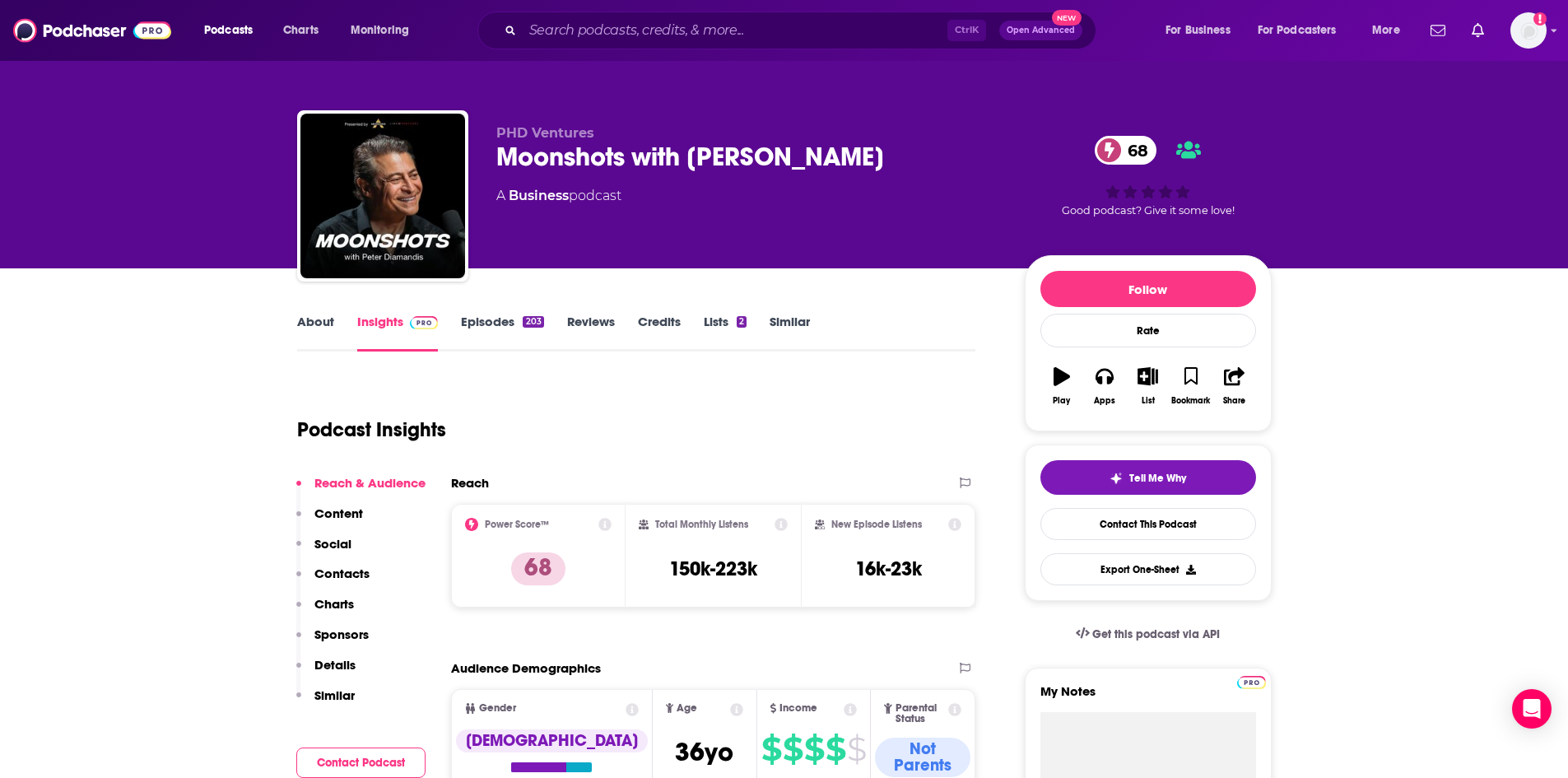
click at [322, 333] on link "About" at bounding box center [315, 333] width 37 height 38
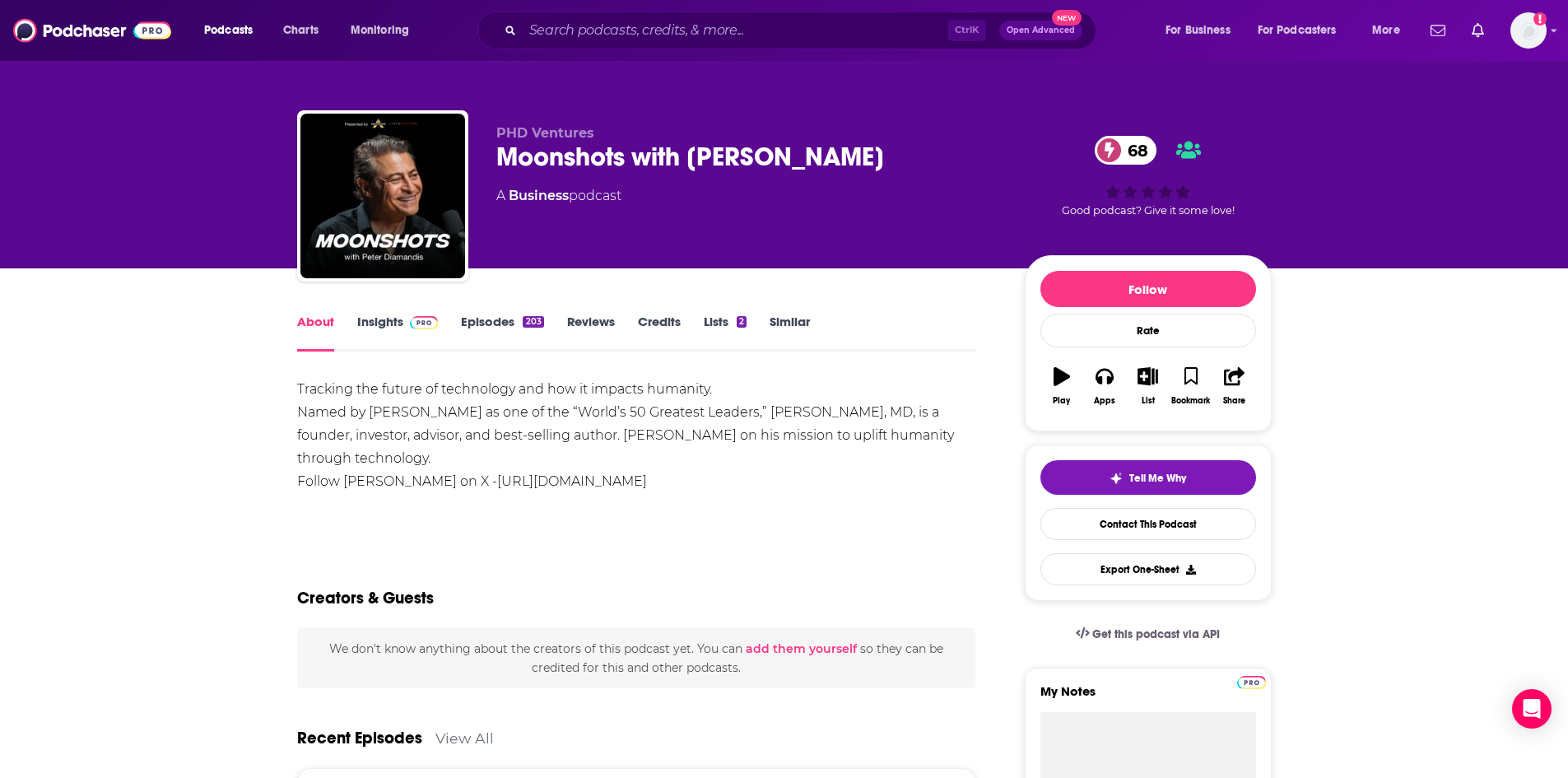
click at [488, 321] on link "Episodes 203" at bounding box center [502, 333] width 83 height 38
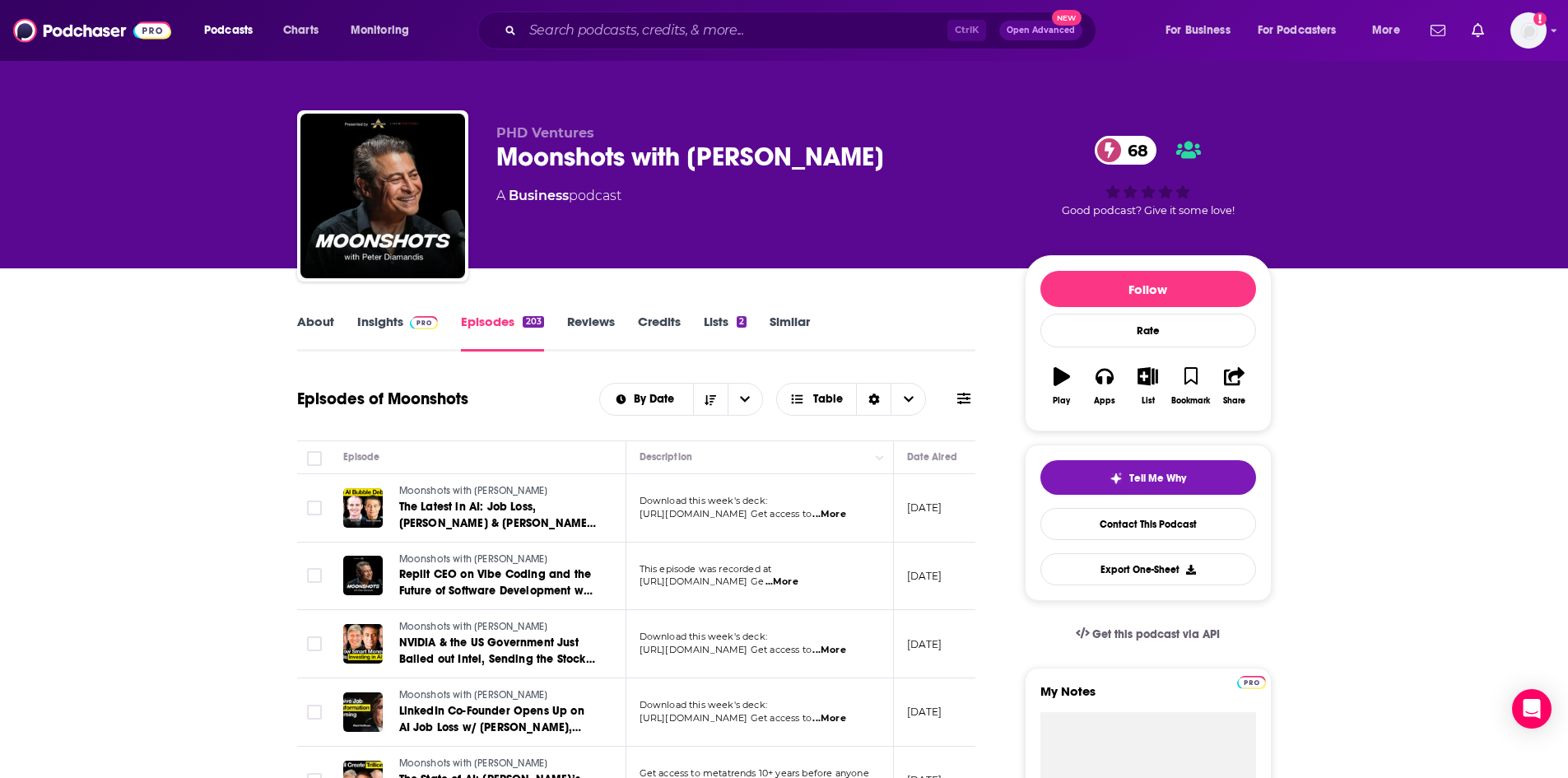
click at [360, 323] on link "Insights" at bounding box center [397, 333] width 82 height 38
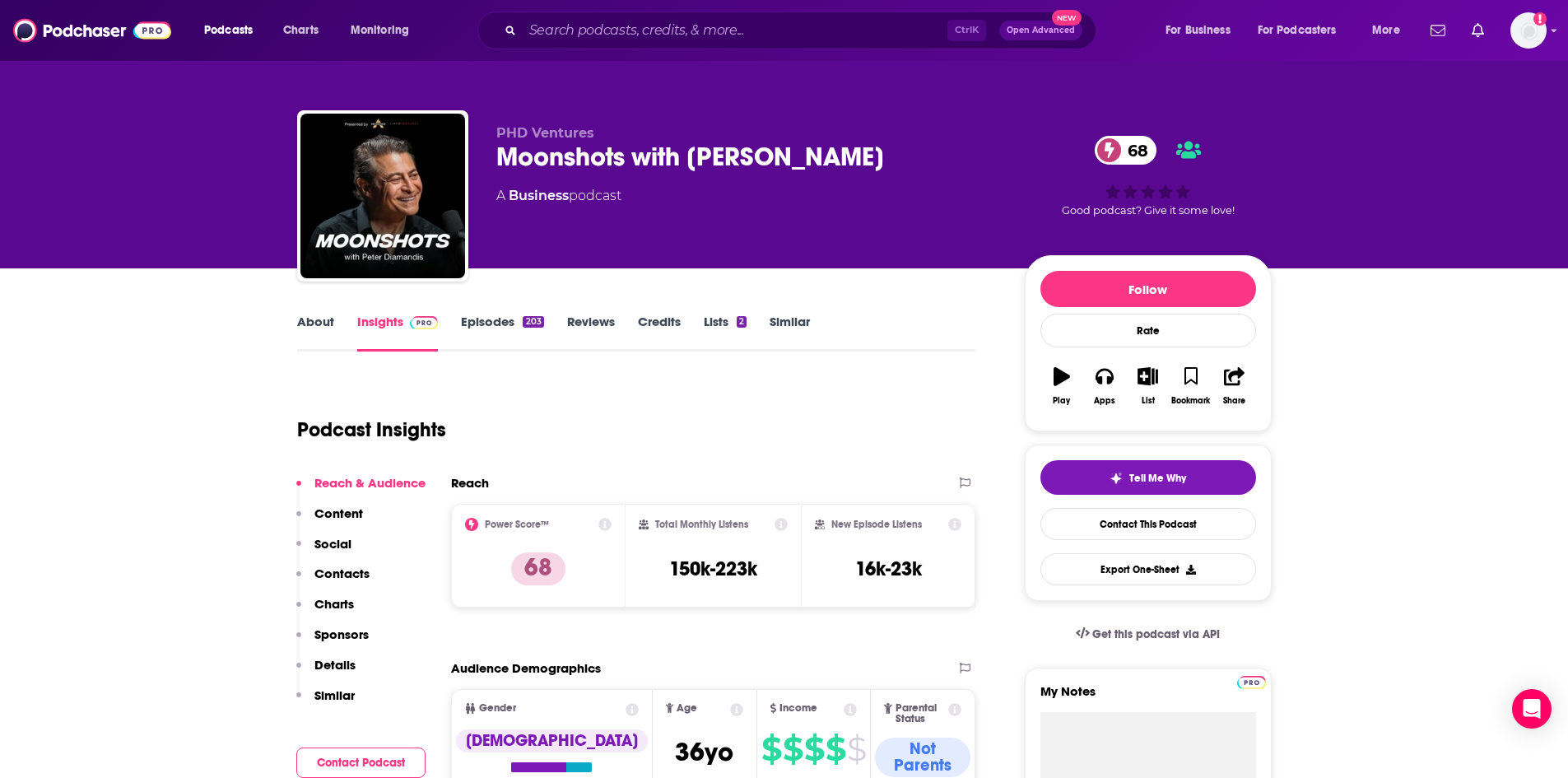
click at [327, 317] on link "About" at bounding box center [315, 333] width 37 height 38
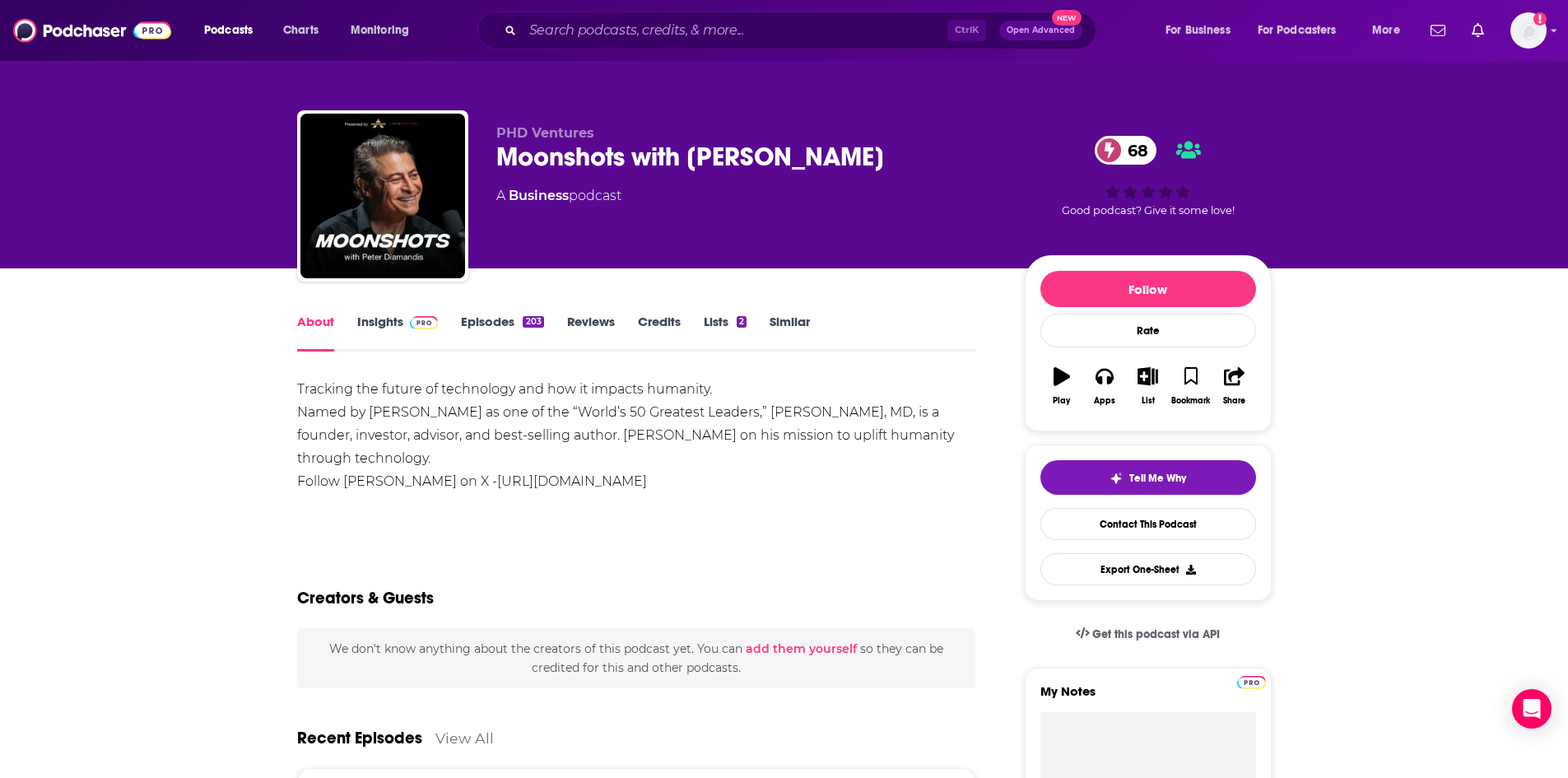
click at [497, 329] on link "Episodes 203" at bounding box center [502, 333] width 83 height 38
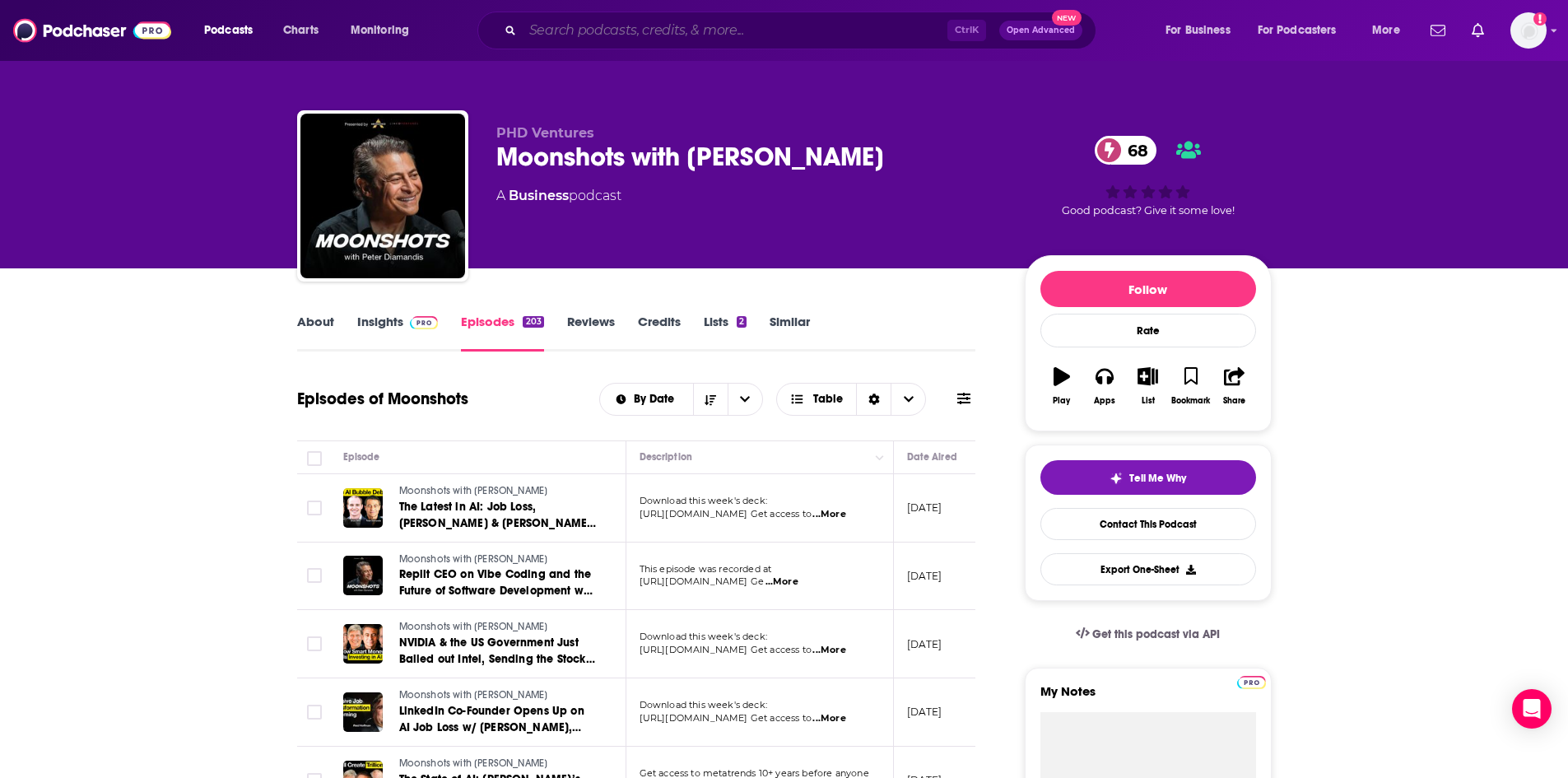
click at [690, 28] on input "Search podcasts, credits, & more..." at bounding box center [735, 30] width 425 height 27
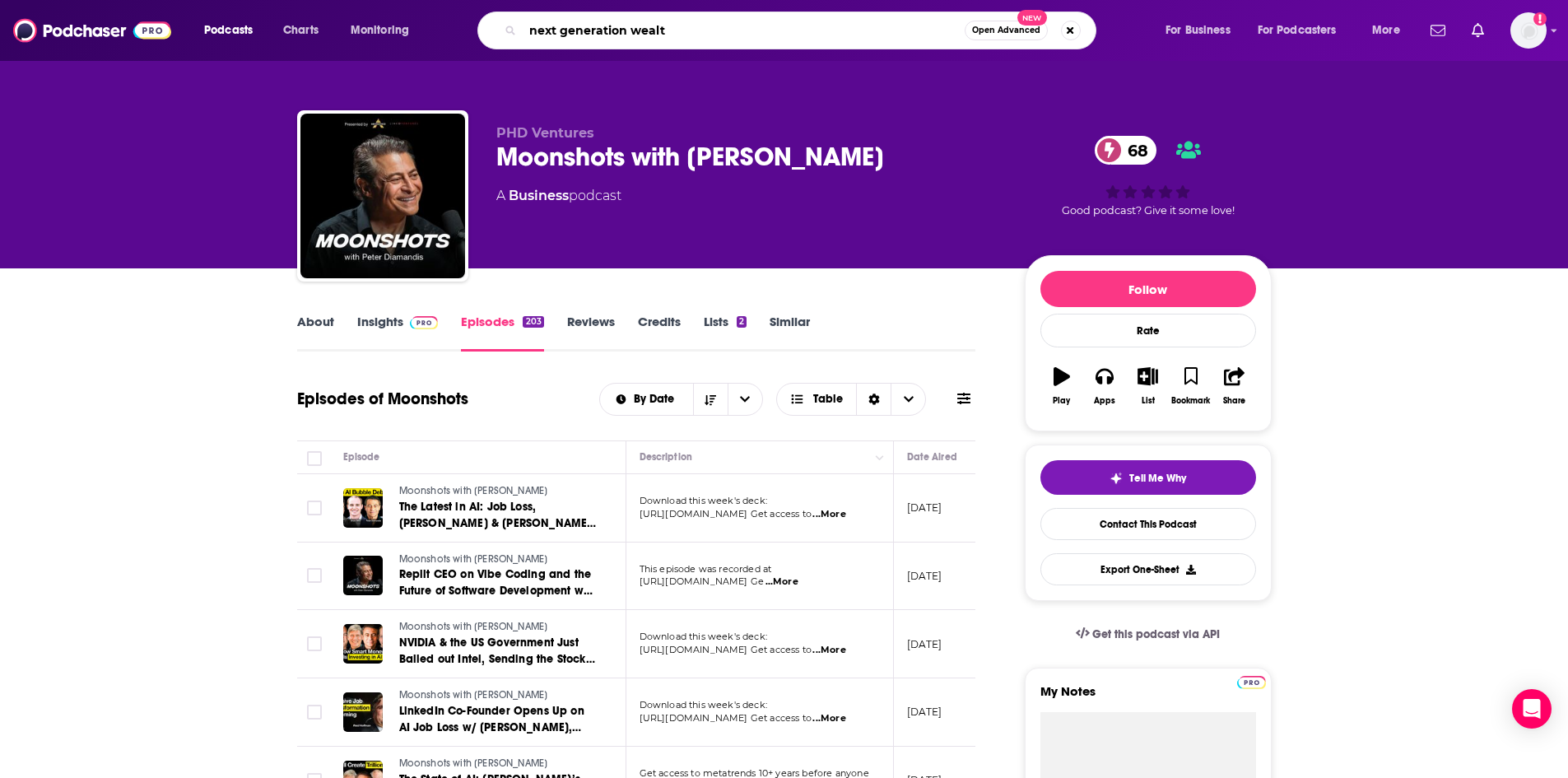
type input "next generation wealth"
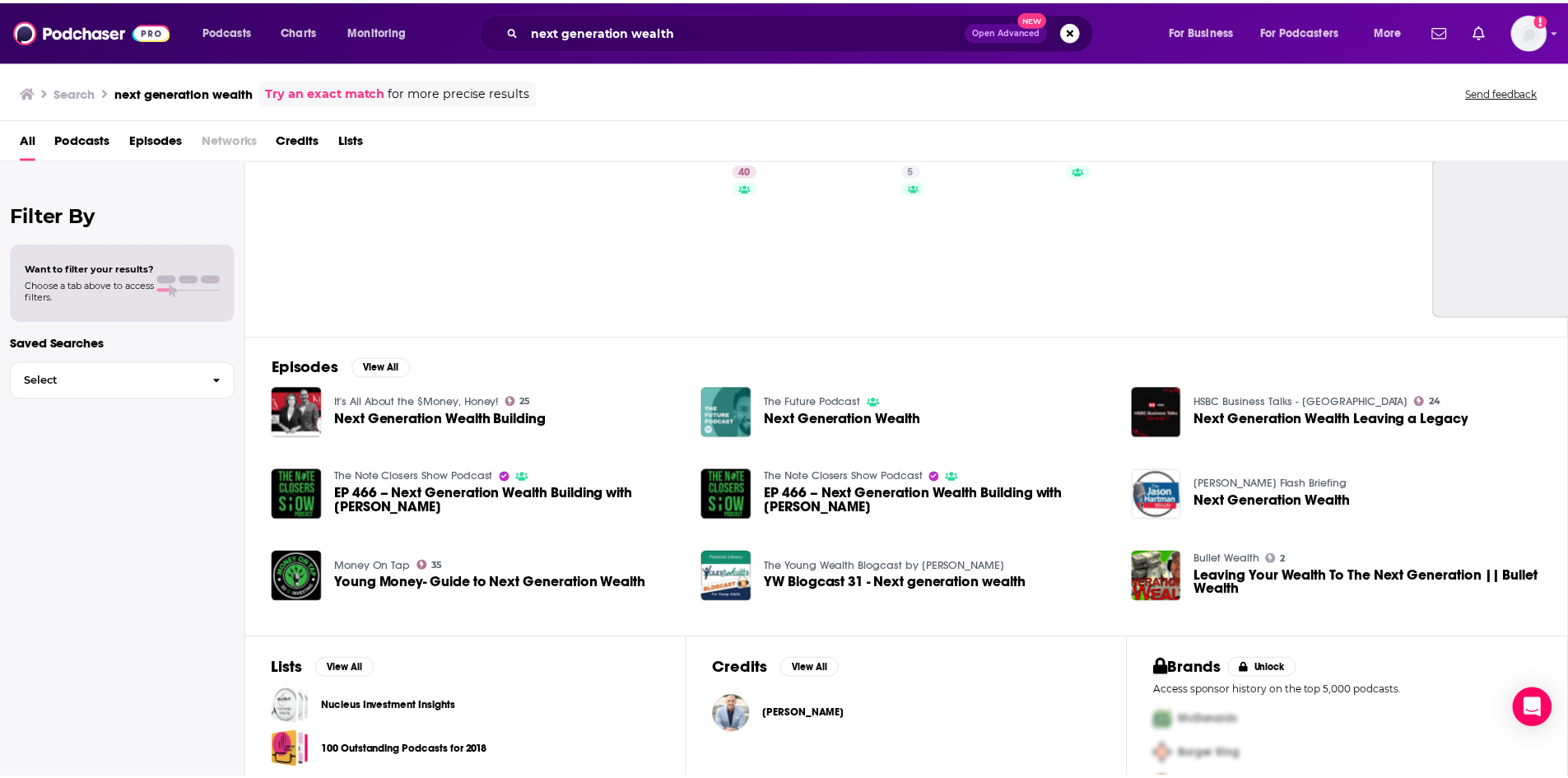
scroll to position [83, 0]
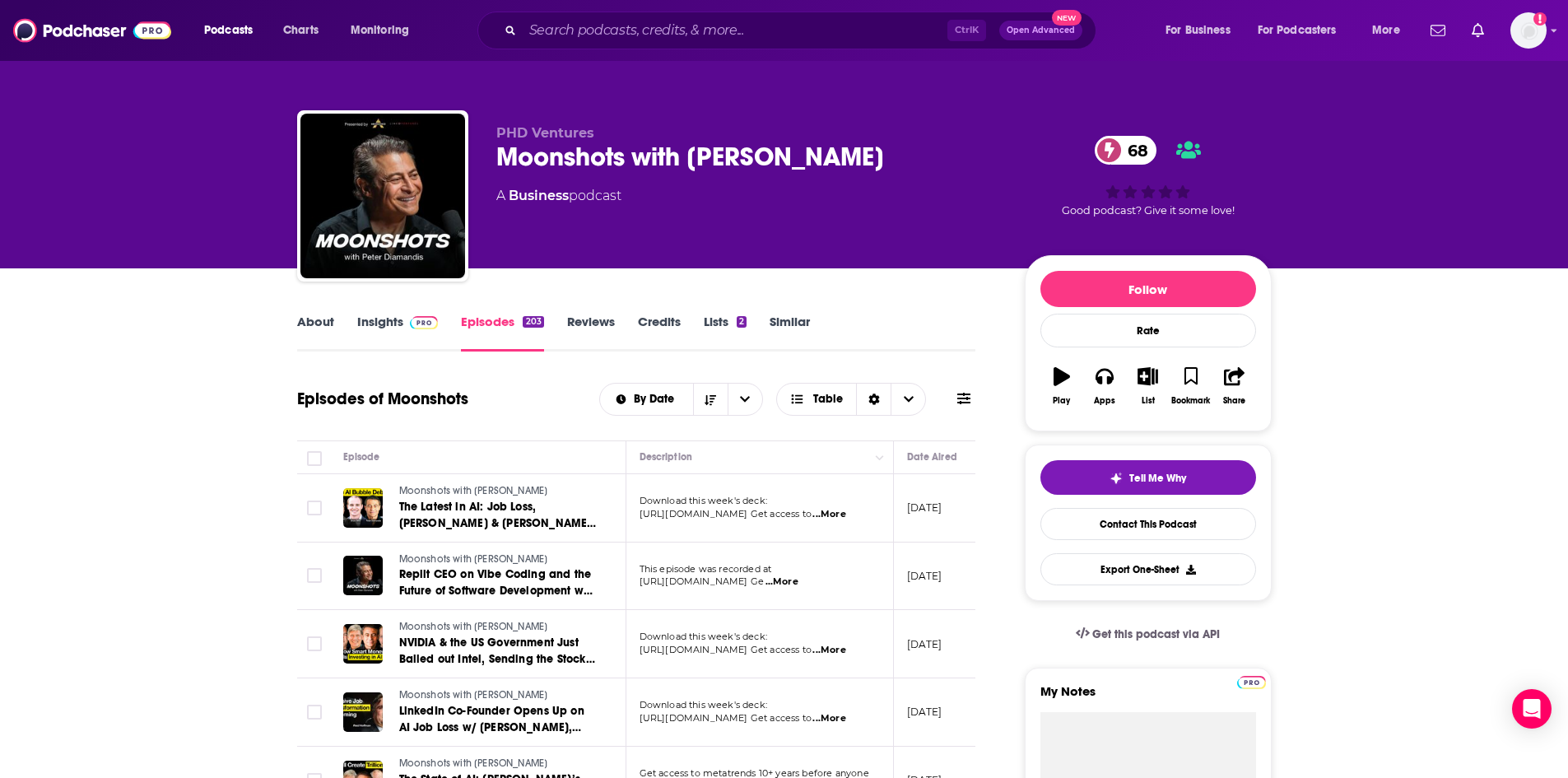
click at [400, 340] on link "Insights" at bounding box center [397, 333] width 82 height 38
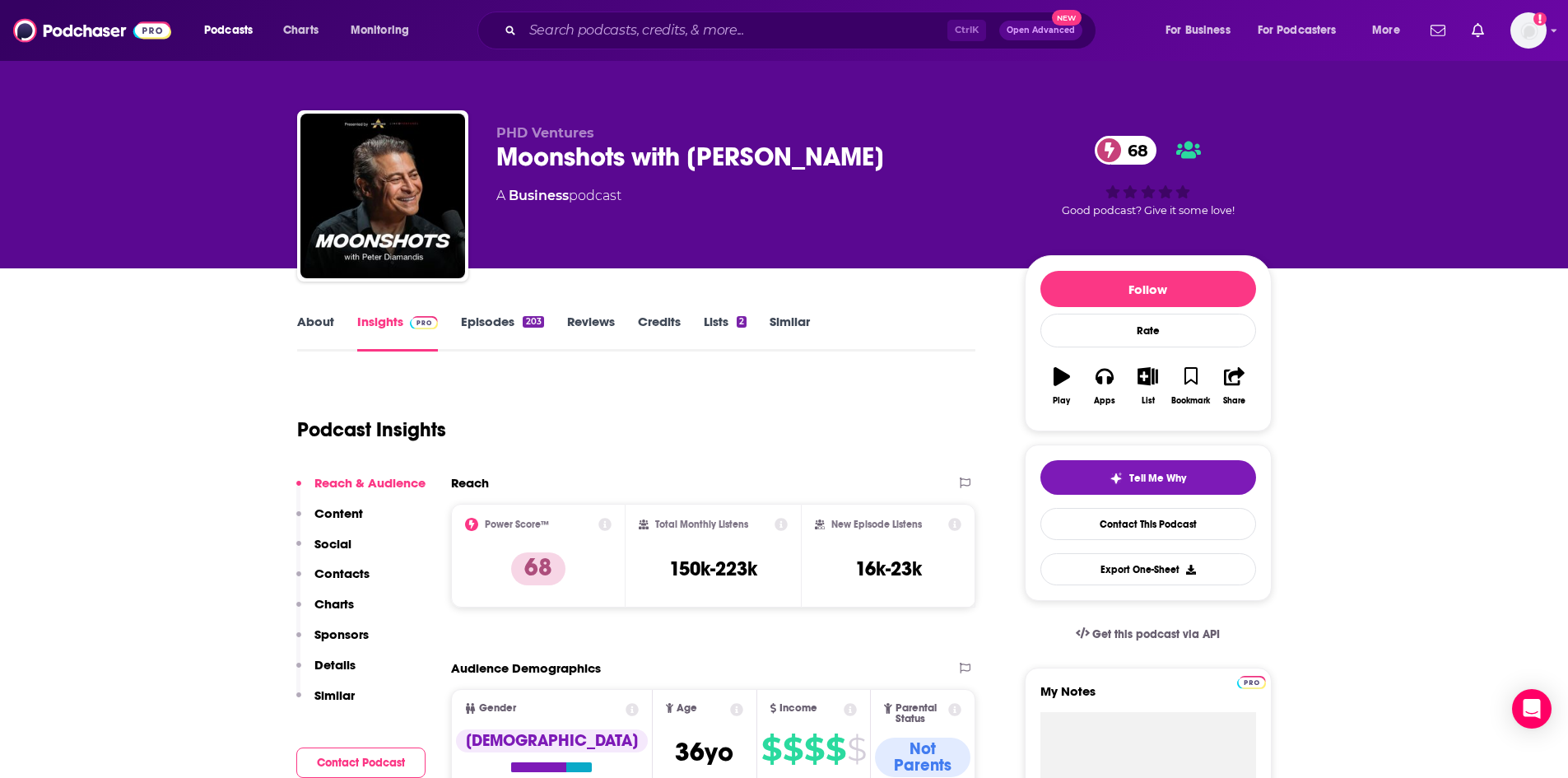
drag, startPoint x: 496, startPoint y: 152, endPoint x: 943, endPoint y: 150, distance: 447.0
click at [943, 150] on div "Moonshots with Peter Diamandis 68" at bounding box center [747, 157] width 502 height 32
copy h2 "Moonshots with Peter Diamandis"
drag, startPoint x: 668, startPoint y: 565, endPoint x: 763, endPoint y: 560, distance: 95.1
click at [763, 560] on div "Total Monthly Listens 150k-223k" at bounding box center [712, 556] width 149 height 76
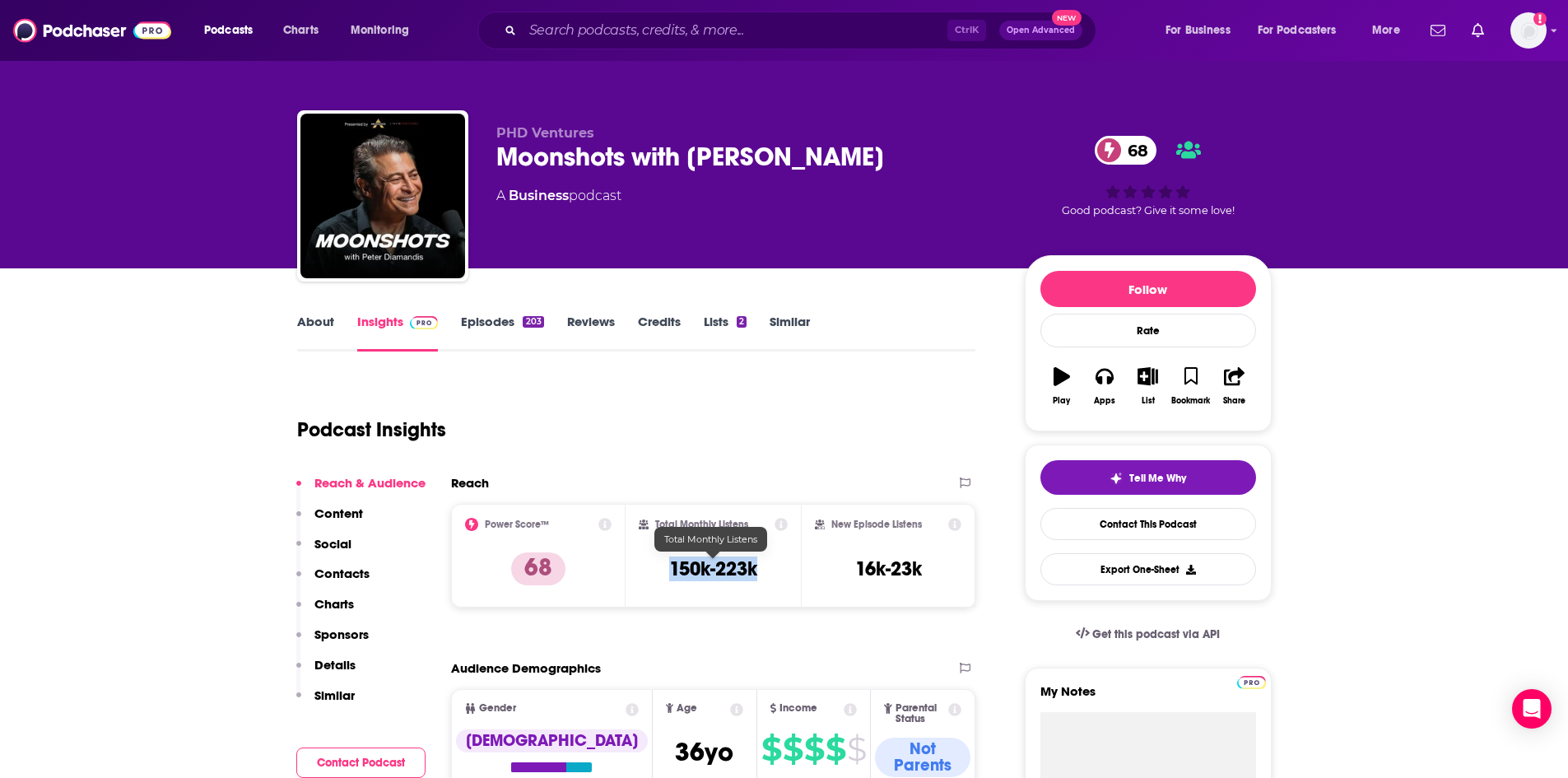
copy h3 "150k-223k"
drag, startPoint x: 905, startPoint y: 569, endPoint x: 853, endPoint y: 570, distance: 52.0
click at [855, 570] on h3 "16k-23k" at bounding box center [888, 569] width 66 height 25
copy h3 "16k-23k"
click at [543, 159] on div "Moonshots with Peter Diamandis 68" at bounding box center [747, 157] width 502 height 32
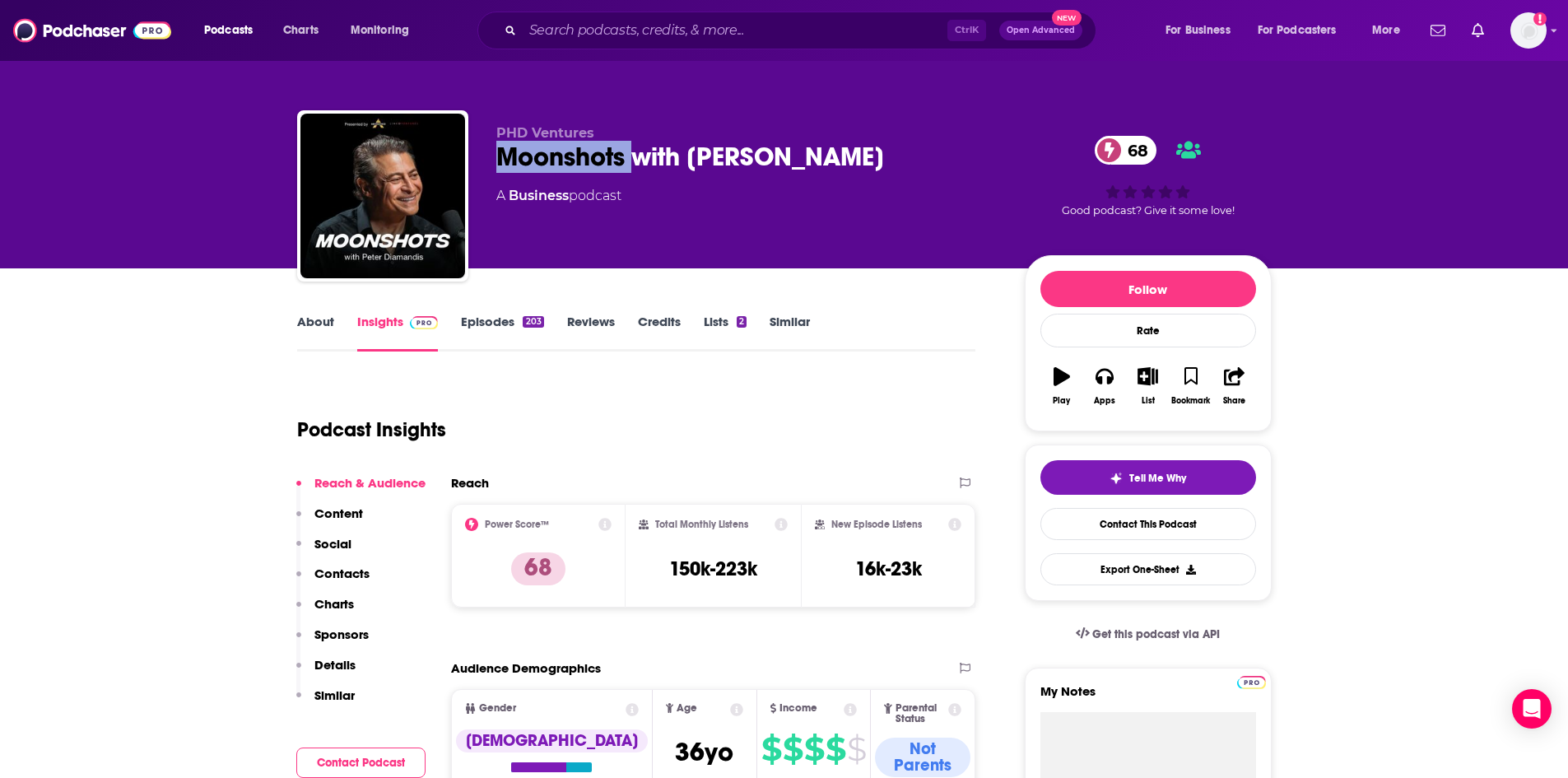
click at [543, 159] on div "Moonshots with Peter Diamandis 68" at bounding box center [747, 157] width 502 height 32
copy div "Moonshots with Peter Diamandis 68"
click at [571, 324] on link "Reviews" at bounding box center [590, 333] width 47 height 38
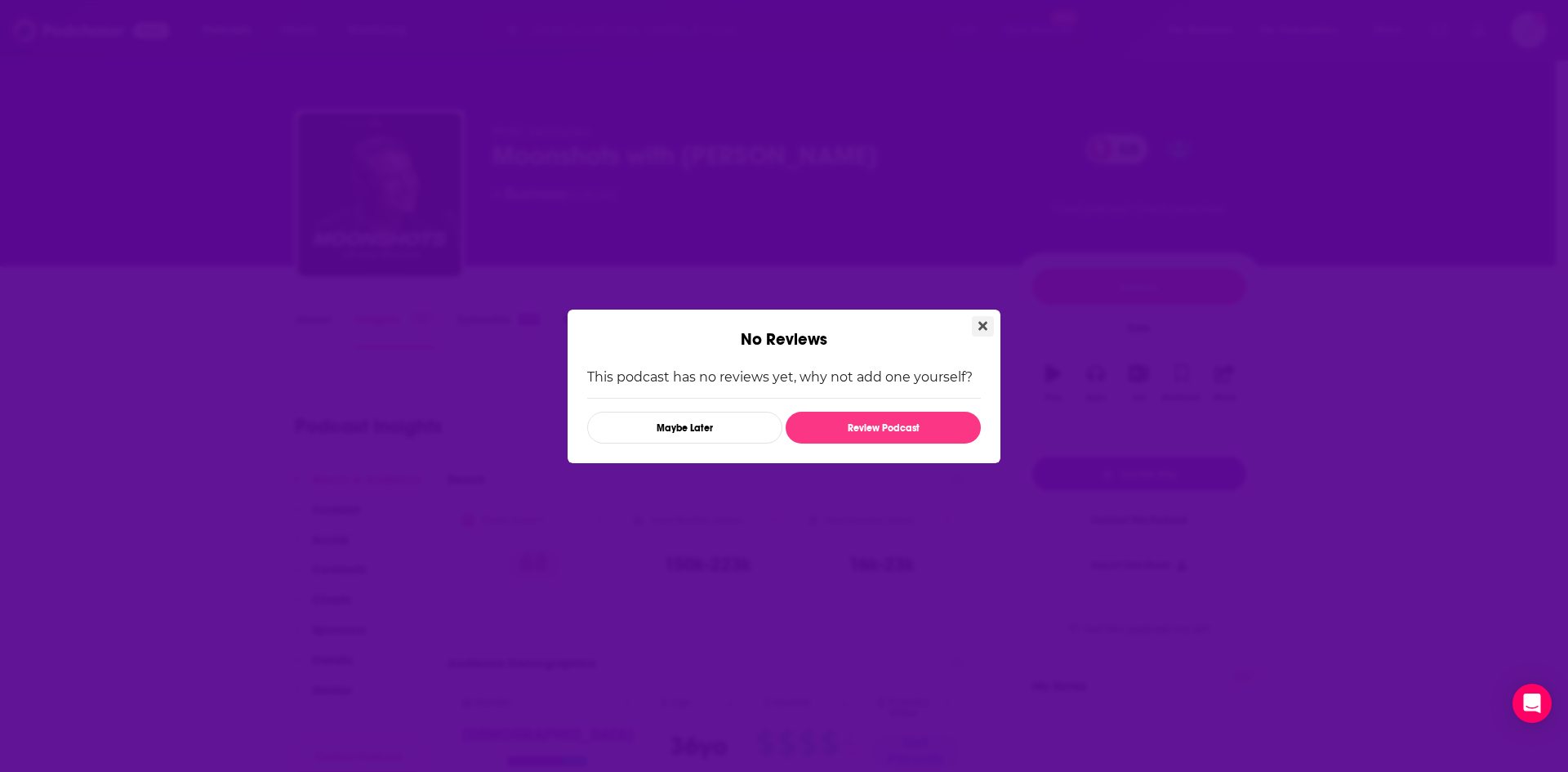
drag, startPoint x: 987, startPoint y: 325, endPoint x: 779, endPoint y: 335, distance: 208.2
click at [986, 325] on icon "Close" at bounding box center [982, 325] width 9 height 13
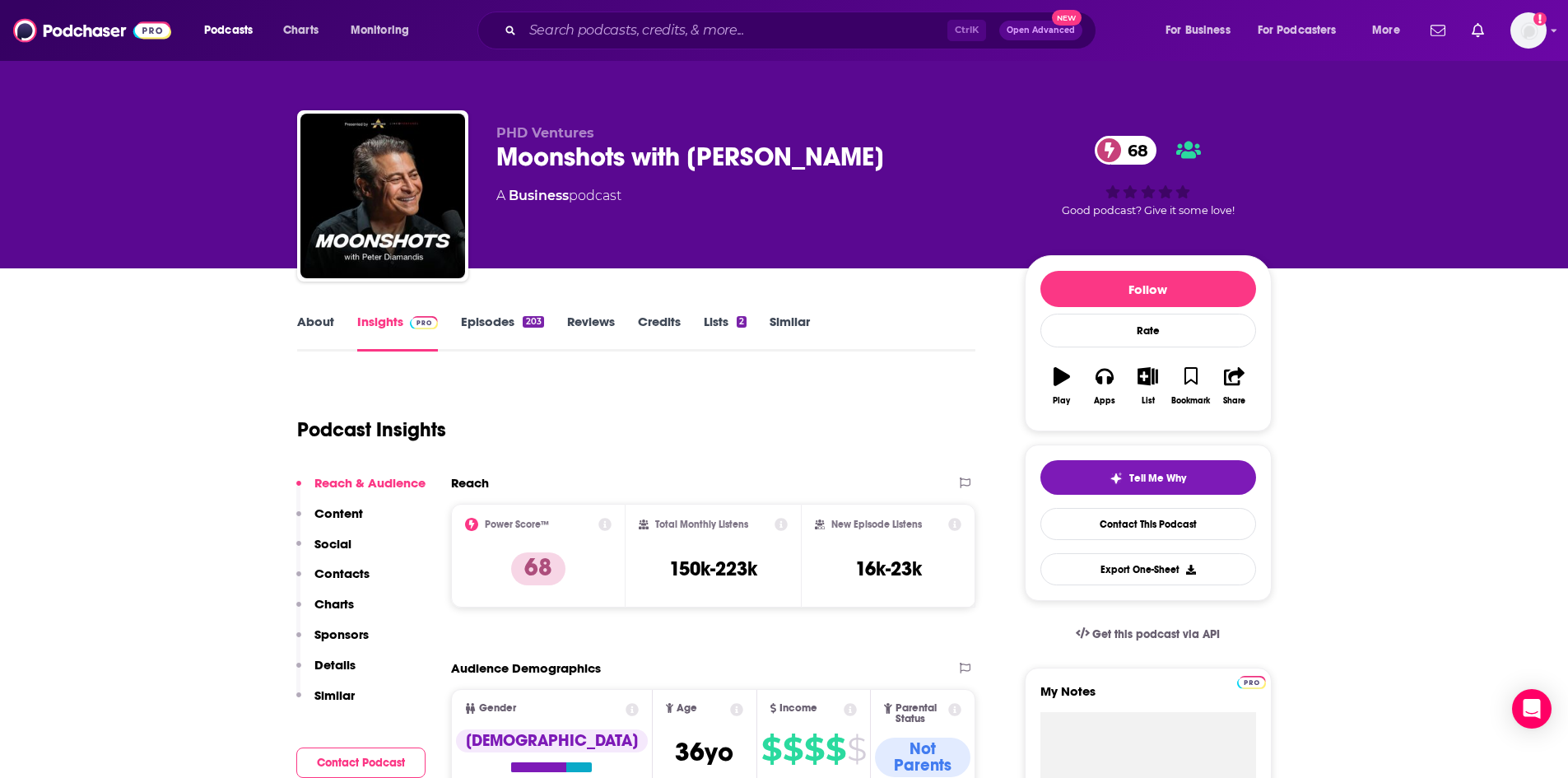
click at [486, 326] on link "Episodes 203" at bounding box center [502, 333] width 83 height 38
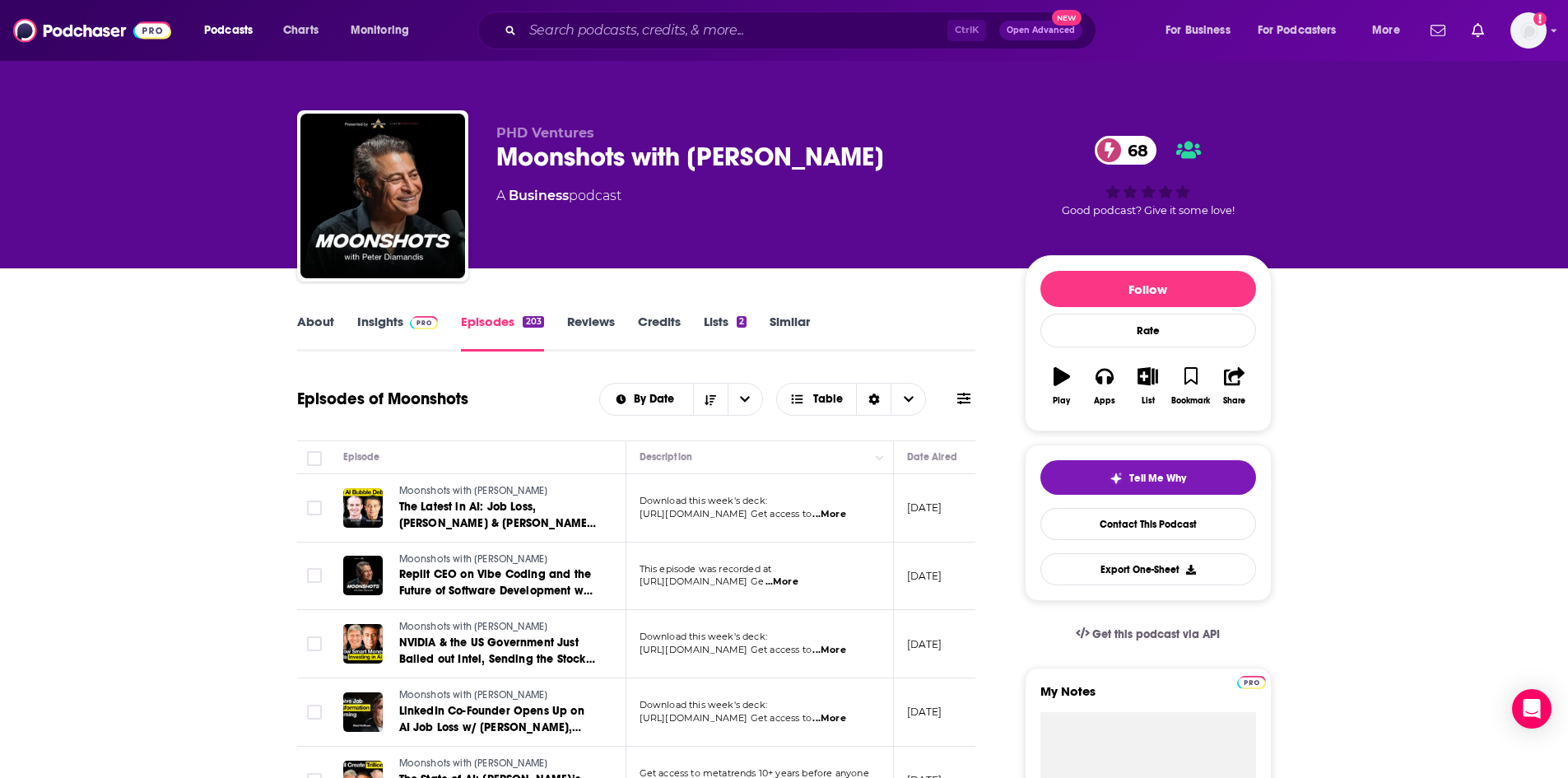
click at [330, 320] on link "About" at bounding box center [315, 333] width 37 height 38
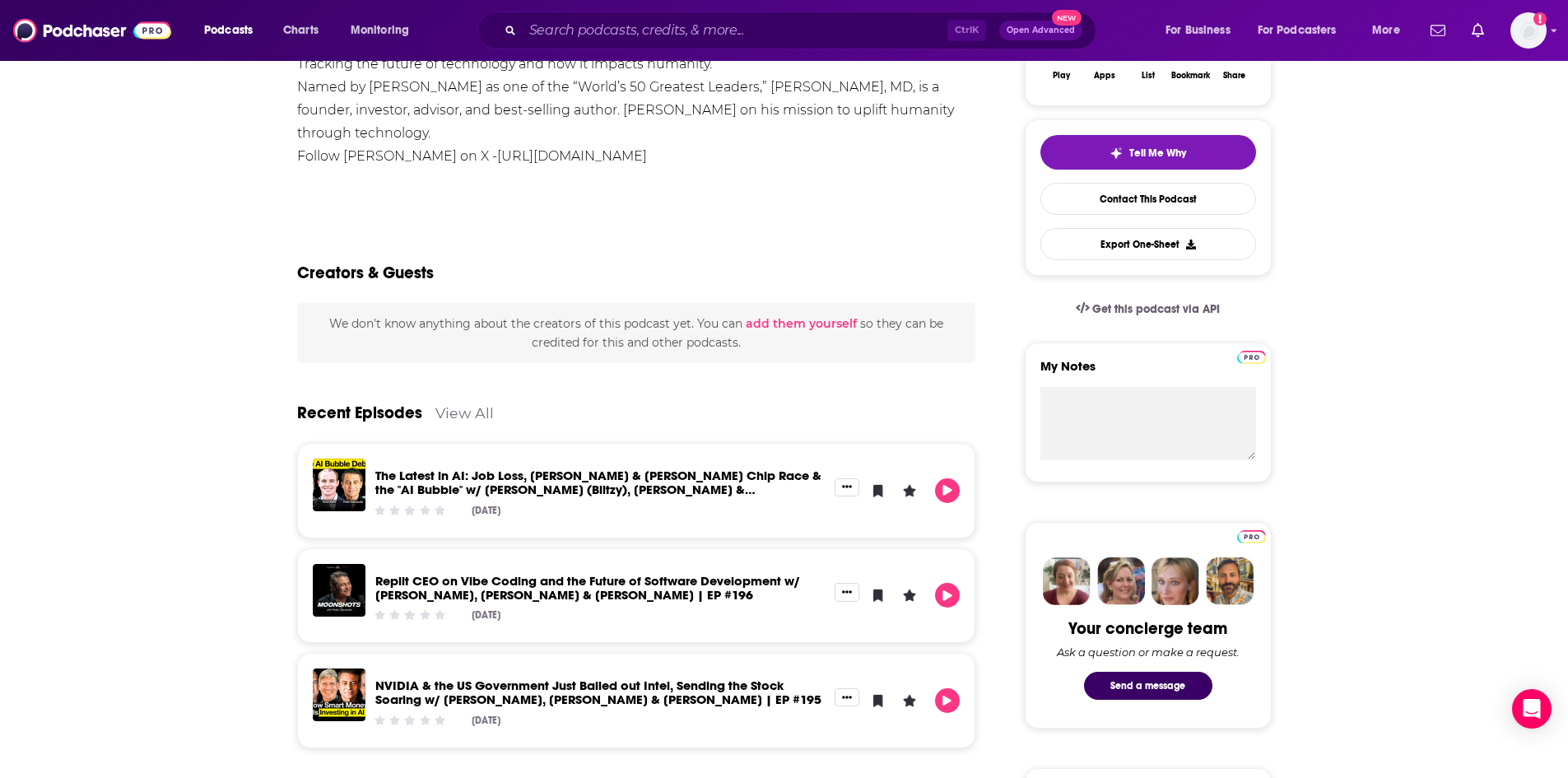
scroll to position [145, 0]
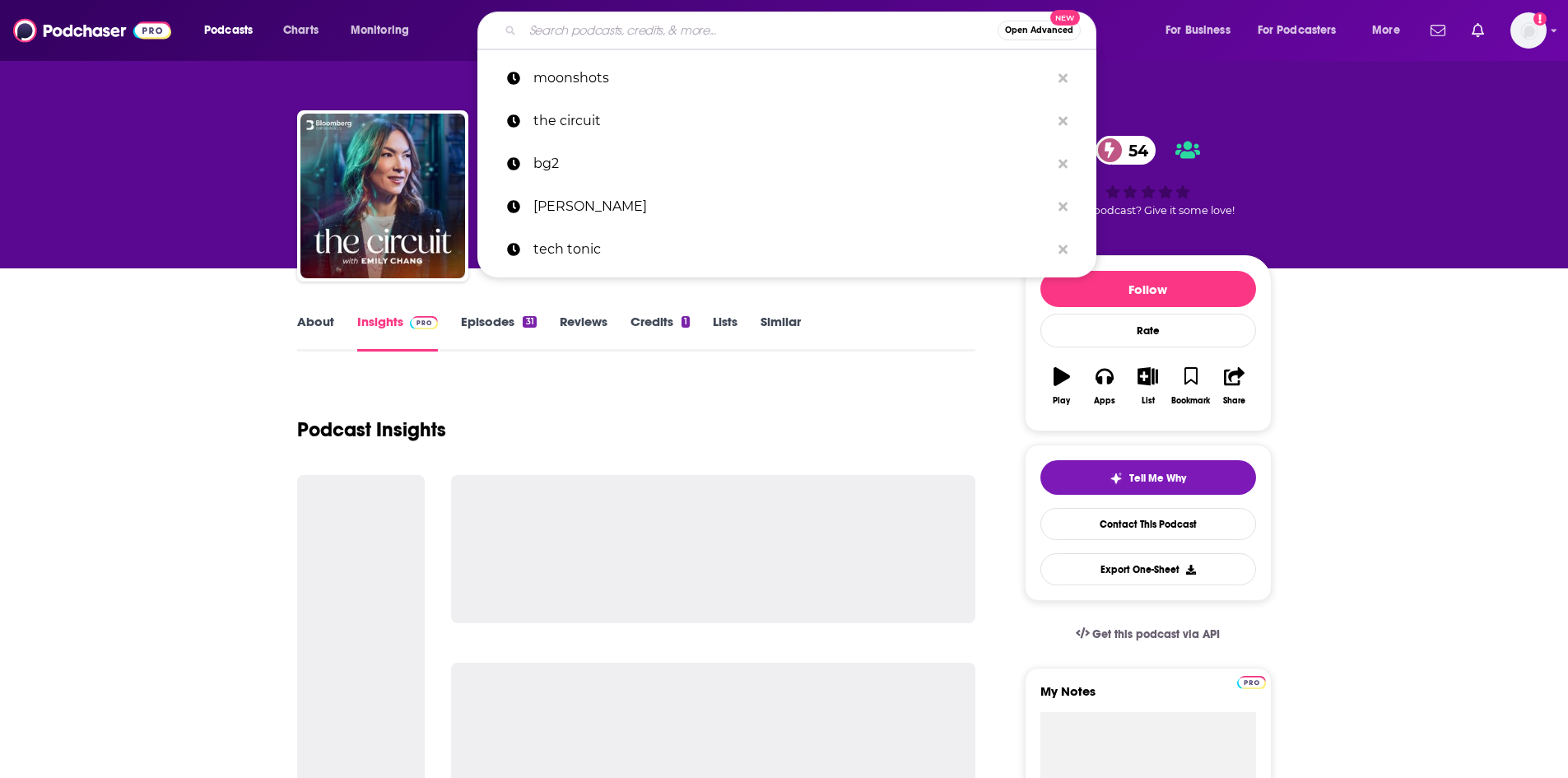
click at [597, 33] on input "Search podcasts, credits, & more..." at bounding box center [760, 30] width 475 height 27
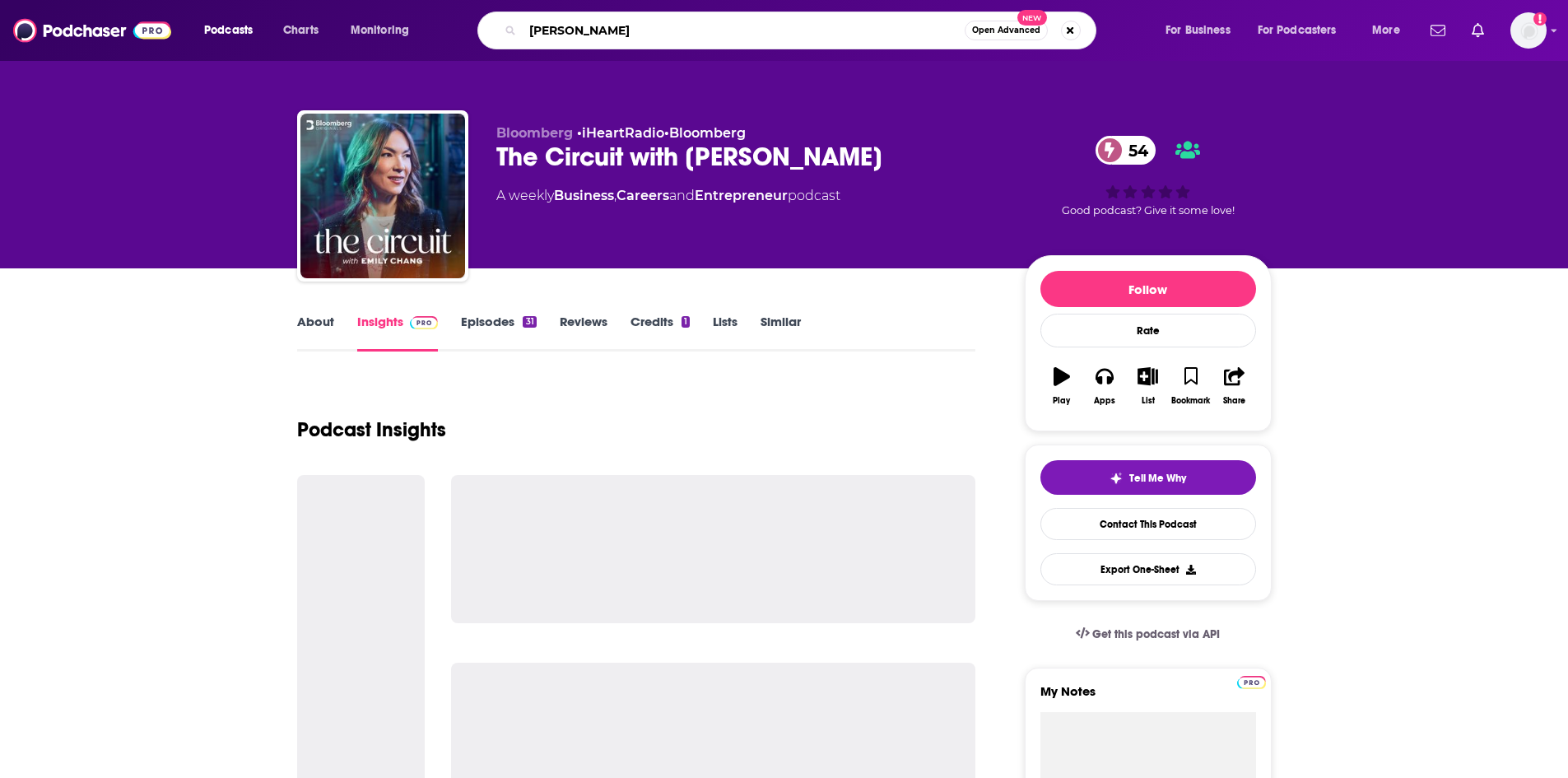
type input "[PERSON_NAME]"
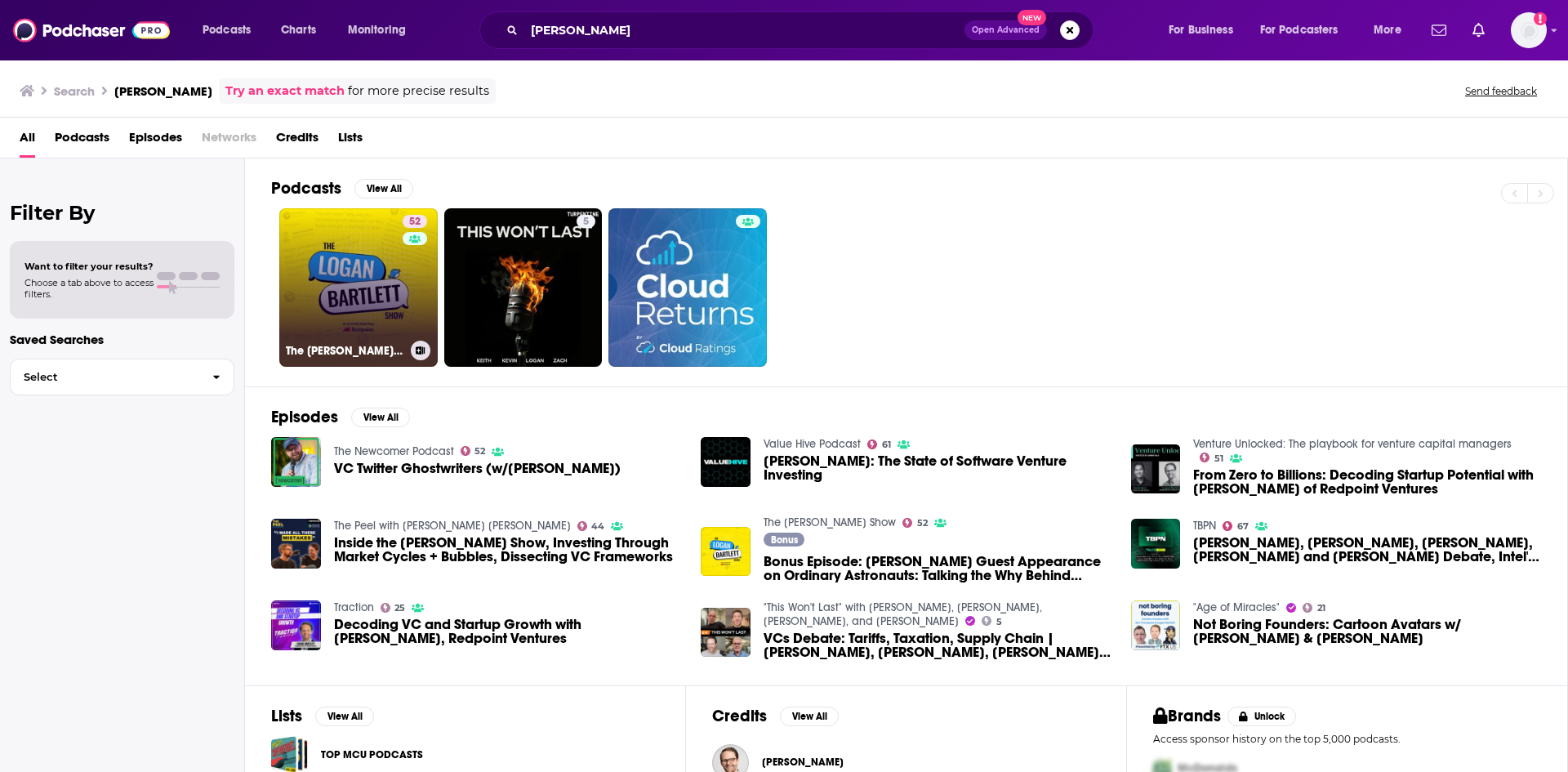
click at [410, 254] on div "52" at bounding box center [417, 278] width 28 height 126
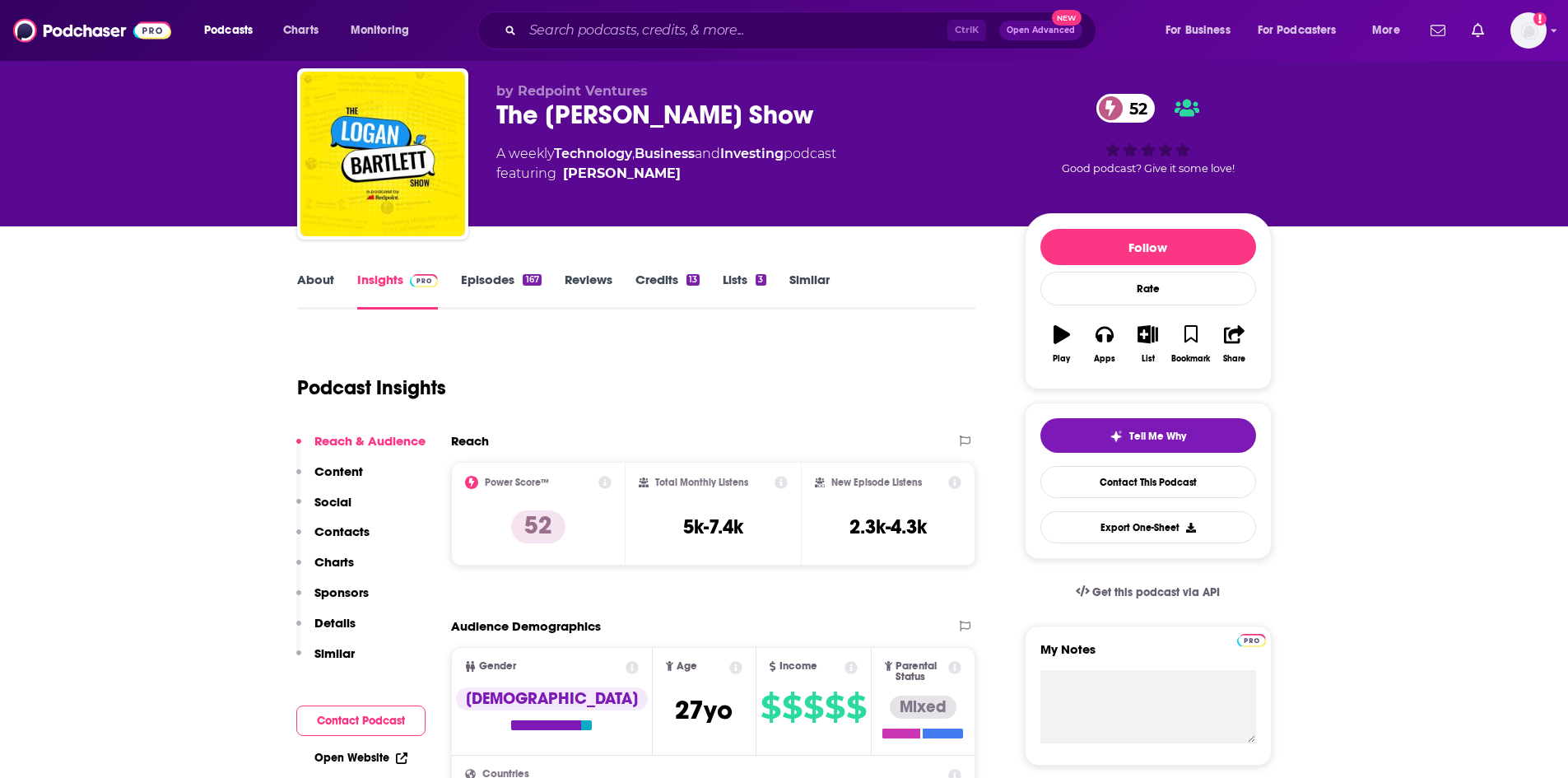
scroll to position [83, 0]
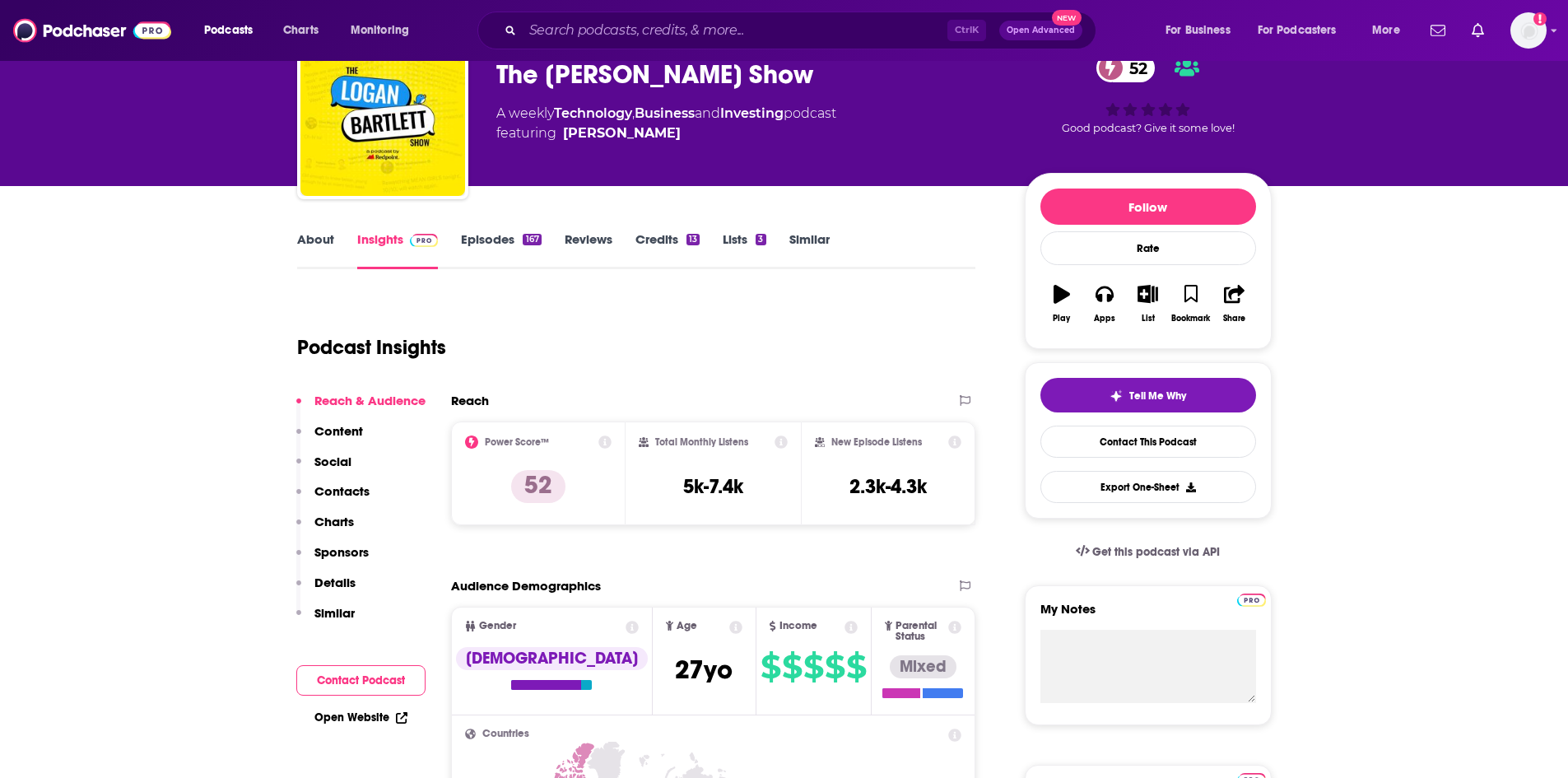
click at [331, 236] on link "About" at bounding box center [315, 250] width 37 height 38
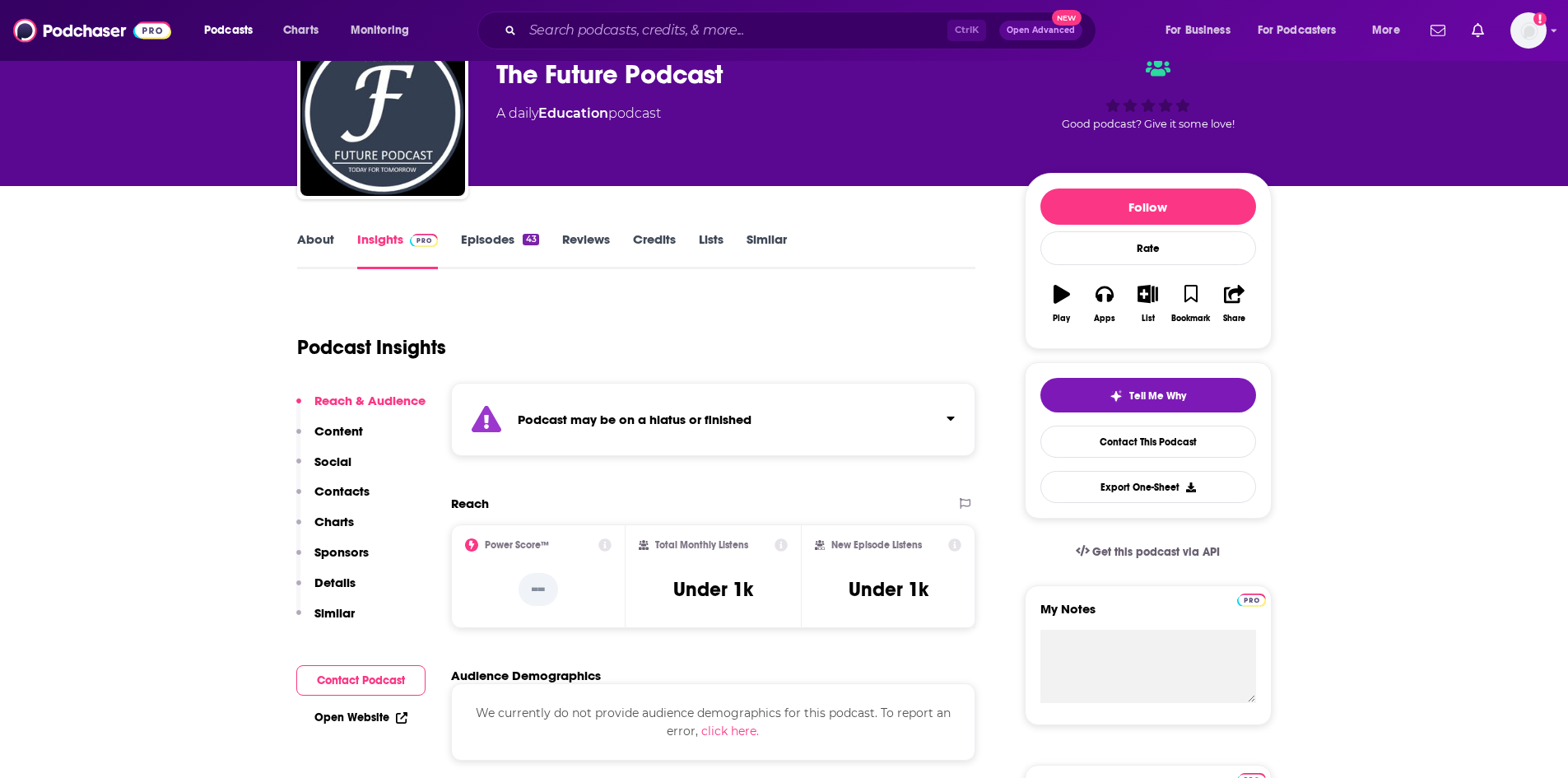
scroll to position [164, 0]
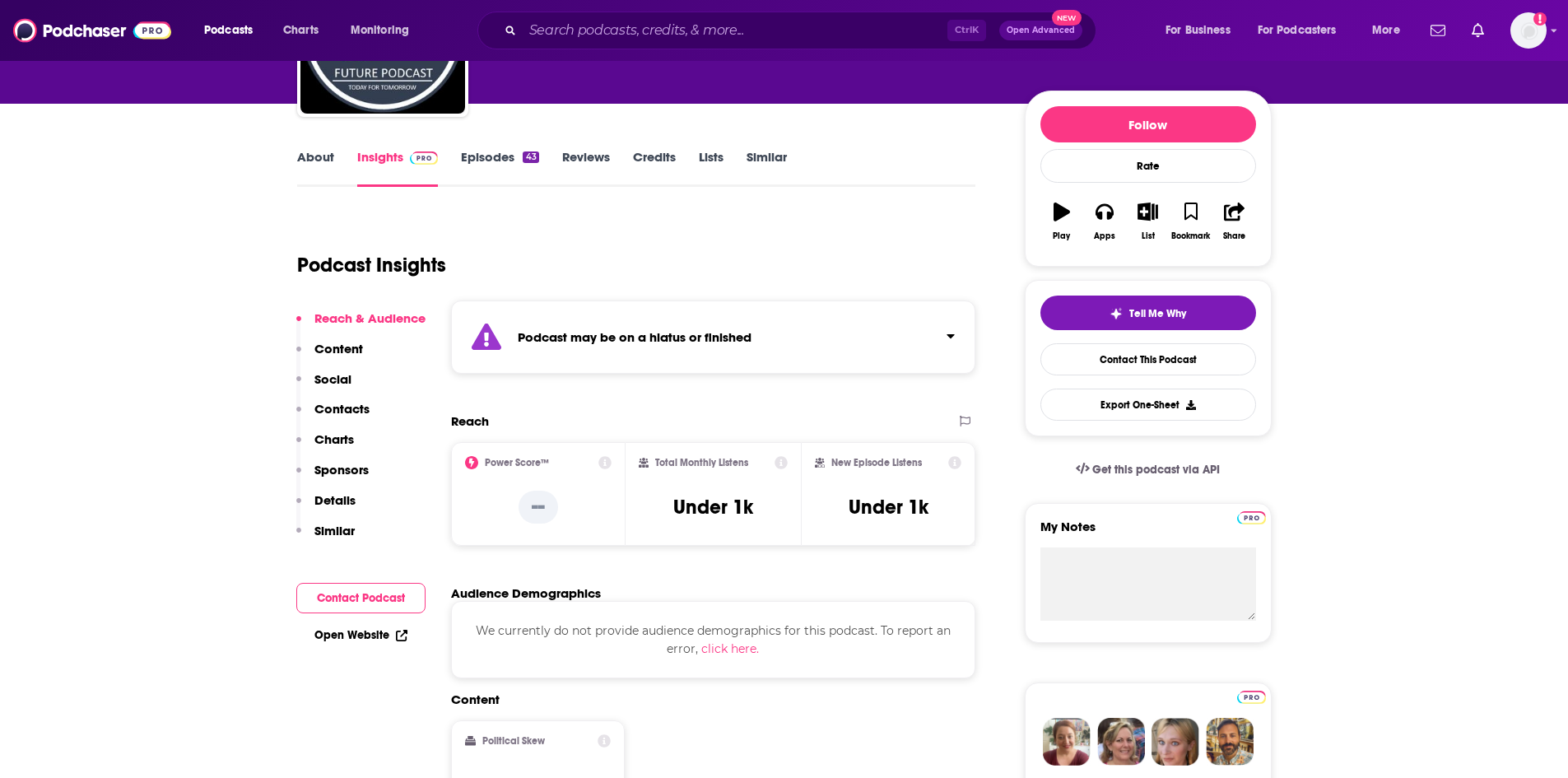
click at [326, 351] on p "Content" at bounding box center [338, 349] width 48 height 15
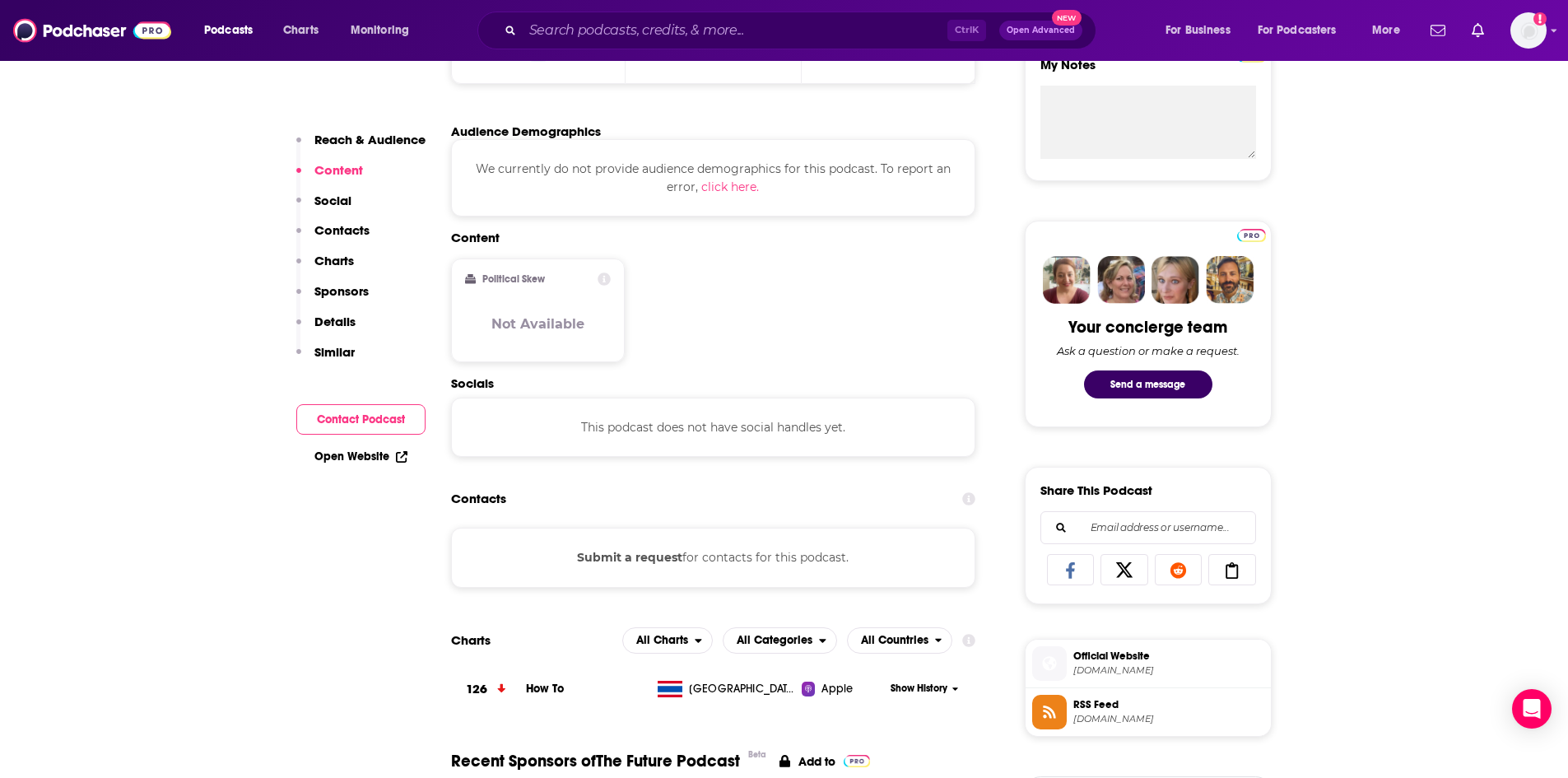
scroll to position [0, 0]
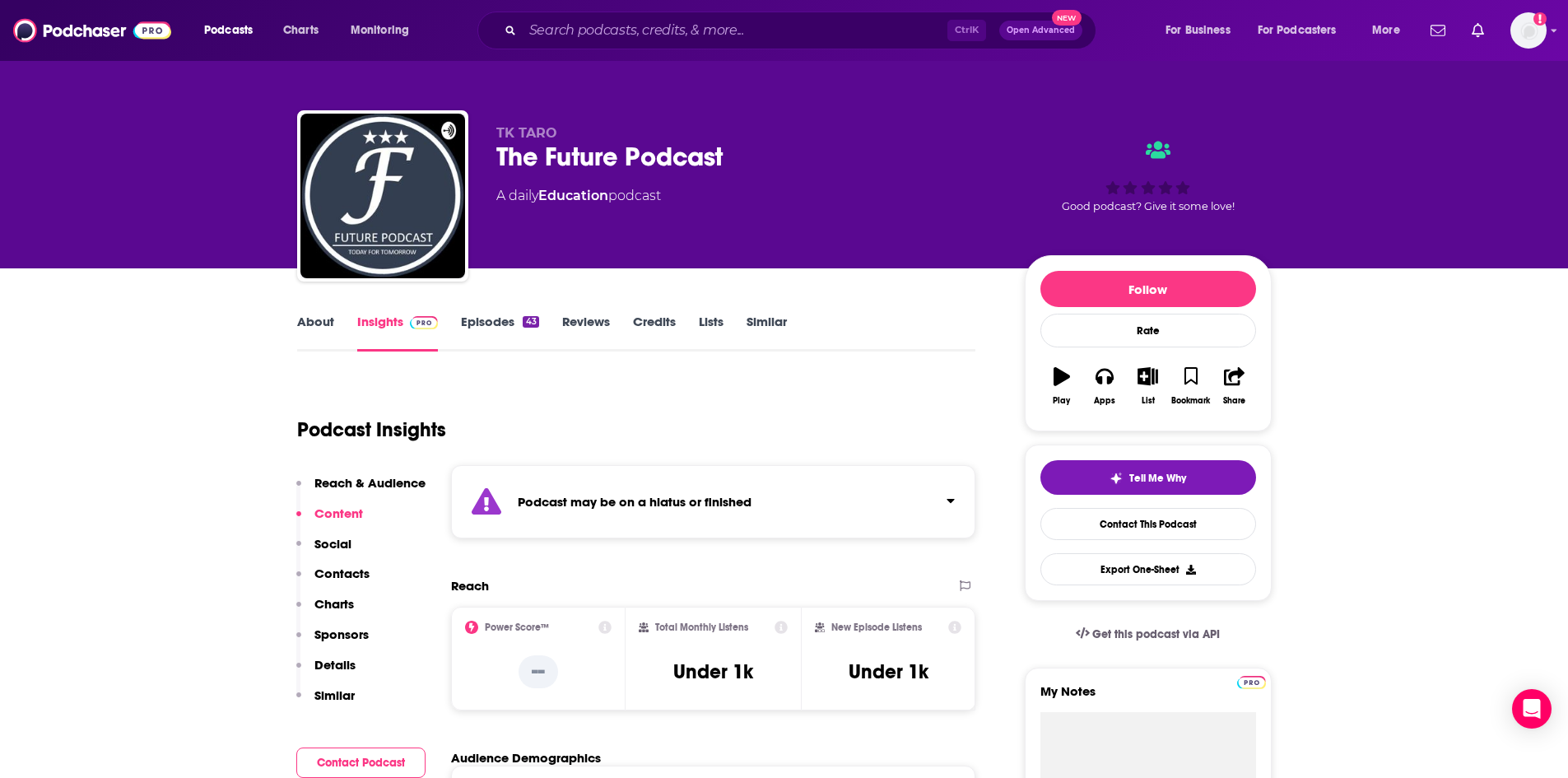
click at [501, 330] on link "Episodes 43" at bounding box center [500, 333] width 77 height 38
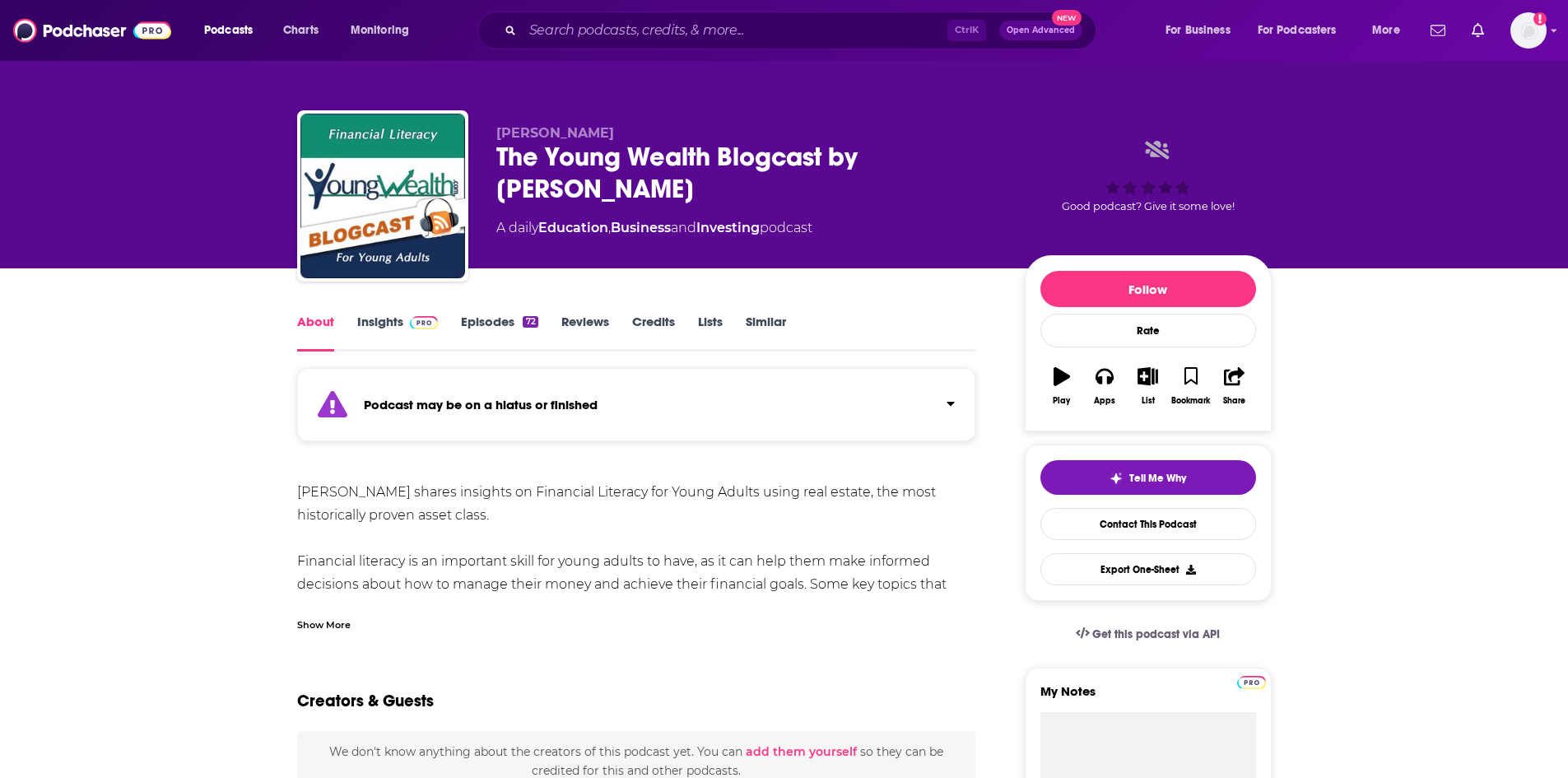
click at [506, 323] on link "Episodes 72" at bounding box center [499, 333] width 77 height 38
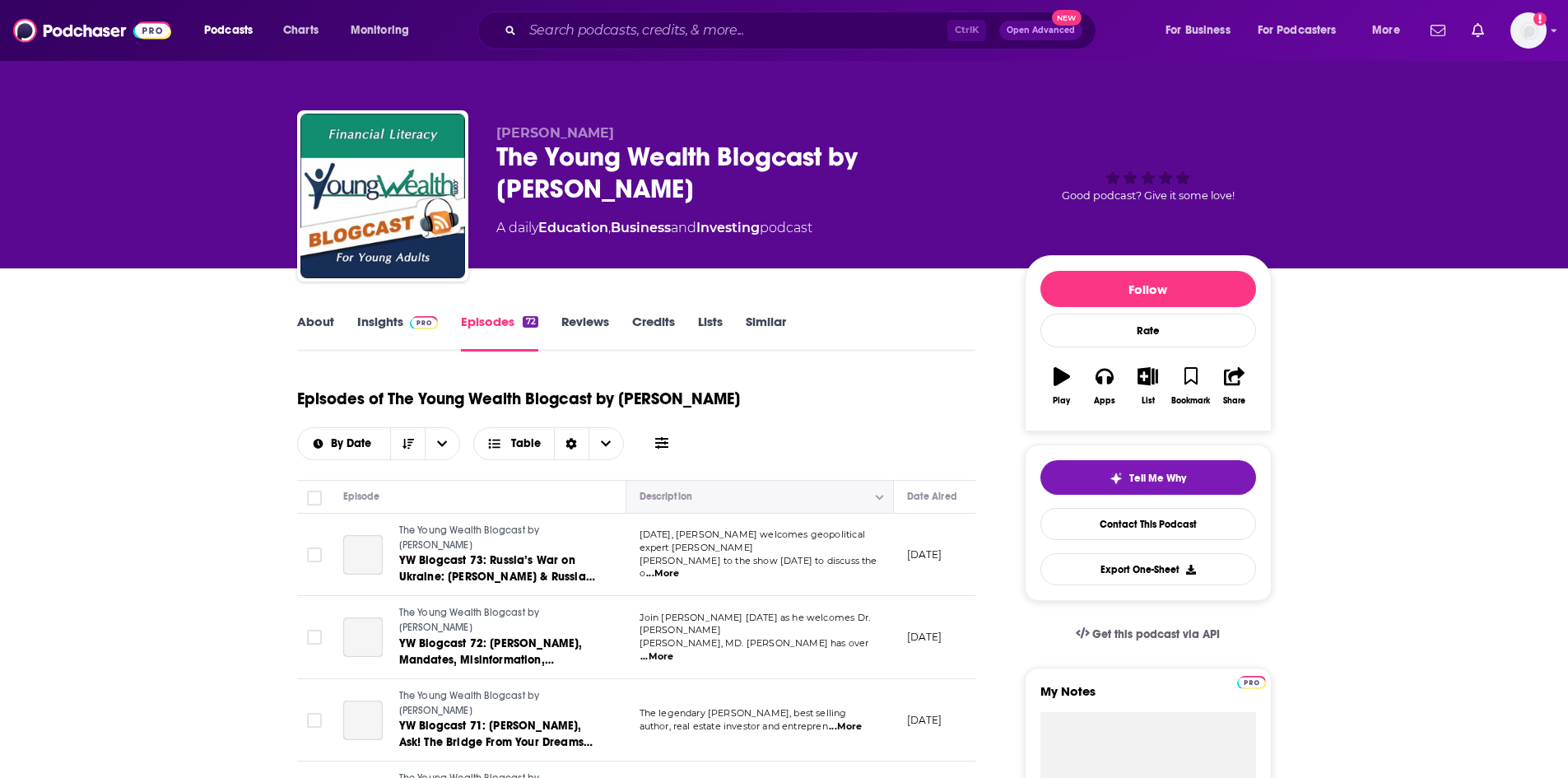
scroll to position [164, 0]
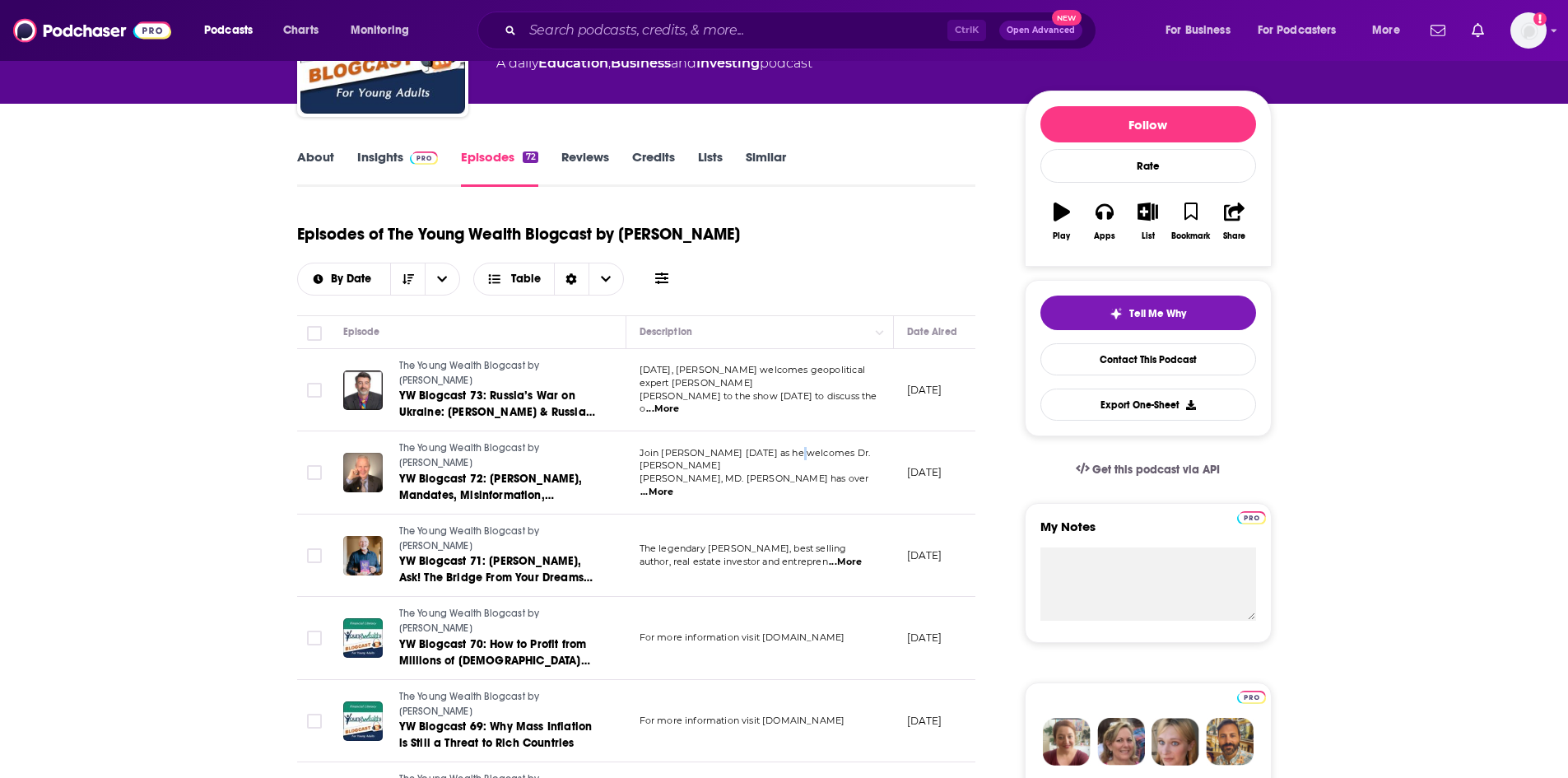
drag, startPoint x: 795, startPoint y: 458, endPoint x: 671, endPoint y: 417, distance: 130.6
click at [634, 438] on td "Join [PERSON_NAME] [DATE] as he welcomes [PERSON_NAME], MD. [PERSON_NAME] has o…" at bounding box center [759, 472] width 267 height 83
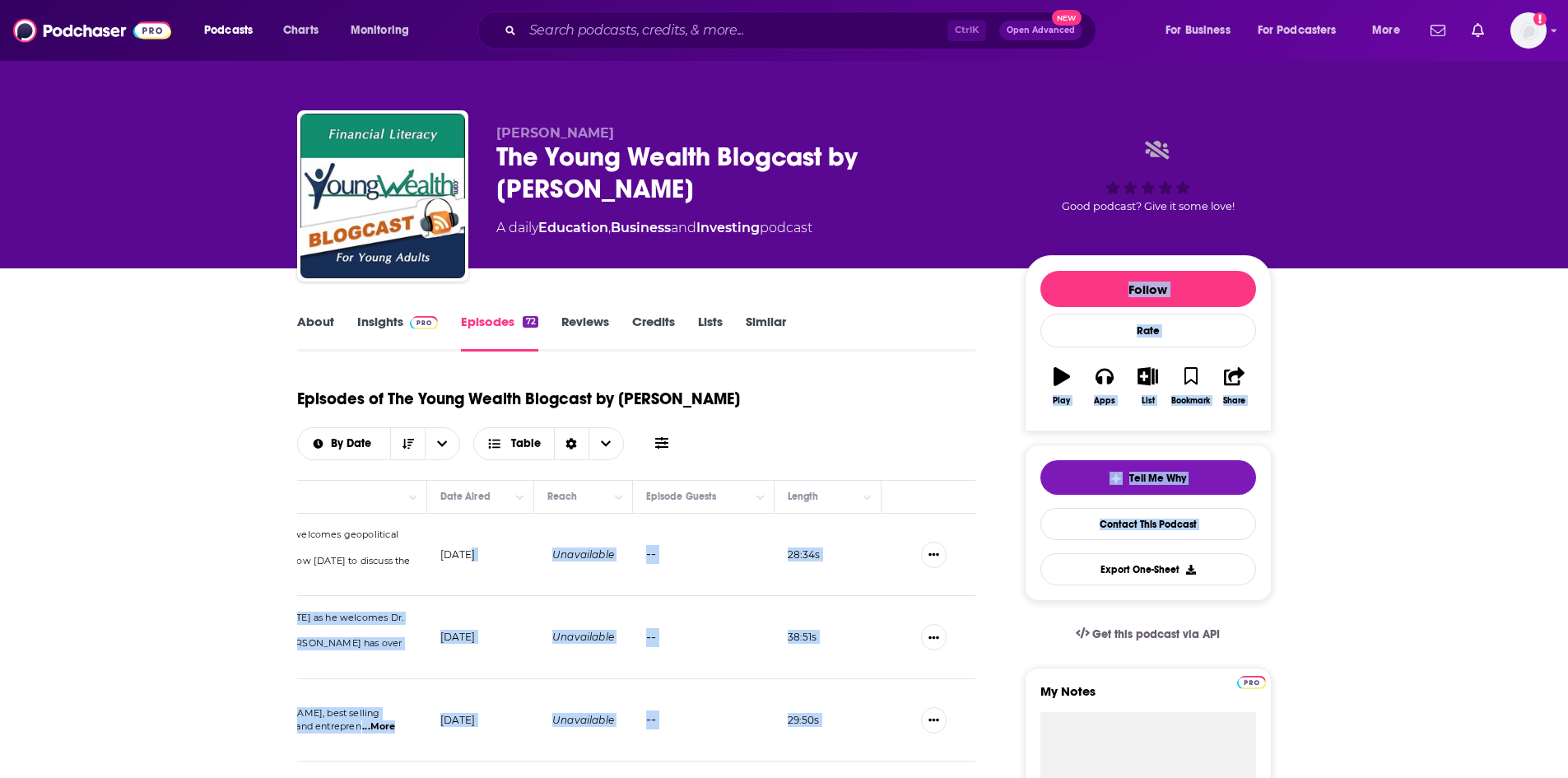
scroll to position [0, 0]
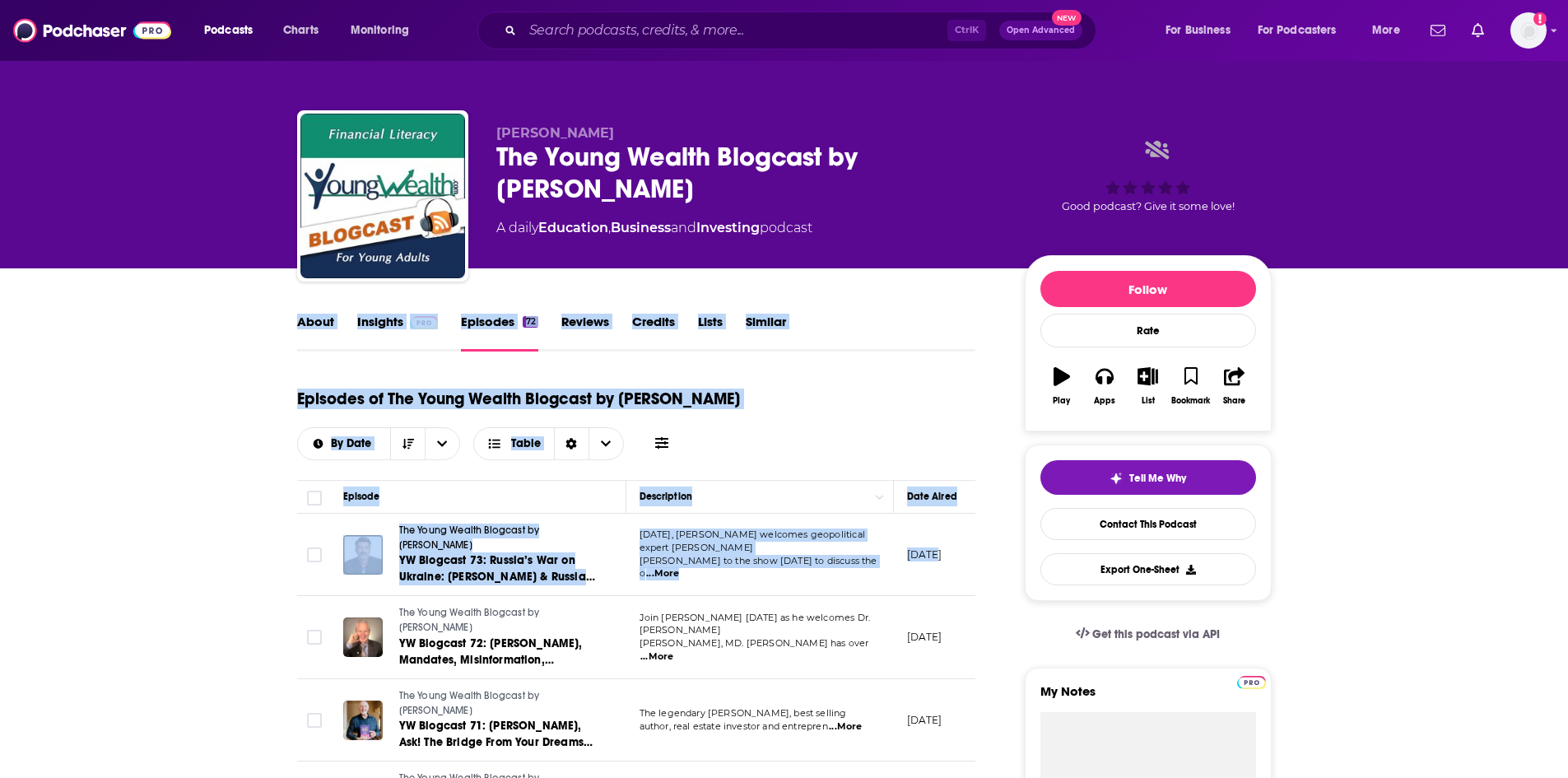
drag, startPoint x: 937, startPoint y: 550, endPoint x: 0, endPoint y: 333, distance: 961.8
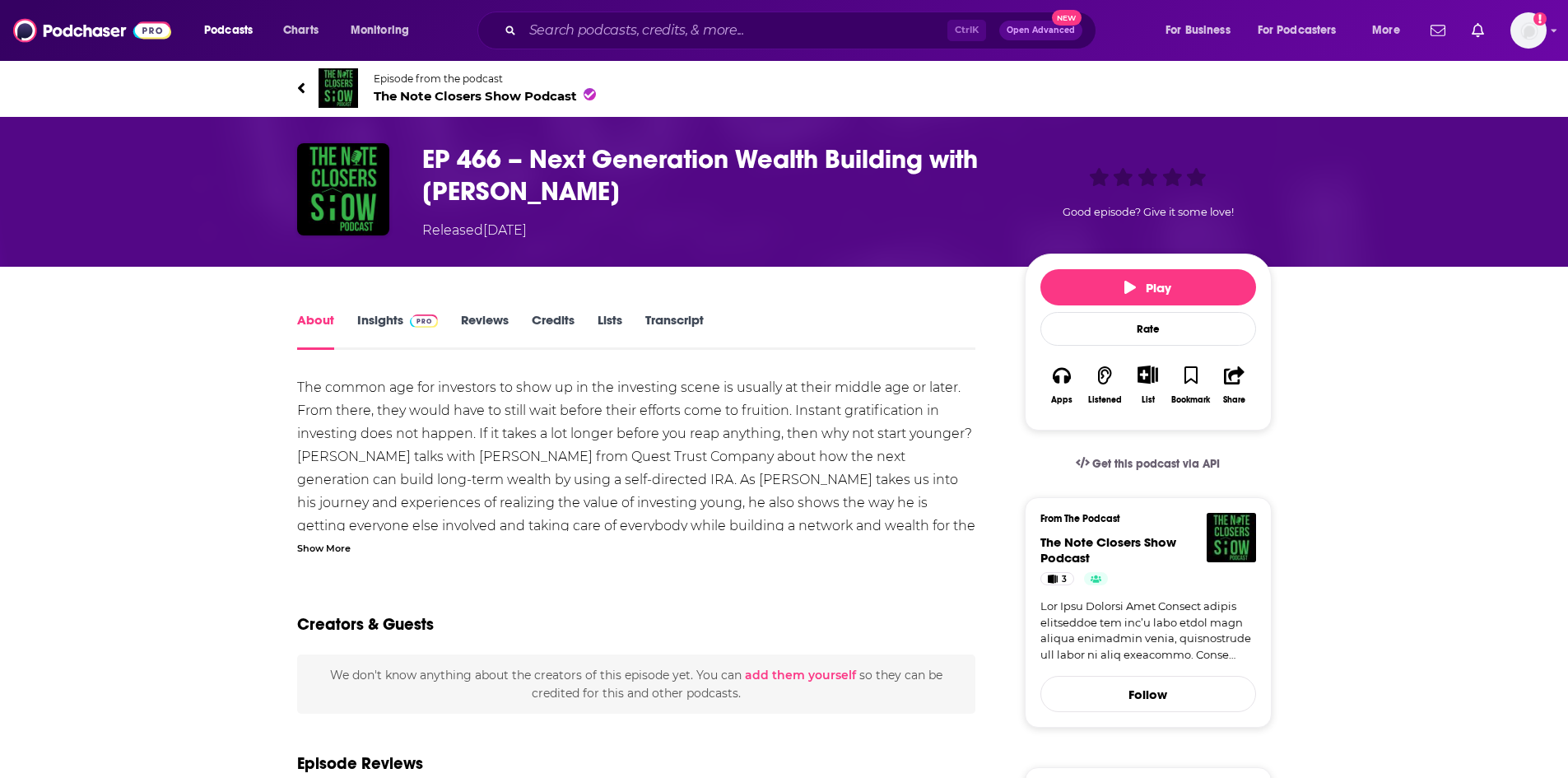
click at [700, 321] on link "Transcript" at bounding box center [674, 331] width 58 height 38
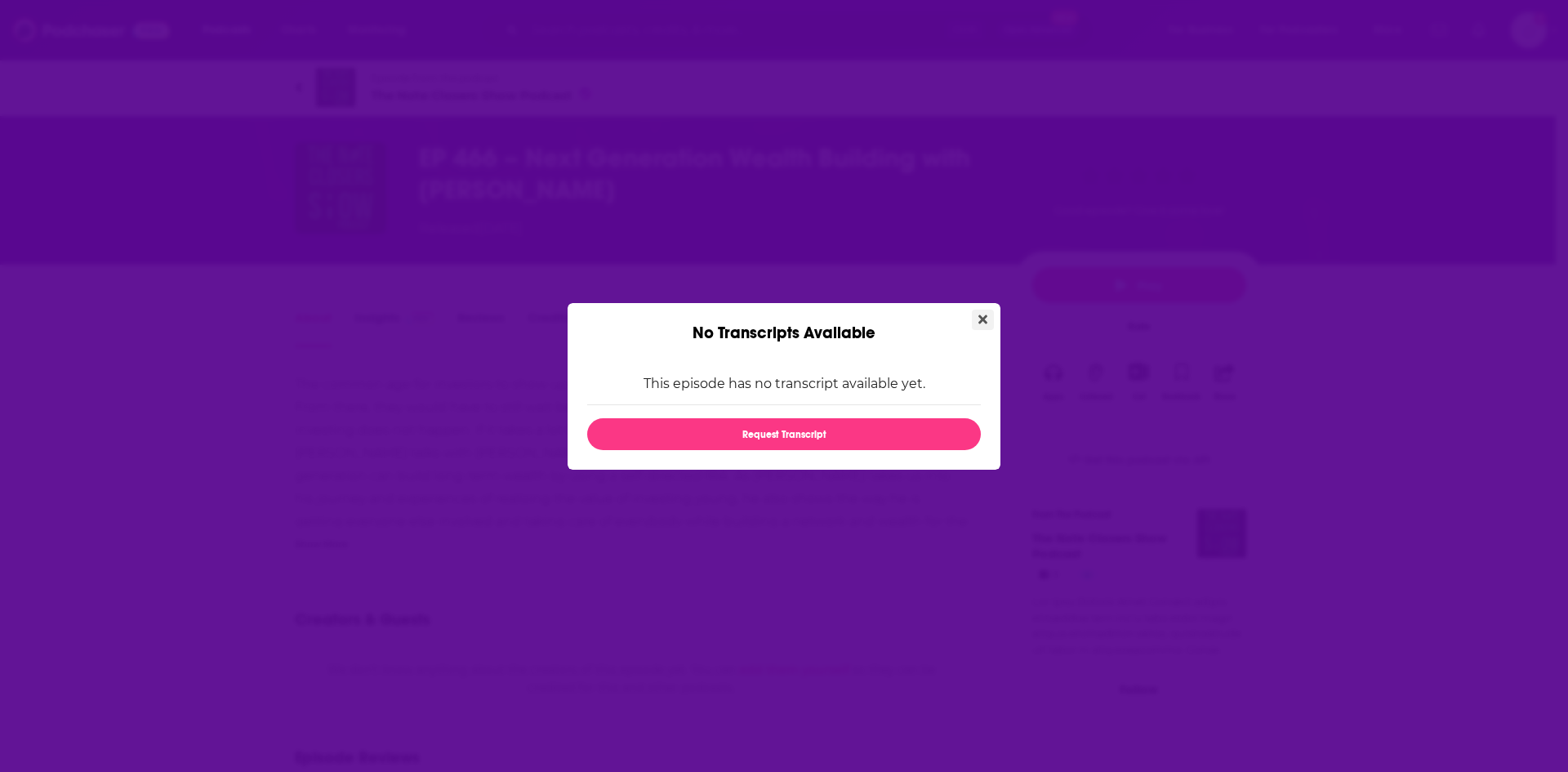
click at [981, 315] on icon "Close" at bounding box center [982, 319] width 9 height 9
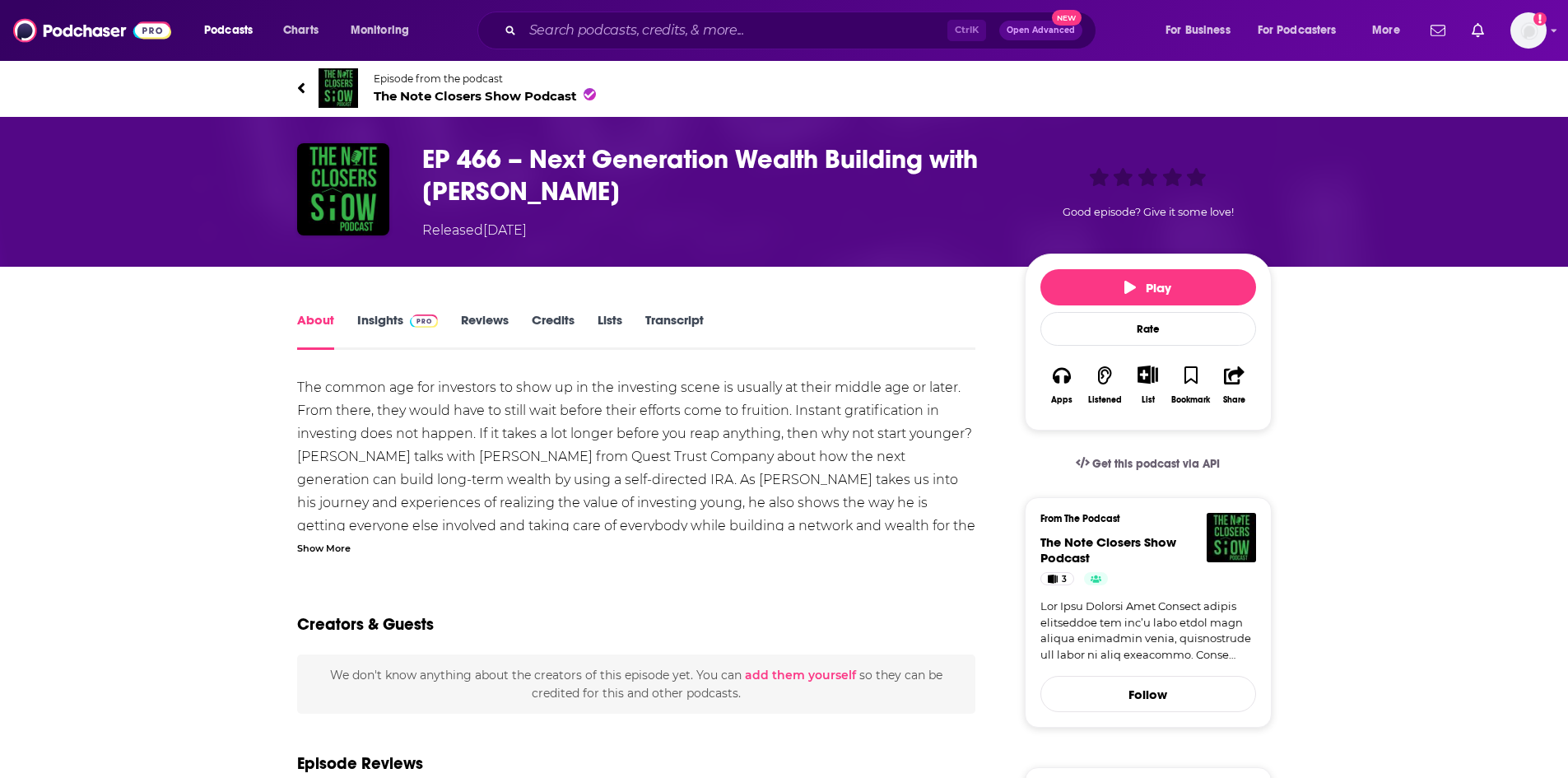
click at [377, 324] on link "Insights" at bounding box center [397, 331] width 82 height 38
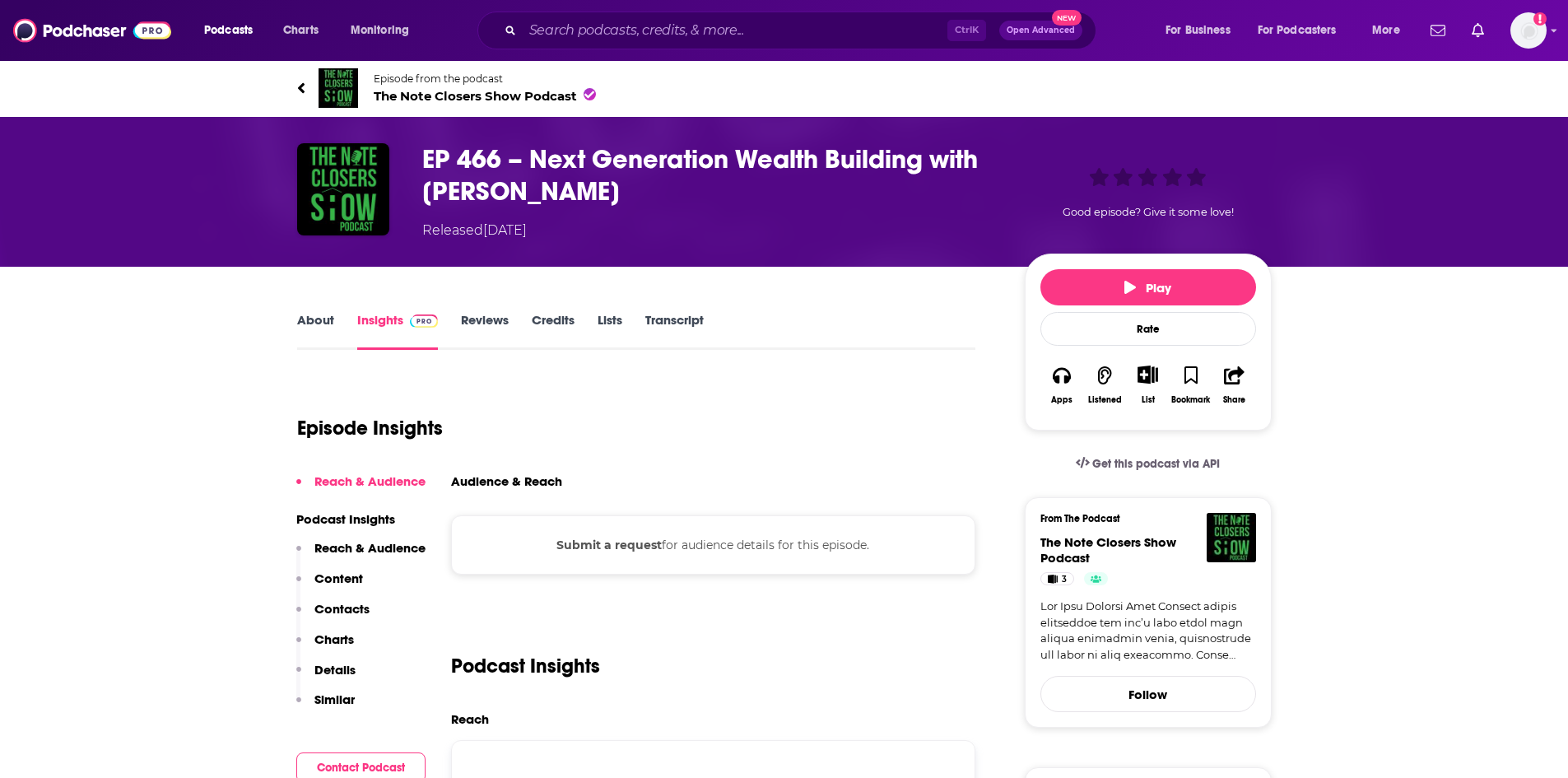
click at [320, 311] on div "About Insights Reviews Credits Lists Transcript" at bounding box center [636, 330] width 679 height 40
click at [300, 324] on link "About" at bounding box center [315, 331] width 37 height 38
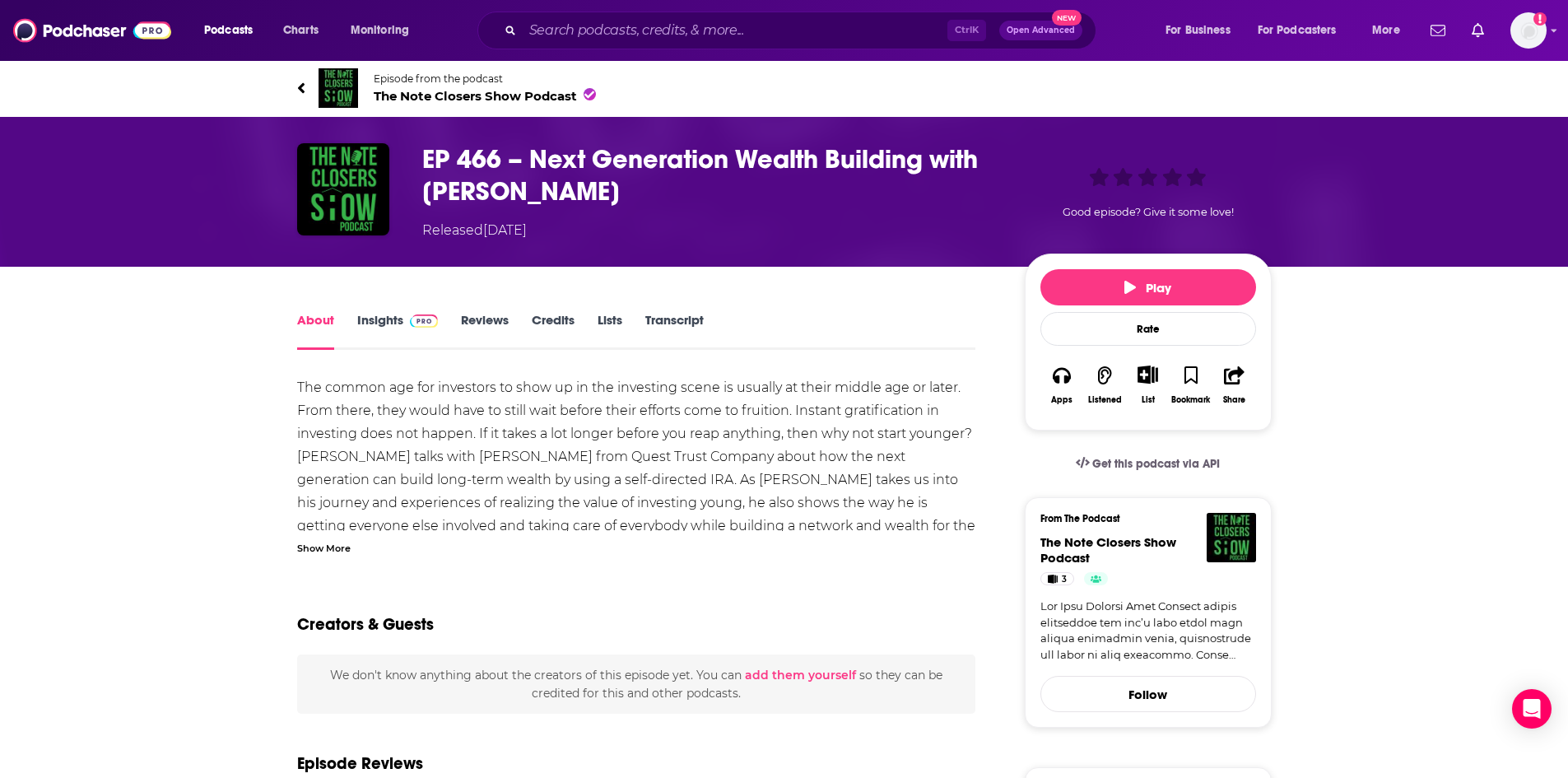
click at [372, 320] on link "Insights" at bounding box center [397, 331] width 82 height 38
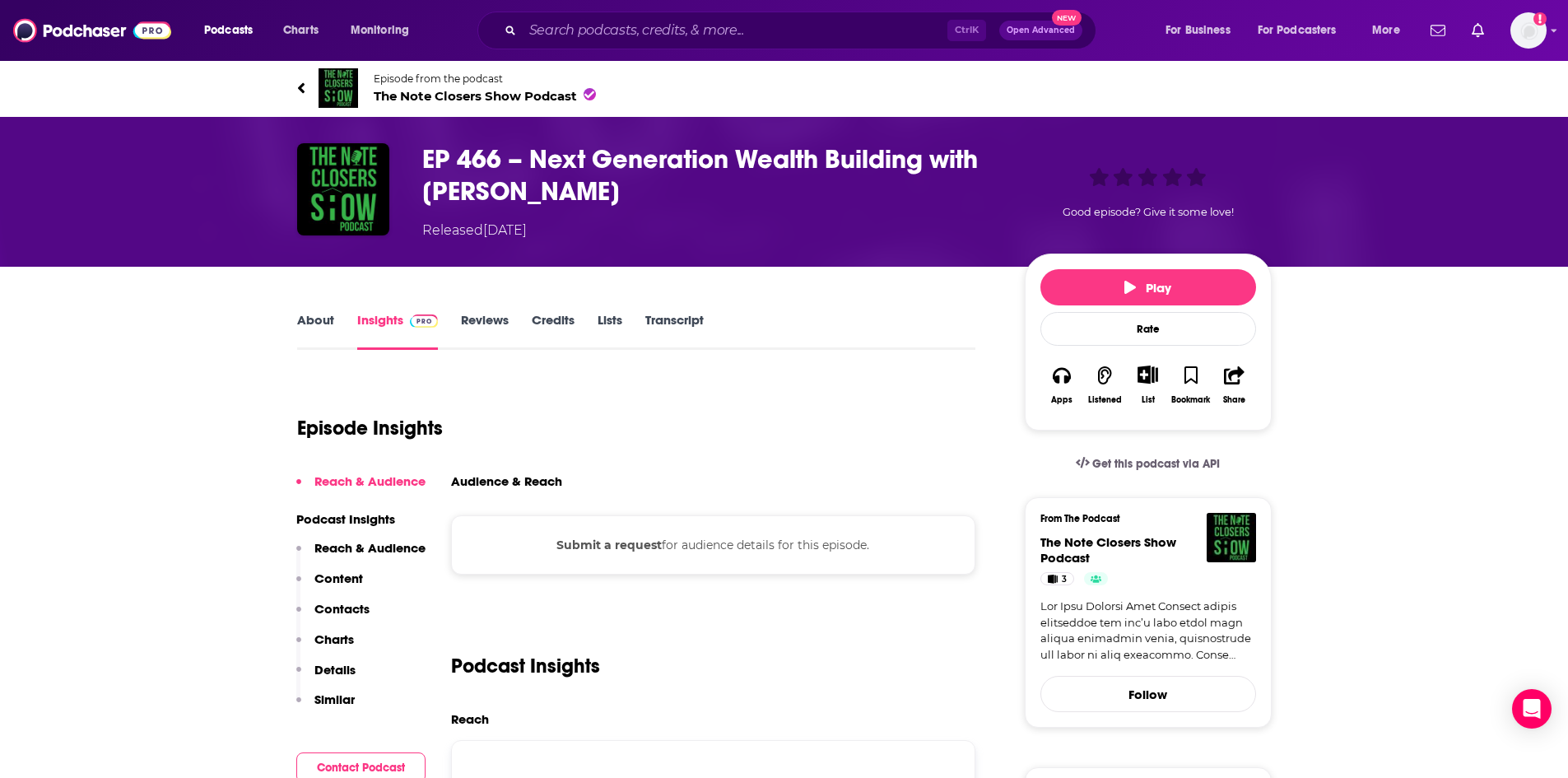
click at [551, 316] on link "Credits" at bounding box center [553, 331] width 43 height 38
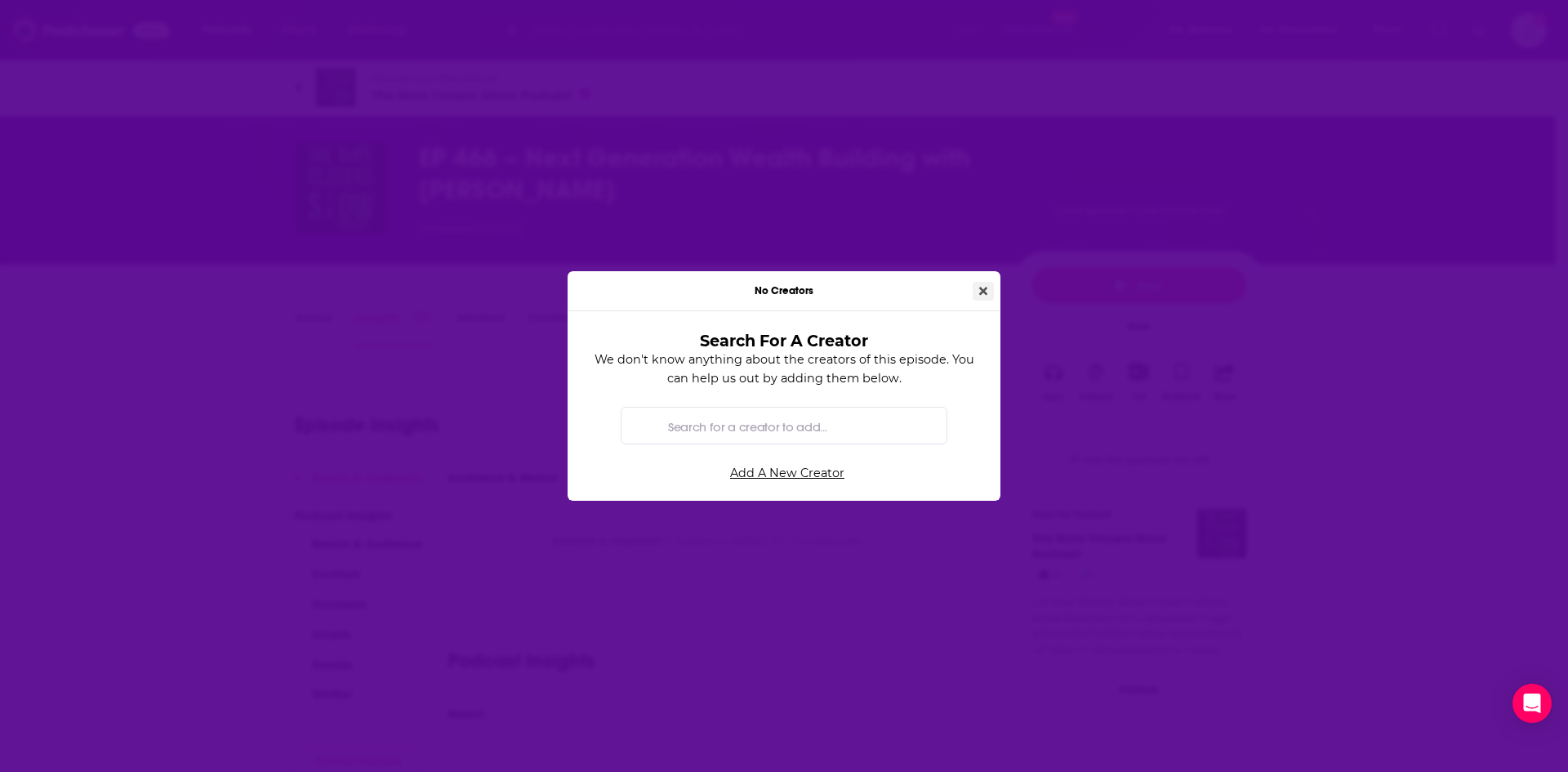
click at [976, 289] on button "Close" at bounding box center [982, 291] width 21 height 19
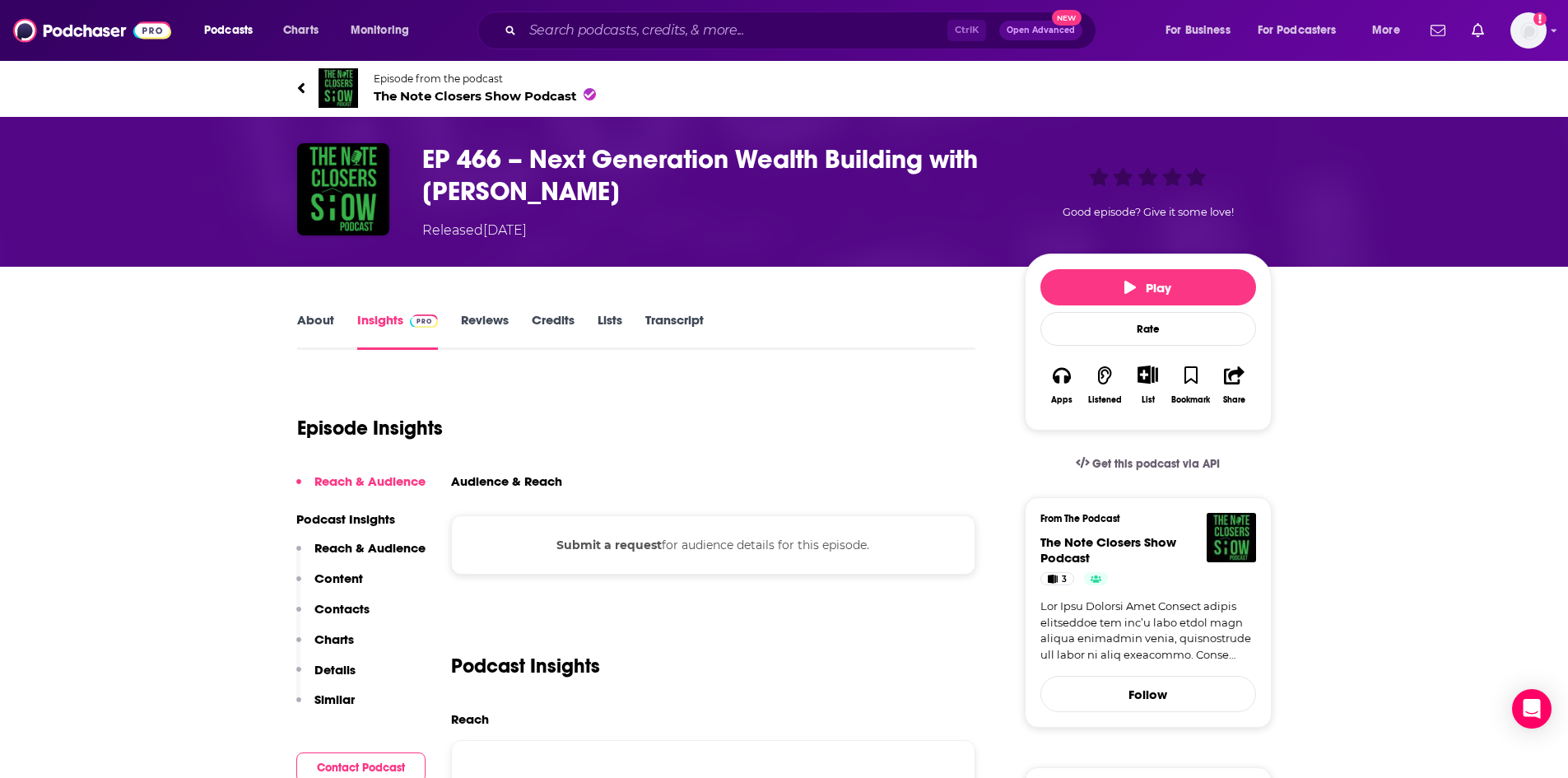
click at [495, 317] on link "Reviews" at bounding box center [484, 331] width 47 height 38
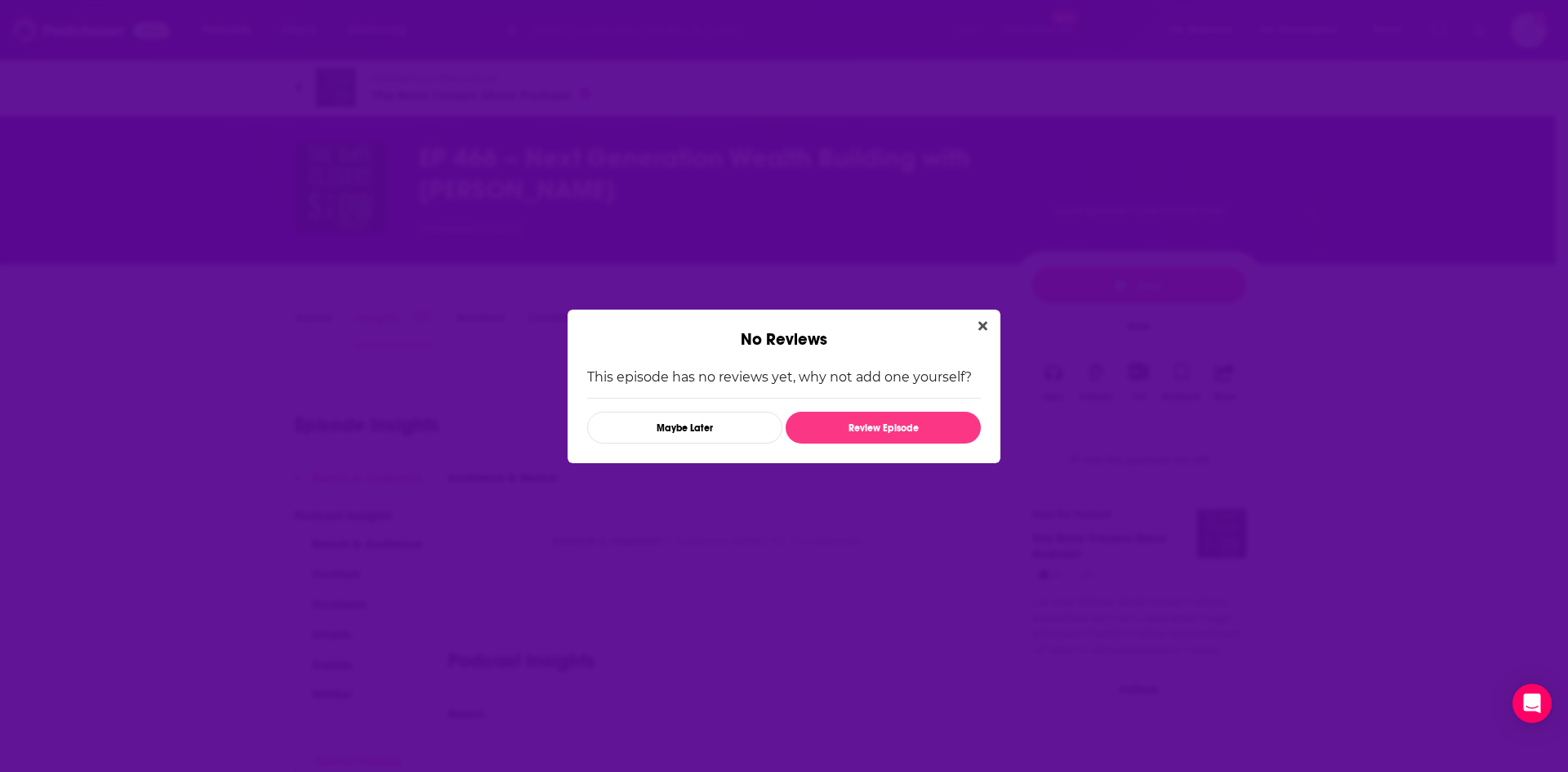
click at [996, 325] on div "No Reviews" at bounding box center [784, 330] width 433 height 40
click at [330, 323] on div "No Reviews This episode has no reviews yet, why not add one yourself? Maybe Lat…" at bounding box center [784, 386] width 1568 height 772
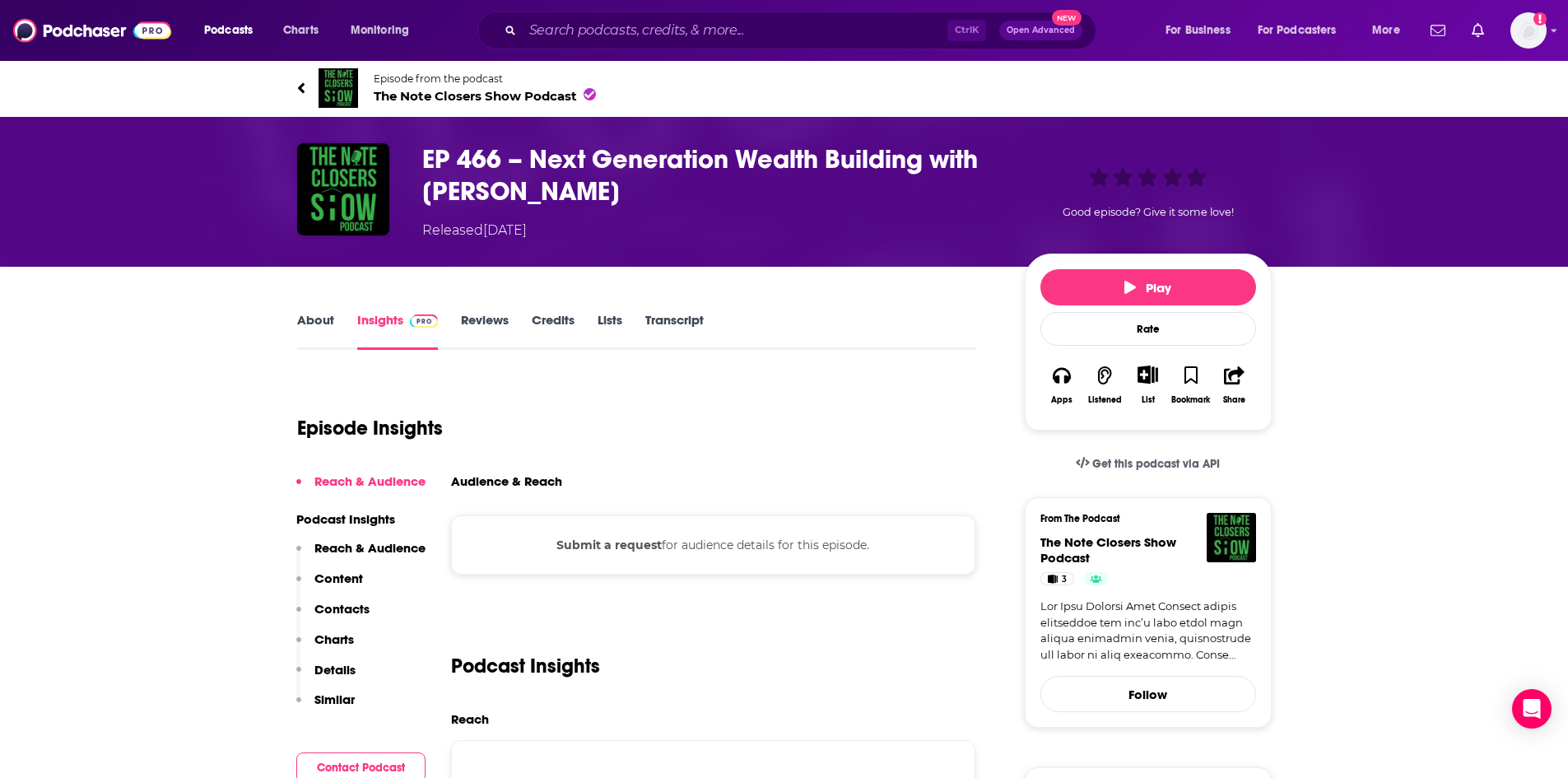
click at [366, 212] on img "EP 466 – Next Generation Wealth Building with Derreck Long" at bounding box center [342, 188] width 92 height 92
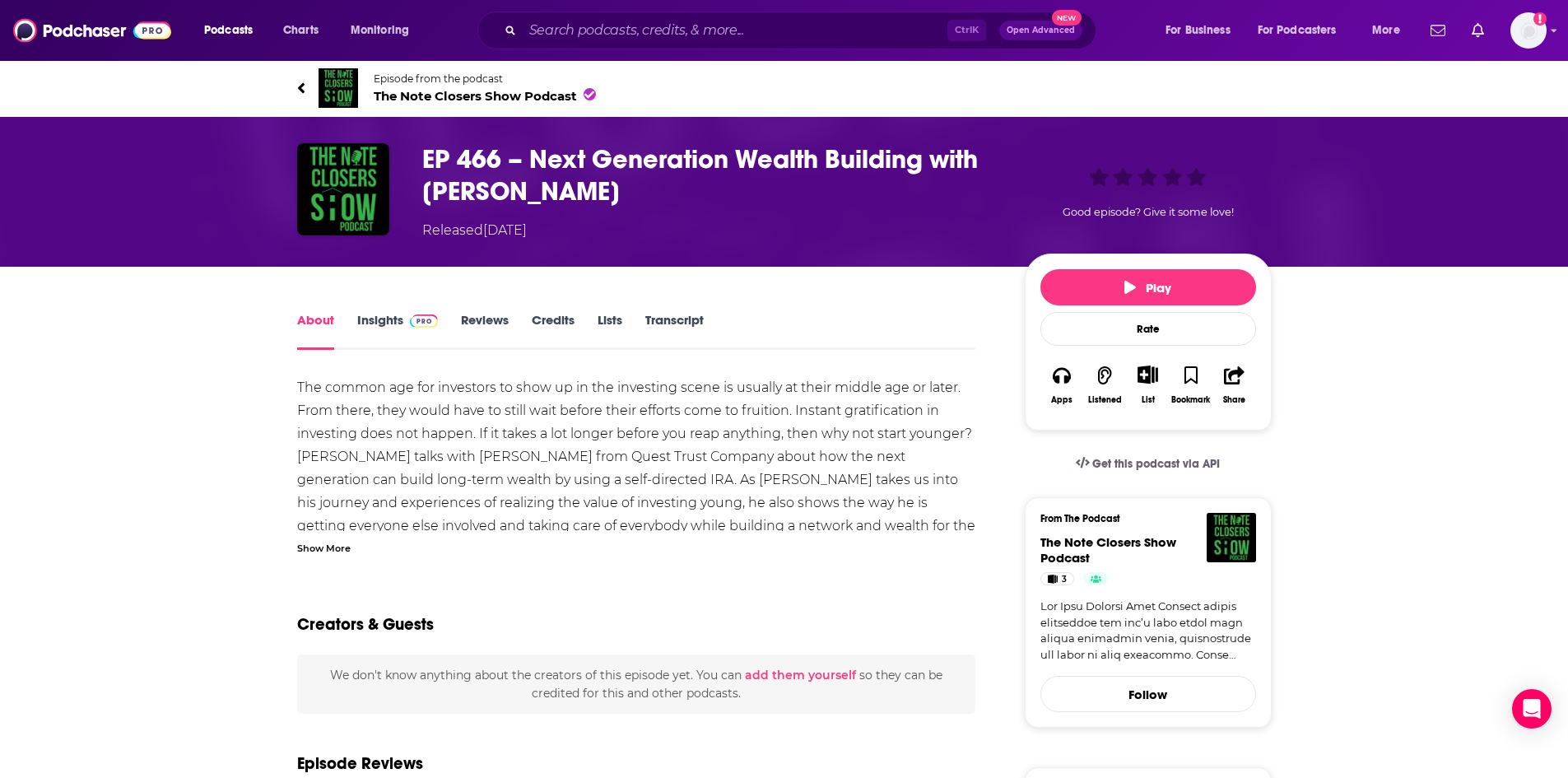
click at [427, 92] on span "The Note Closers Show Podcast" at bounding box center [484, 96] width 222 height 15
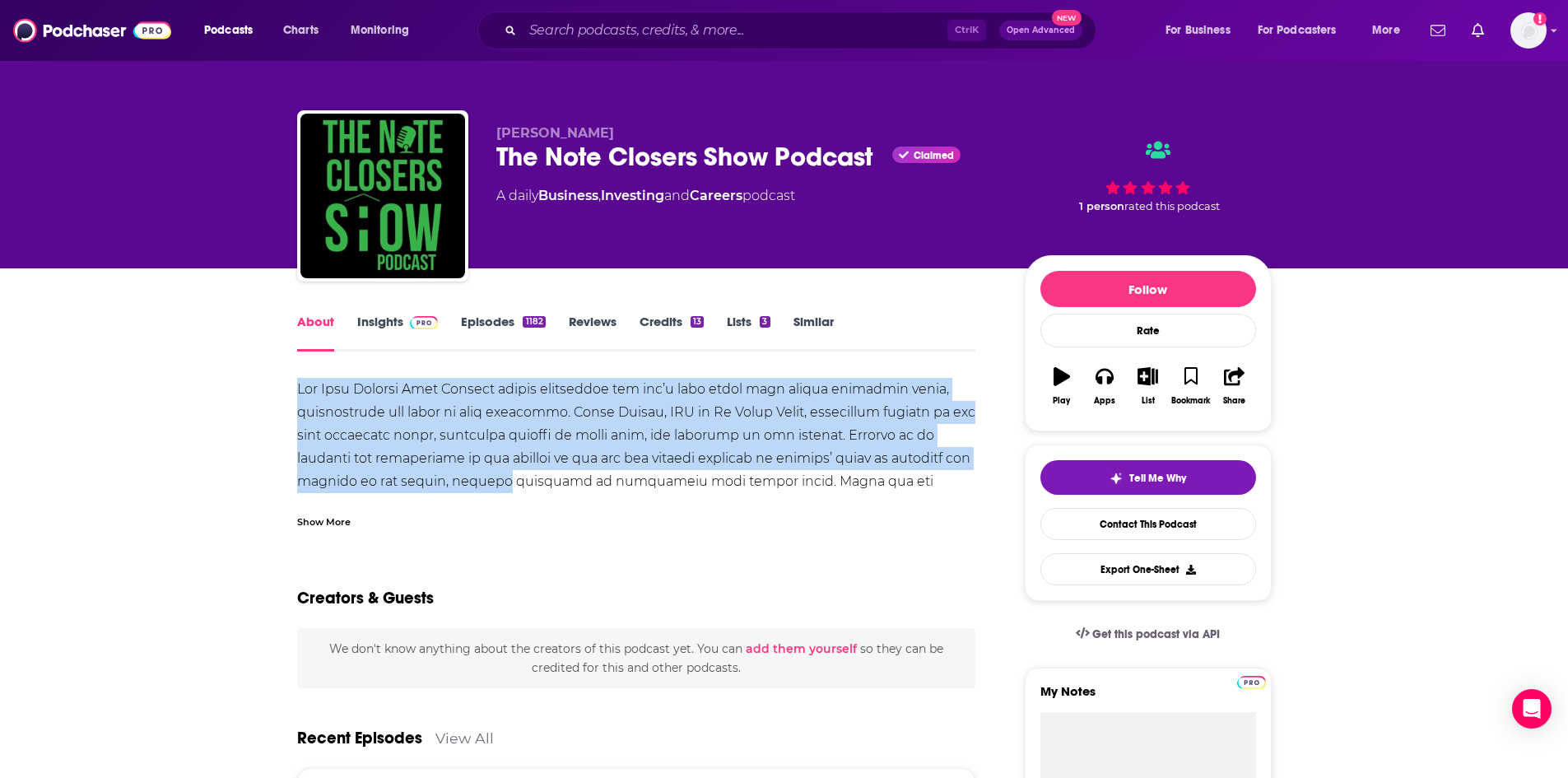
drag, startPoint x: 311, startPoint y: 394, endPoint x: 495, endPoint y: 475, distance: 201.0
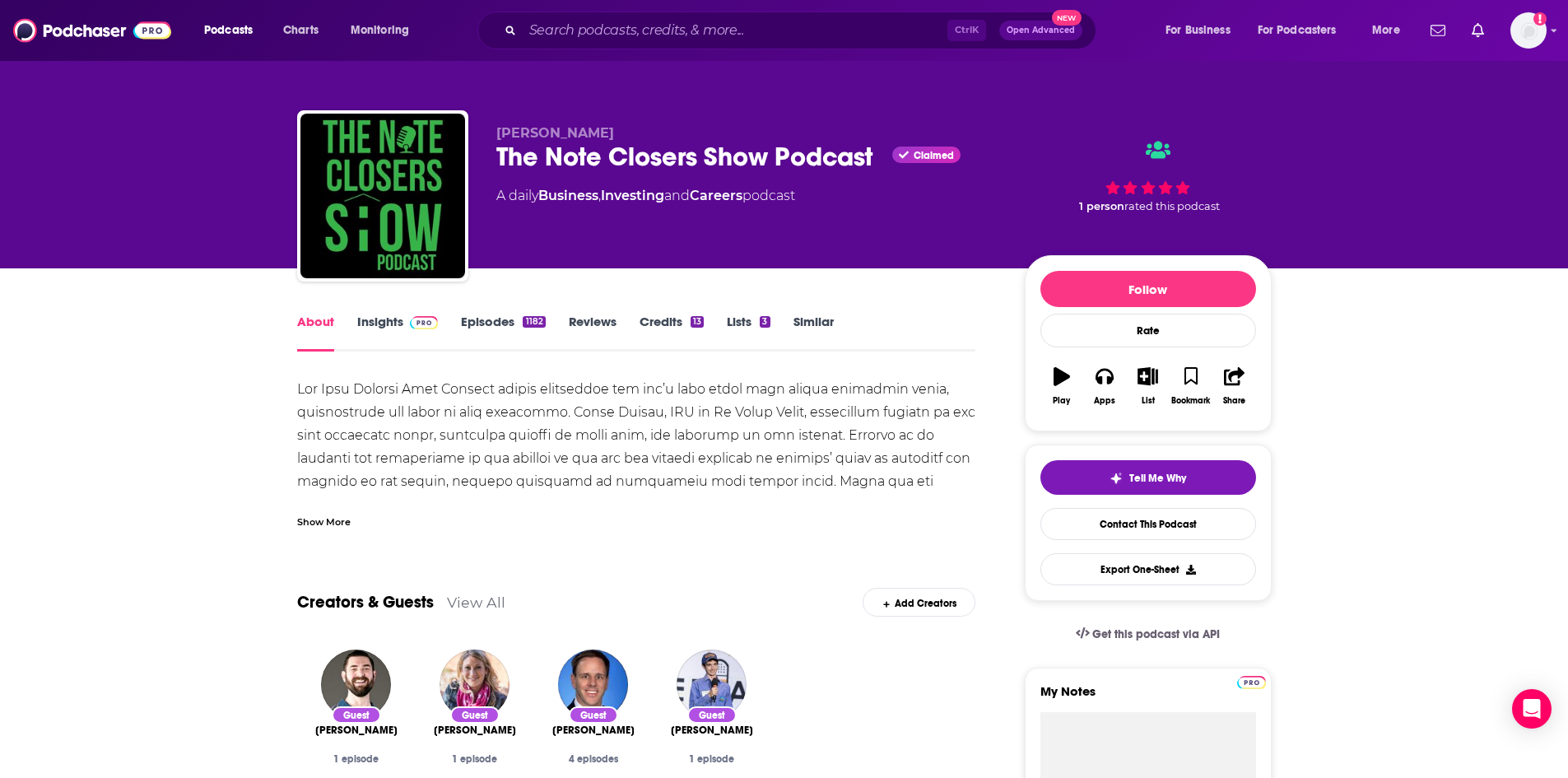
click at [303, 522] on div "Show More" at bounding box center [323, 521] width 53 height 15
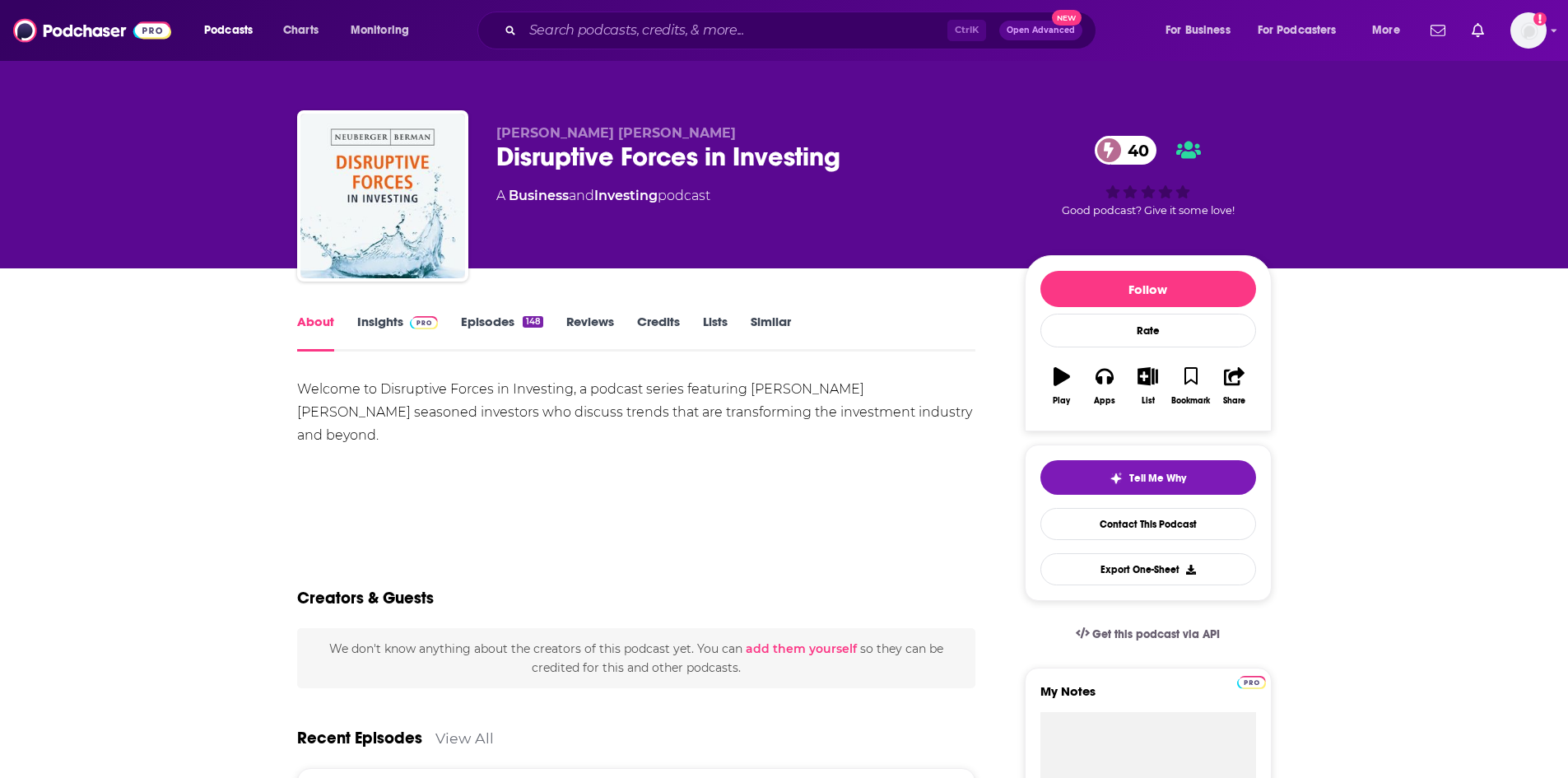
click at [556, 146] on div "Disruptive Forces in Investing 40" at bounding box center [747, 157] width 502 height 32
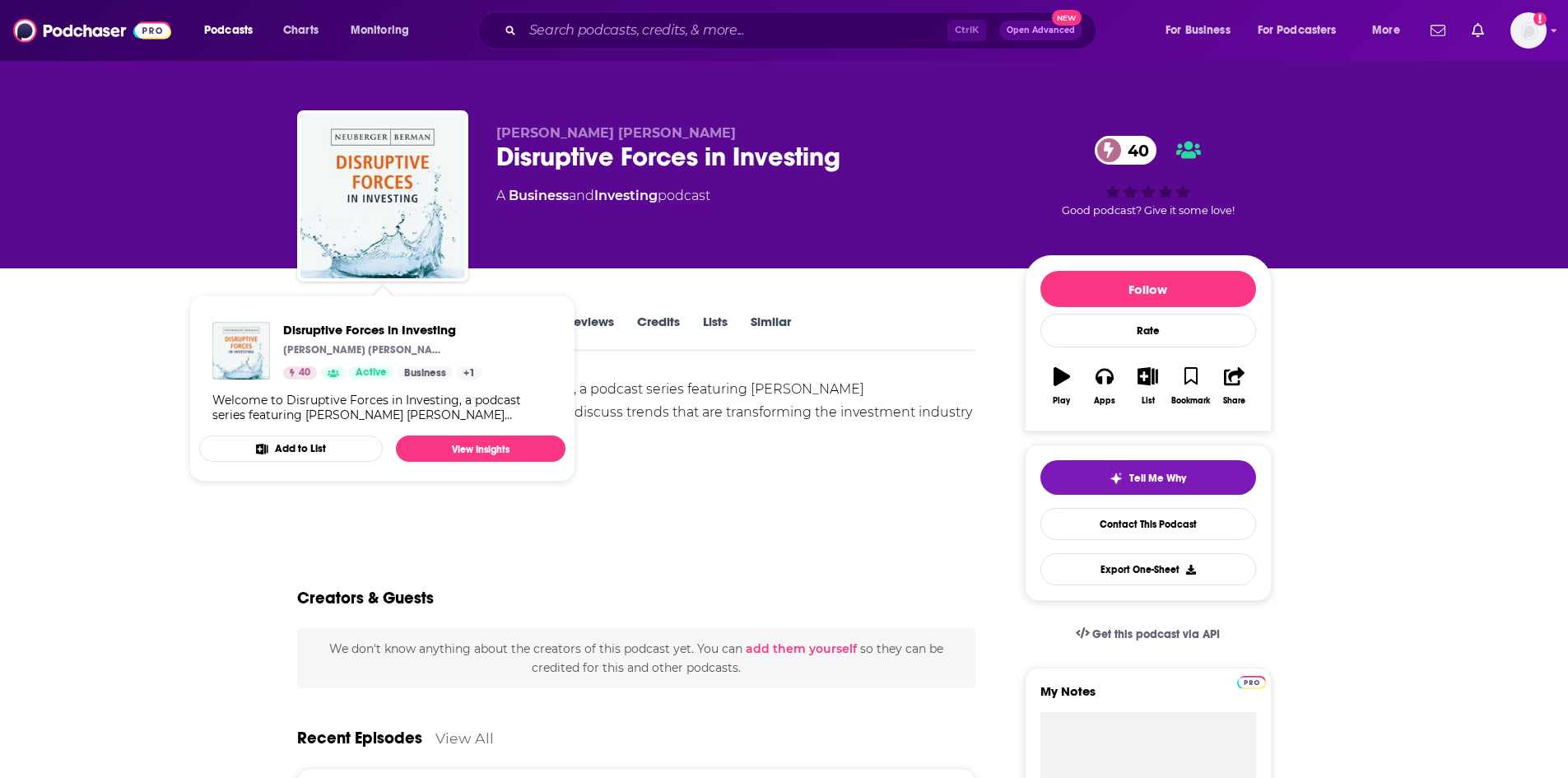
click at [516, 145] on div "Disruptive Forces in Investing 40" at bounding box center [747, 157] width 502 height 32
click at [409, 156] on img "Disruptive Forces in Investing" at bounding box center [382, 195] width 164 height 164
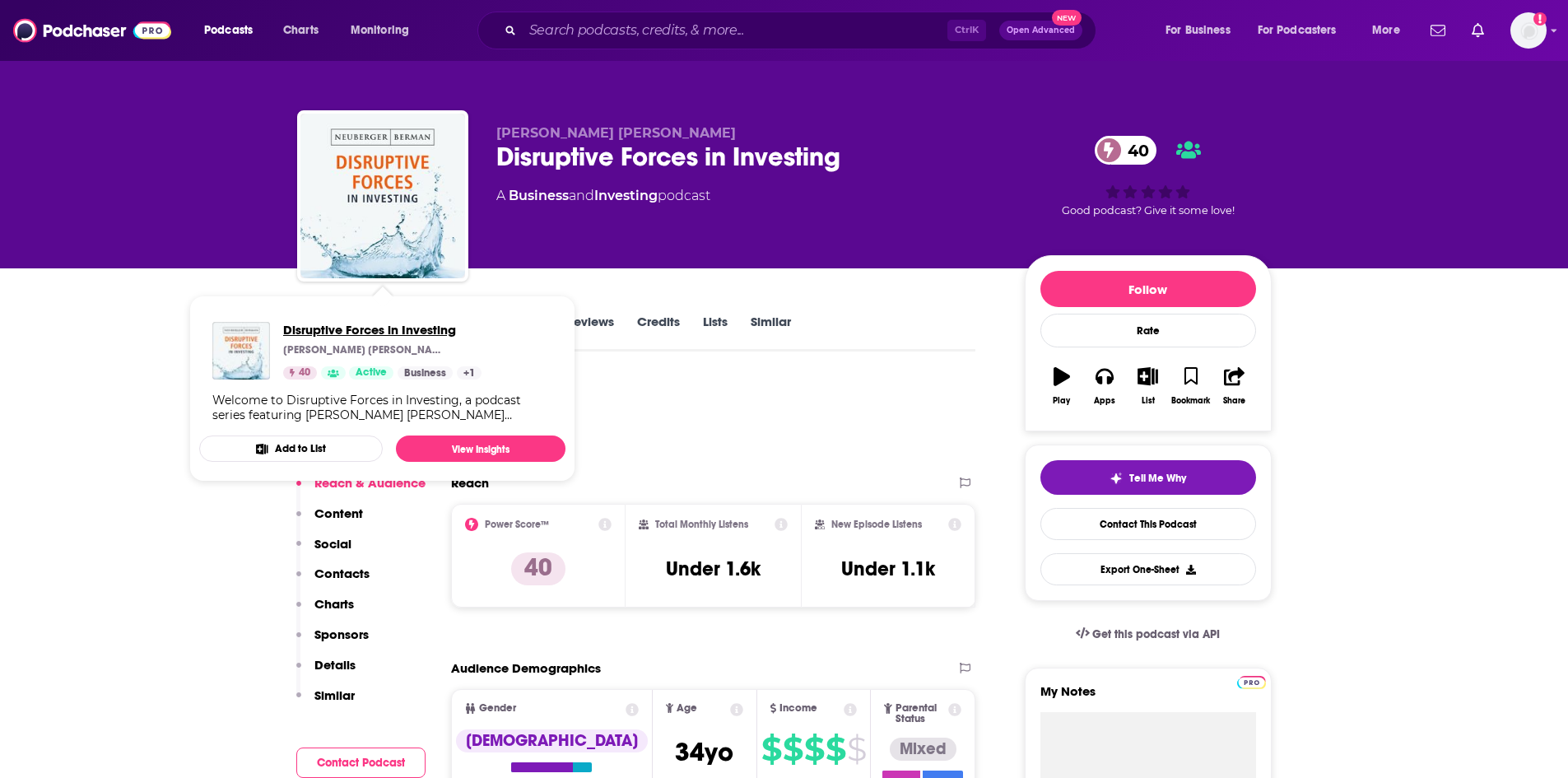
click at [340, 333] on span "Disruptive Forces in Investing" at bounding box center [382, 330] width 199 height 15
click at [341, 328] on span "Disruptive Forces in Investing" at bounding box center [382, 330] width 199 height 15
